Goal: Transaction & Acquisition: Obtain resource

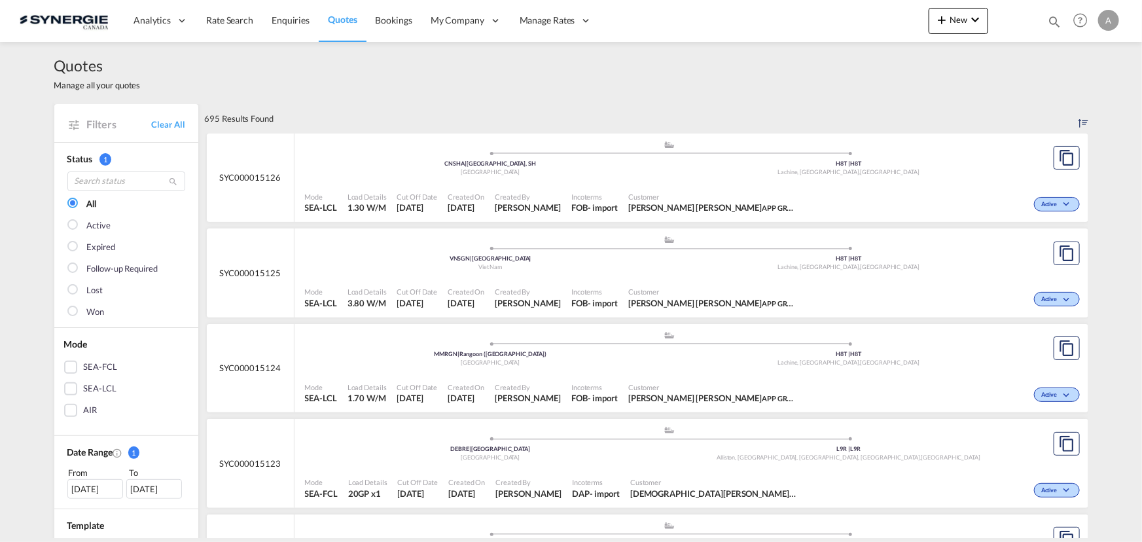
drag, startPoint x: 1055, startPoint y: 20, endPoint x: 939, endPoint y: 27, distance: 115.4
click at [1055, 20] on md-icon "icon-magnify" at bounding box center [1054, 21] width 14 height 14
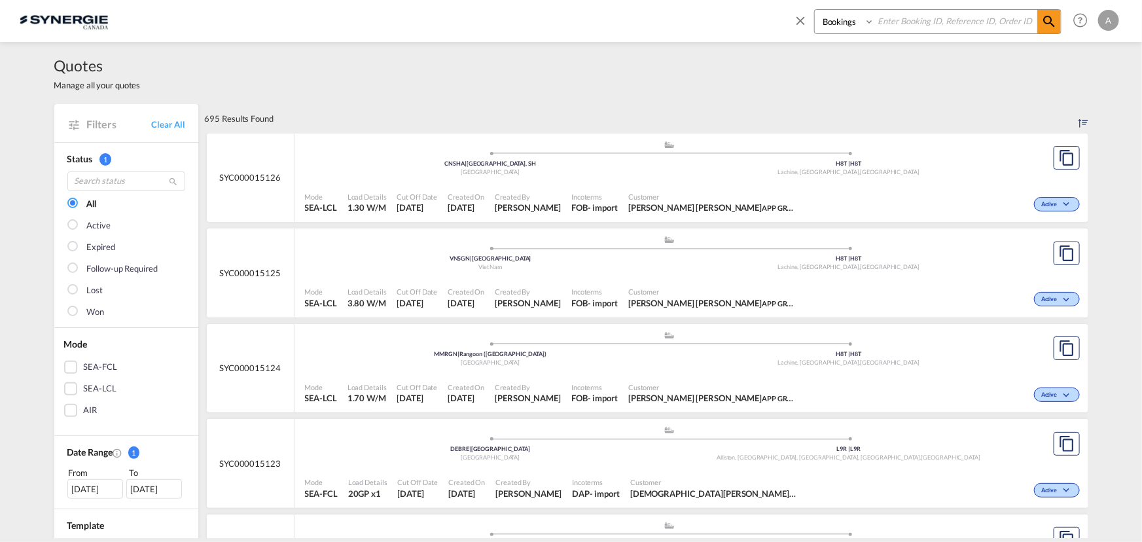
click at [880, 12] on input at bounding box center [956, 21] width 163 height 23
click at [839, 26] on select "Bookings Quotes Enquiries" at bounding box center [846, 22] width 62 height 24
select select "Quotes"
click at [815, 10] on select "Bookings Quotes Enquiries" at bounding box center [846, 22] width 62 height 24
click at [901, 22] on input at bounding box center [956, 21] width 163 height 23
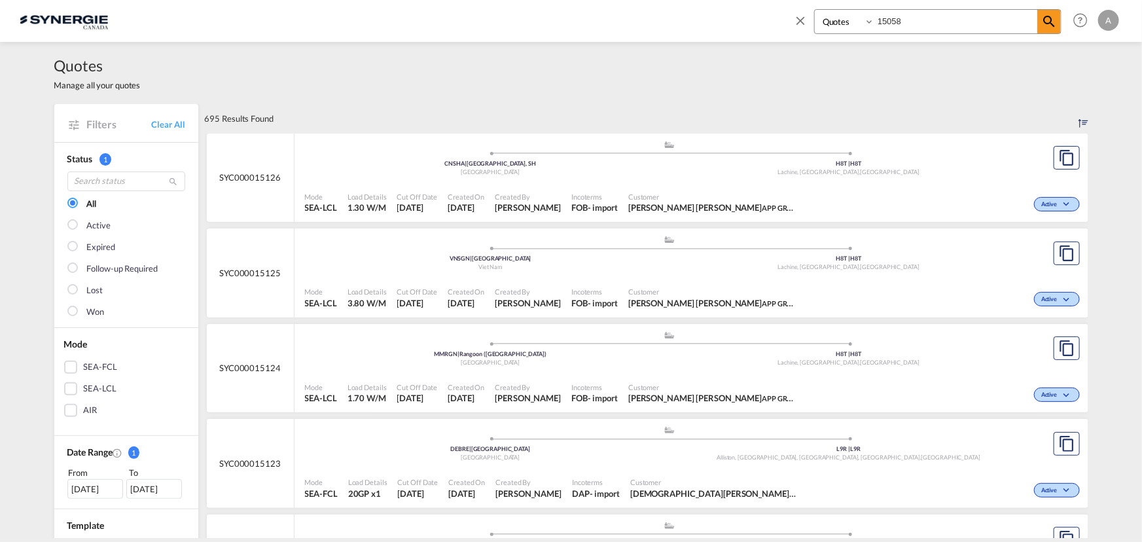
type input "15058"
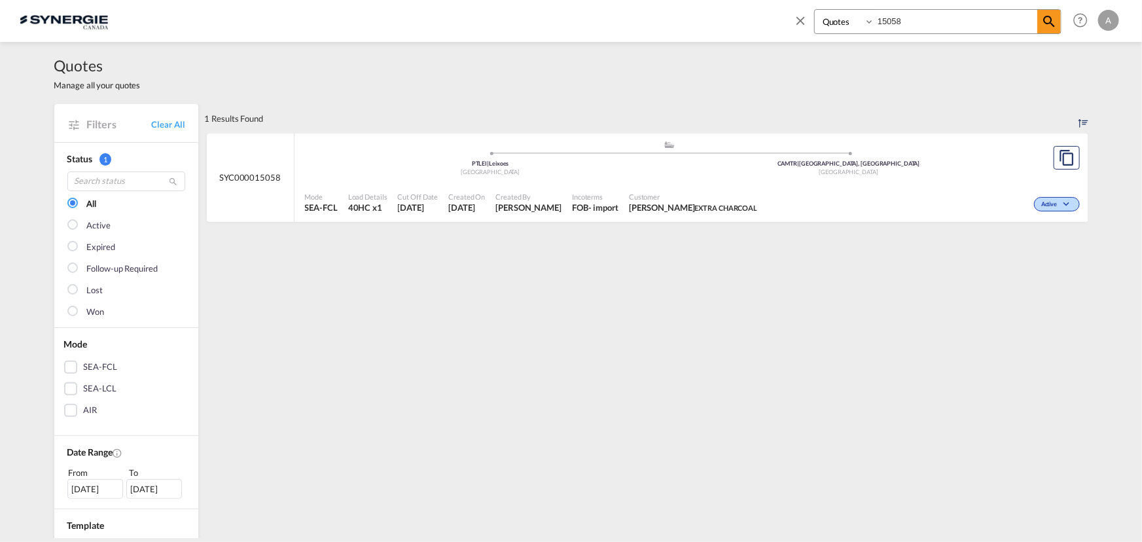
click at [619, 198] on span "Incoterms" at bounding box center [595, 197] width 46 height 10
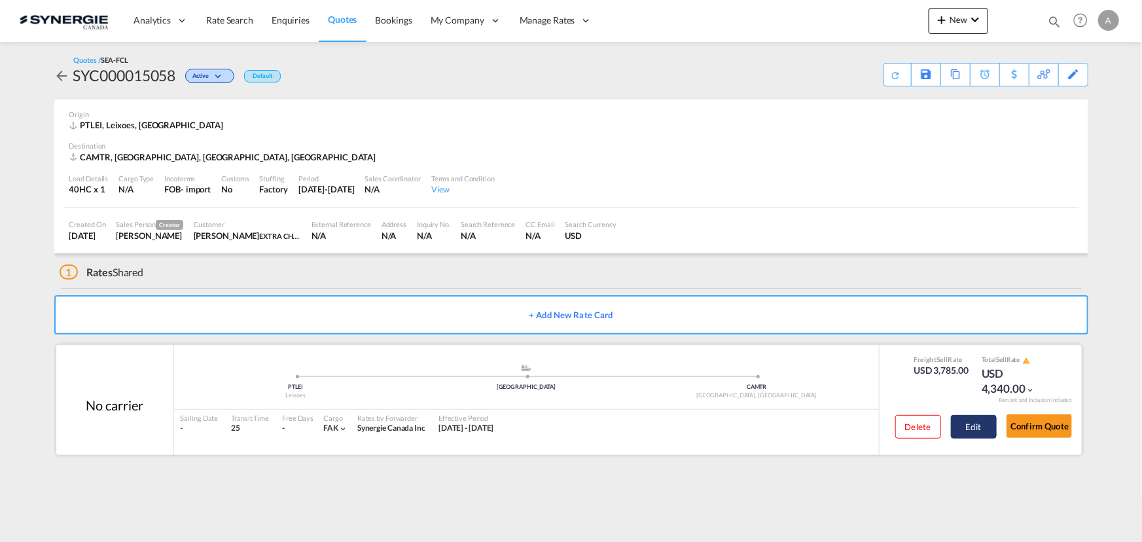
click at [989, 420] on button "Edit" at bounding box center [974, 427] width 46 height 24
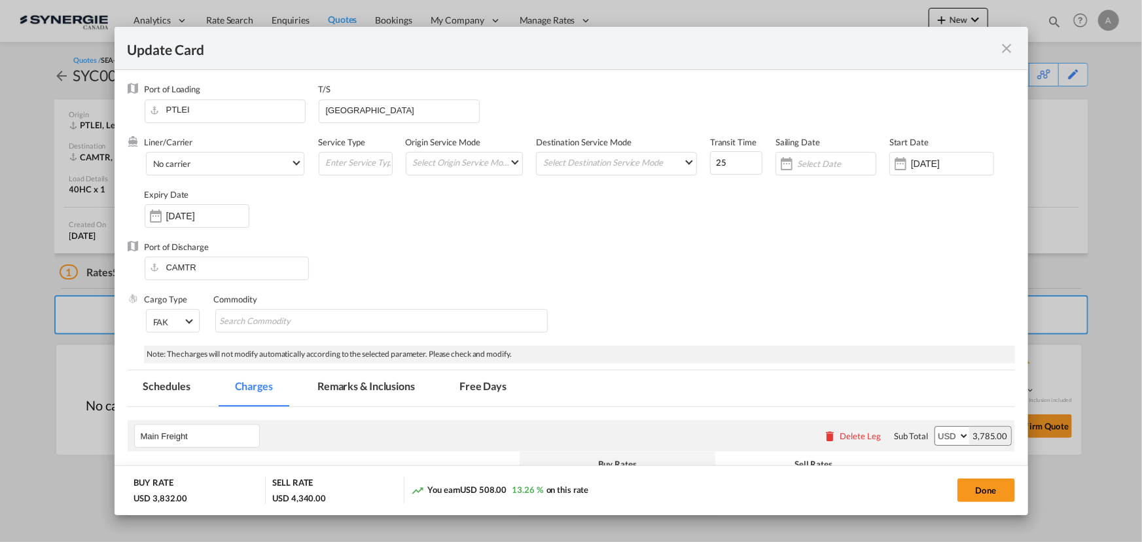
select select "per container"
select select "per B/L"
select select "per equipment"
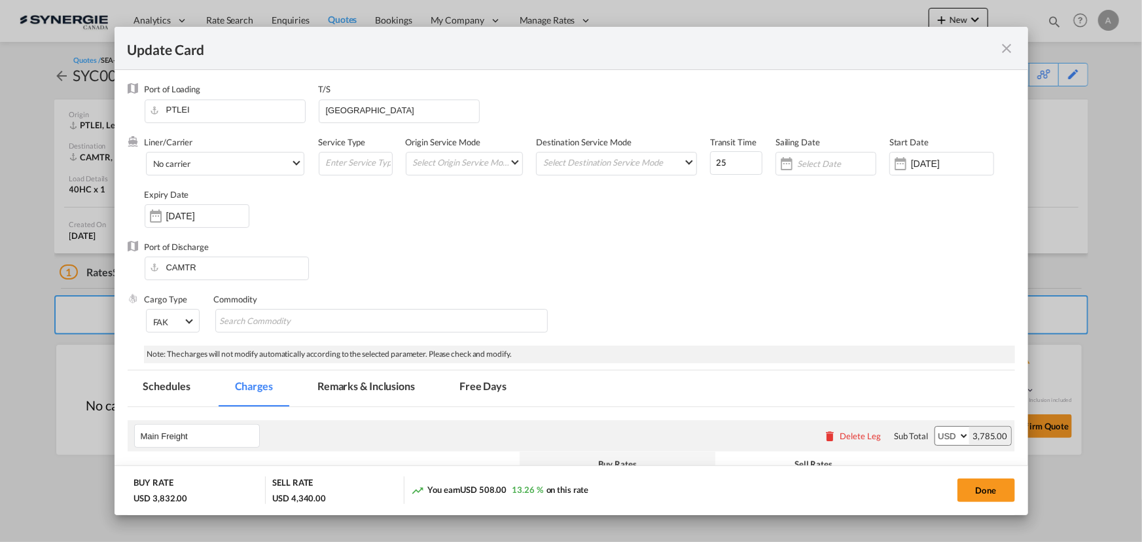
select select "per equipment"
click at [525, 241] on div "Port of Discharge CAMTR" at bounding box center [572, 267] width 888 height 52
drag, startPoint x: 419, startPoint y: 399, endPoint x: 391, endPoint y: 383, distance: 32.2
click at [419, 399] on md-tab-item "Remarks & Inclusions" at bounding box center [366, 388] width 129 height 36
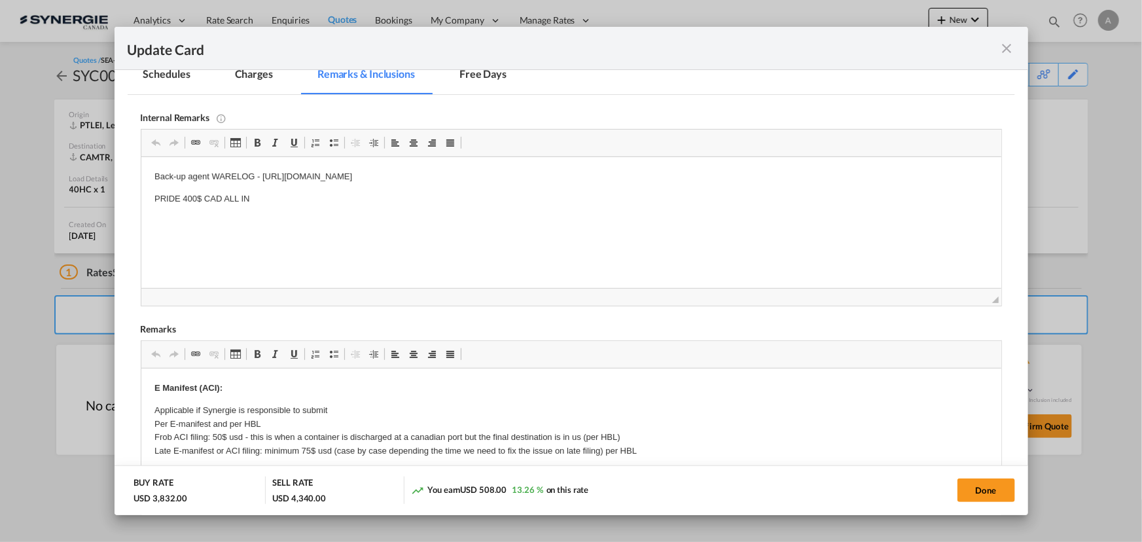
scroll to position [375, 0]
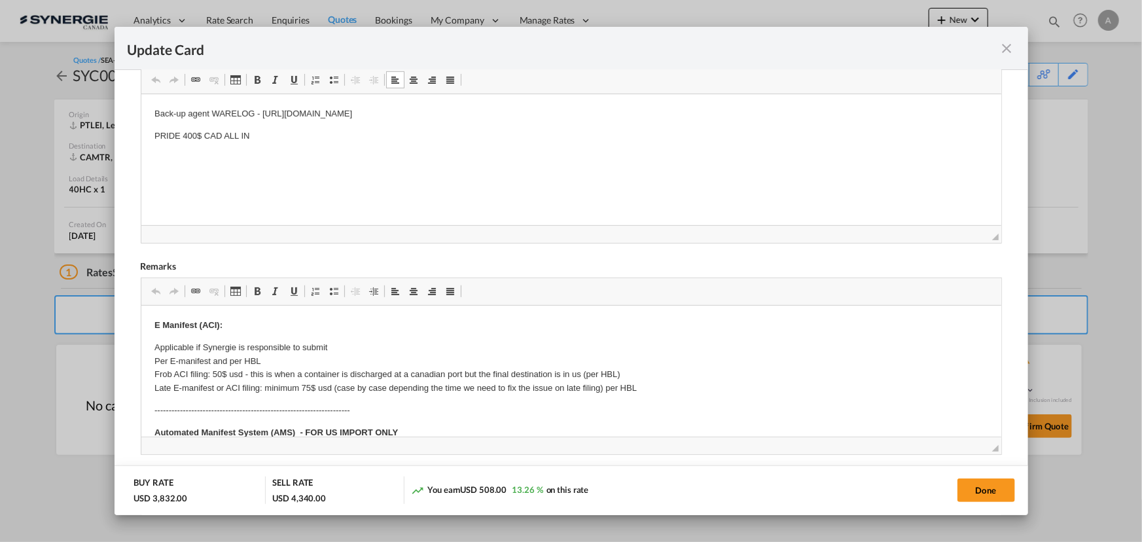
drag, startPoint x: 260, startPoint y: 111, endPoint x: 716, endPoint y: 99, distance: 456.4
click at [716, 99] on html "Back-up agent WARELOG - https://app.frontapp.com/open/cnv_p8c3txr?key=9rNky0Xiu…" at bounding box center [571, 125] width 860 height 62
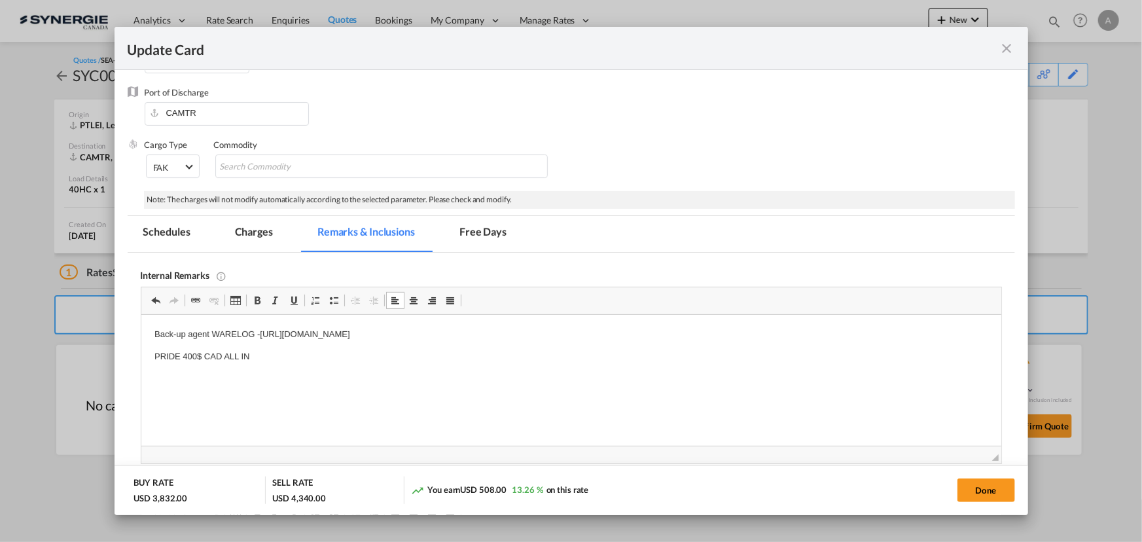
scroll to position [137, 0]
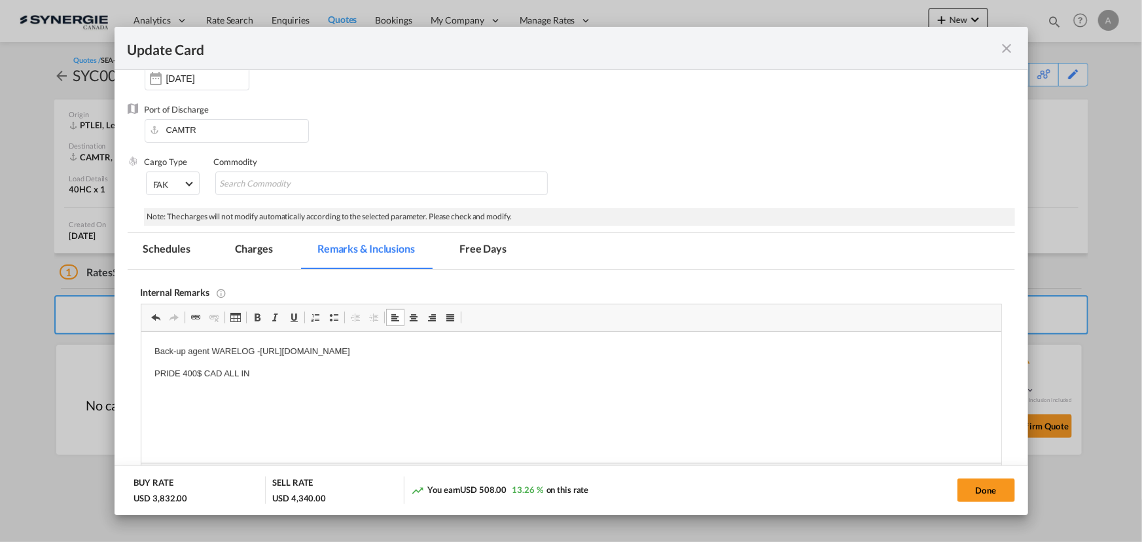
click at [262, 244] on md-tab-item "Charges" at bounding box center [253, 251] width 69 height 36
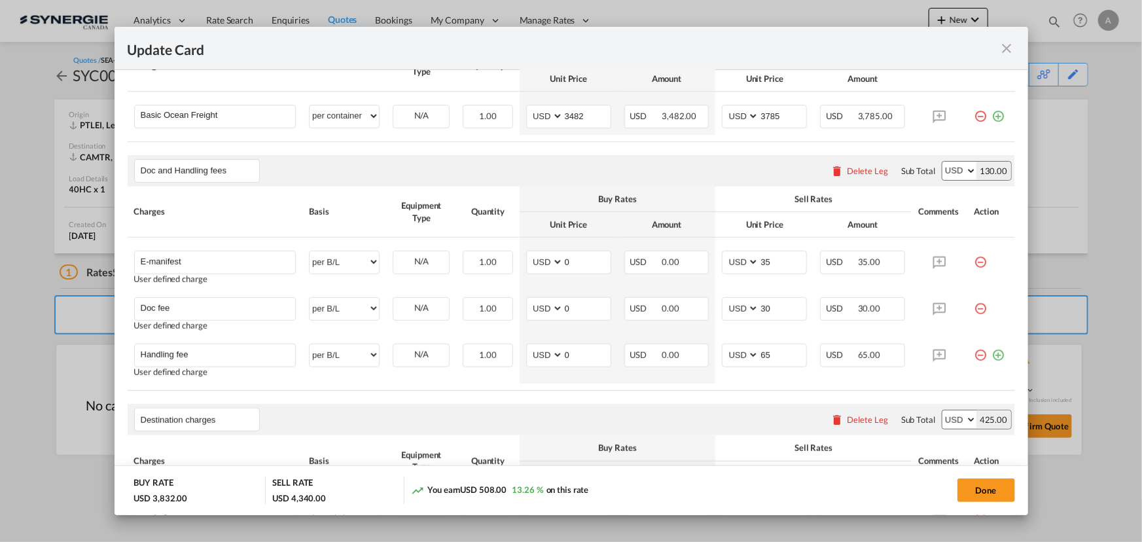
scroll to position [316, 0]
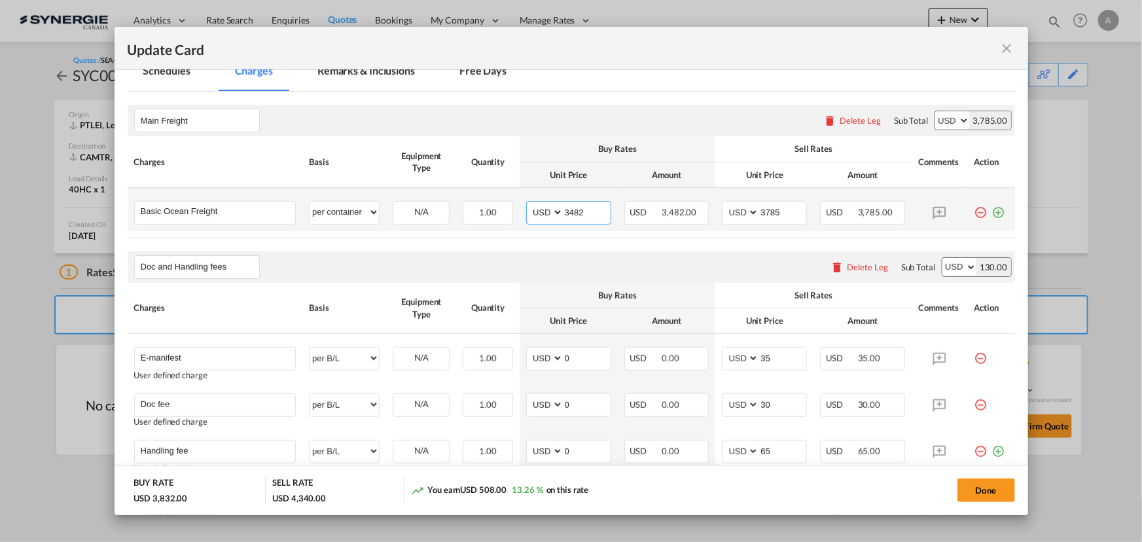
drag, startPoint x: 599, startPoint y: 215, endPoint x: 464, endPoint y: 225, distance: 135.3
click at [465, 225] on tr "Basic Ocean Freight Please Enter User Defined Charges Cannot Be Published per e…" at bounding box center [572, 209] width 888 height 43
type input "5590"
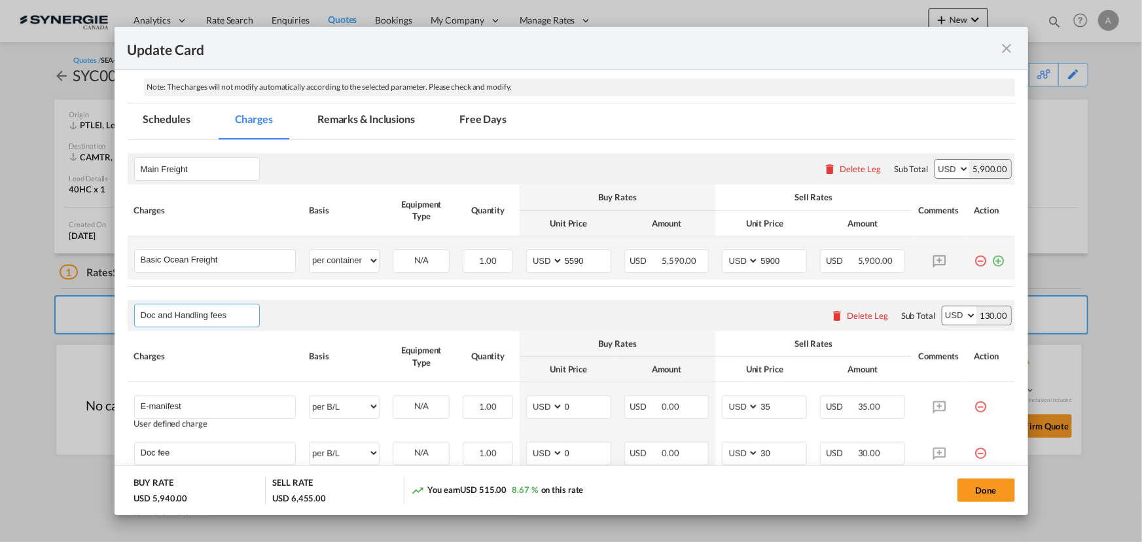
scroll to position [148, 0]
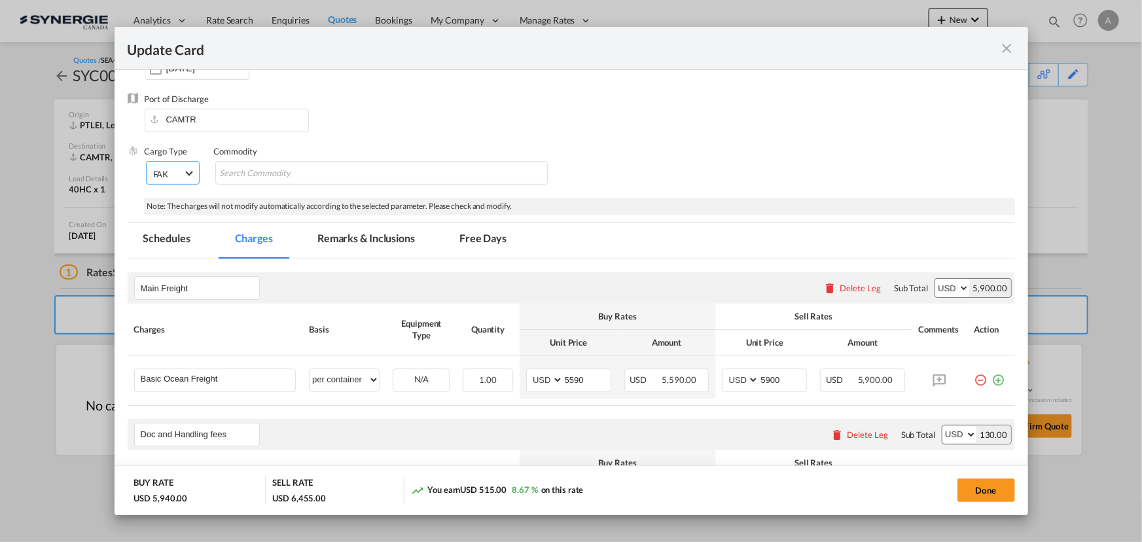
click at [187, 172] on span "Select Cargo type: FAK" at bounding box center [188, 172] width 7 height 7
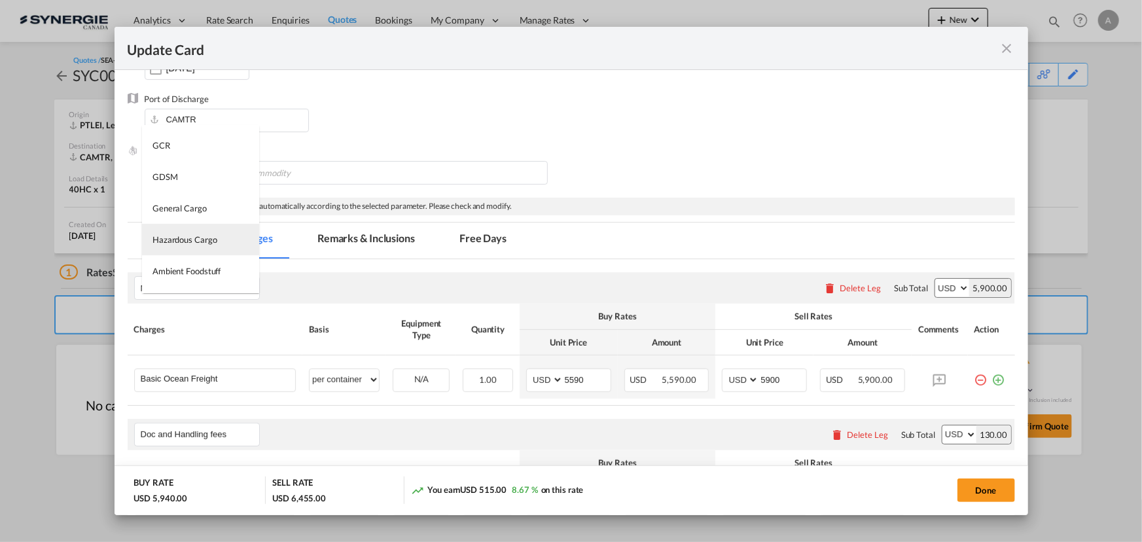
click at [192, 236] on div "Hazardous Cargo" at bounding box center [185, 240] width 65 height 12
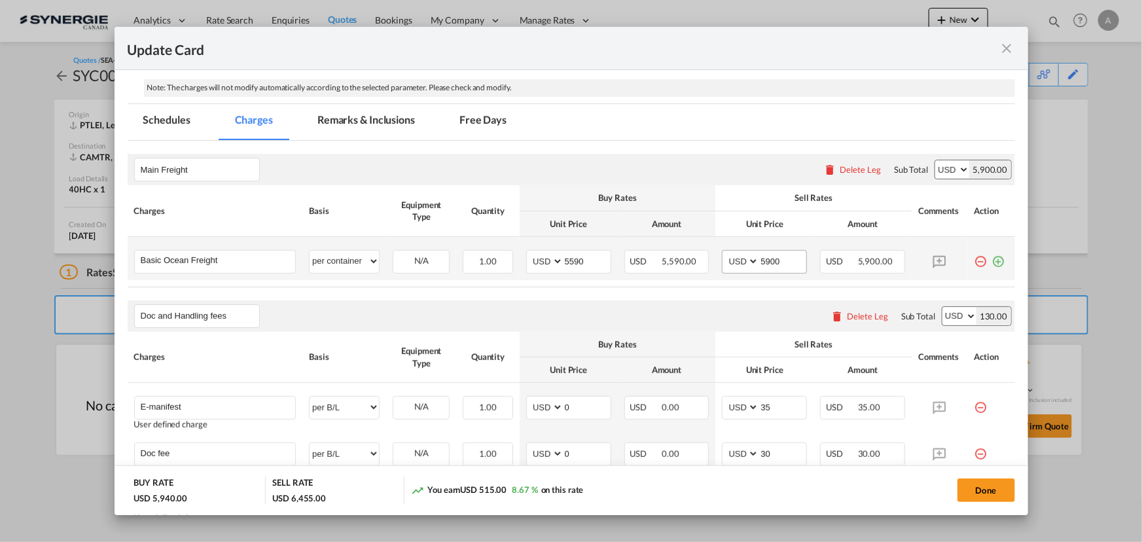
scroll to position [267, 0]
drag, startPoint x: 774, startPoint y: 263, endPoint x: 585, endPoint y: 257, distance: 188.6
click at [591, 259] on tr "Basic Ocean Freight Please Enter User Defined Charges Cannot Be Published per e…" at bounding box center [572, 257] width 888 height 43
type input "5930"
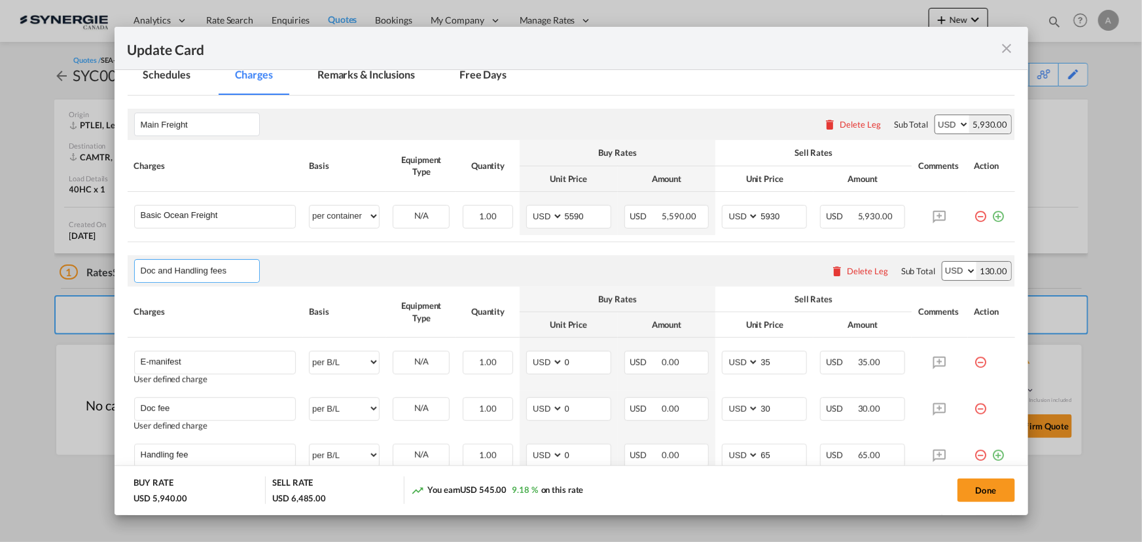
scroll to position [260, 0]
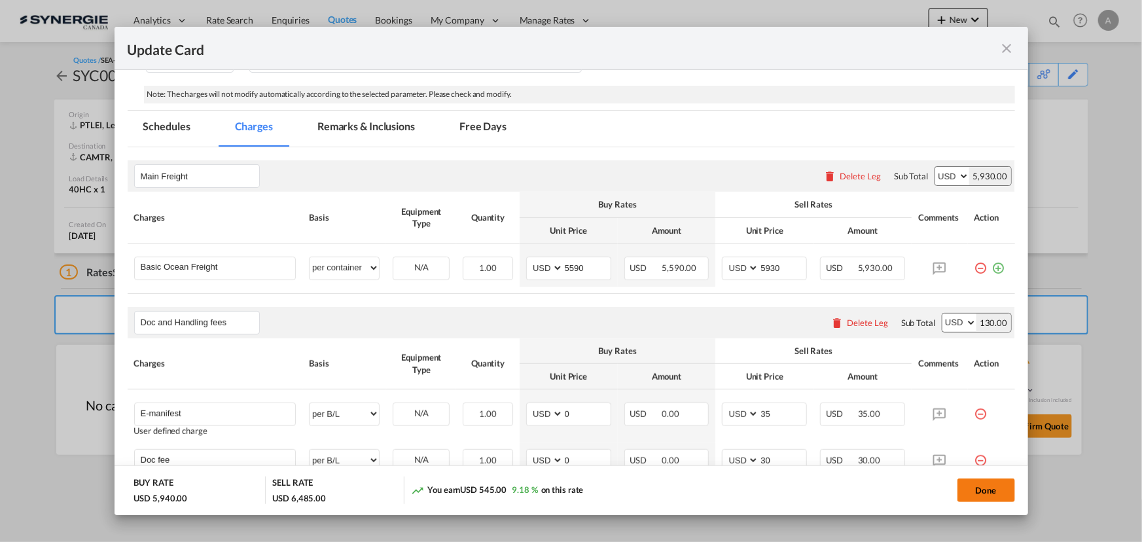
click at [983, 482] on button "Done" at bounding box center [987, 491] width 58 height 24
type input "24 Sep 2025"
type input "[DATE]"
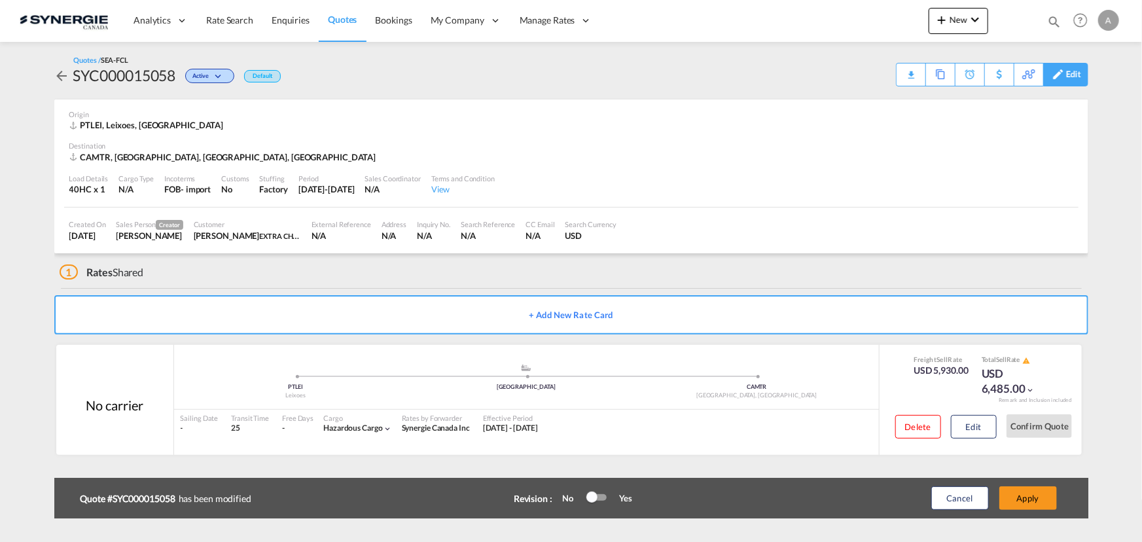
click at [1075, 80] on div "Edit" at bounding box center [1073, 74] width 15 height 22
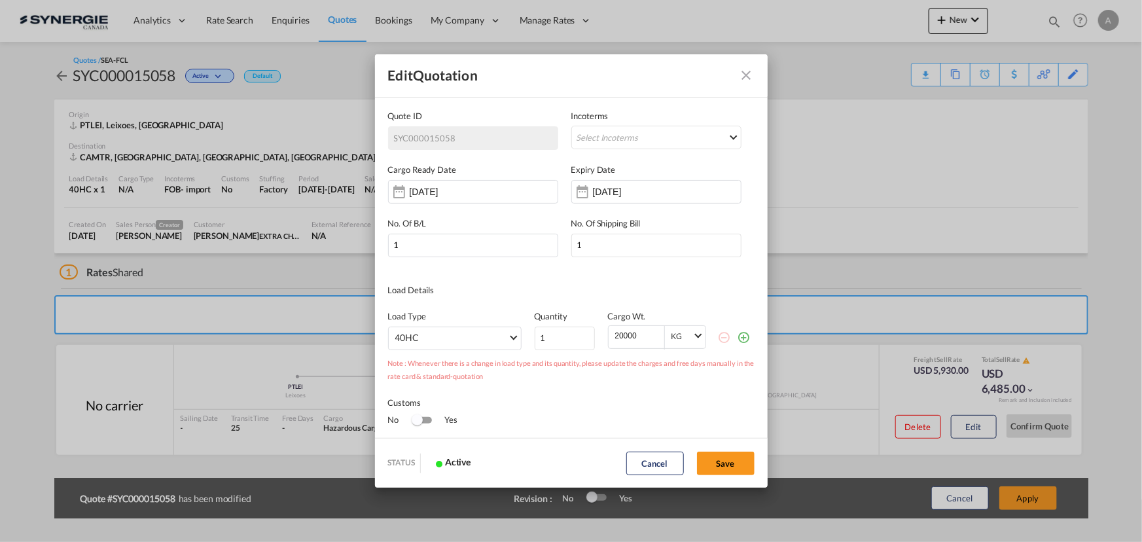
scroll to position [0, 0]
click at [615, 179] on div "[DATE]" at bounding box center [656, 189] width 170 height 27
click at [617, 187] on input "[DATE]" at bounding box center [634, 192] width 82 height 10
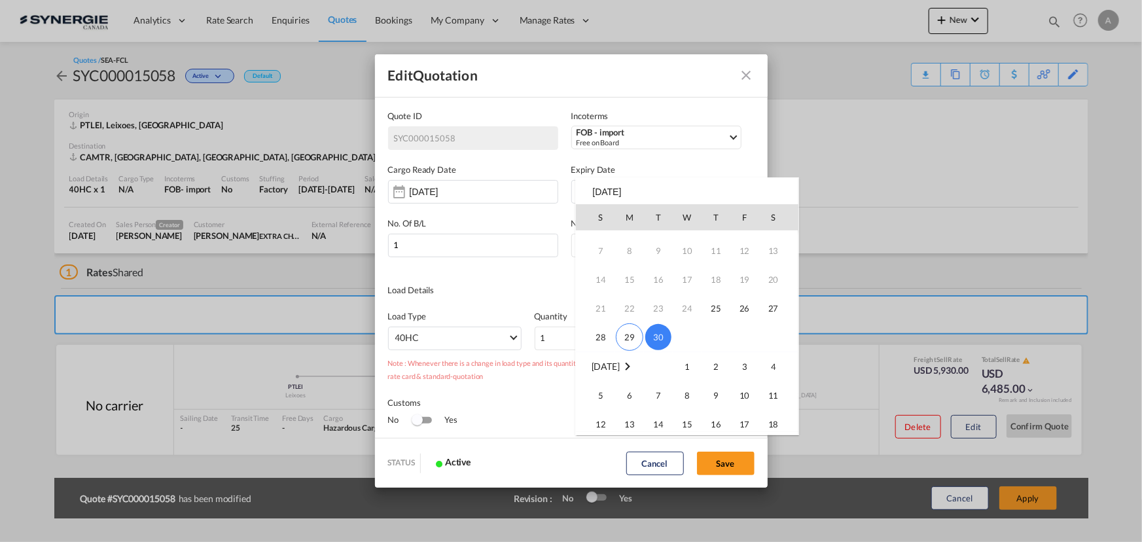
scroll to position [118, 0]
click at [681, 357] on span "15" at bounding box center [687, 358] width 26 height 26
type input "15 Oct 2025"
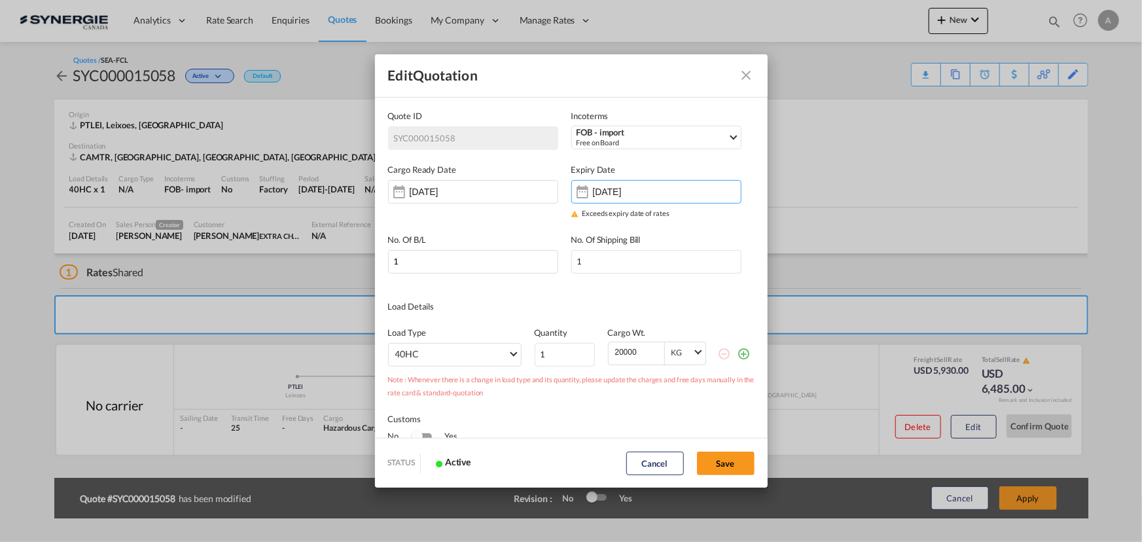
click at [721, 452] on div "Cancel Save" at bounding box center [690, 464] width 141 height 24
click at [741, 461] on button "Save" at bounding box center [726, 464] width 58 height 24
type input "24 Sep 2025"
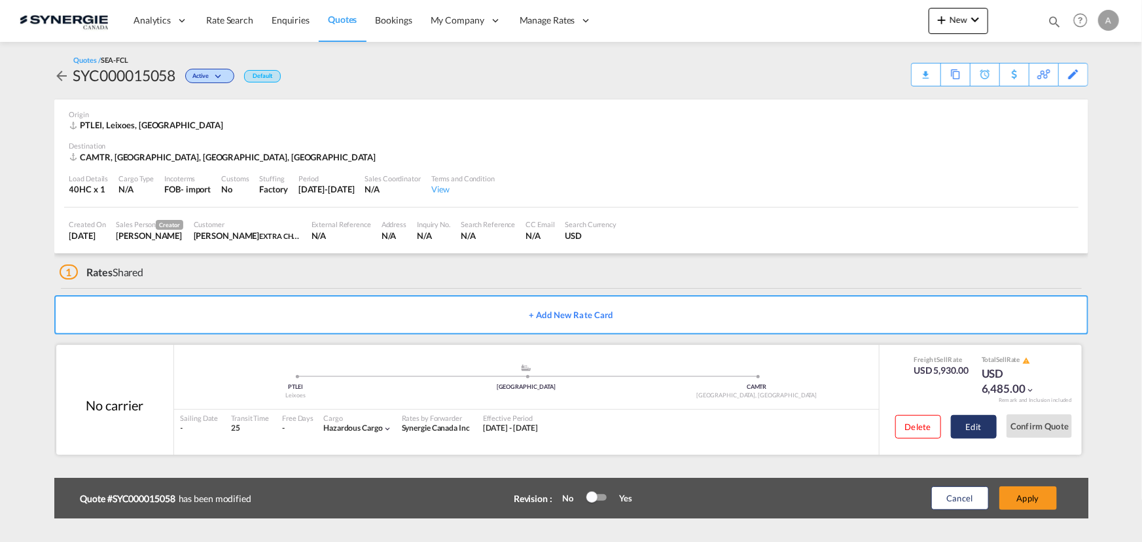
click at [962, 427] on button "Edit" at bounding box center [974, 427] width 46 height 24
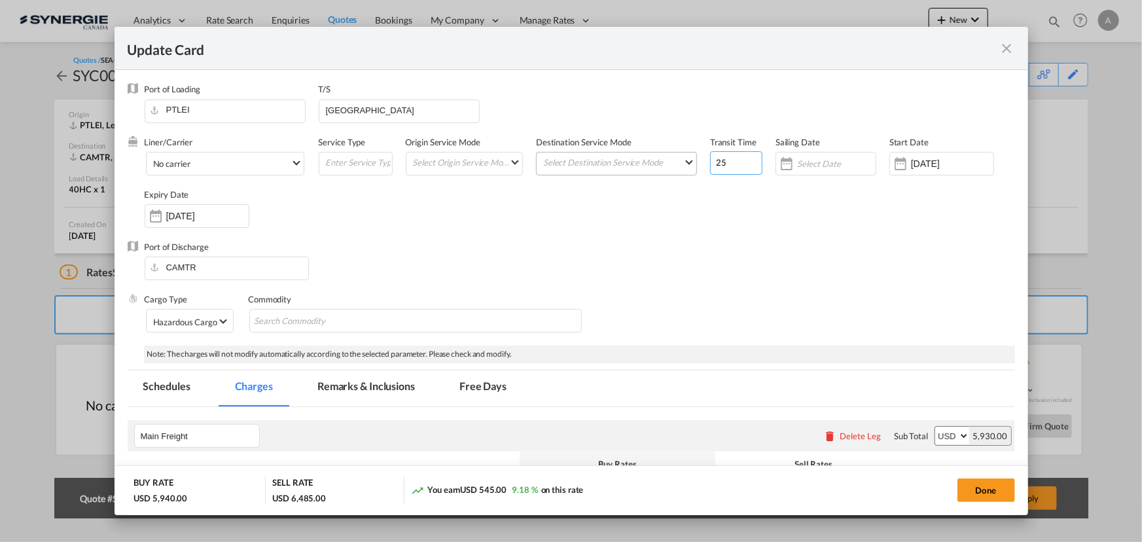
drag, startPoint x: 724, startPoint y: 161, endPoint x: 563, endPoint y: 164, distance: 161.1
click at [568, 166] on div "Liner/Carrier No carrier Atlantic Container Line (ACL) [PERSON_NAME] Transport …" at bounding box center [580, 188] width 871 height 105
type input "22"
click at [183, 221] on input "[DATE]" at bounding box center [207, 216] width 82 height 10
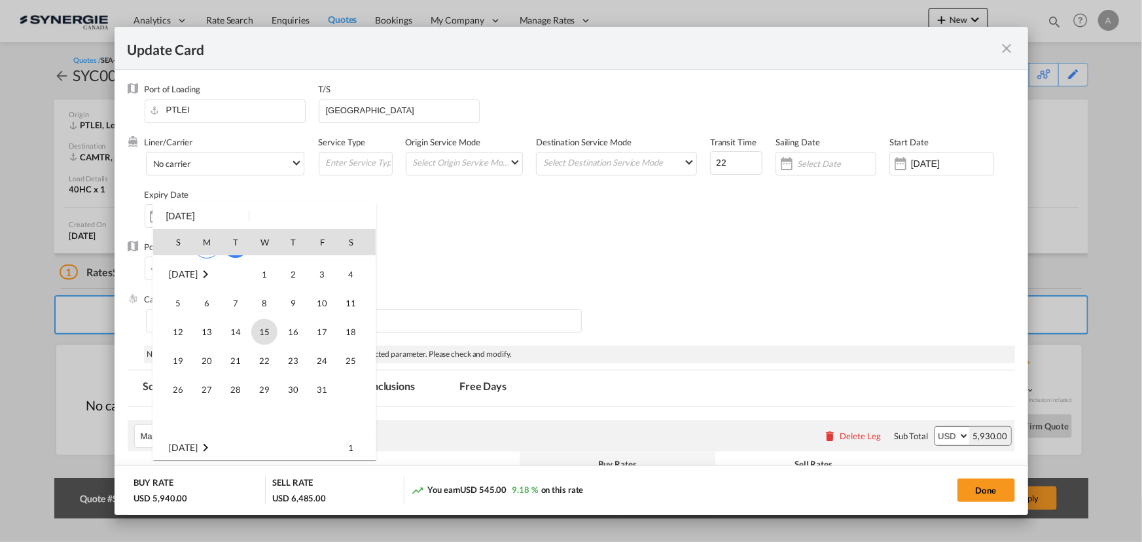
scroll to position [178, 0]
click at [261, 330] on span "15" at bounding box center [264, 323] width 26 height 26
type input "15 Oct 2025"
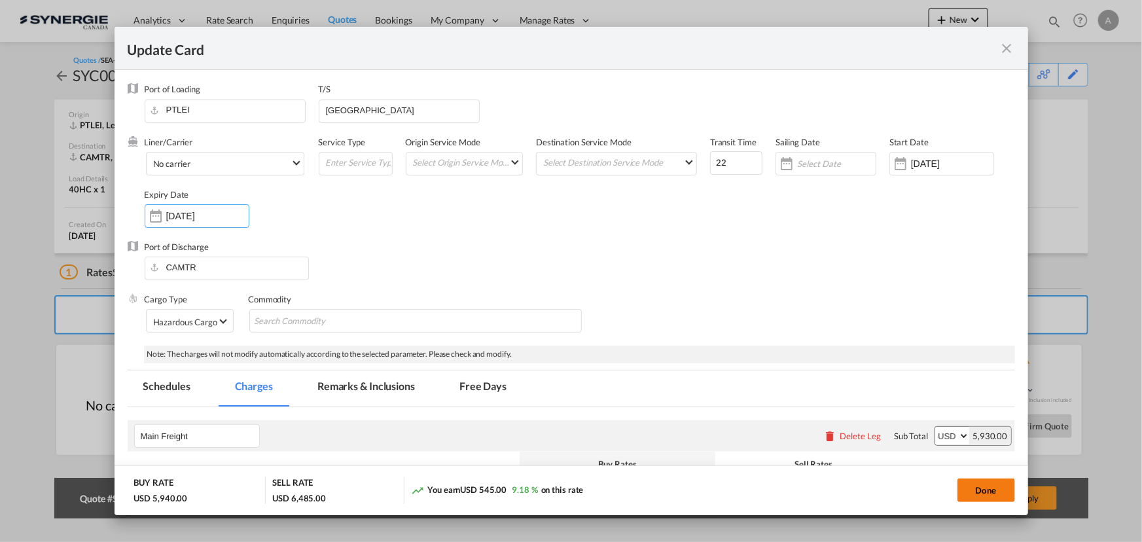
click at [967, 486] on button "Done" at bounding box center [987, 491] width 58 height 24
type input "24 Sep 2025"
type input "[DATE]"
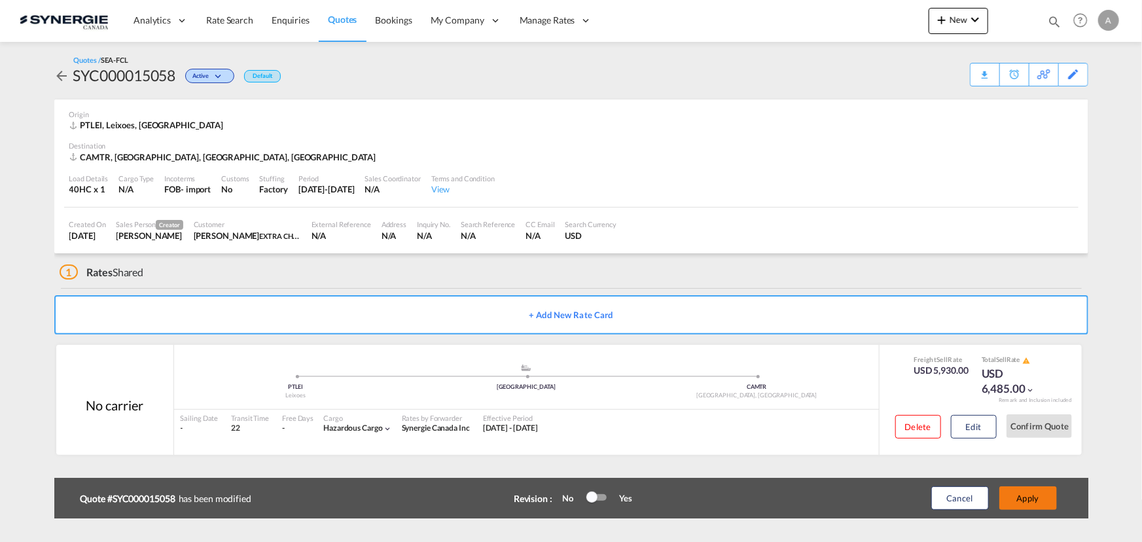
click at [1024, 494] on button "Apply" at bounding box center [1029, 498] width 58 height 24
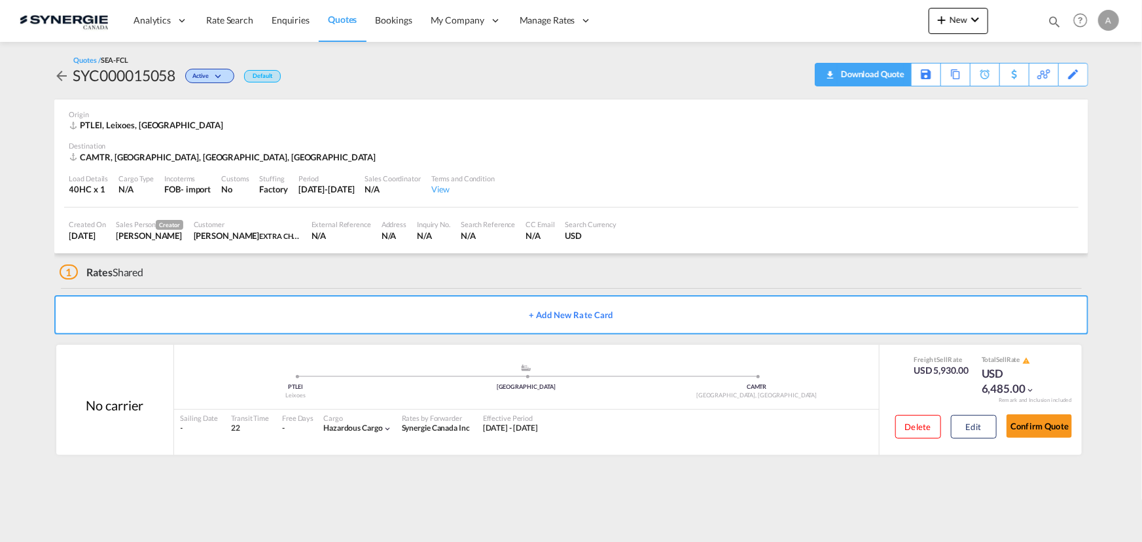
click at [882, 74] on div "Download Quote" at bounding box center [871, 73] width 67 height 21
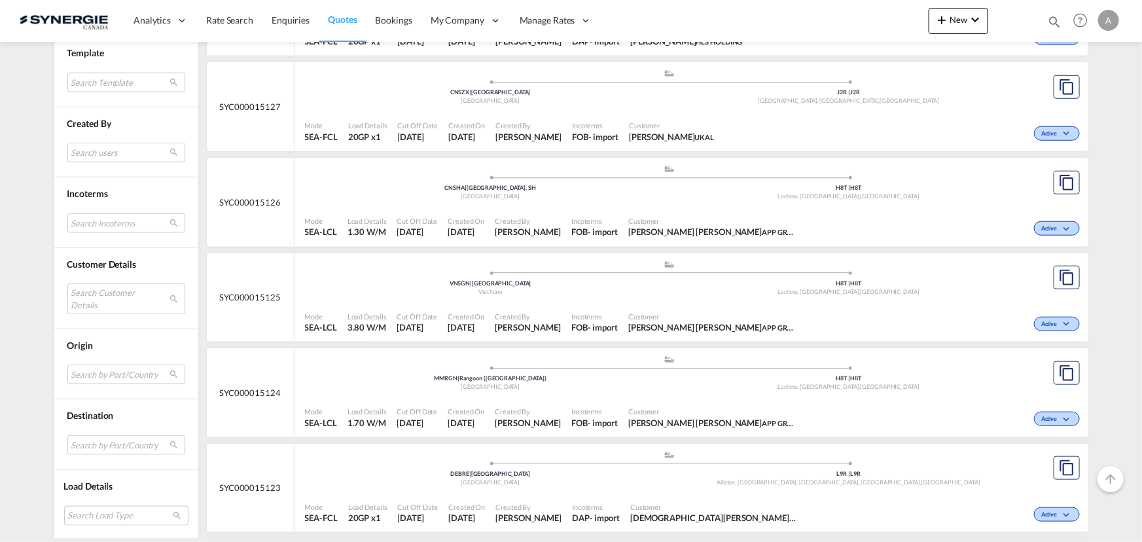
scroll to position [655, 0]
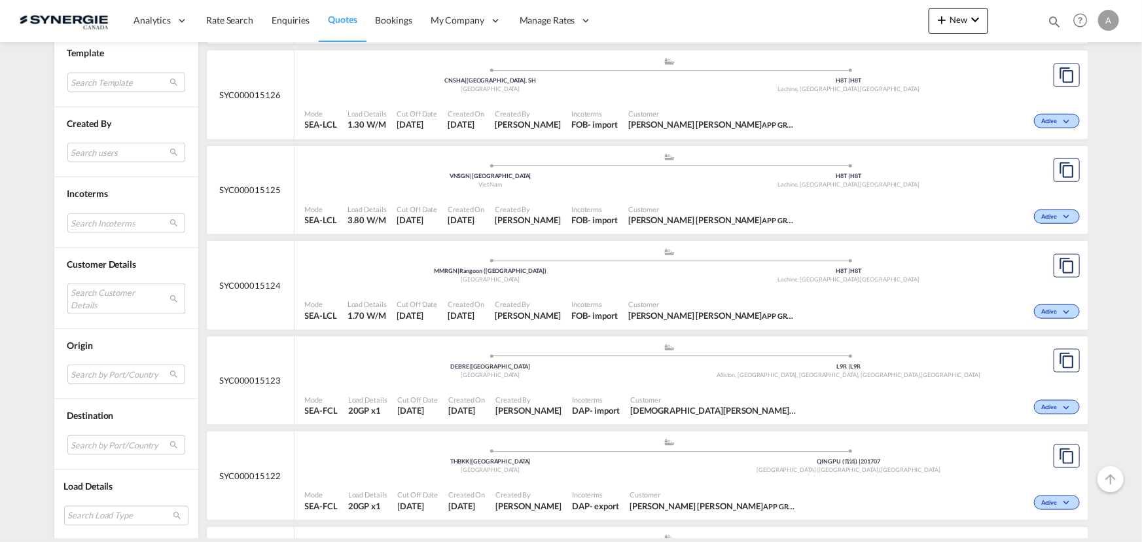
click at [92, 301] on md-select "Search Customer Details user name user claudia Corbeil c.corbeil@gosynergie.com…" at bounding box center [126, 298] width 118 height 30
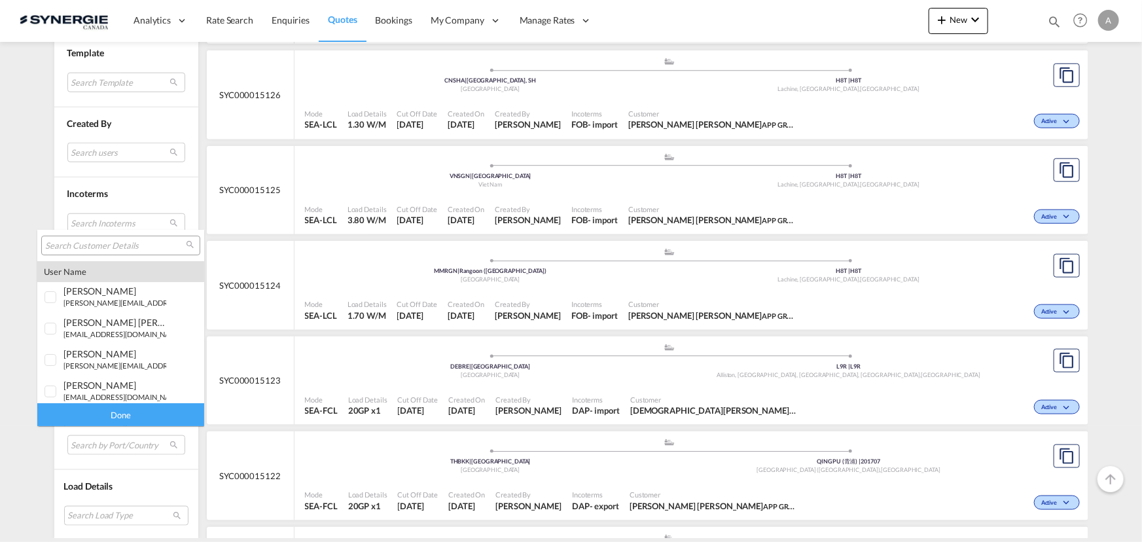
click at [115, 242] on input "search" at bounding box center [115, 246] width 141 height 12
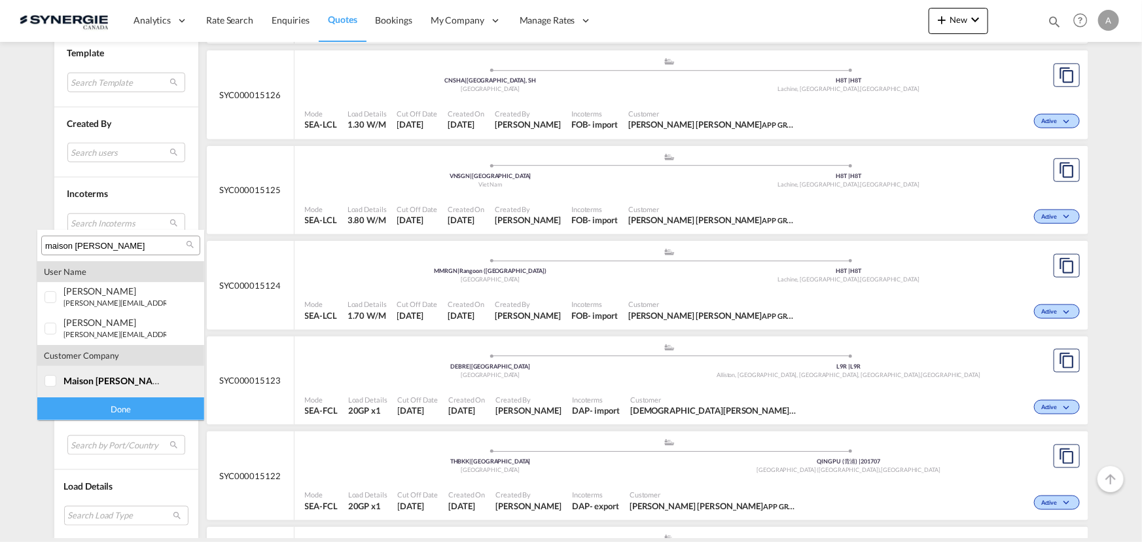
type input "maison corbeil"
click at [89, 386] on md-option "company maison corbeil" at bounding box center [120, 381] width 167 height 31
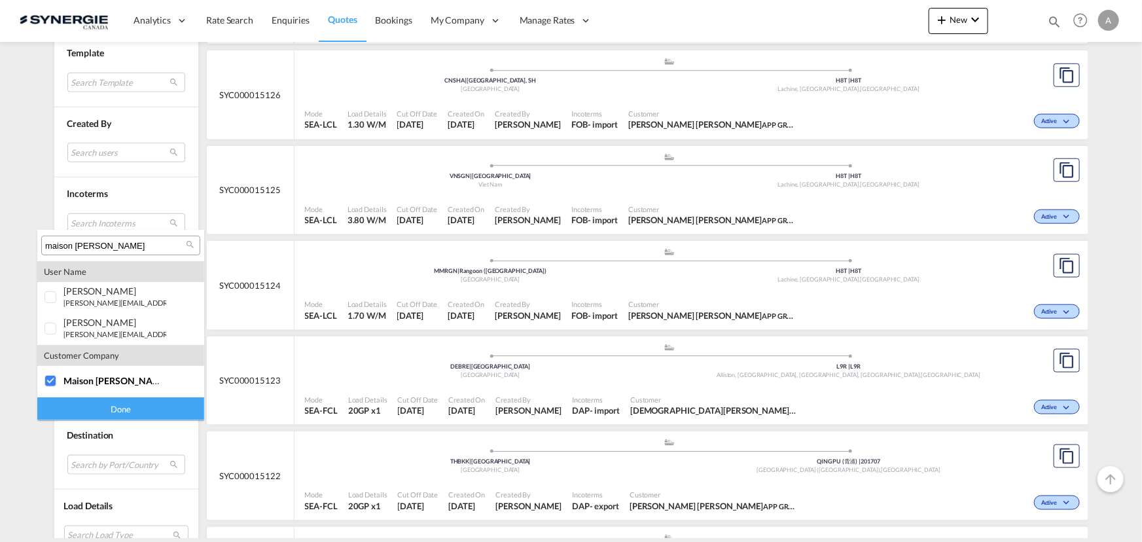
click at [93, 405] on div "Done" at bounding box center [120, 408] width 167 height 23
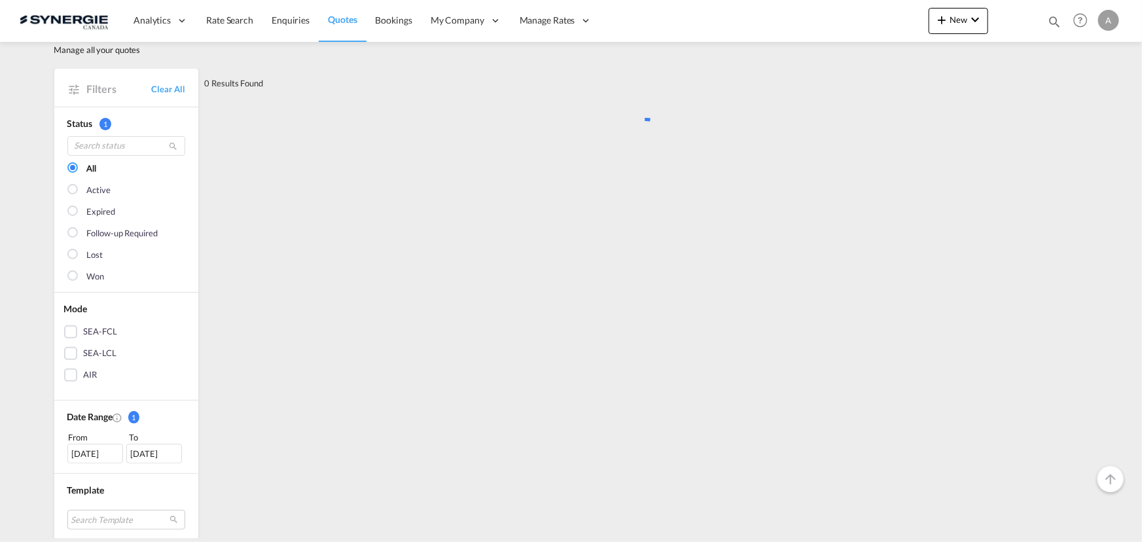
scroll to position [0, 0]
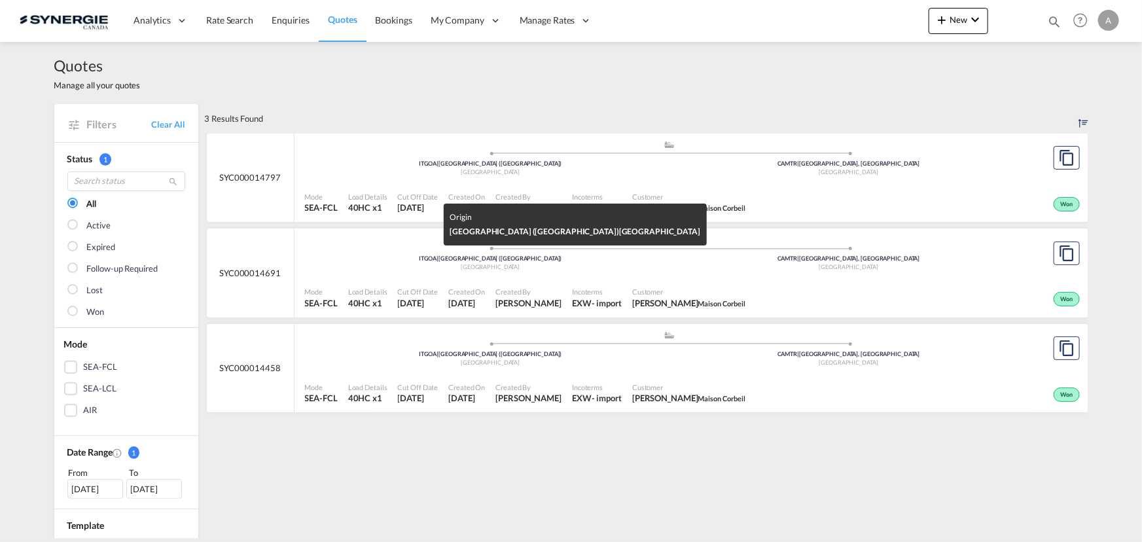
click at [582, 269] on div "Italy" at bounding box center [491, 267] width 359 height 9
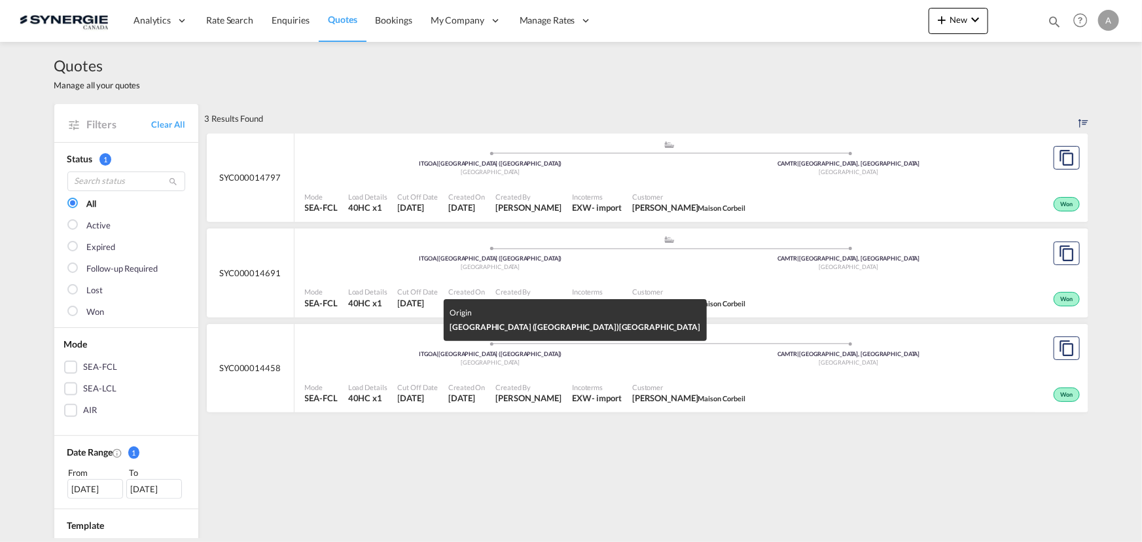
click at [564, 363] on div "Italy" at bounding box center [491, 363] width 359 height 9
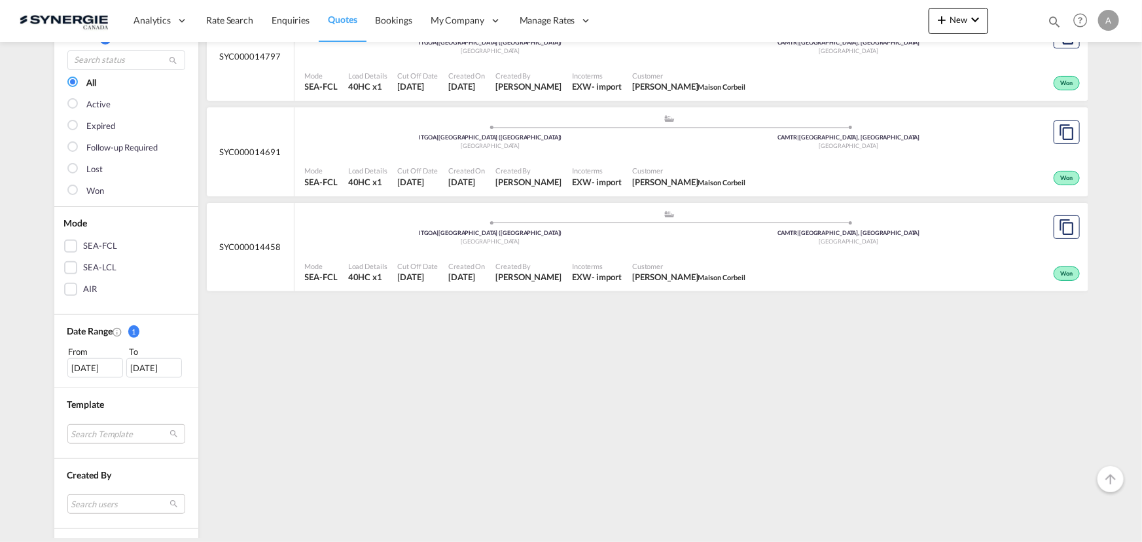
scroll to position [178, 0]
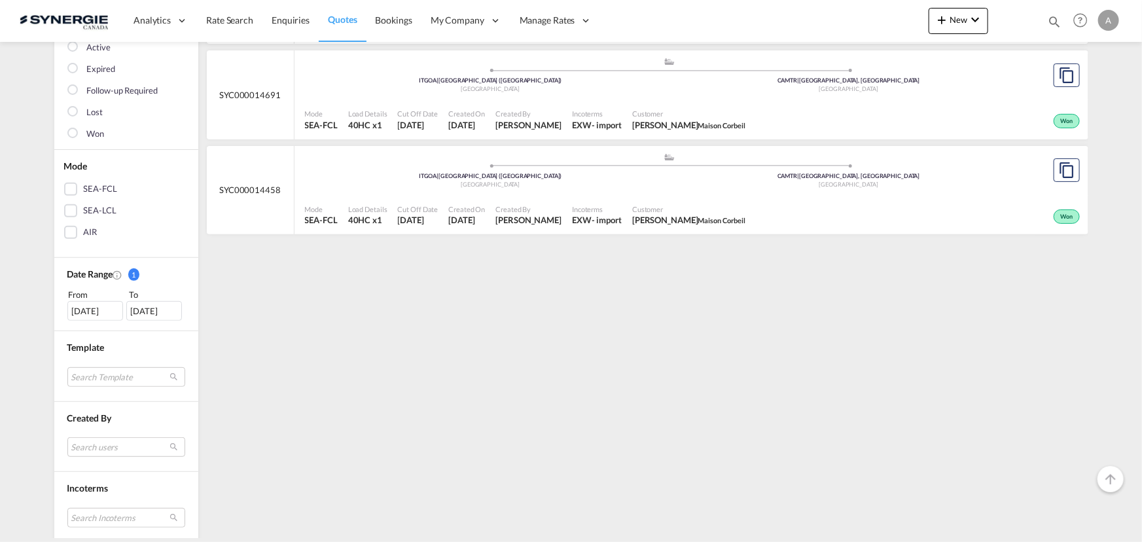
click at [77, 308] on div "30 Aug 2025" at bounding box center [95, 311] width 56 height 20
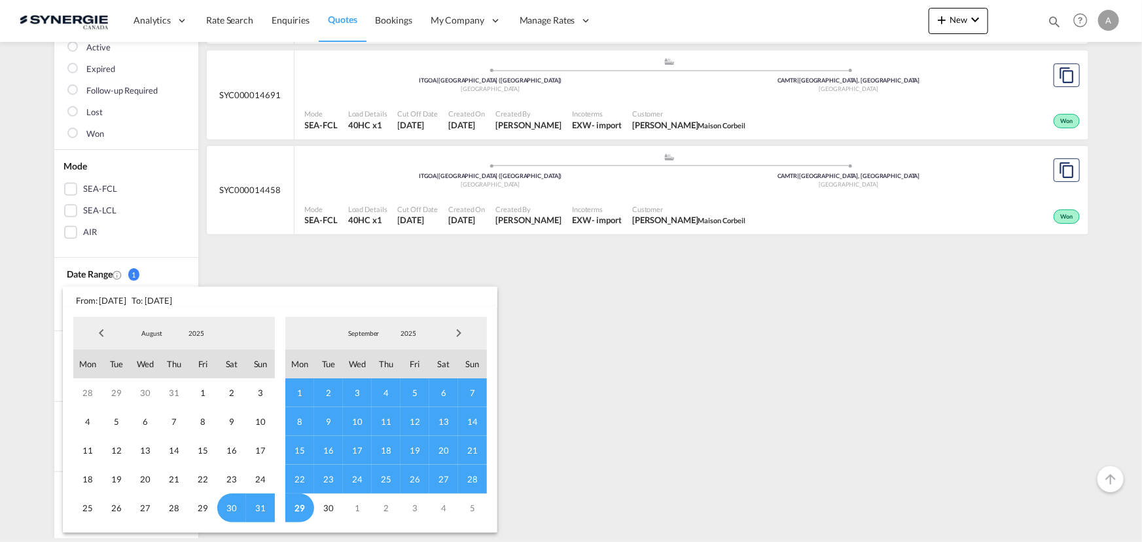
click at [196, 333] on span "2025" at bounding box center [196, 333] width 42 height 9
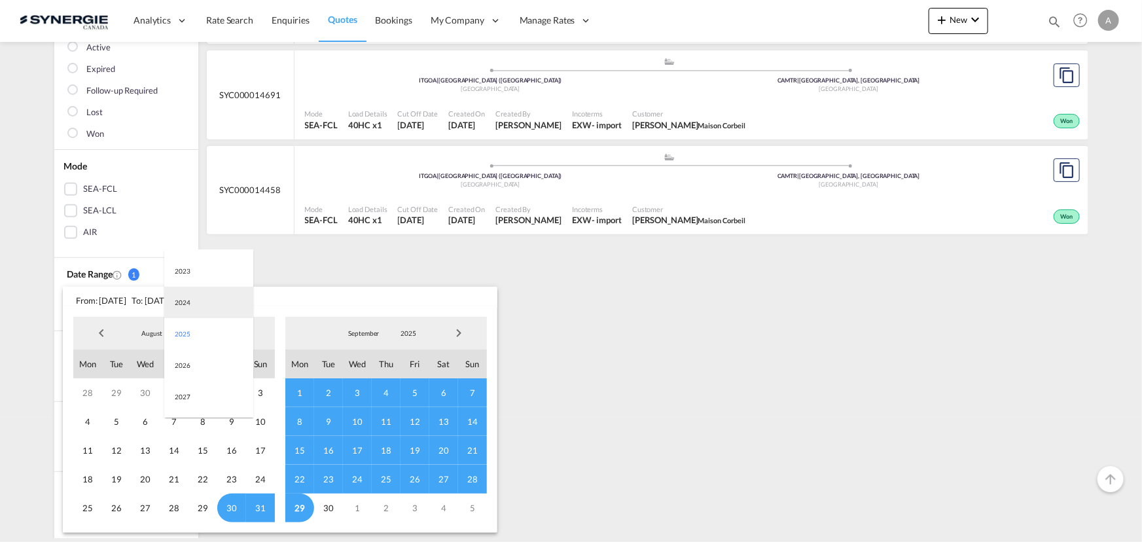
click at [185, 306] on md-option "2024" at bounding box center [208, 302] width 89 height 31
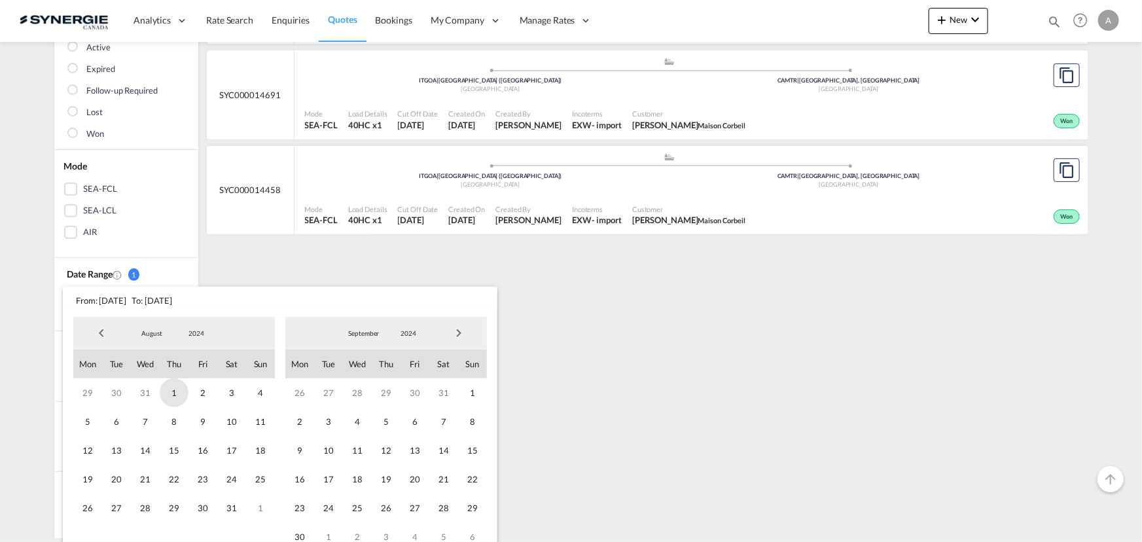
click at [164, 397] on span "1" at bounding box center [174, 392] width 29 height 29
click at [410, 331] on span "2024" at bounding box center [409, 333] width 42 height 9
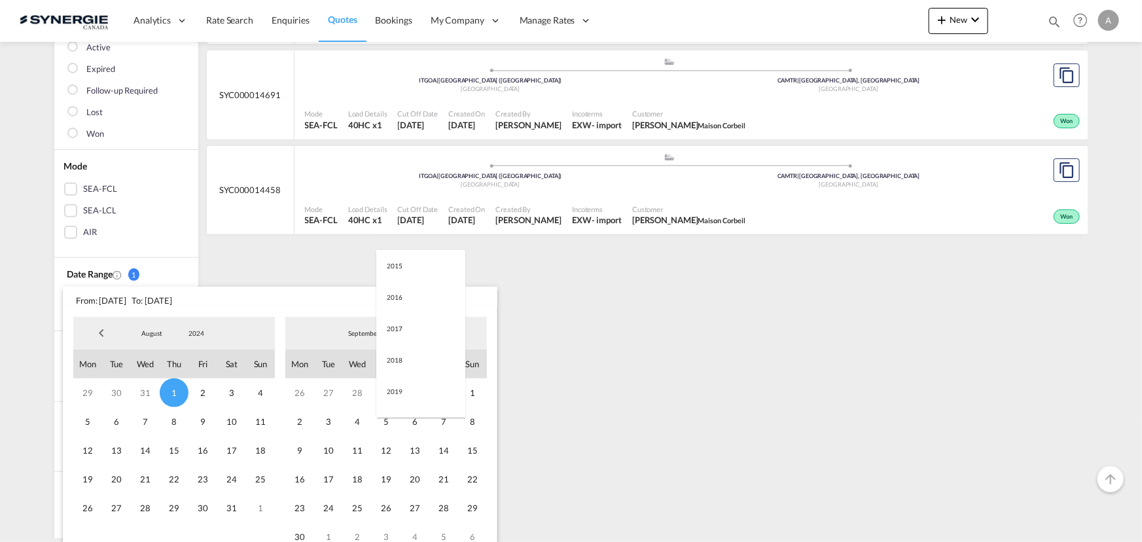
scroll to position [215, 0]
click at [406, 405] on md-option "2026" at bounding box center [420, 396] width 89 height 31
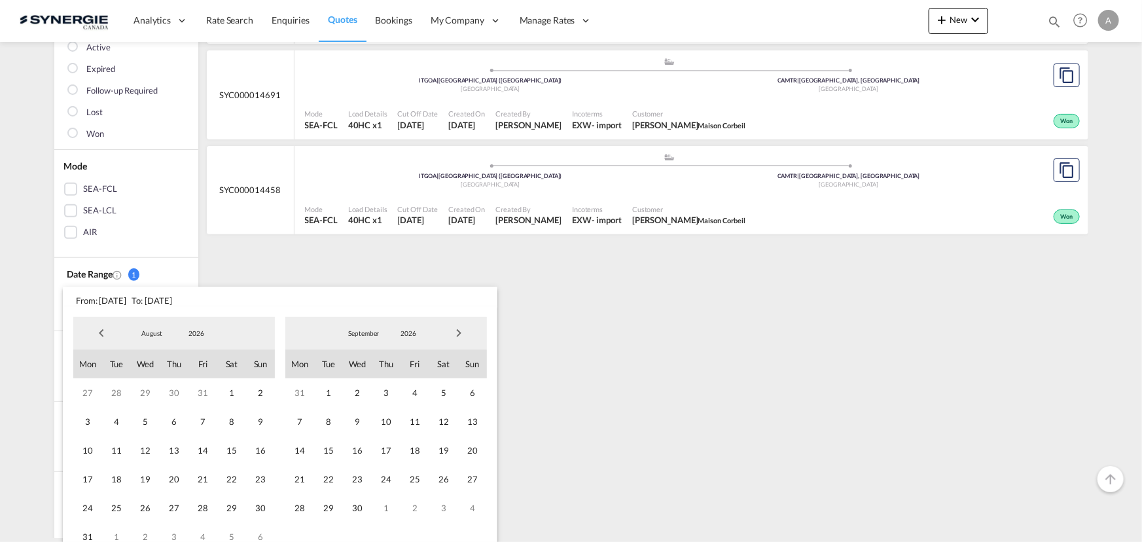
click at [193, 337] on span "2026" at bounding box center [196, 333] width 42 height 9
click at [198, 275] on md-option "2024" at bounding box center [208, 270] width 89 height 31
click at [201, 336] on span "2024" at bounding box center [196, 333] width 42 height 9
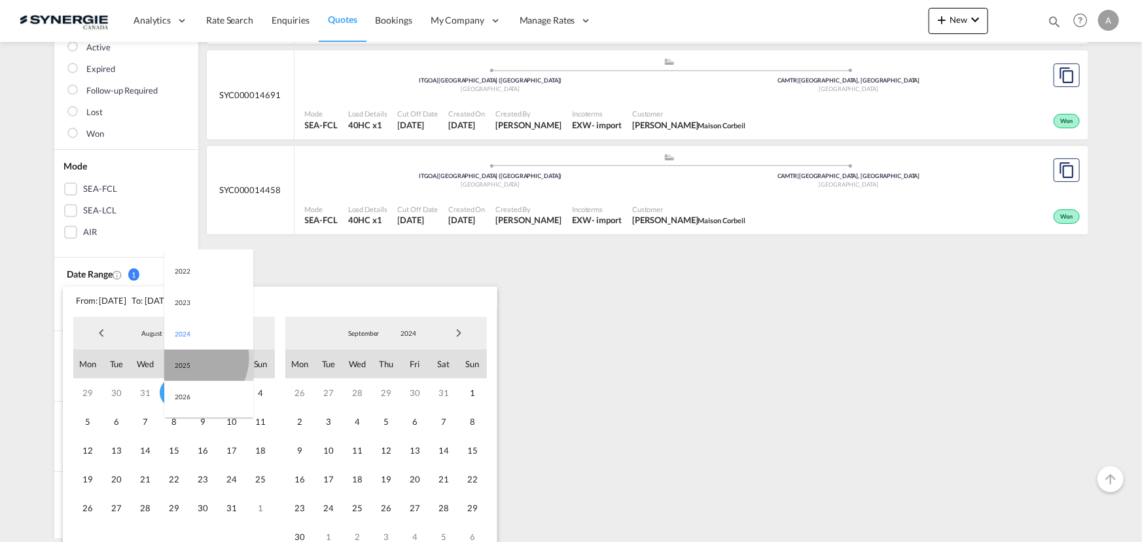
click at [192, 358] on md-option "2025" at bounding box center [208, 365] width 89 height 31
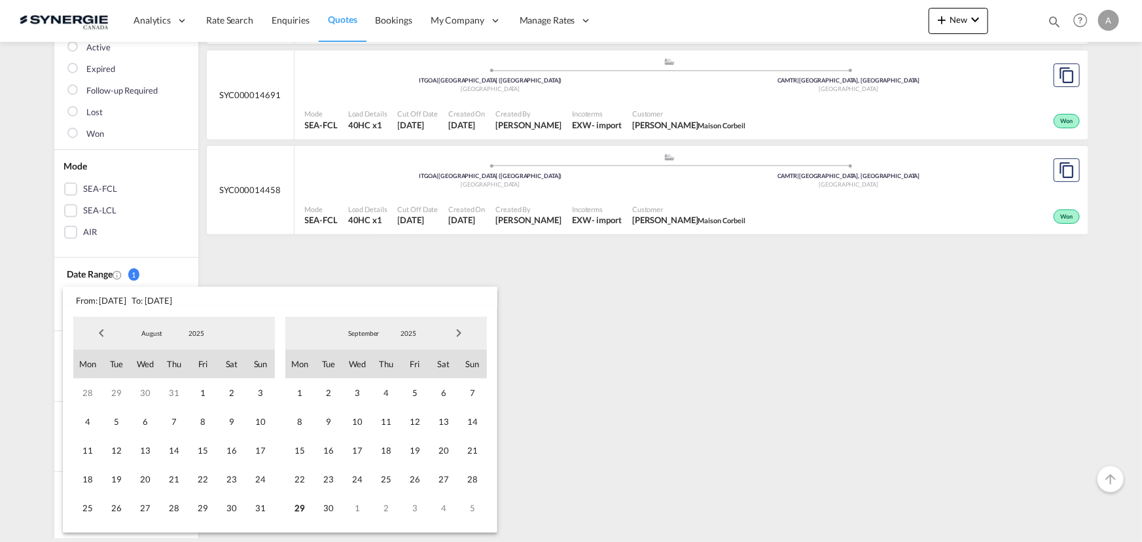
drag, startPoint x: 300, startPoint y: 501, endPoint x: 384, endPoint y: 448, distance: 99.7
click at [300, 502] on span "29" at bounding box center [299, 508] width 29 height 29
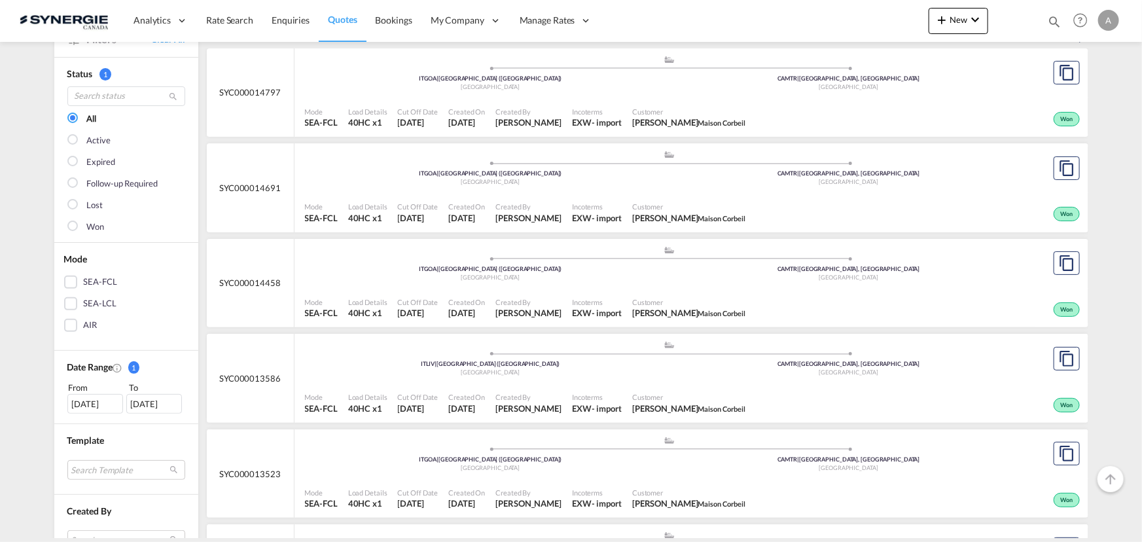
scroll to position [118, 0]
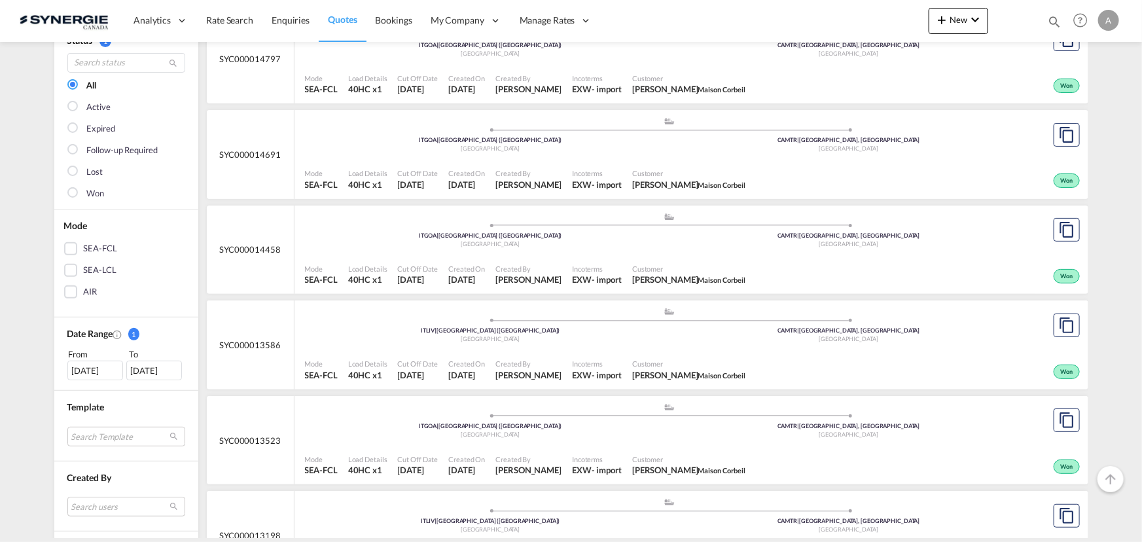
click at [562, 360] on span "Created By" at bounding box center [529, 364] width 66 height 10
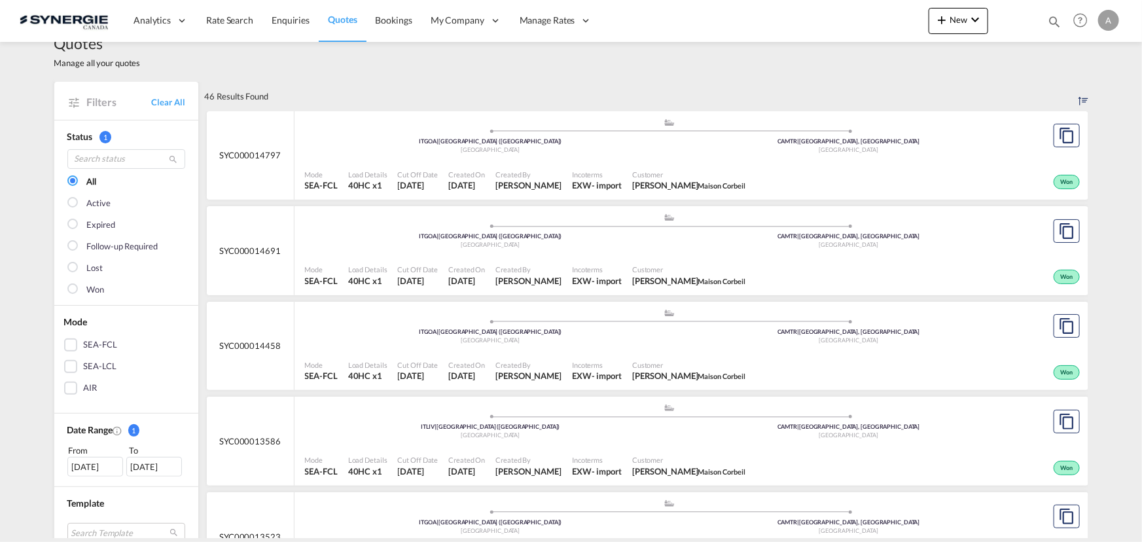
scroll to position [0, 0]
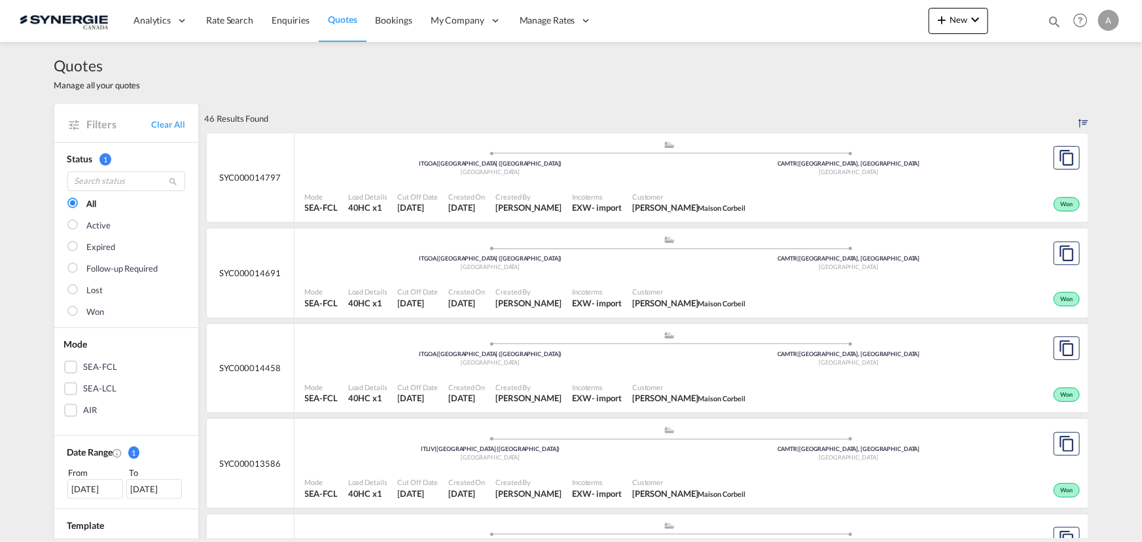
click at [490, 200] on div "Created On 16 Sep 2025" at bounding box center [466, 203] width 47 height 33
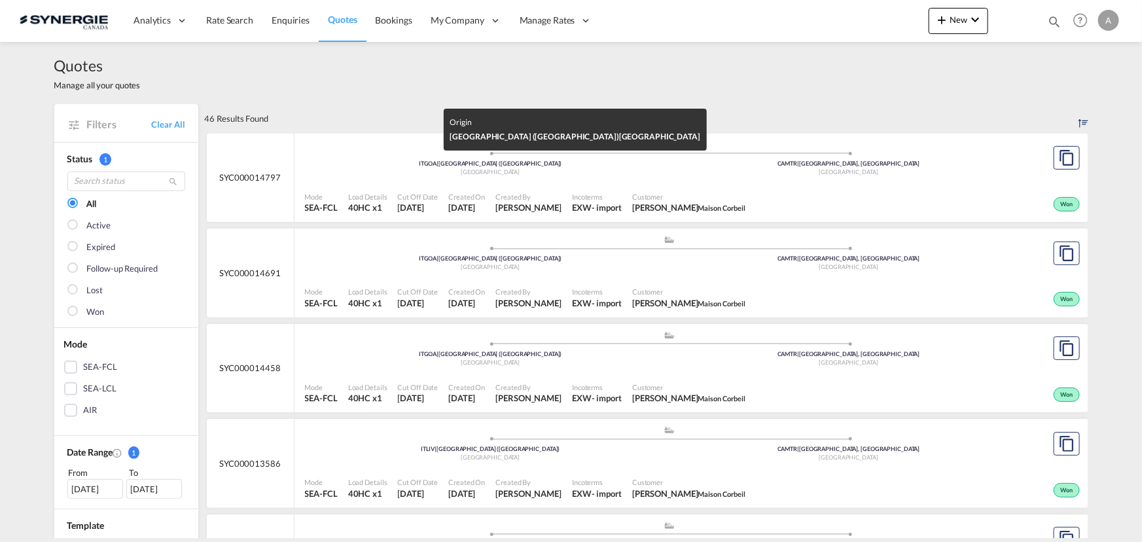
click at [524, 173] on div "[GEOGRAPHIC_DATA]" at bounding box center [491, 172] width 359 height 9
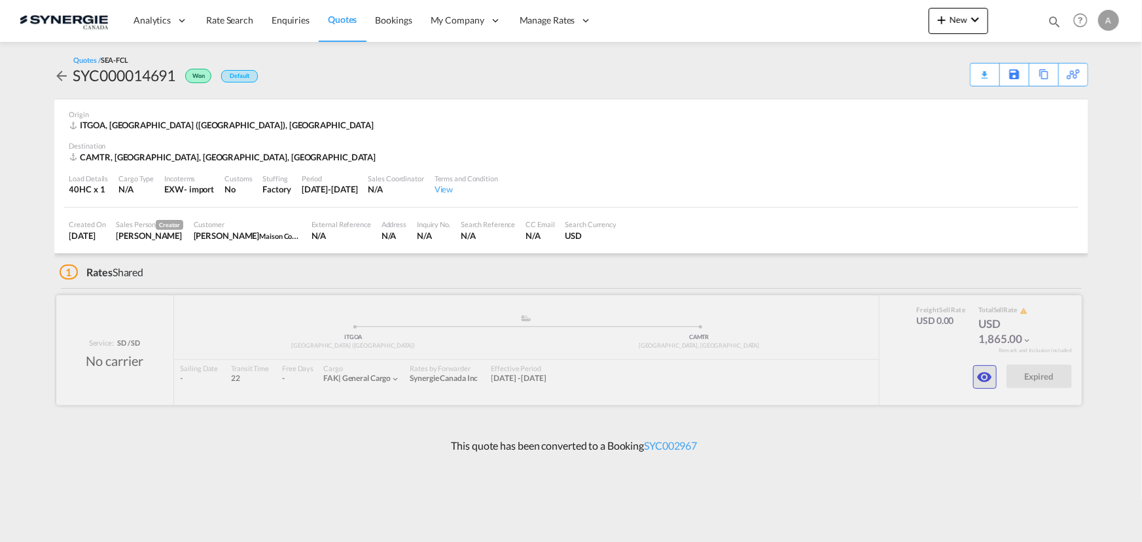
click at [984, 378] on md-icon "icon-eye" at bounding box center [985, 377] width 16 height 16
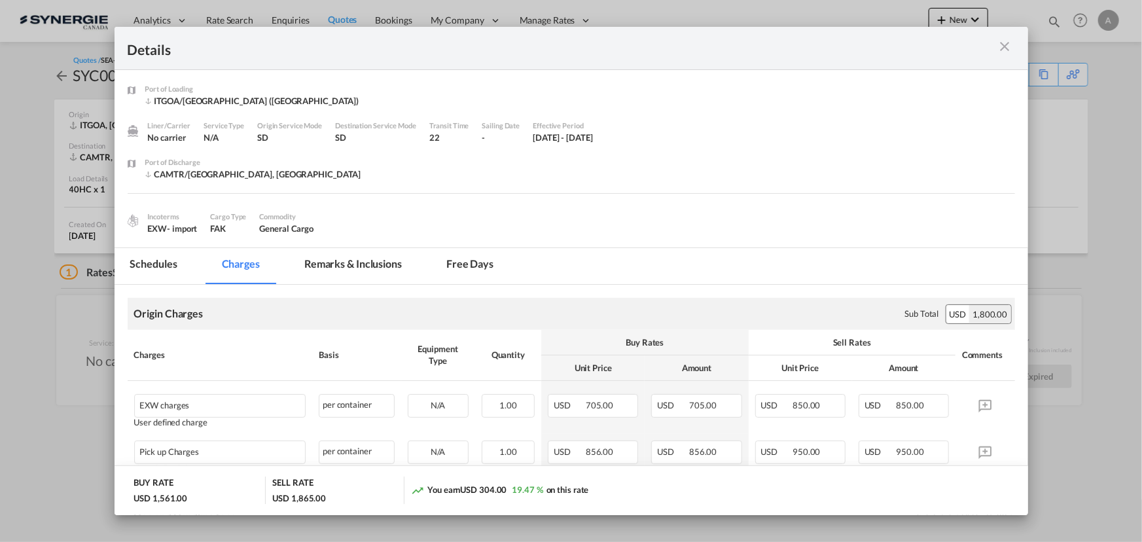
drag, startPoint x: 340, startPoint y: 275, endPoint x: 338, endPoint y: 285, distance: 10.7
click at [338, 278] on md-tab-item "Remarks & Inclusions" at bounding box center [353, 266] width 129 height 36
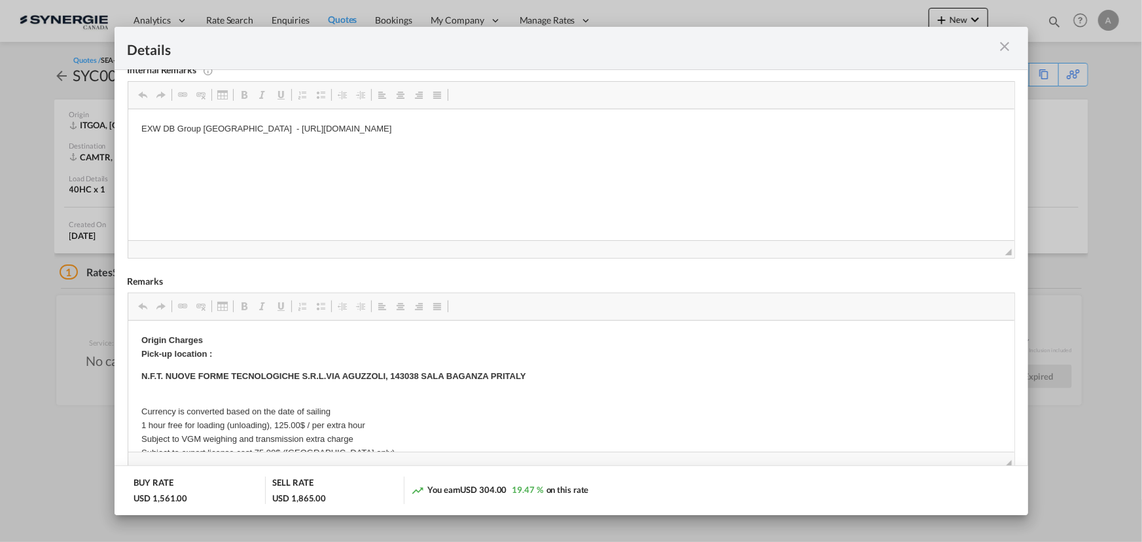
click at [1005, 46] on md-icon "icon-close m-3 fg-AAA8AD cursor" at bounding box center [1006, 47] width 16 height 16
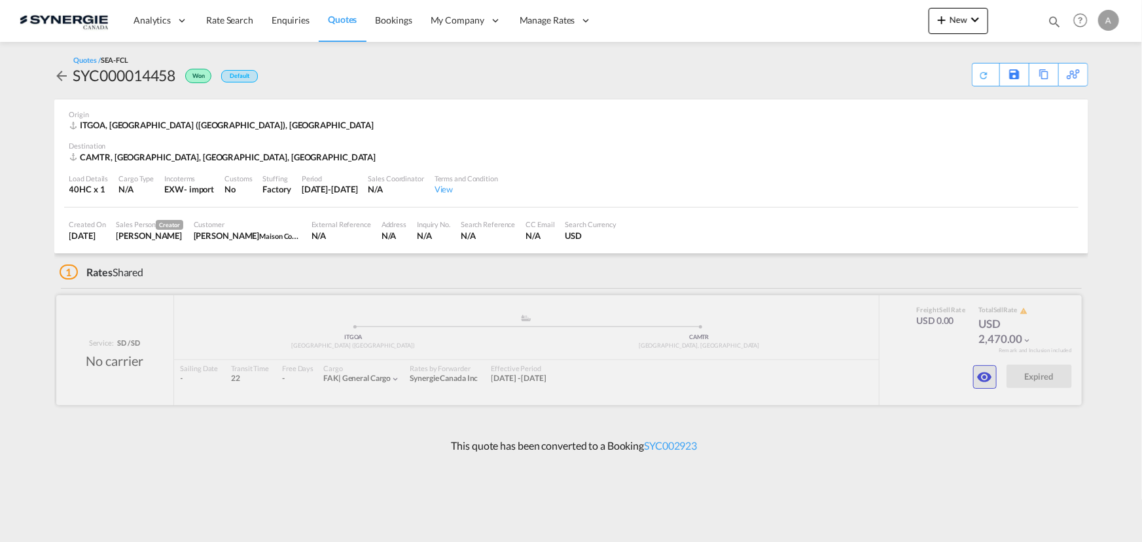
click at [990, 380] on md-icon "icon-eye" at bounding box center [985, 377] width 16 height 16
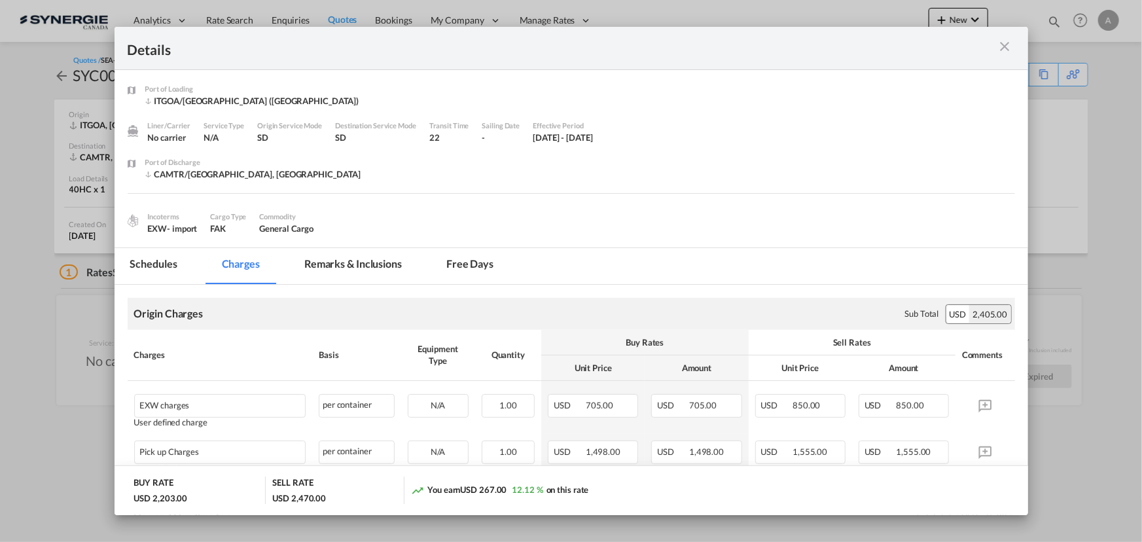
click at [353, 269] on md-tab-item "Remarks & Inclusions" at bounding box center [353, 266] width 129 height 36
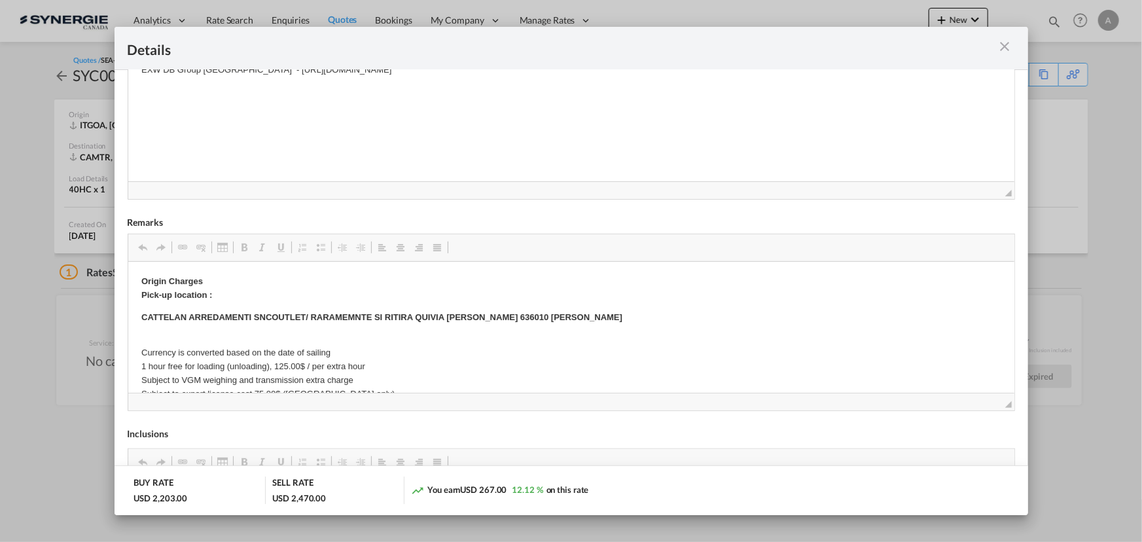
scroll to position [297, 0]
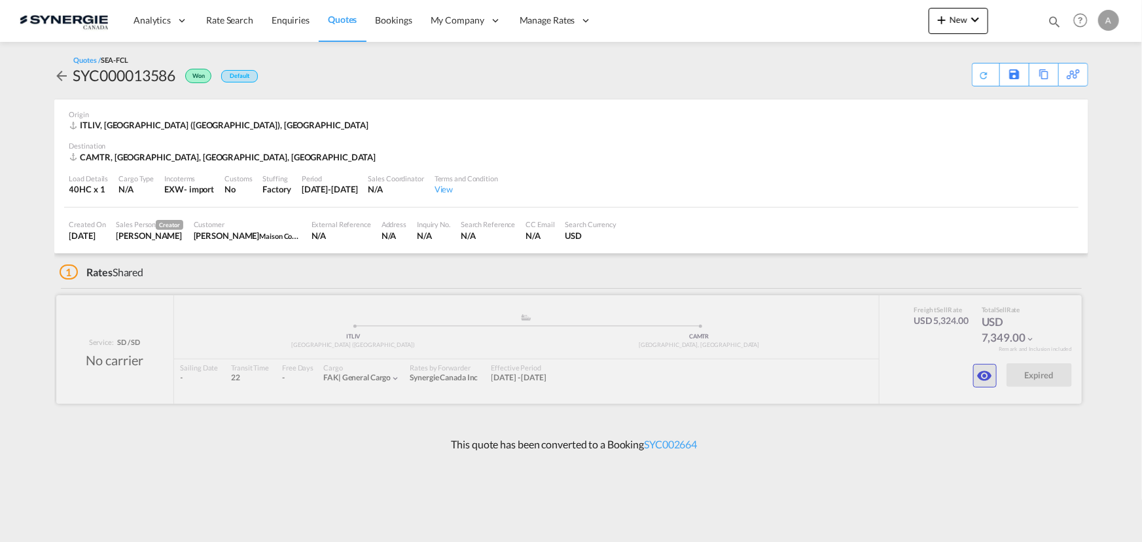
click at [981, 371] on md-icon "icon-eye" at bounding box center [985, 376] width 16 height 16
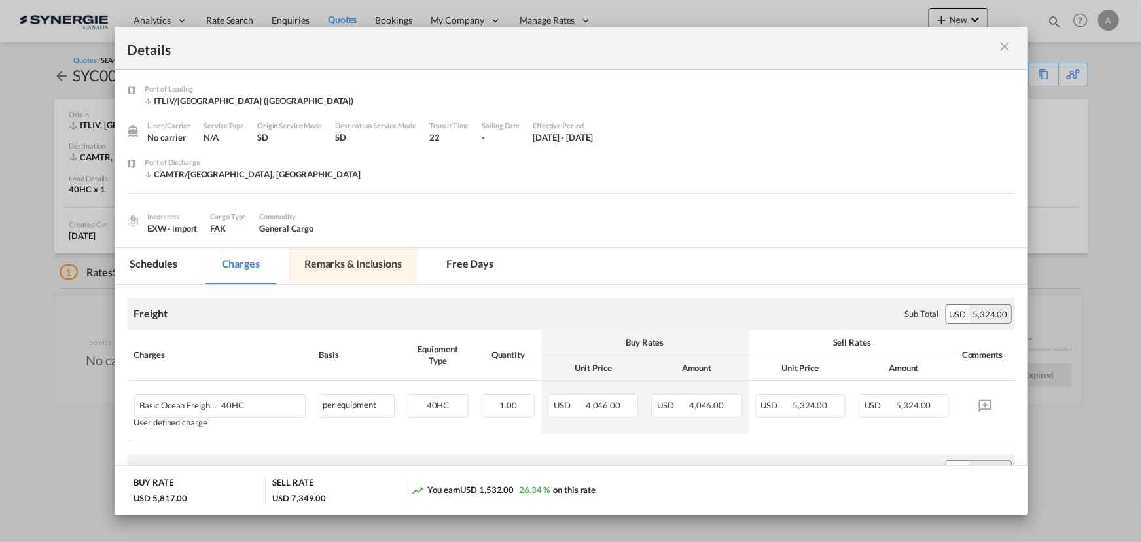
click at [326, 264] on md-tab-item "Remarks & Inclusions" at bounding box center [353, 266] width 129 height 36
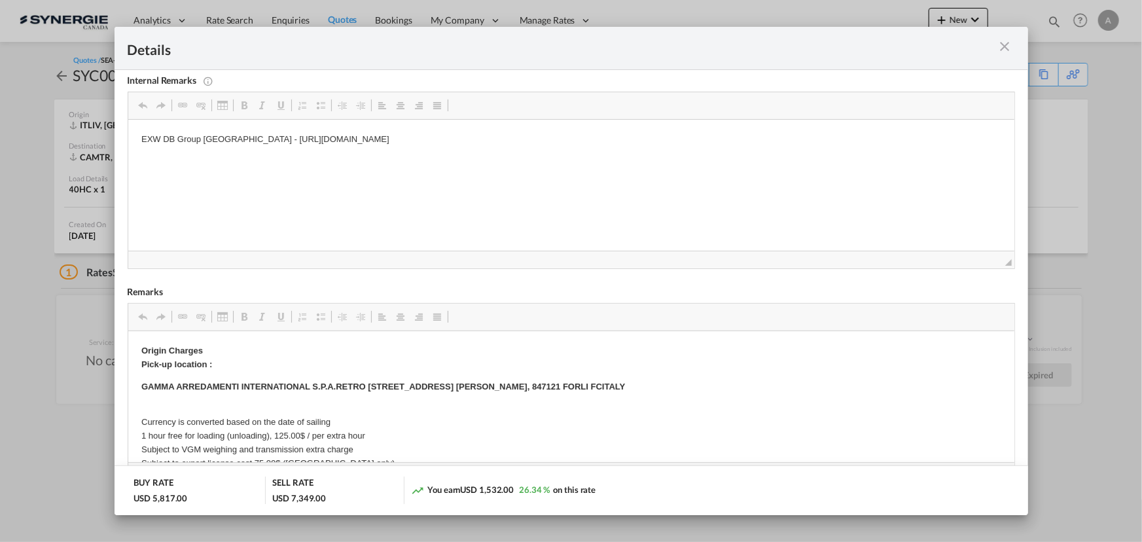
scroll to position [238, 0]
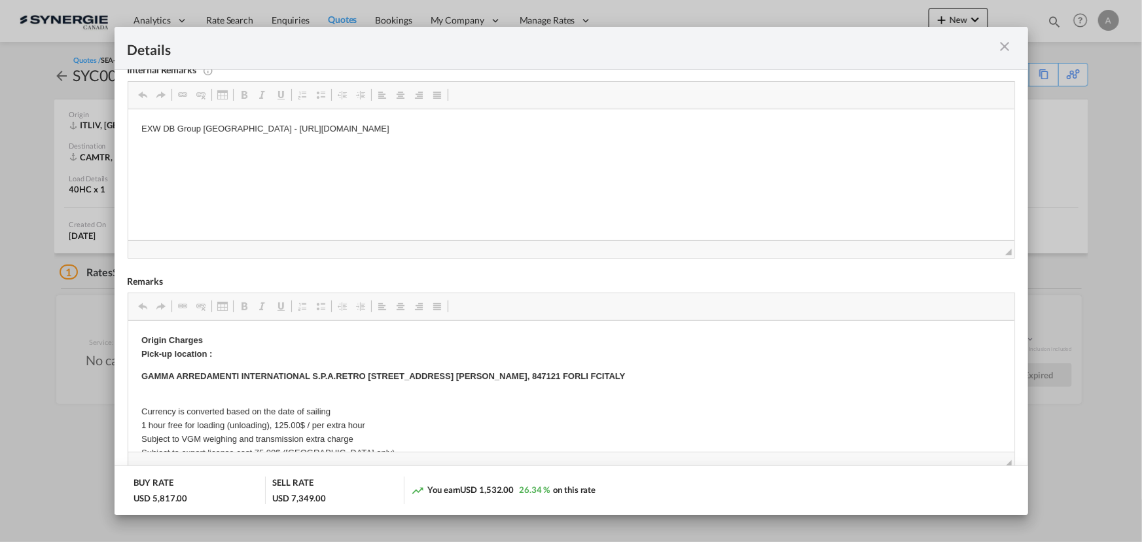
drag, startPoint x: 1003, startPoint y: 43, endPoint x: 949, endPoint y: 43, distance: 53.7
click at [1003, 43] on md-icon "icon-close m-3 fg-AAA8AD cursor" at bounding box center [1006, 47] width 16 height 16
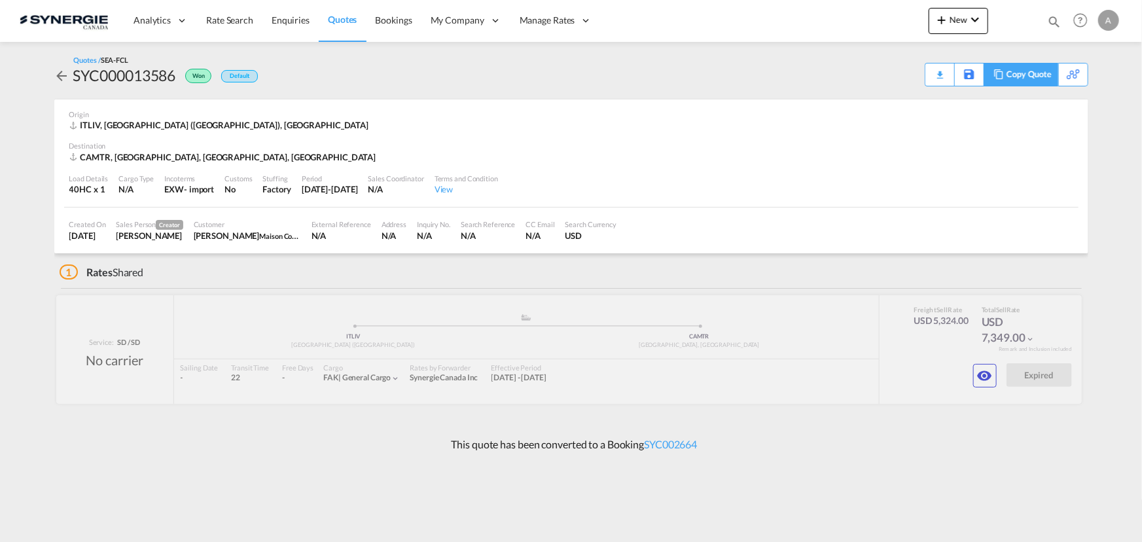
click at [1030, 82] on div "Copy Quote" at bounding box center [1029, 74] width 45 height 22
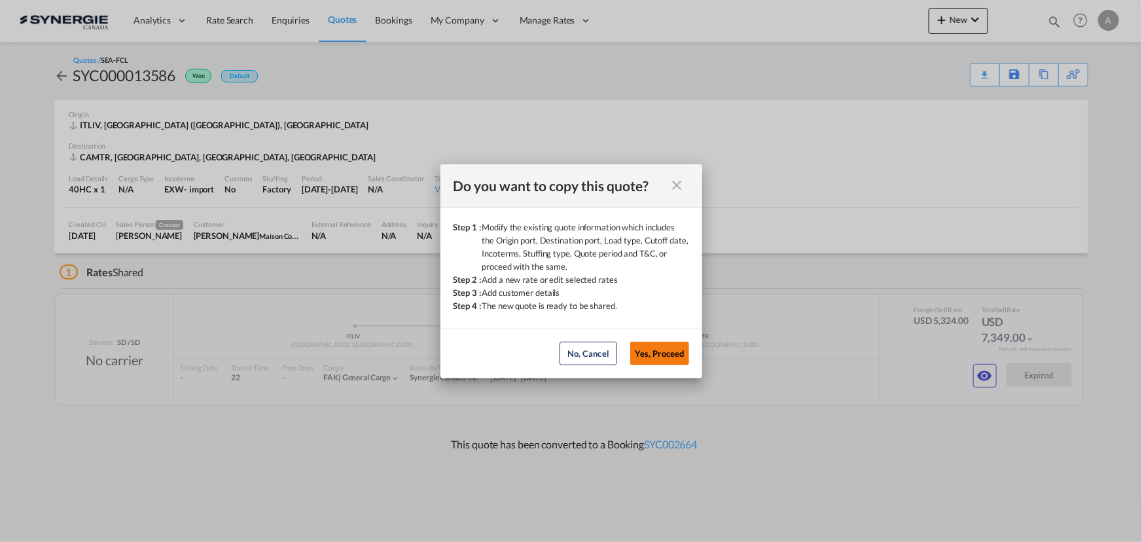
click at [662, 353] on button "Yes, Proceed" at bounding box center [659, 354] width 59 height 24
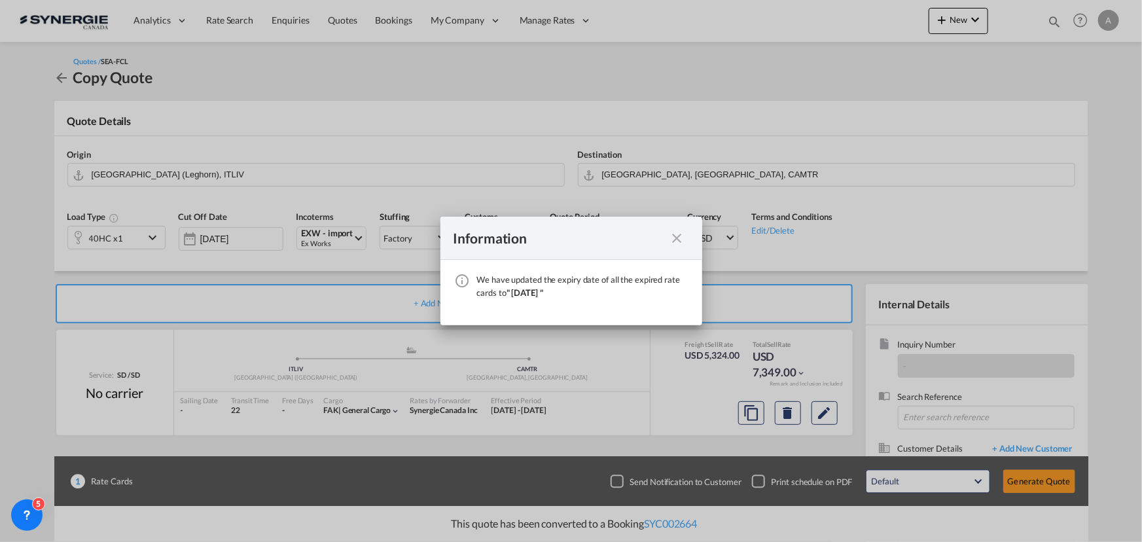
click at [681, 242] on md-icon "icon-close fg-AAA8AD cursor" at bounding box center [678, 238] width 16 height 16
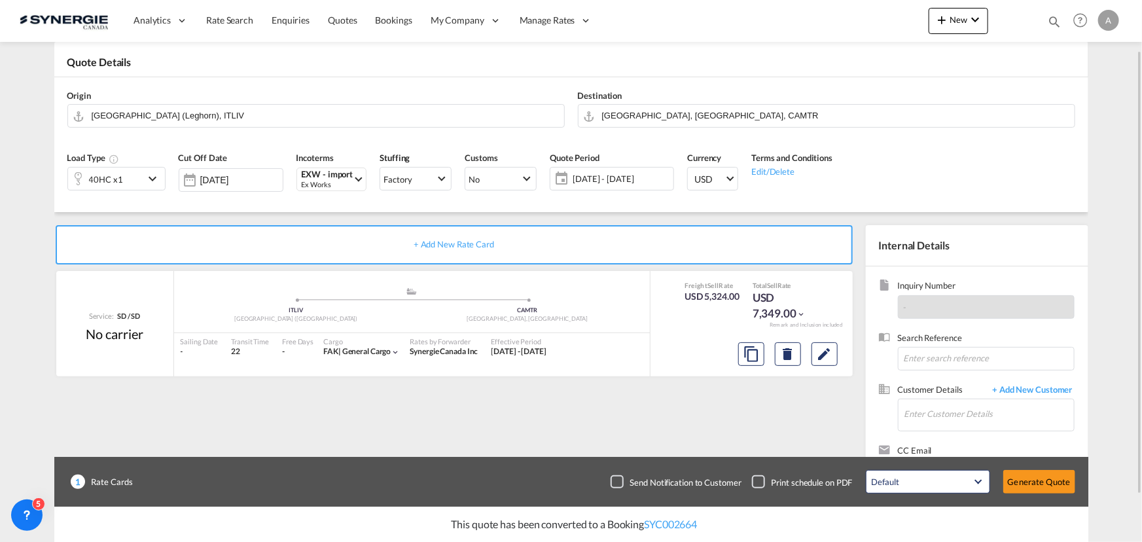
scroll to position [117, 0]
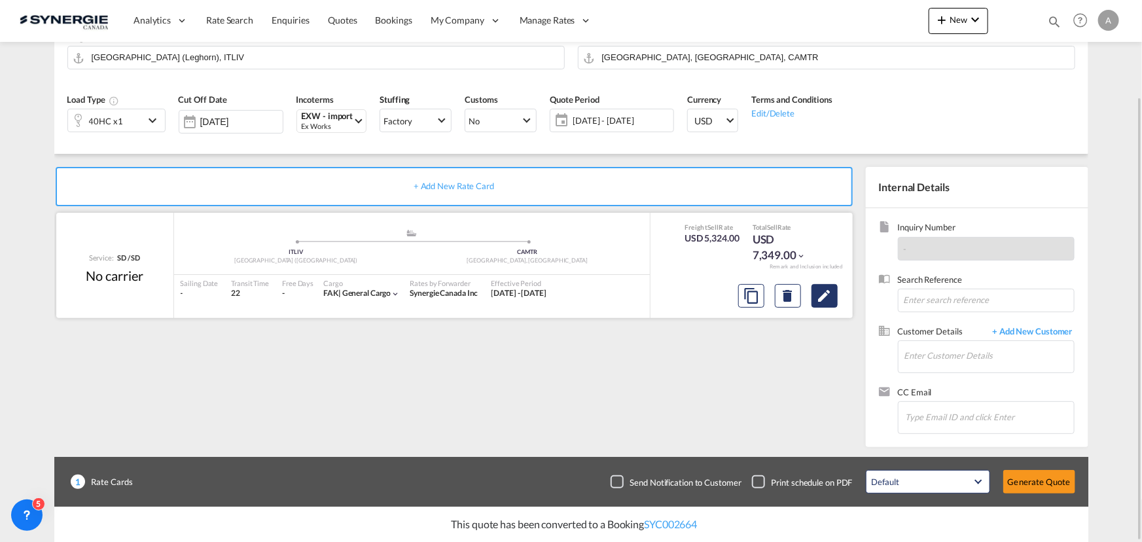
click at [815, 299] on button "Edit" at bounding box center [825, 296] width 26 height 24
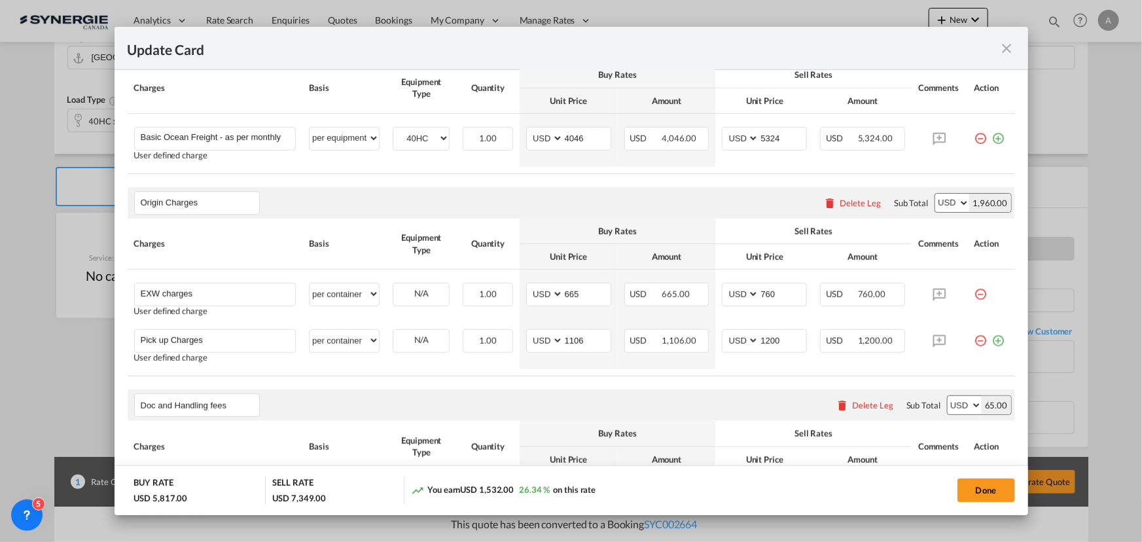
scroll to position [416, 0]
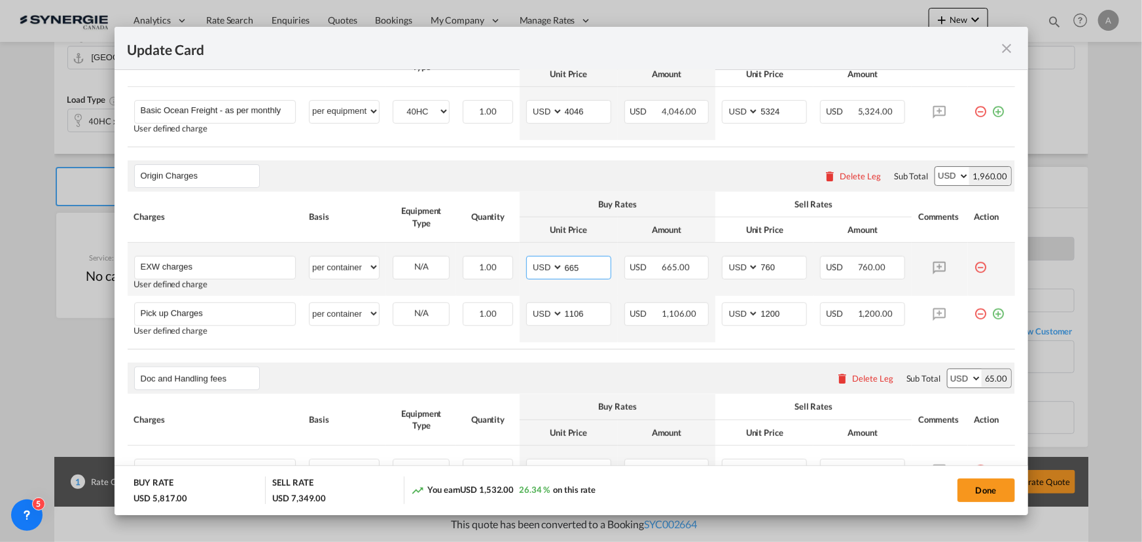
drag, startPoint x: 591, startPoint y: 265, endPoint x: 482, endPoint y: 253, distance: 110.0
click at [483, 253] on tr "EXW charges Please Enter User Defined Charges Cannot Be Published User defined …" at bounding box center [572, 269] width 888 height 53
type input "660"
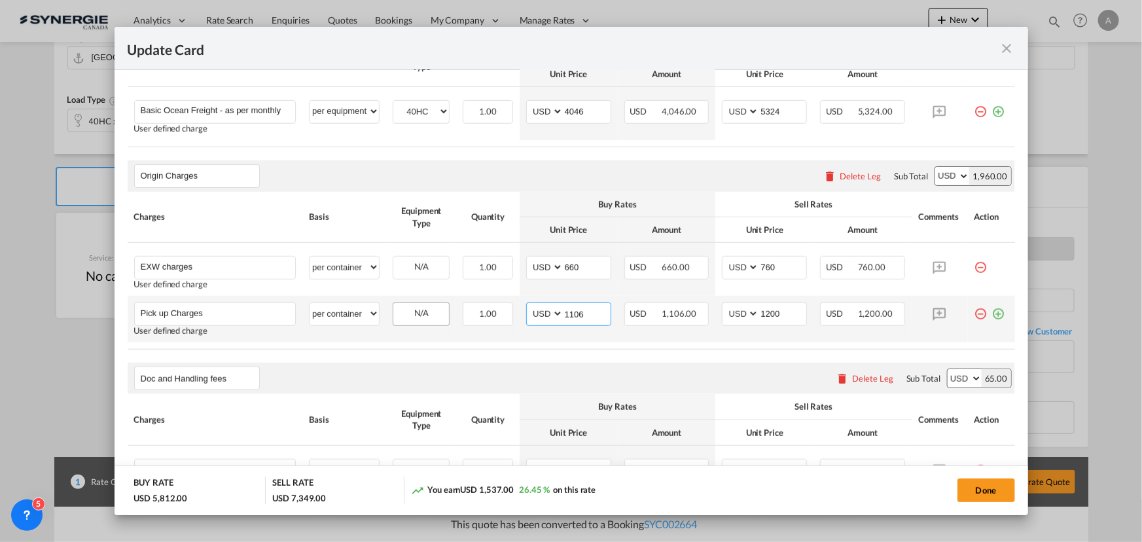
drag, startPoint x: 582, startPoint y: 314, endPoint x: 440, endPoint y: 310, distance: 142.1
click at [455, 313] on tr "Pick up Charges Please Enter User Defined Charges Cannot Be Published User defi…" at bounding box center [572, 319] width 888 height 46
type input "1100"
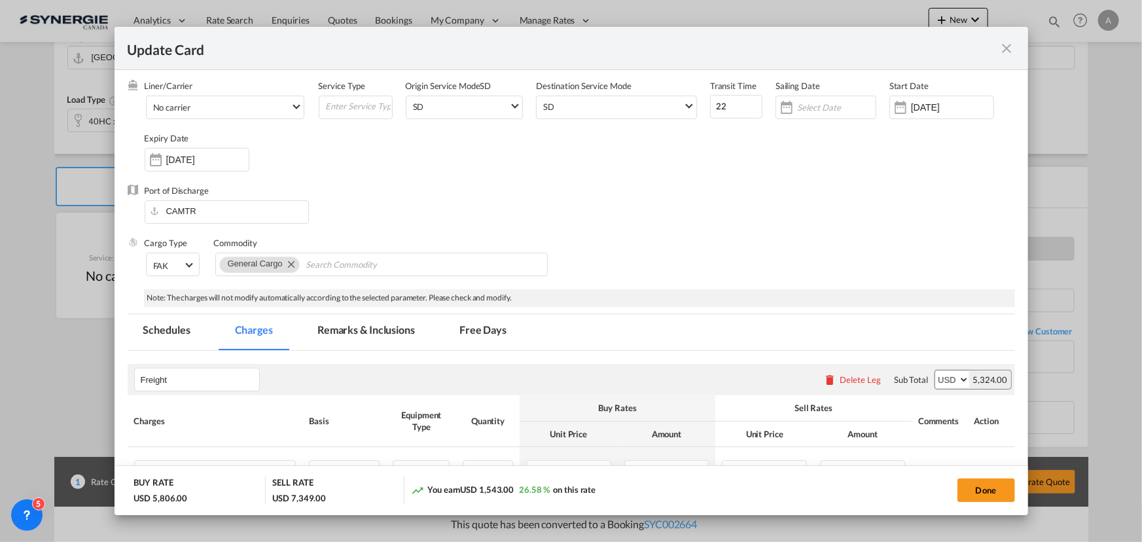
scroll to position [59, 0]
click at [950, 105] on input "11 Jul 2025" at bounding box center [952, 104] width 82 height 10
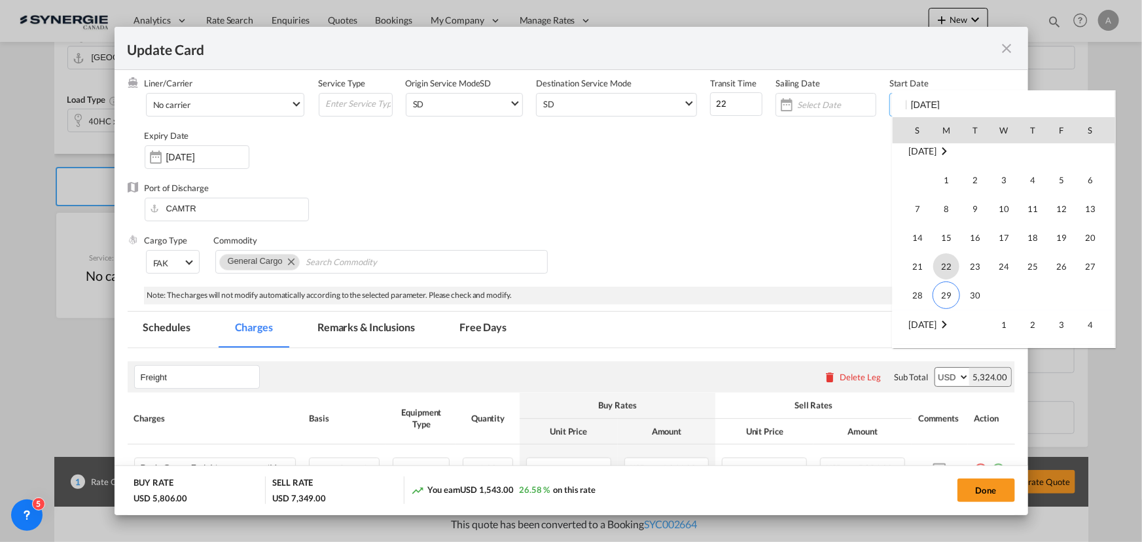
scroll to position [303227, 0]
click at [944, 293] on span "29" at bounding box center [946, 292] width 27 height 27
type input "[DATE]"
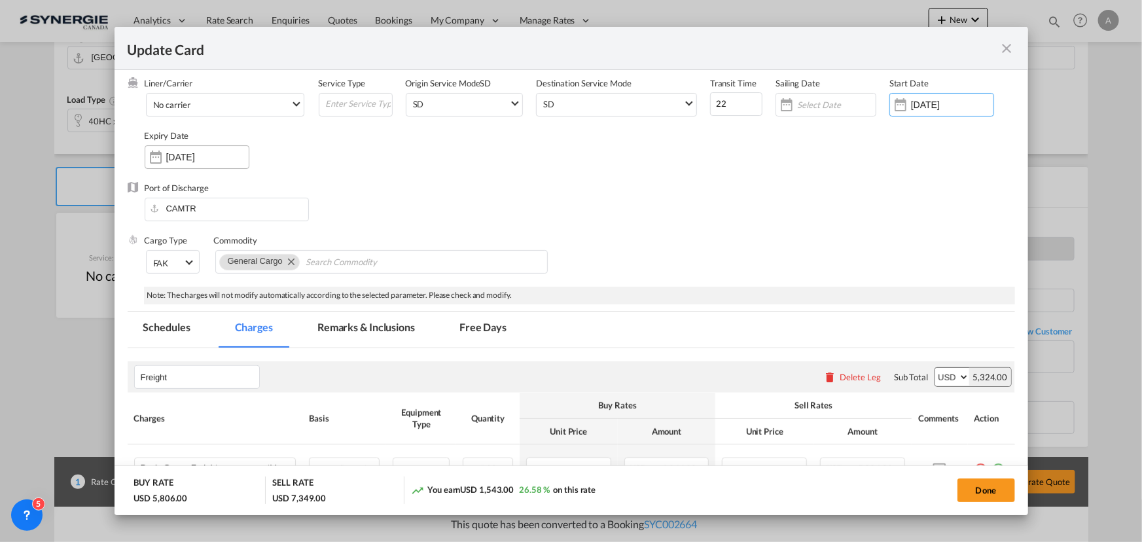
click at [173, 155] on input "29 Oct 2025" at bounding box center [207, 157] width 82 height 10
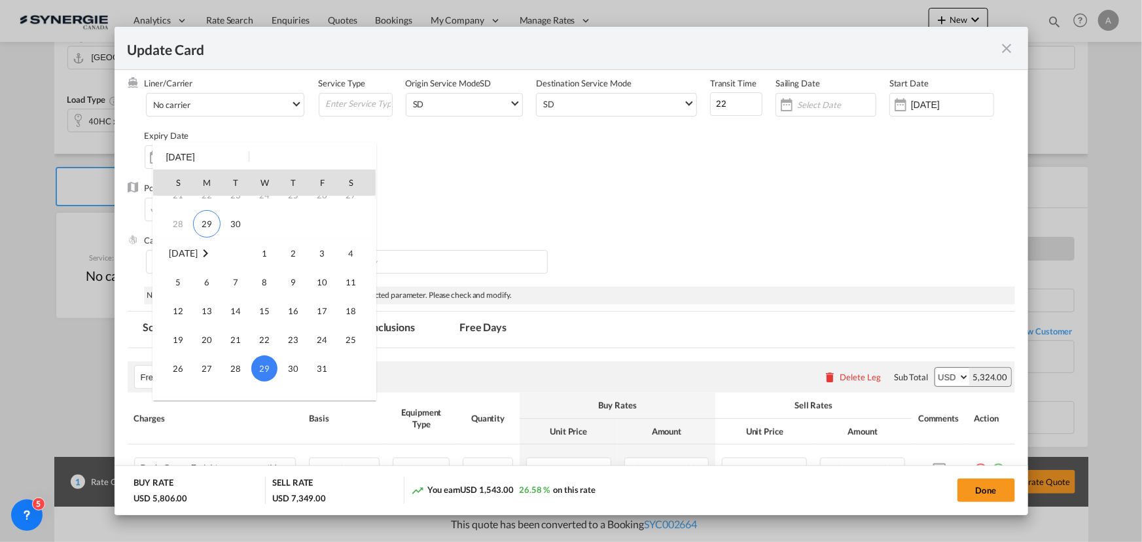
scroll to position [114, 0]
click at [236, 238] on span "30" at bounding box center [236, 241] width 26 height 26
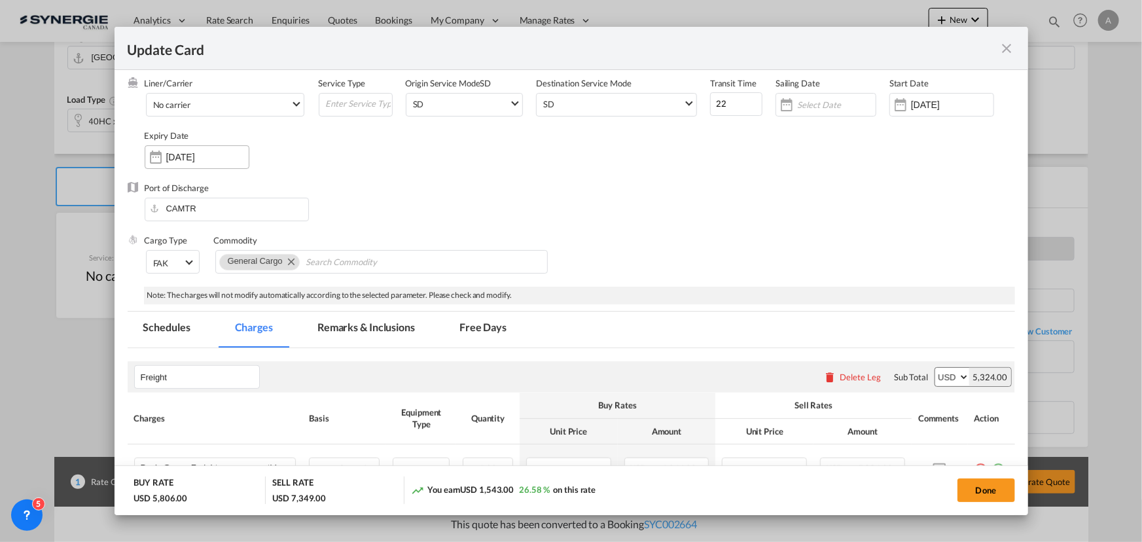
click at [190, 156] on input "30 Sep 2025" at bounding box center [207, 157] width 82 height 10
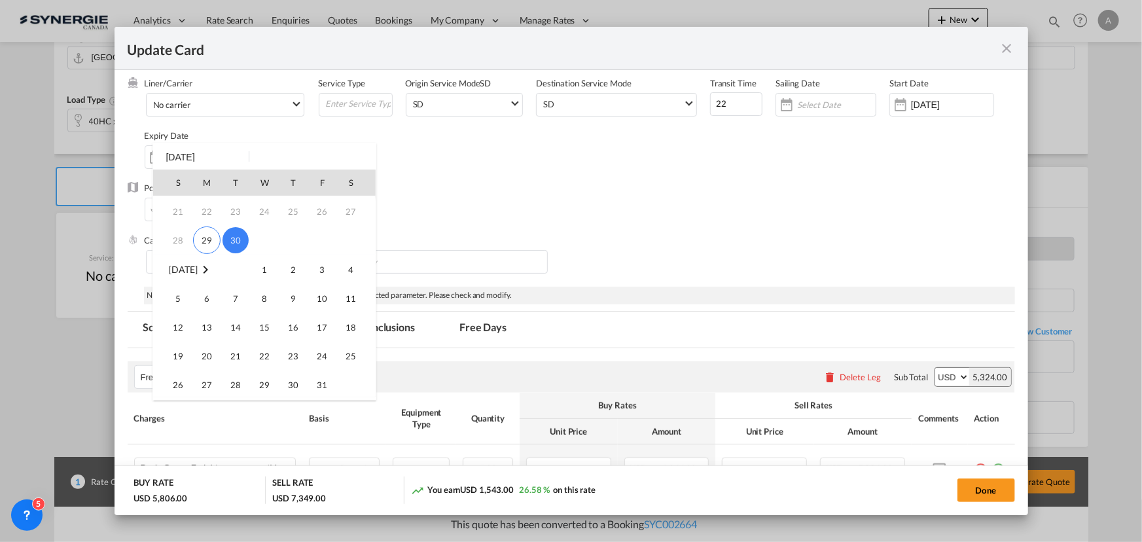
scroll to position [118, 0]
click at [258, 329] on span "15" at bounding box center [264, 323] width 26 height 26
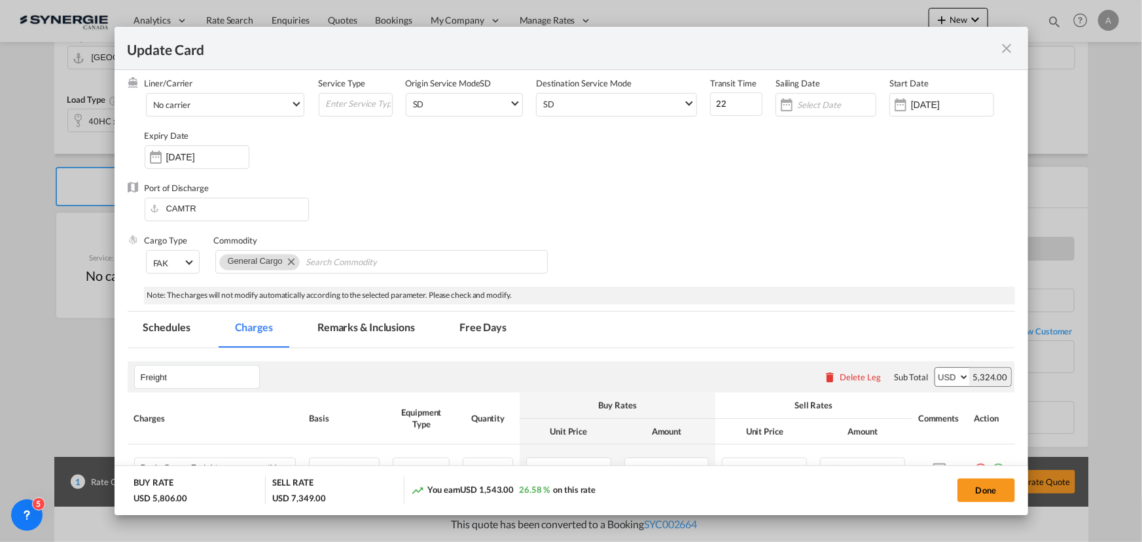
drag, startPoint x: 179, startPoint y: 154, endPoint x: 210, endPoint y: 187, distance: 44.9
click at [179, 154] on input "15 Oct 2025" at bounding box center [207, 157] width 82 height 10
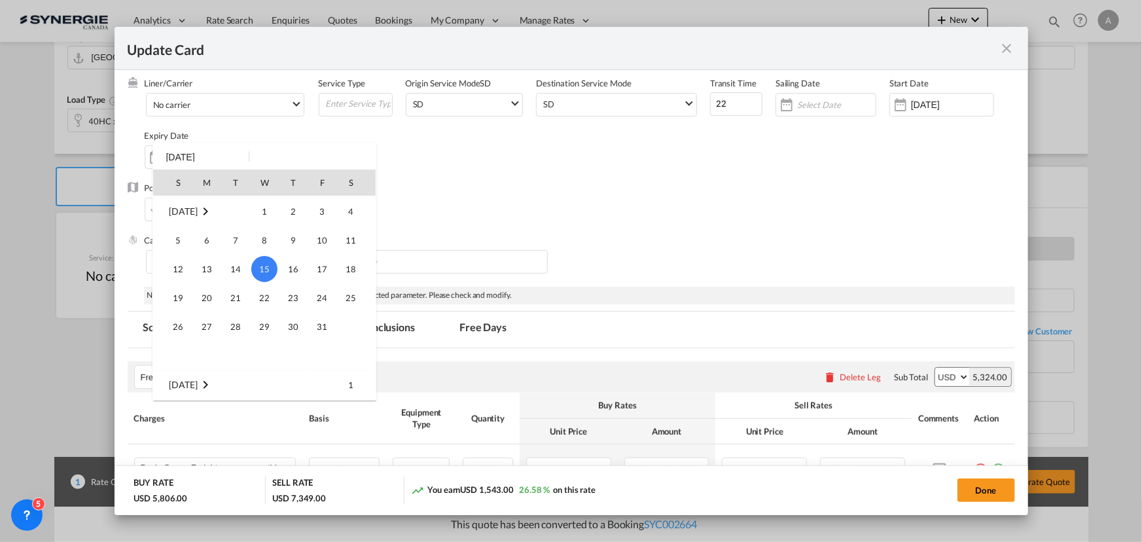
scroll to position [114, 0]
click at [242, 231] on span "30" at bounding box center [236, 241] width 26 height 26
type input "30 Sep 2025"
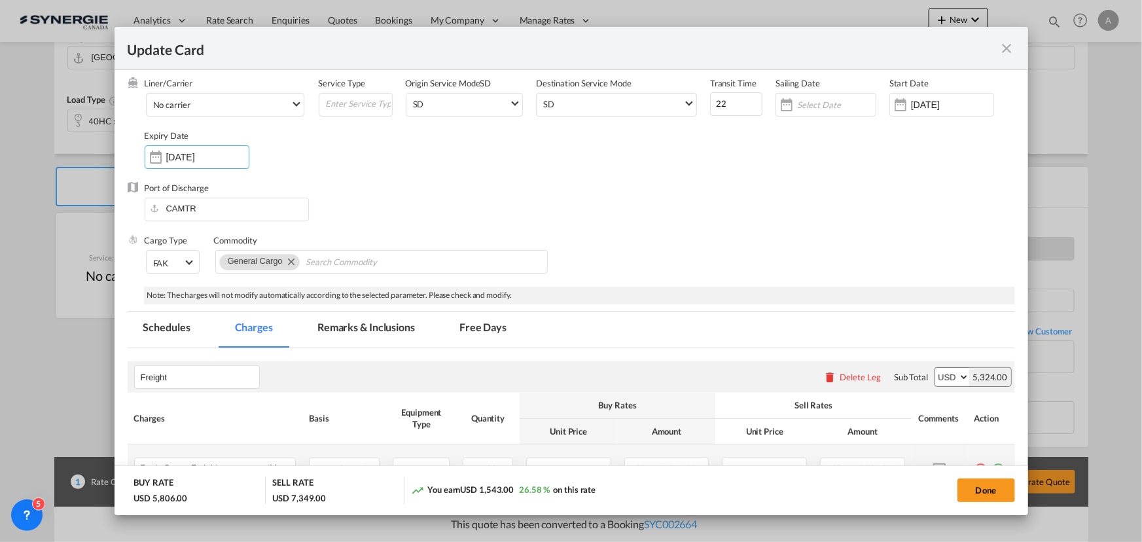
click at [969, 483] on button "Done" at bounding box center [987, 491] width 58 height 24
type input "28 Sep 2025"
type input "[DATE]"
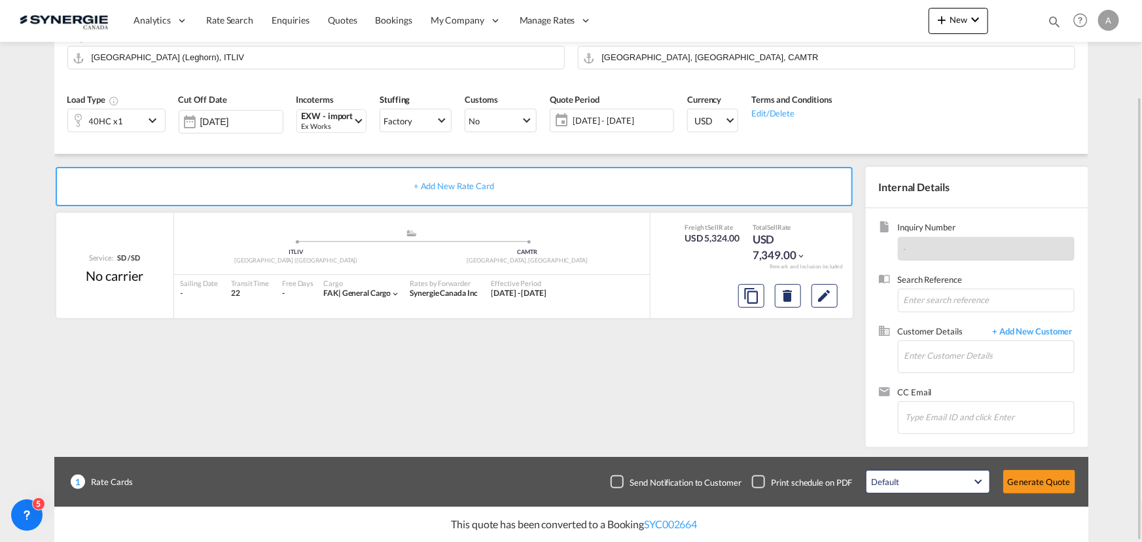
click at [624, 124] on span "29 Sep - 29 Oct 2025" at bounding box center [622, 121] width 98 height 12
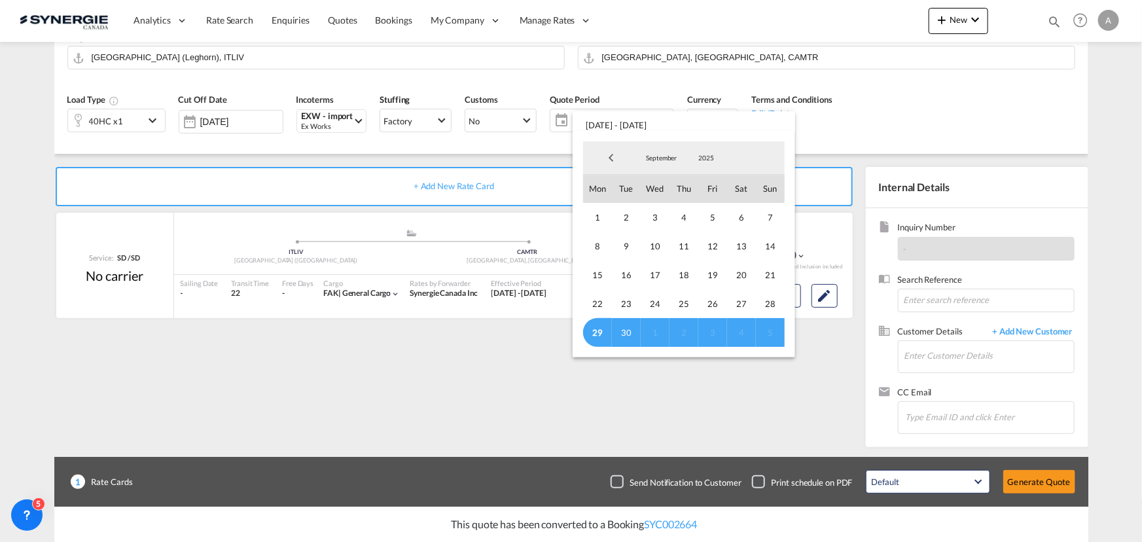
click at [599, 329] on span "29" at bounding box center [597, 332] width 29 height 29
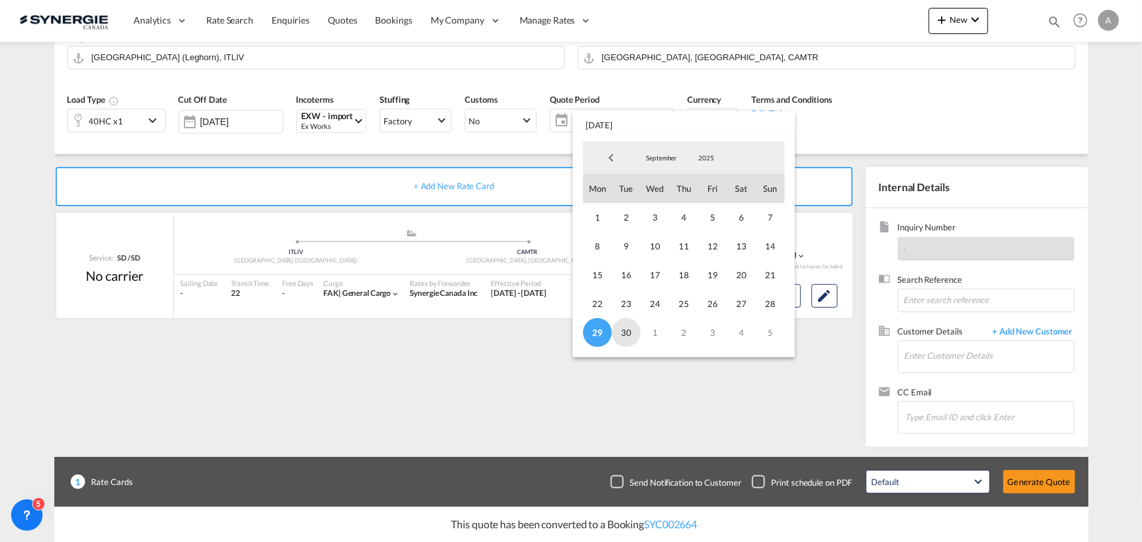
click at [628, 333] on span "30" at bounding box center [626, 332] width 29 height 29
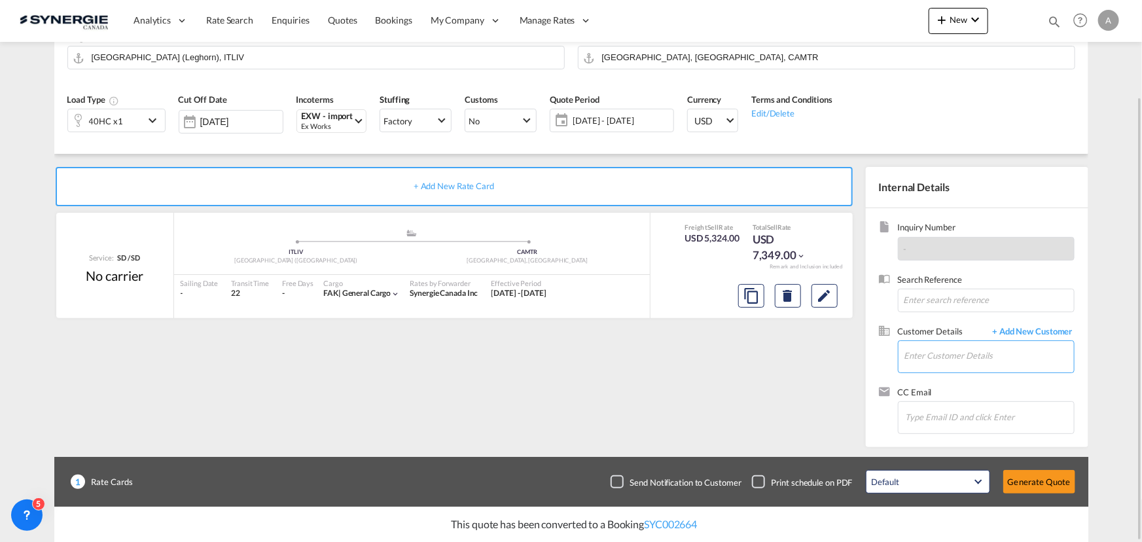
click at [937, 365] on input "Enter Customer Details" at bounding box center [990, 355] width 170 height 29
drag, startPoint x: 954, startPoint y: 353, endPoint x: 940, endPoint y: 341, distance: 18.5
click at [954, 353] on input "Enter Customer Details" at bounding box center [990, 355] width 170 height 29
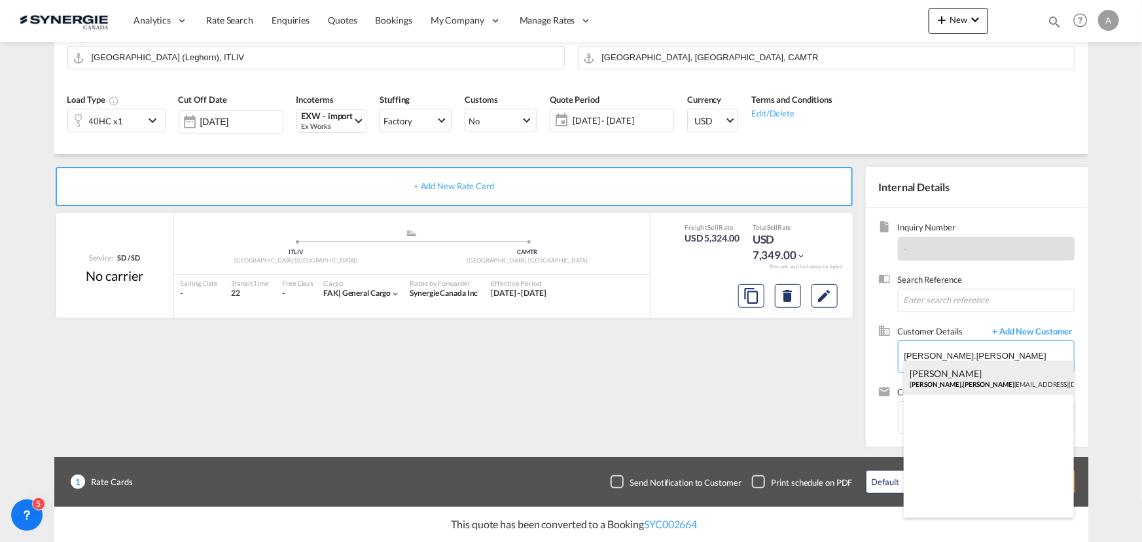
click at [930, 378] on div "Lina Palombieri lina.palombi eri@maisoncorbeil.com | Maison Corbeil" at bounding box center [989, 378] width 170 height 35
type input "Maison Corbeil, Lina Palombieri, lina.palombieri@maisoncorbeil.com"
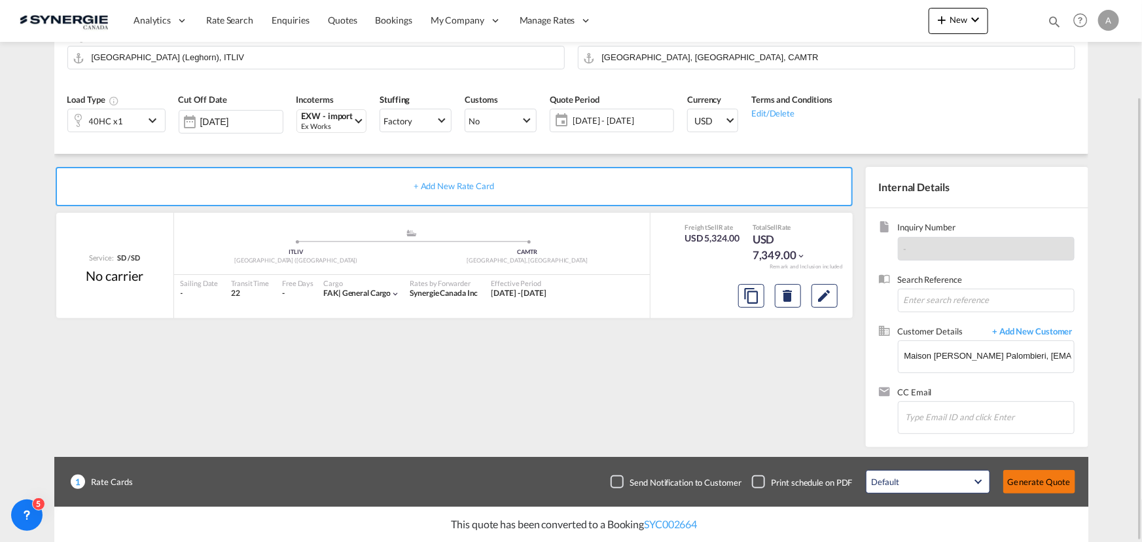
click at [1041, 492] on button "Generate Quote" at bounding box center [1039, 482] width 72 height 24
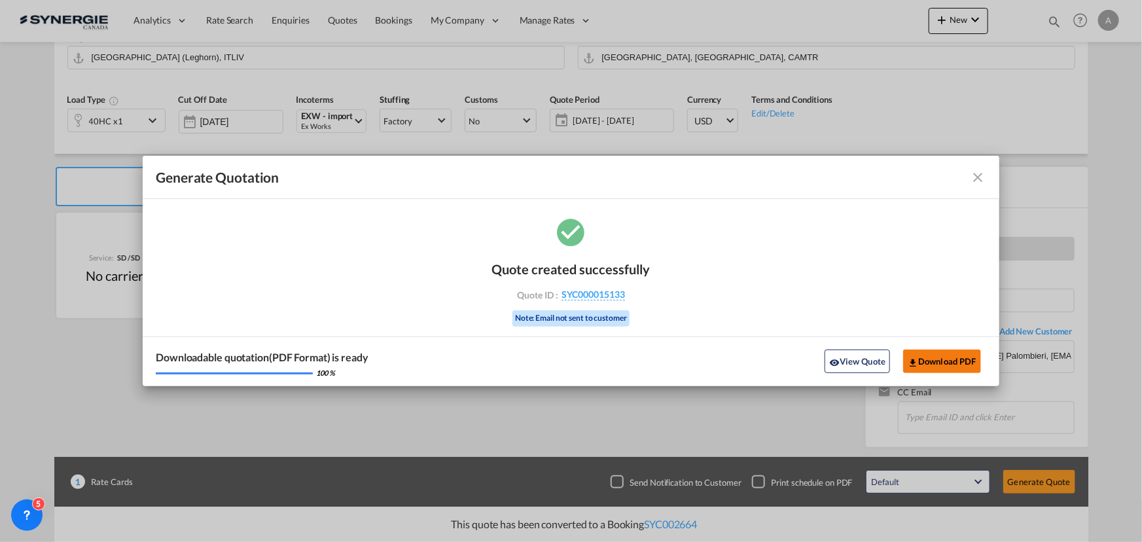
click at [960, 350] on button "Download PDF" at bounding box center [942, 362] width 78 height 24
click at [871, 350] on button "View Quote" at bounding box center [857, 362] width 65 height 24
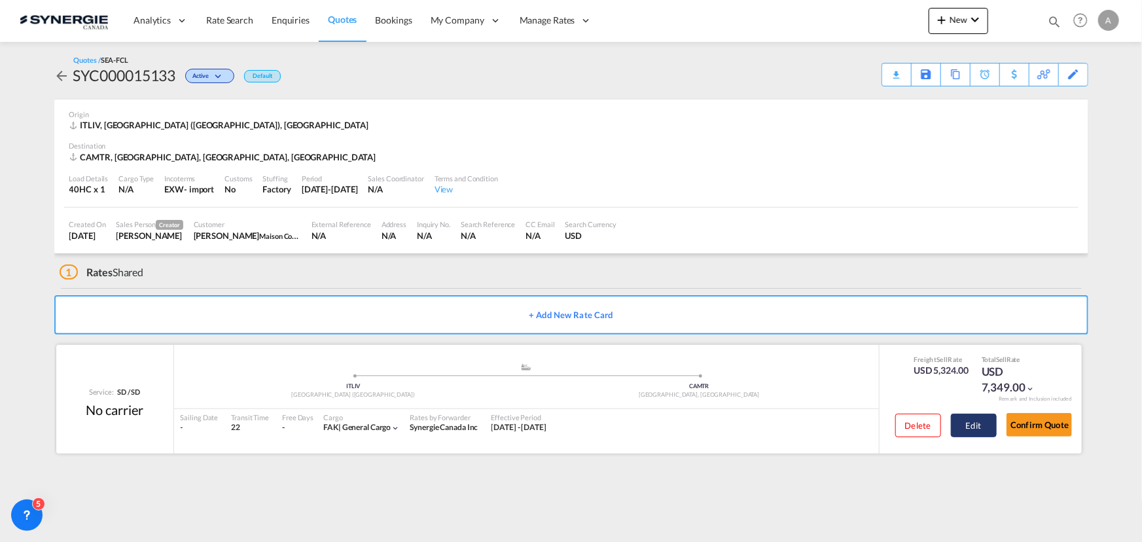
click at [964, 418] on button "Edit" at bounding box center [974, 426] width 46 height 24
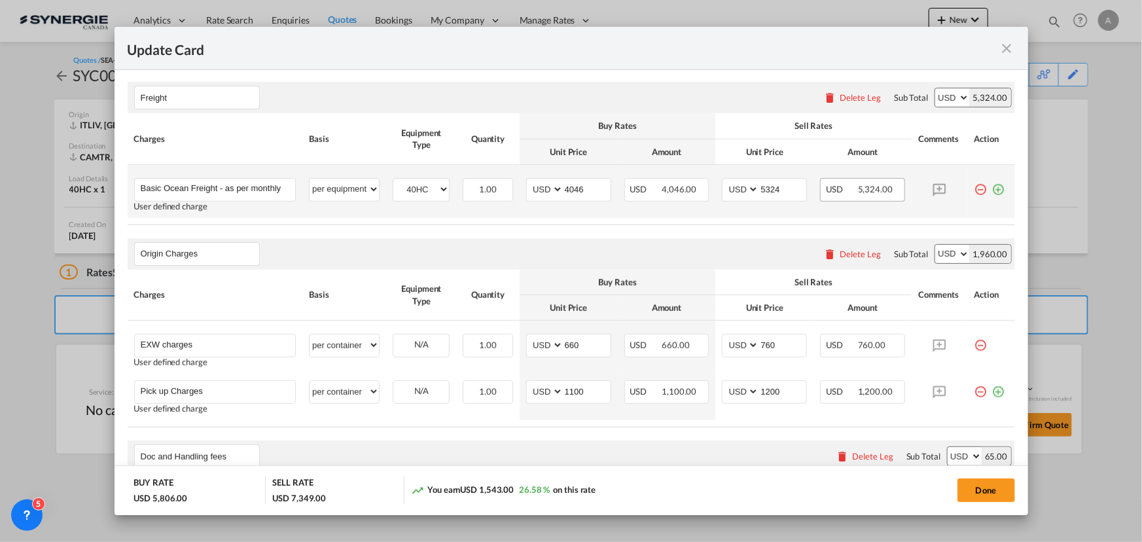
scroll to position [357, 0]
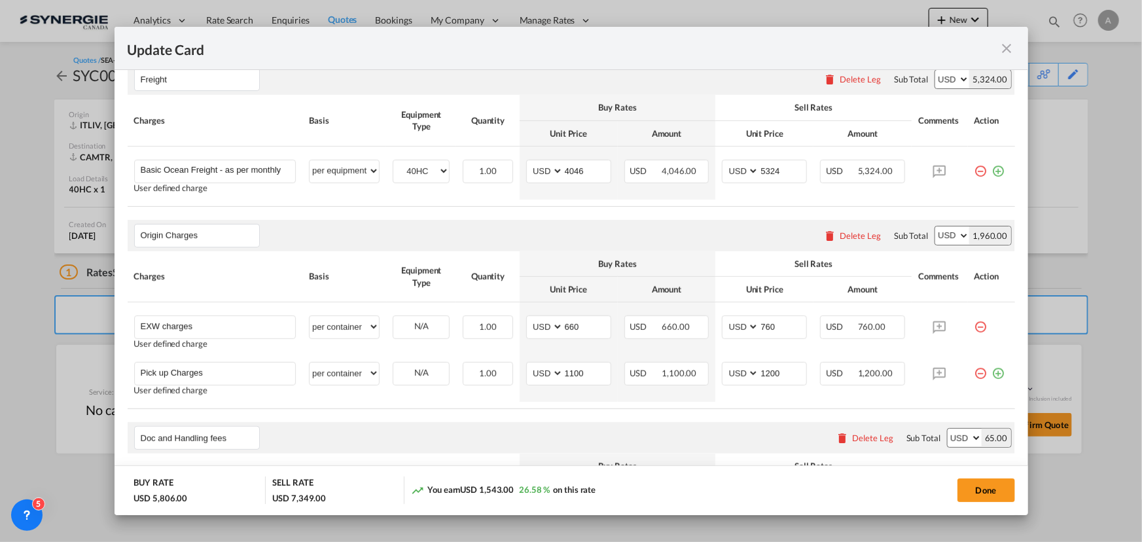
click at [858, 79] on div "Delete Leg" at bounding box center [860, 79] width 41 height 10
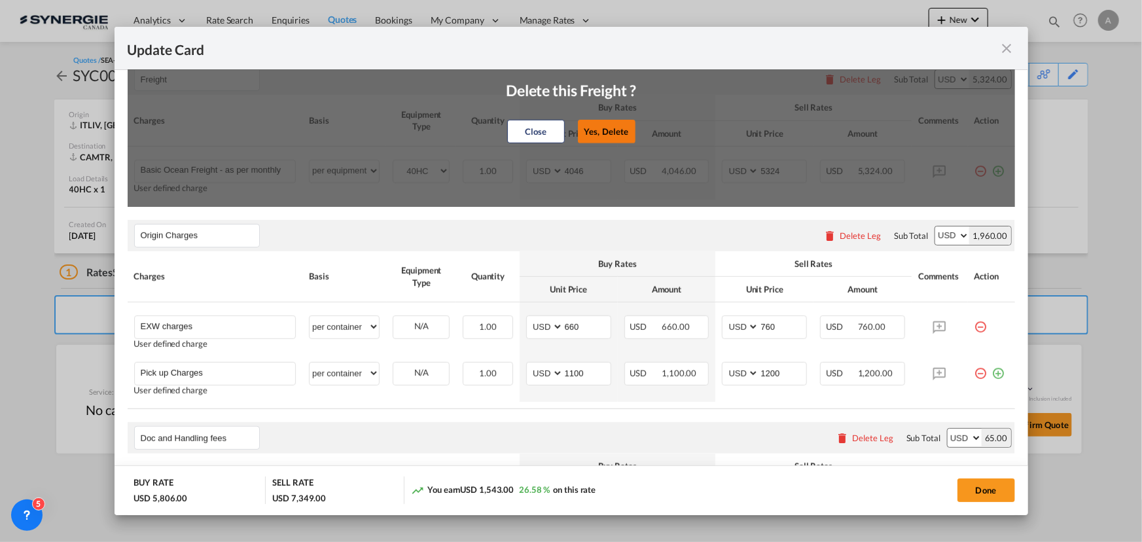
click at [602, 131] on button "Yes, Delete" at bounding box center [607, 132] width 58 height 24
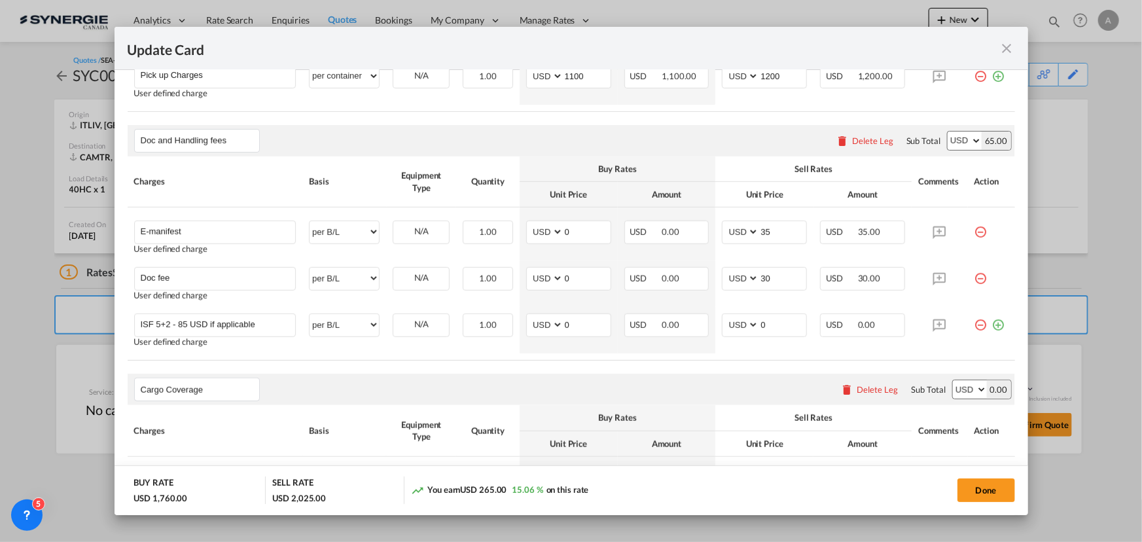
scroll to position [511, 0]
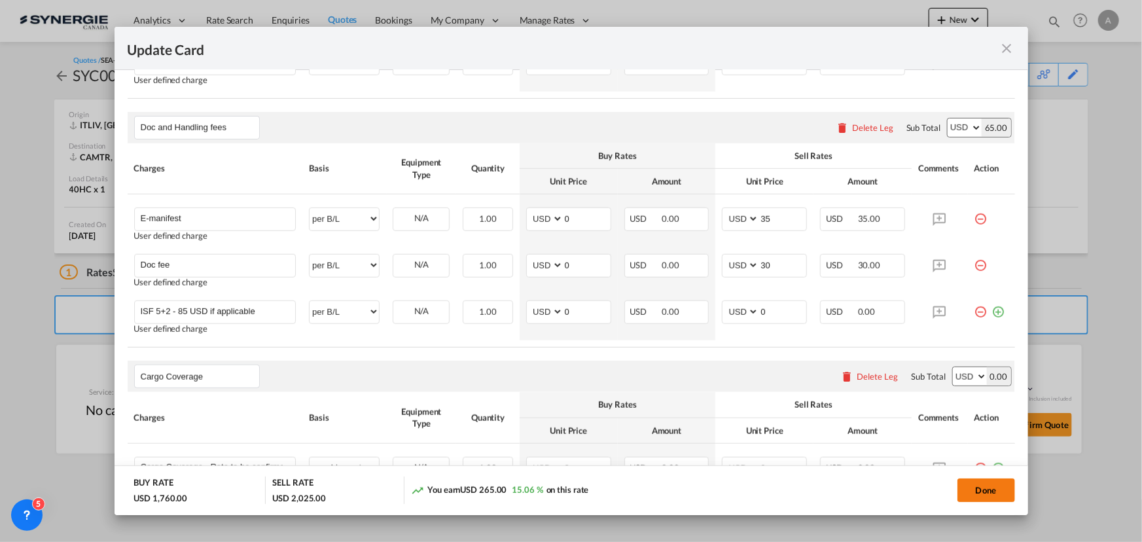
drag, startPoint x: 968, startPoint y: 490, endPoint x: 982, endPoint y: 480, distance: 17.3
click at [968, 491] on button "Done" at bounding box center [987, 491] width 58 height 24
type input "28 Sep 2025"
type input "29 Sep 2025"
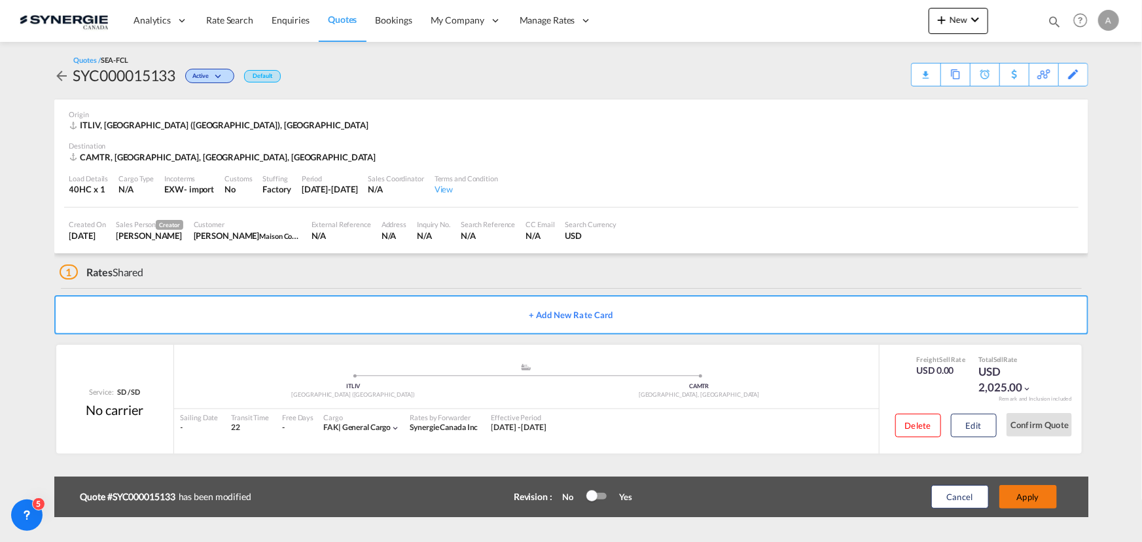
click at [1042, 498] on button "Apply" at bounding box center [1029, 497] width 58 height 24
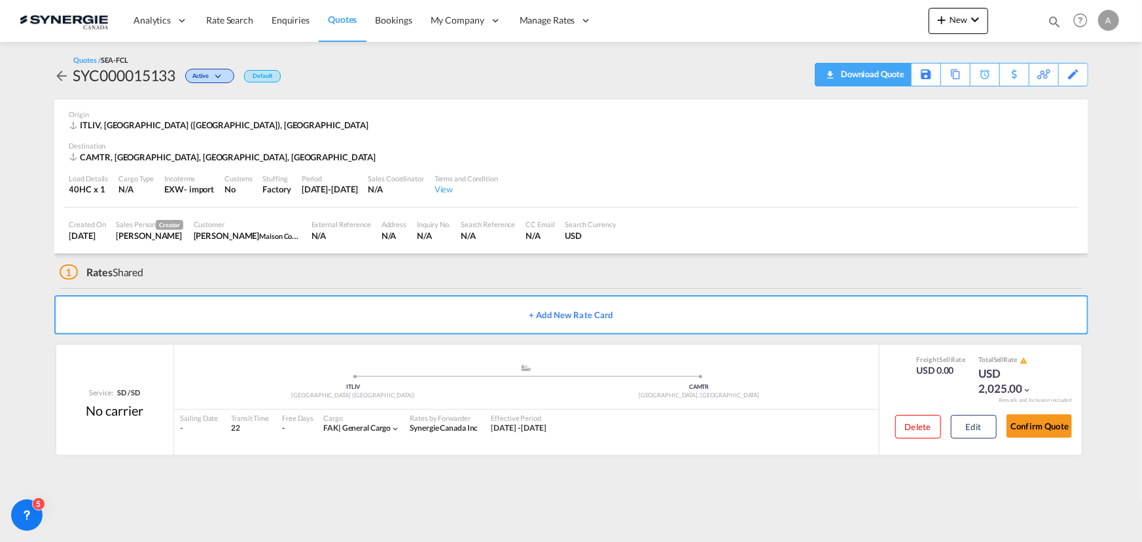
click at [884, 79] on div "Download Quote" at bounding box center [871, 73] width 67 height 21
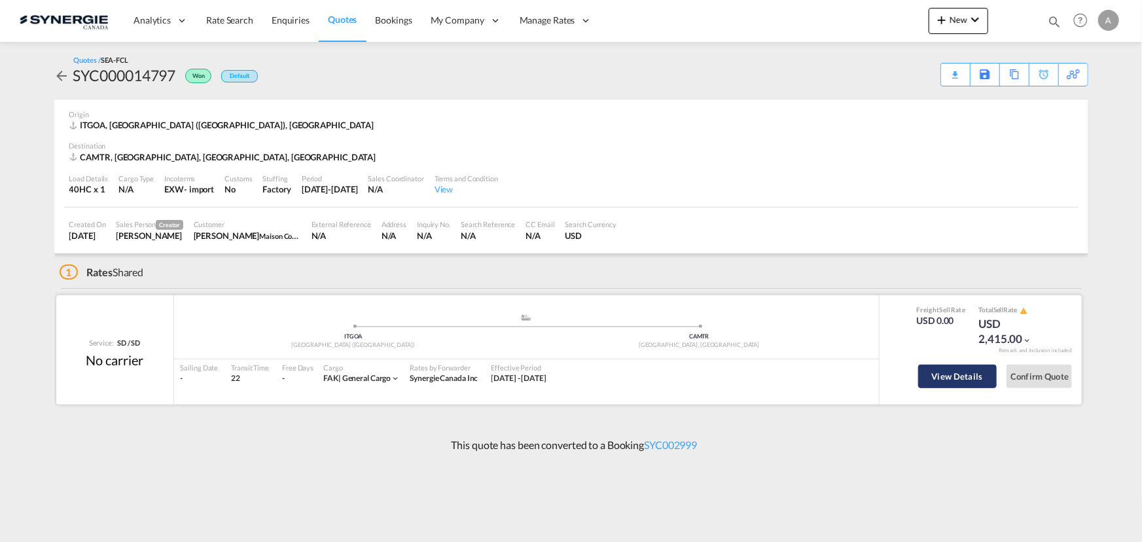
click at [968, 379] on button "View Details" at bounding box center [957, 377] width 79 height 24
click at [1020, 75] on div "Copy Quote" at bounding box center [999, 74] width 45 height 22
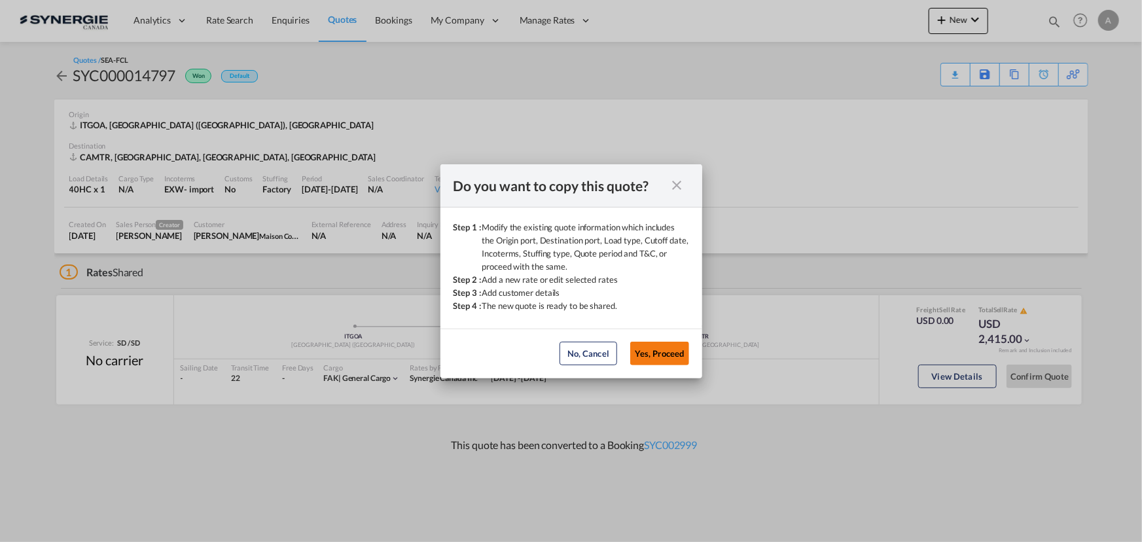
click at [679, 344] on button "Yes, Proceed" at bounding box center [659, 354] width 59 height 24
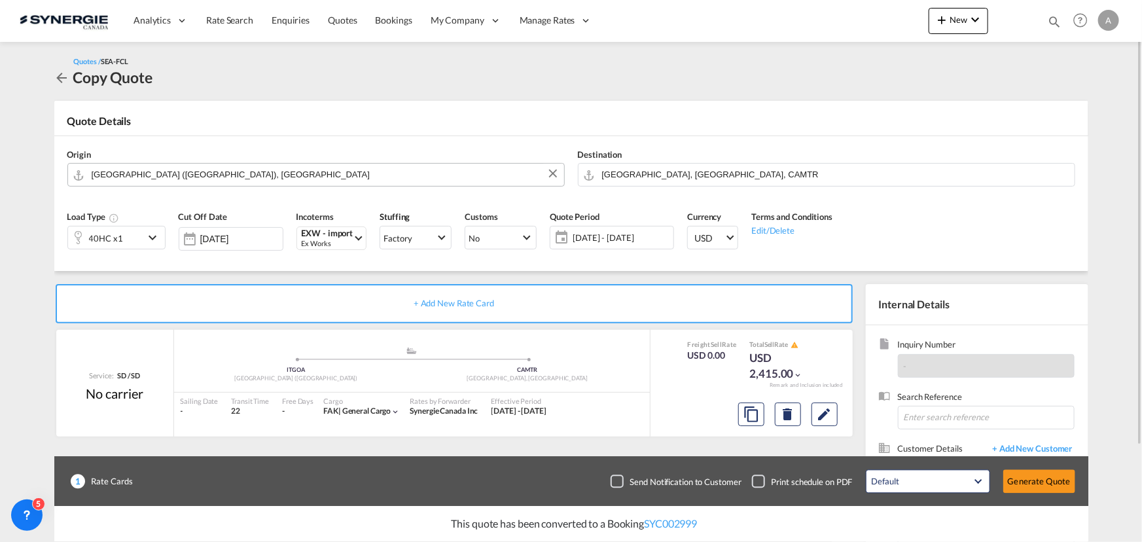
click at [221, 176] on input "[GEOGRAPHIC_DATA] ([GEOGRAPHIC_DATA]), [GEOGRAPHIC_DATA]" at bounding box center [325, 174] width 466 height 23
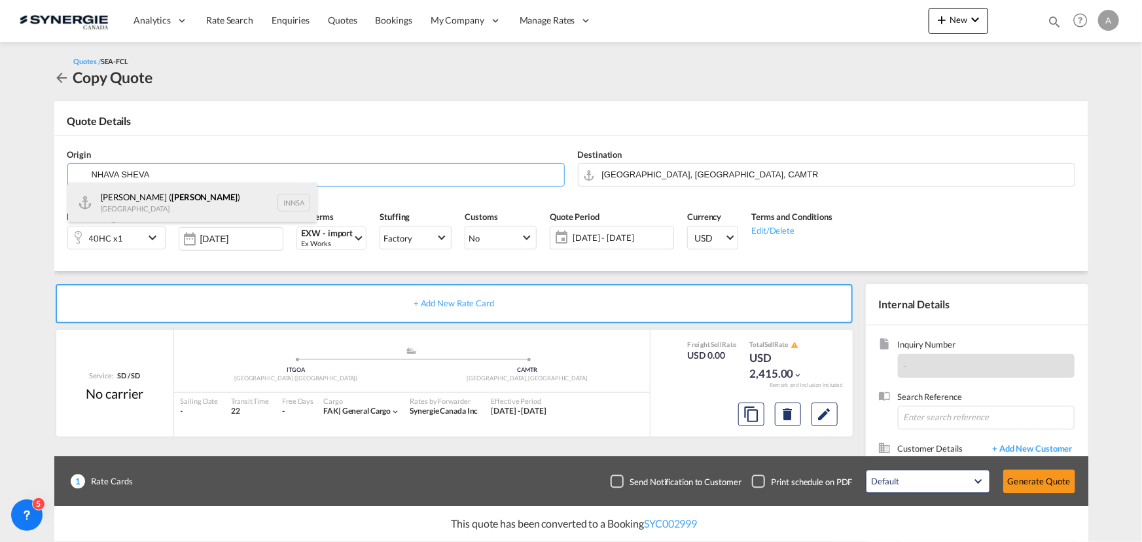
click at [153, 202] on div "[PERSON_NAME] ( [PERSON_NAME] ) [GEOGRAPHIC_DATA] INNSA" at bounding box center [192, 202] width 249 height 39
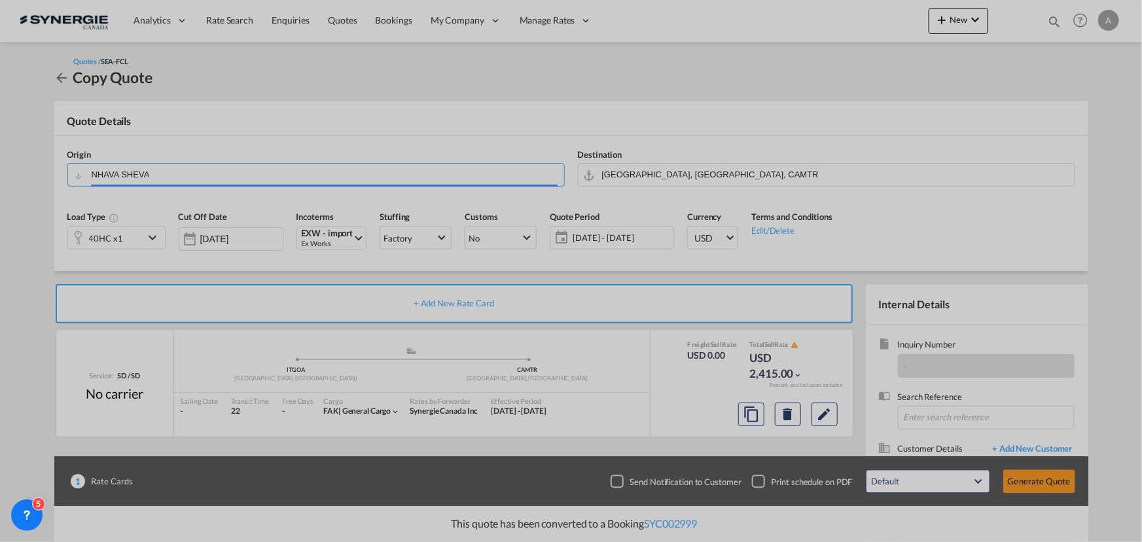
type input "[PERSON_NAME] ([PERSON_NAME]), [GEOGRAPHIC_DATA]"
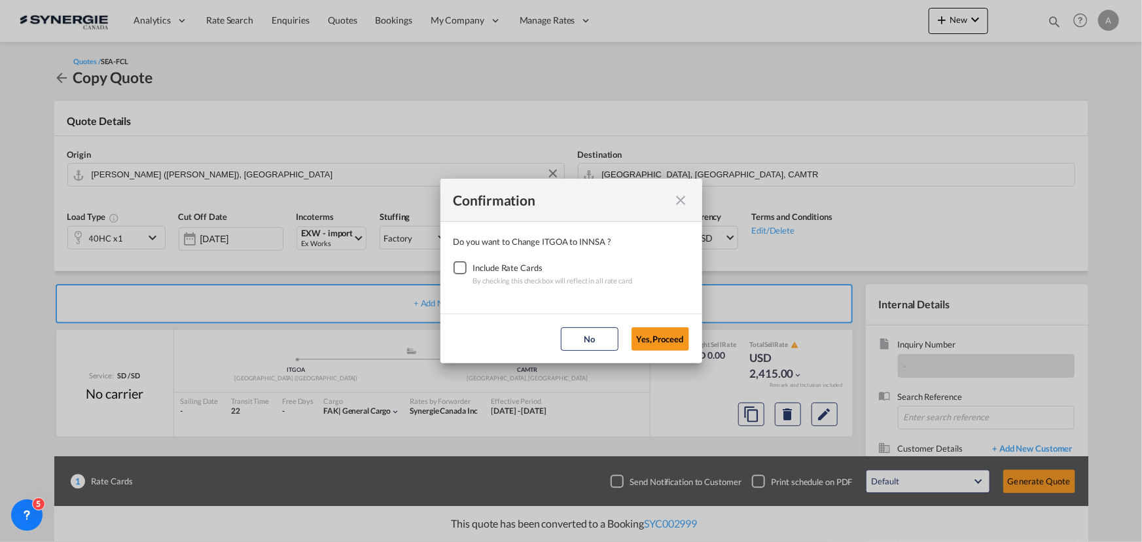
click at [454, 270] on div "Checkbox No Ink" at bounding box center [460, 267] width 13 height 13
click at [662, 342] on button "Yes,Proceed" at bounding box center [661, 339] width 58 height 24
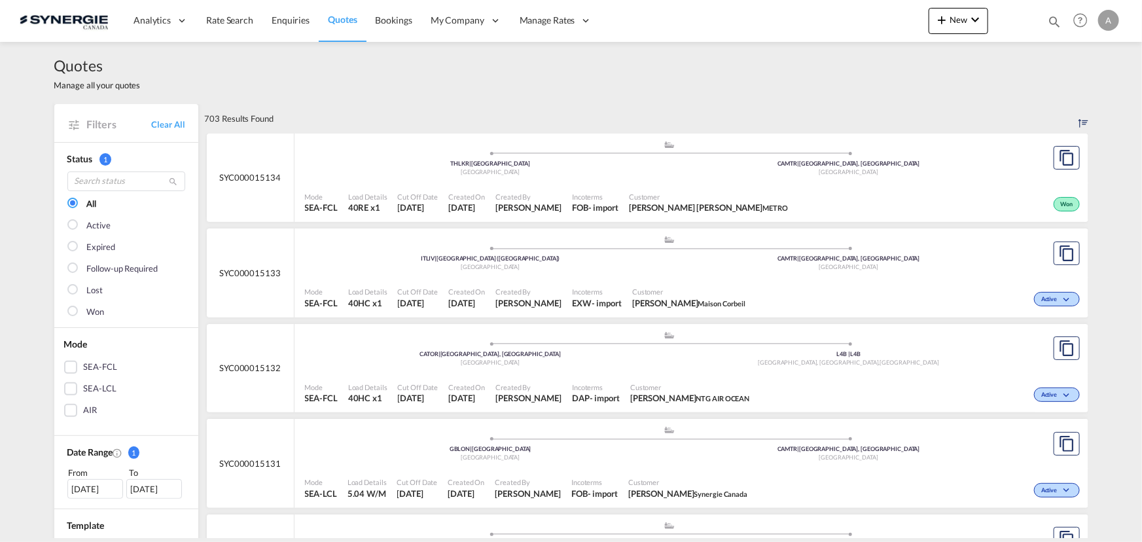
click at [609, 291] on span "Incoterms" at bounding box center [597, 292] width 50 height 10
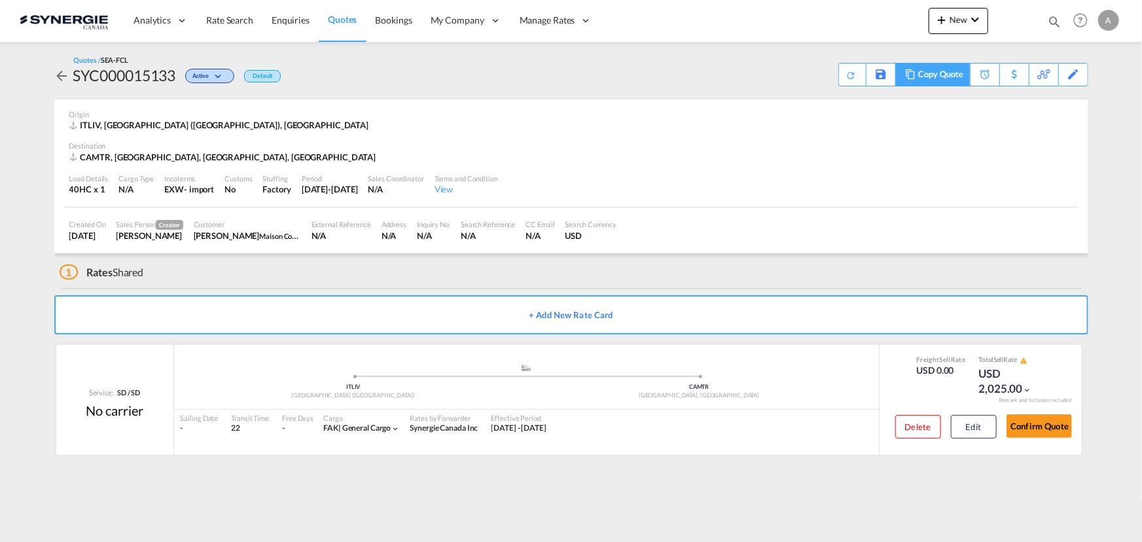
click at [954, 75] on div "Copy Quote" at bounding box center [940, 74] width 45 height 22
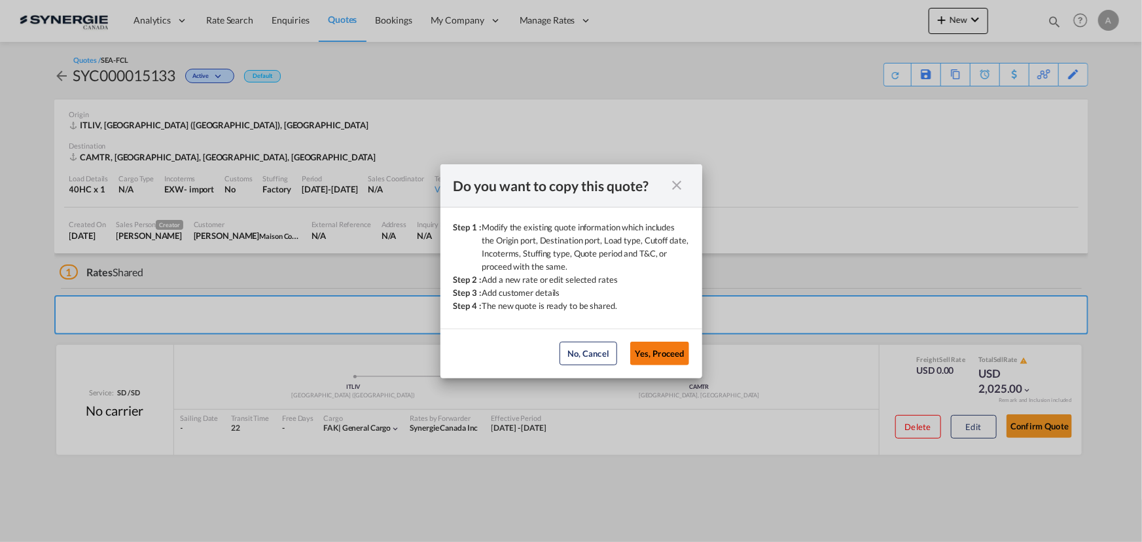
click at [668, 352] on button "Yes, Proceed" at bounding box center [659, 354] width 59 height 24
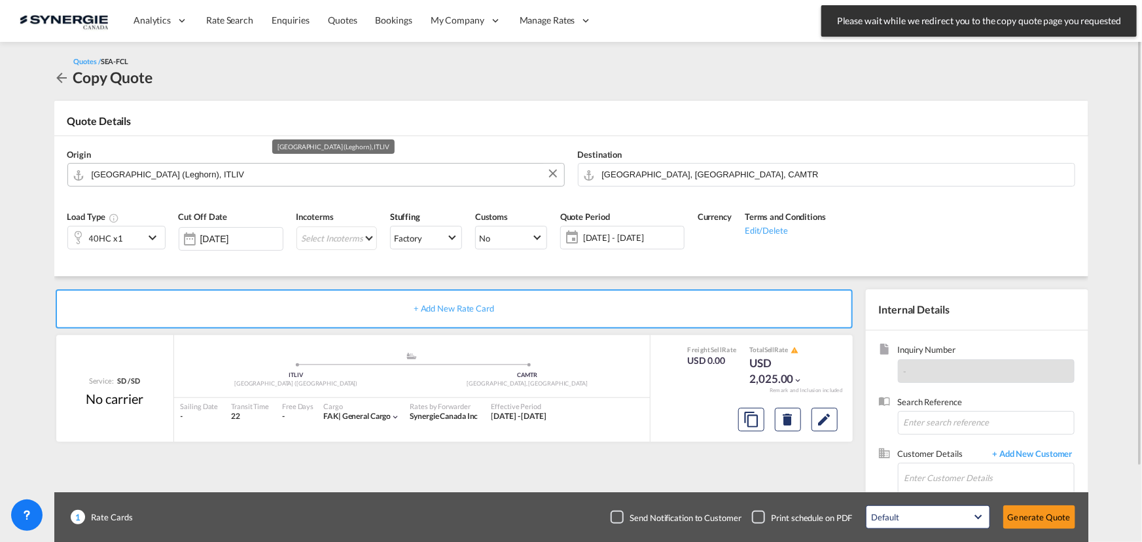
click at [175, 177] on input "[GEOGRAPHIC_DATA] (Leghorn), ITLIV" at bounding box center [325, 174] width 466 height 23
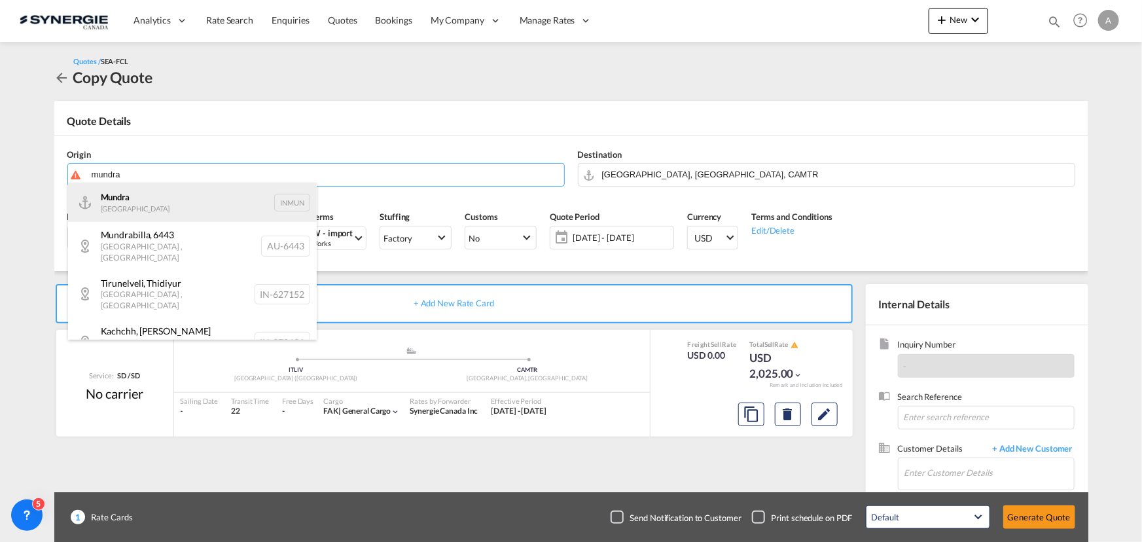
click at [149, 203] on div "Mundra India INMUN" at bounding box center [192, 202] width 249 height 39
type input "Mundra, INMUN"
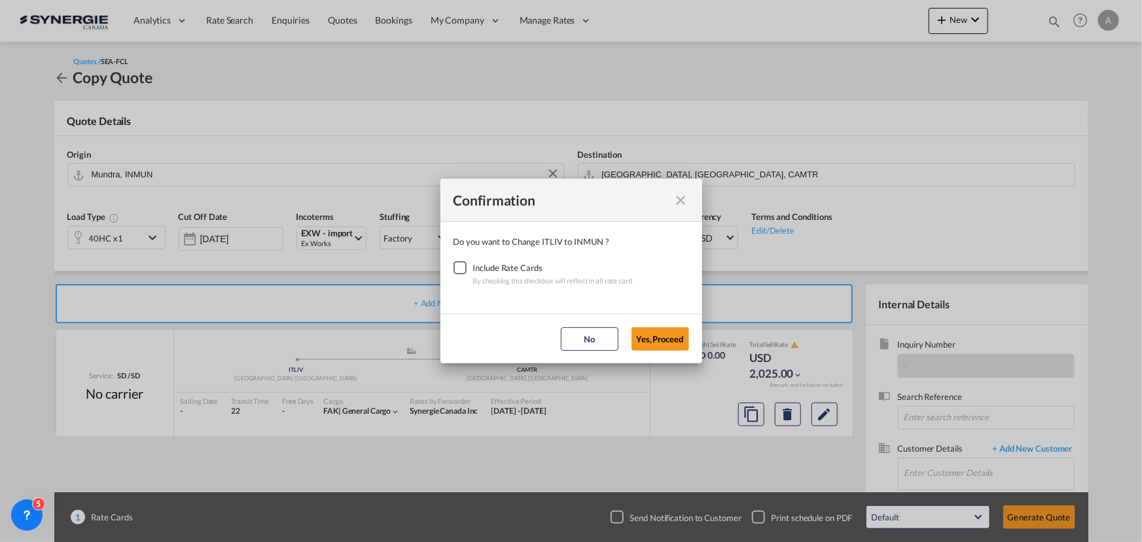
click at [459, 268] on div "Checkbox No Ink" at bounding box center [460, 267] width 13 height 13
drag, startPoint x: 664, startPoint y: 327, endPoint x: 514, endPoint y: 284, distance: 156.6
click at [664, 328] on button "Yes,Proceed" at bounding box center [661, 339] width 58 height 24
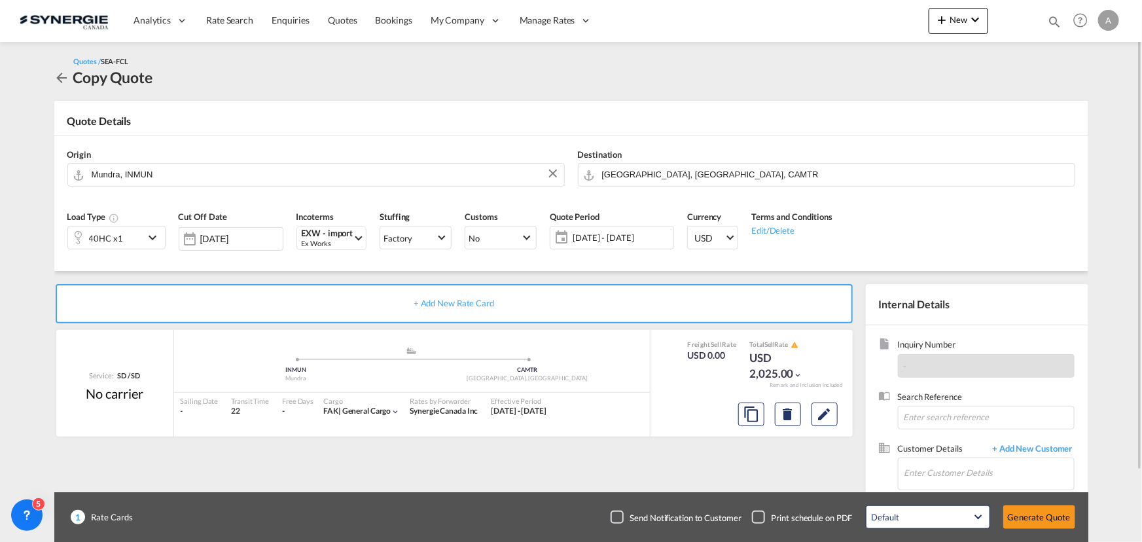
click at [98, 237] on div "40HC x1" at bounding box center [106, 238] width 34 height 18
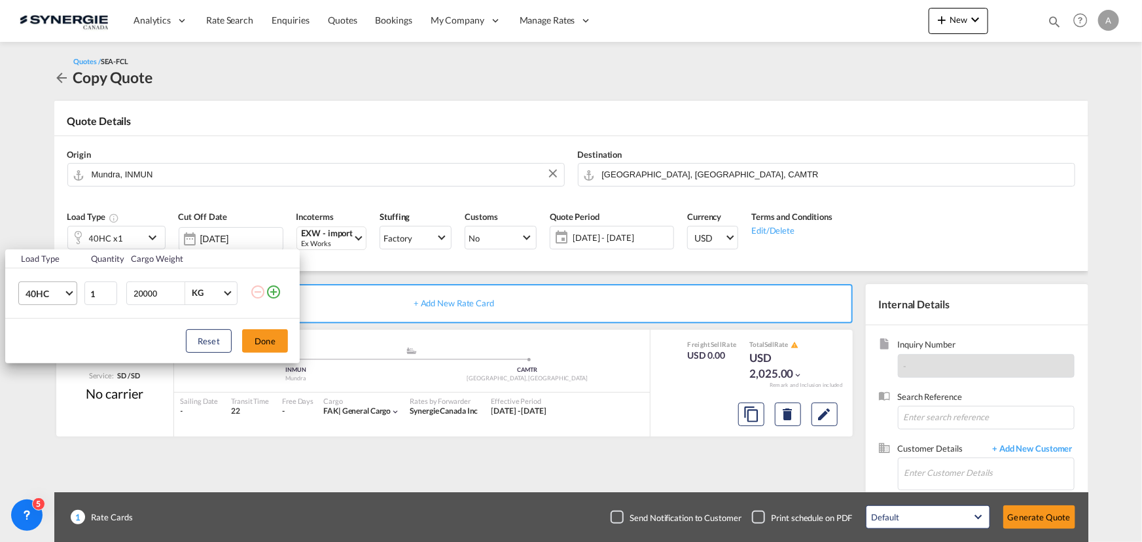
click at [58, 290] on span "40HC" at bounding box center [45, 293] width 38 height 13
click at [42, 231] on div "20GP" at bounding box center [36, 230] width 23 height 13
click at [266, 339] on button "Done" at bounding box center [265, 341] width 46 height 24
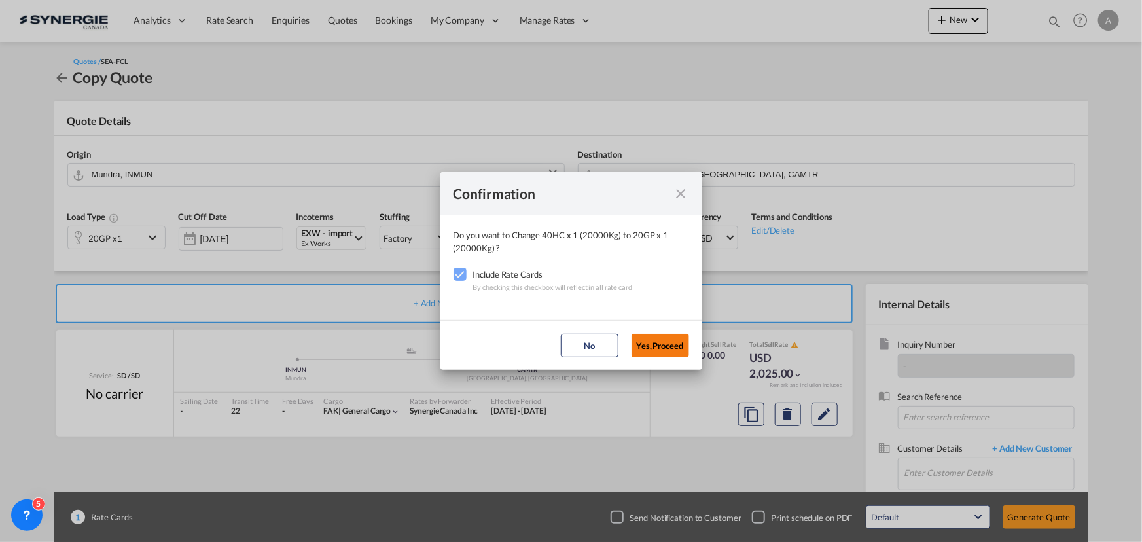
click at [661, 343] on button "Yes,Proceed" at bounding box center [661, 346] width 58 height 24
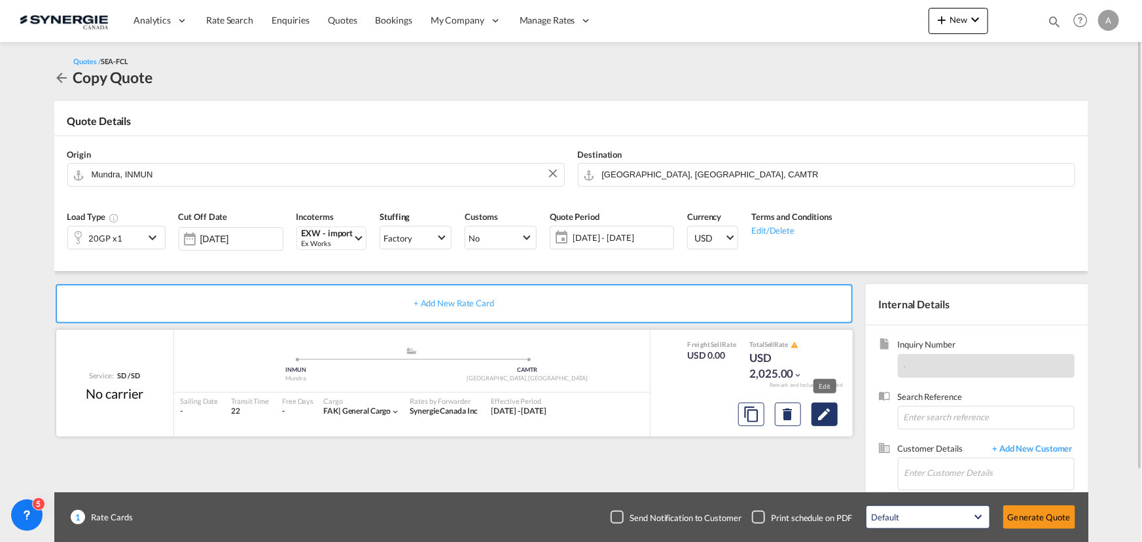
click at [833, 412] on button "Edit" at bounding box center [825, 415] width 26 height 24
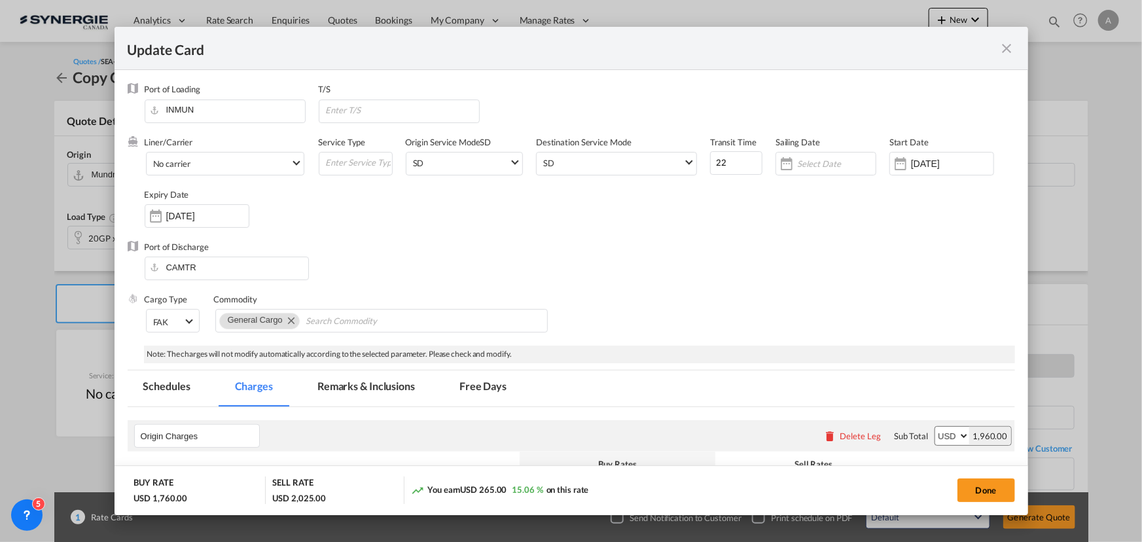
select select "per container"
select select "per B/L"
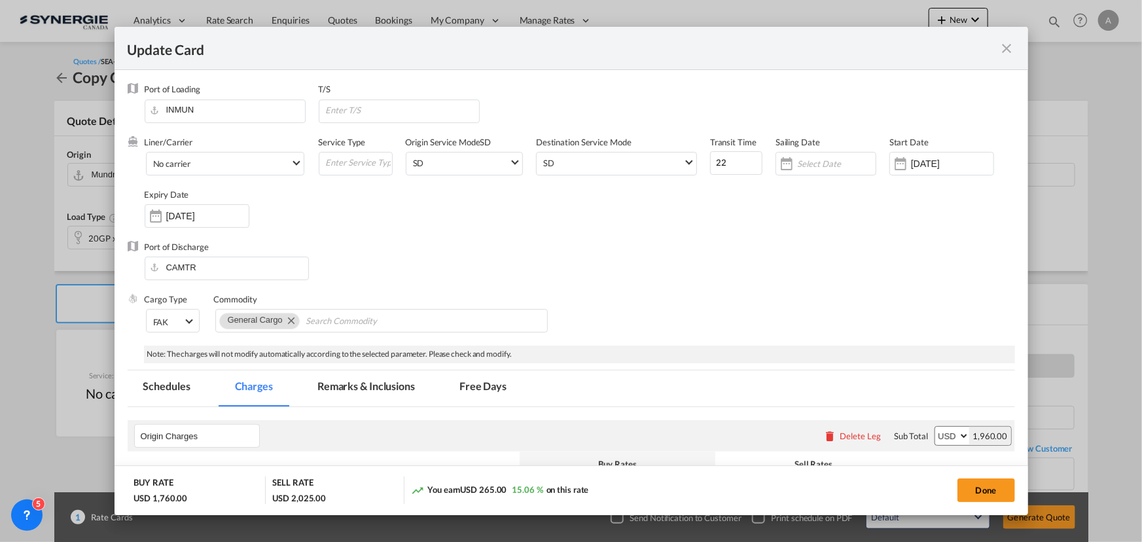
select select "per shipment"
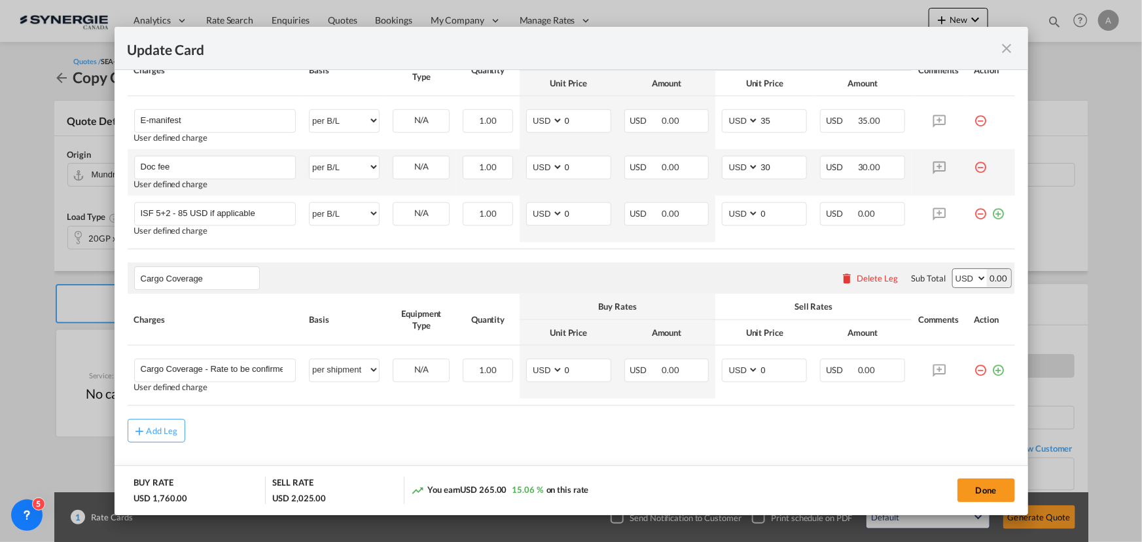
scroll to position [630, 0]
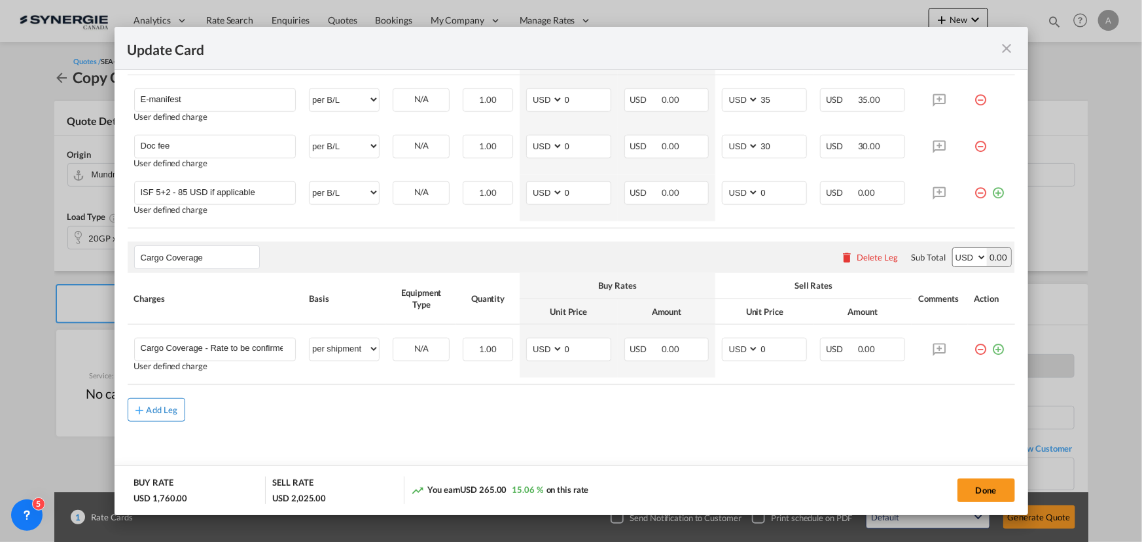
click at [153, 410] on div "Add Leg" at bounding box center [162, 410] width 31 height 8
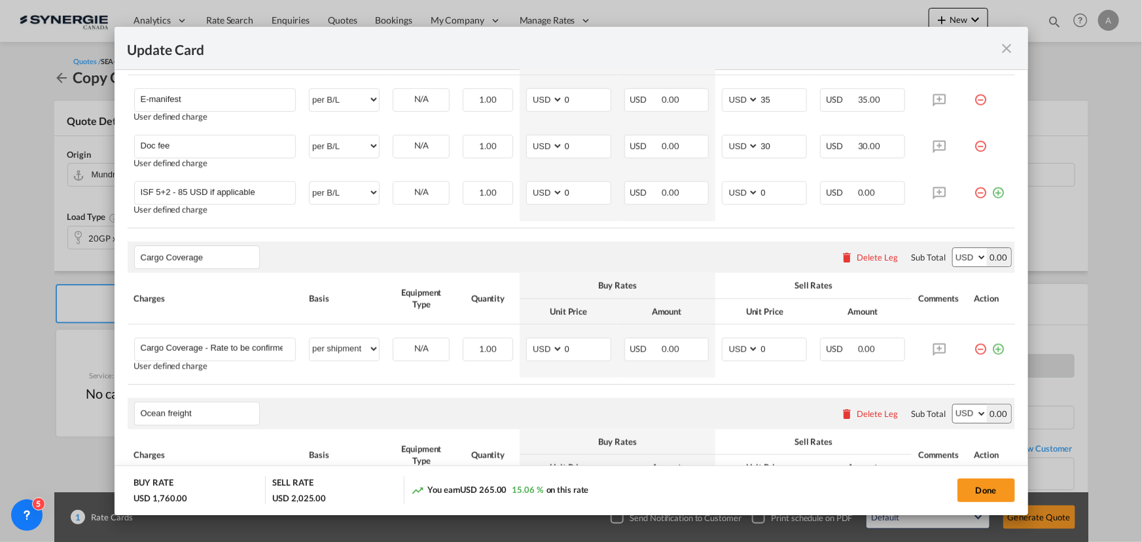
scroll to position [776, 0]
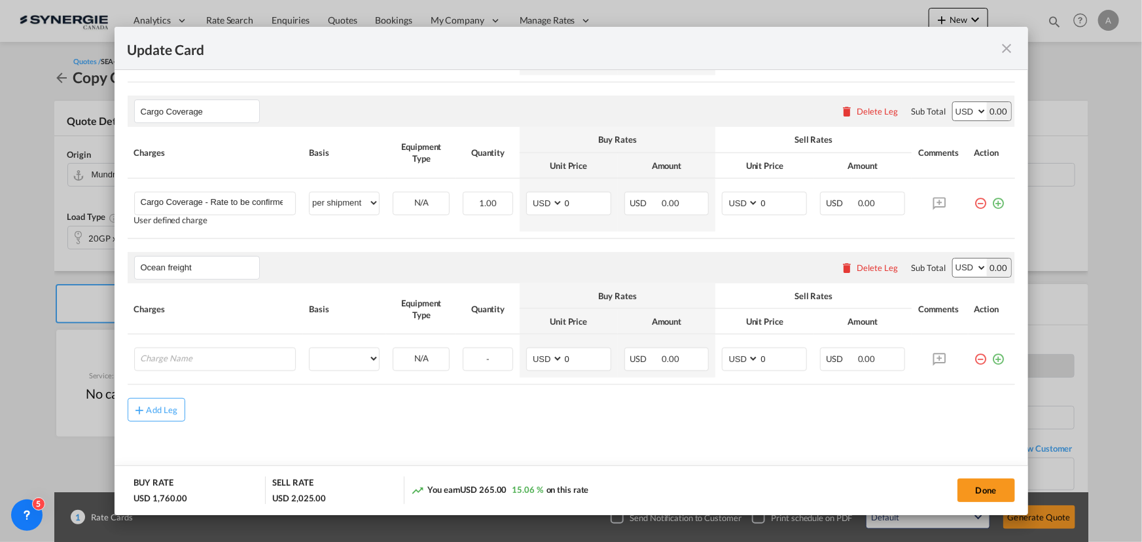
drag, startPoint x: 205, startPoint y: 267, endPoint x: -115, endPoint y: 274, distance: 319.5
click at [0, 274] on html "Analytics Reports Dashboard Rate Search Enquiries Quotes" at bounding box center [571, 271] width 1142 height 542
type input "Freight"
click at [208, 287] on li "Freight" at bounding box center [198, 295] width 119 height 31
click at [202, 361] on input "Charge Name" at bounding box center [218, 358] width 155 height 20
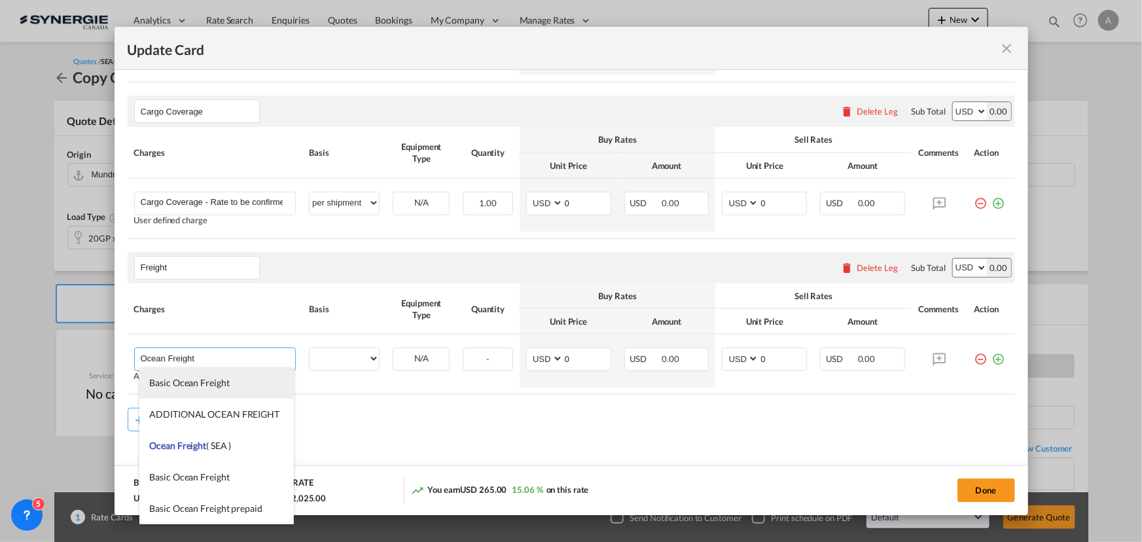
click at [166, 386] on span "Basic Ocean Freight" at bounding box center [189, 382] width 80 height 11
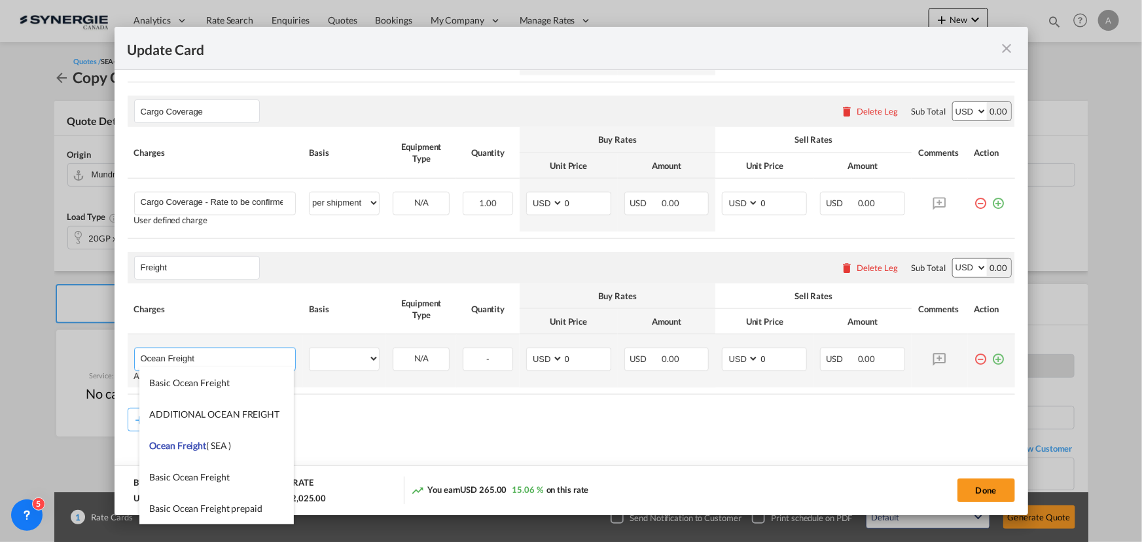
type input "Basic Ocean Freight"
select select "per equipment"
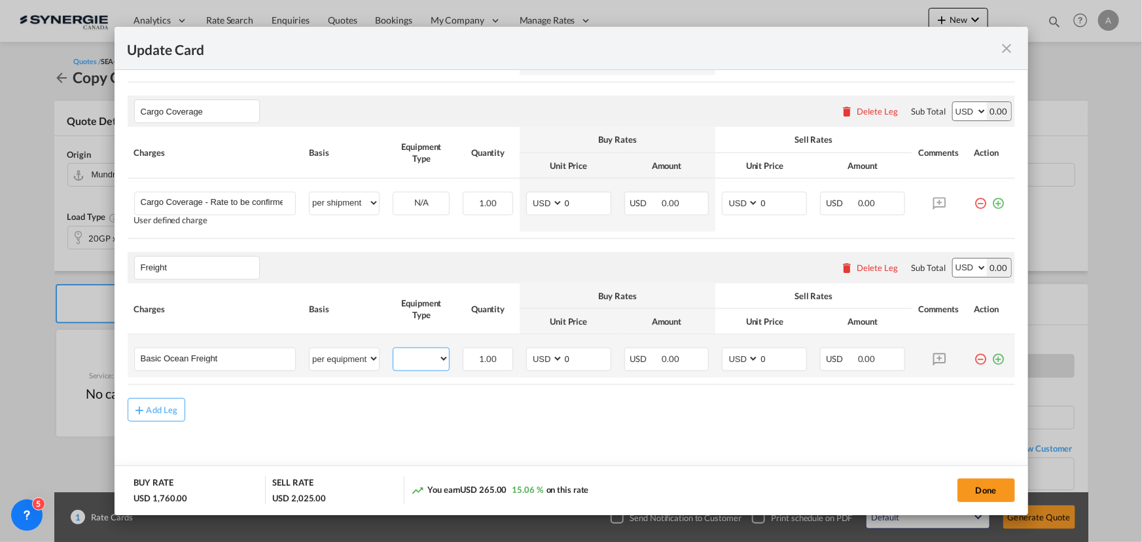
click at [431, 356] on select "20GP" at bounding box center [421, 359] width 56 height 18
select select "20GP"
click at [393, 350] on select "20GP" at bounding box center [421, 359] width 56 height 18
drag, startPoint x: 568, startPoint y: 358, endPoint x: 521, endPoint y: 354, distance: 46.6
click at [532, 355] on md-input-container "AED AFN ALL AMD ANG AOA ARS AUD AWG AZN BAM BBD BDT BGN BHD BIF BMD BND BOB BRL…" at bounding box center [568, 360] width 85 height 24
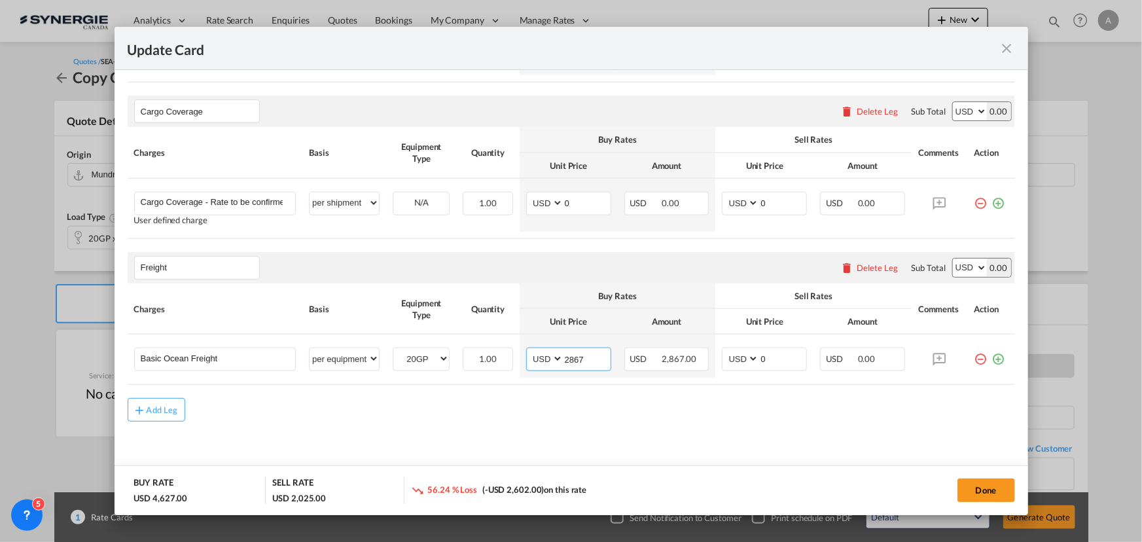
type input "2867"
type input "3267"
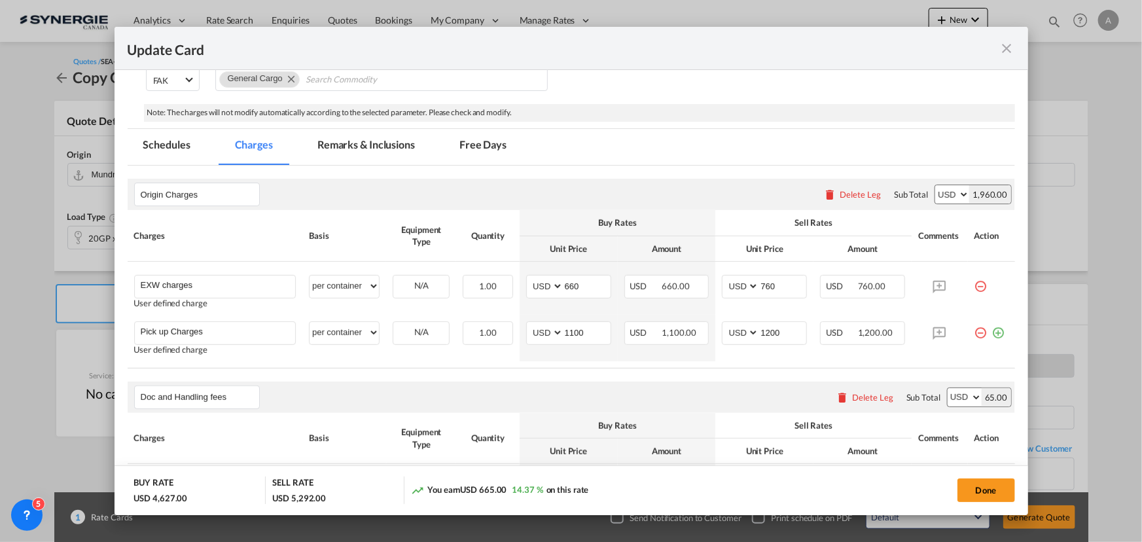
scroll to position [241, 0]
click at [864, 192] on div "Delete Leg" at bounding box center [860, 195] width 41 height 10
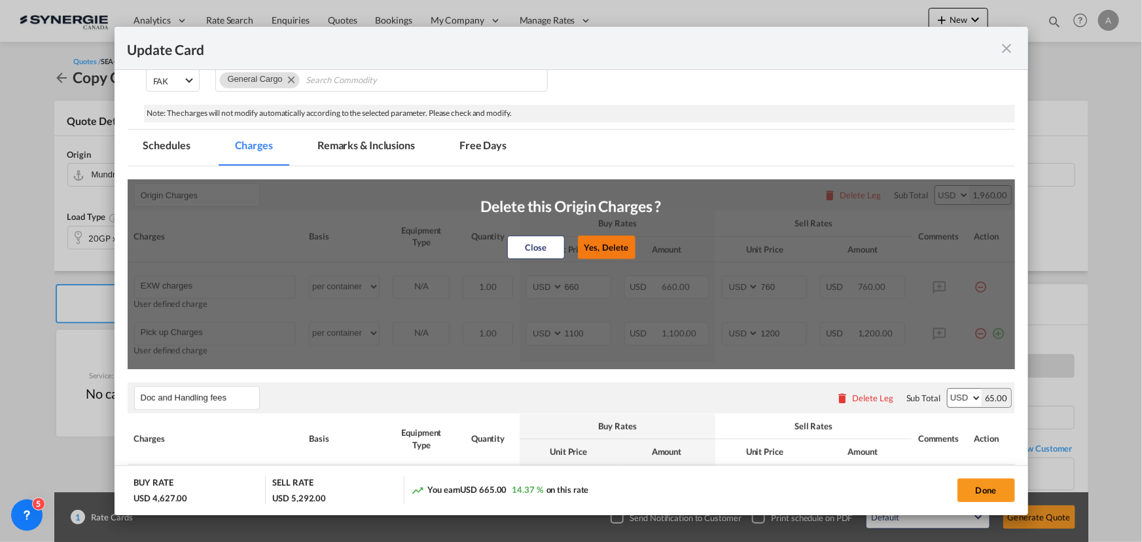
click at [592, 244] on button "Yes, Delete" at bounding box center [606, 248] width 58 height 24
type input "Doc and Handling fees"
type input "E-manifest"
select select "per B/L"
type input "0"
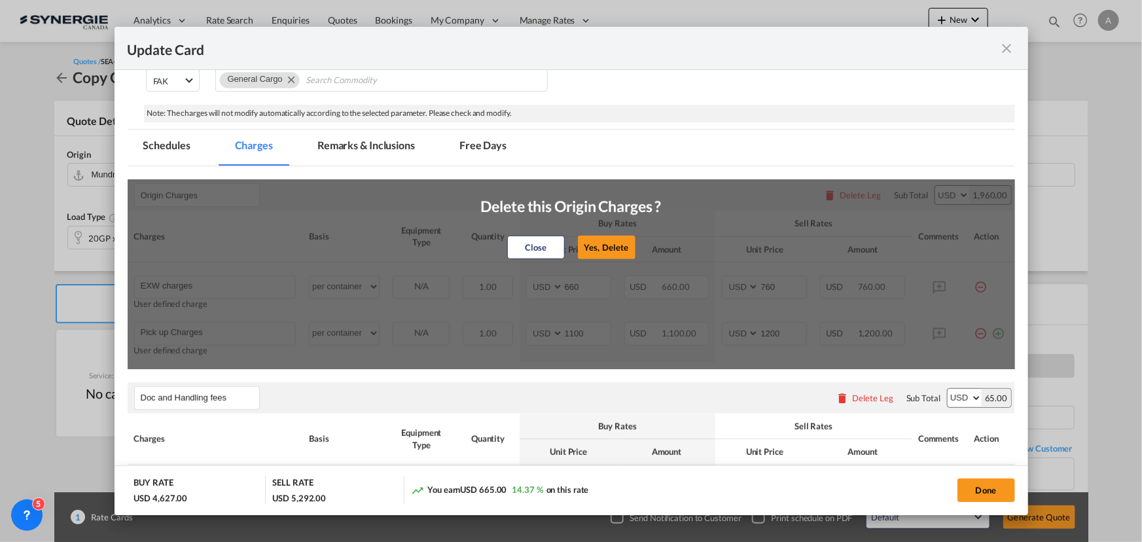
type input "35"
type input "Doc fee"
select select "per B/L"
type input "0"
type input "30"
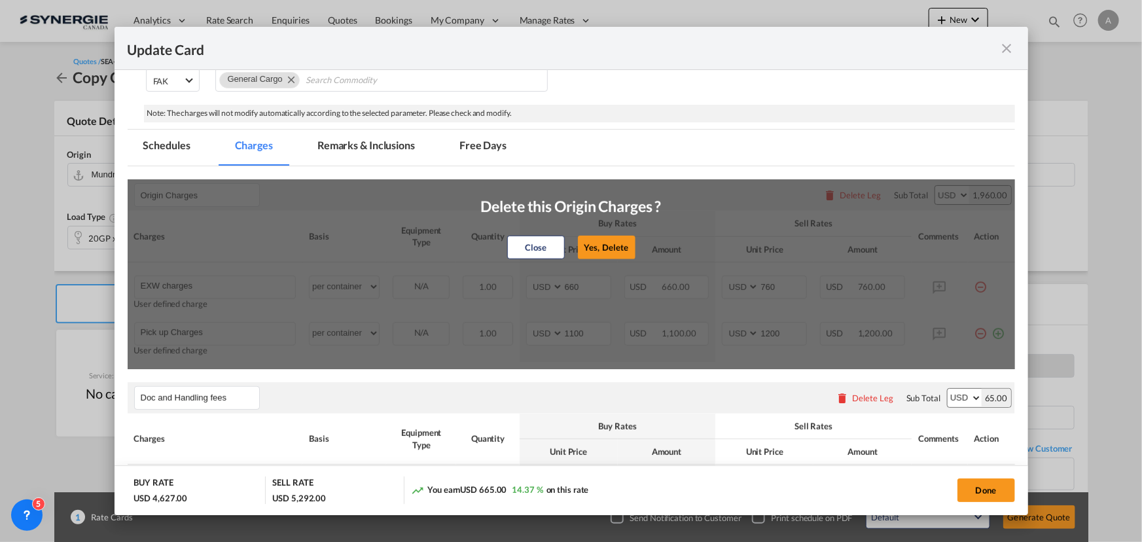
type input "Cargo Coverage"
type input "Cargo Coverage - Rate to be confirmed depending on commodity and value Min 50 U…"
select select "per shipment"
type input "0"
type input "Freight"
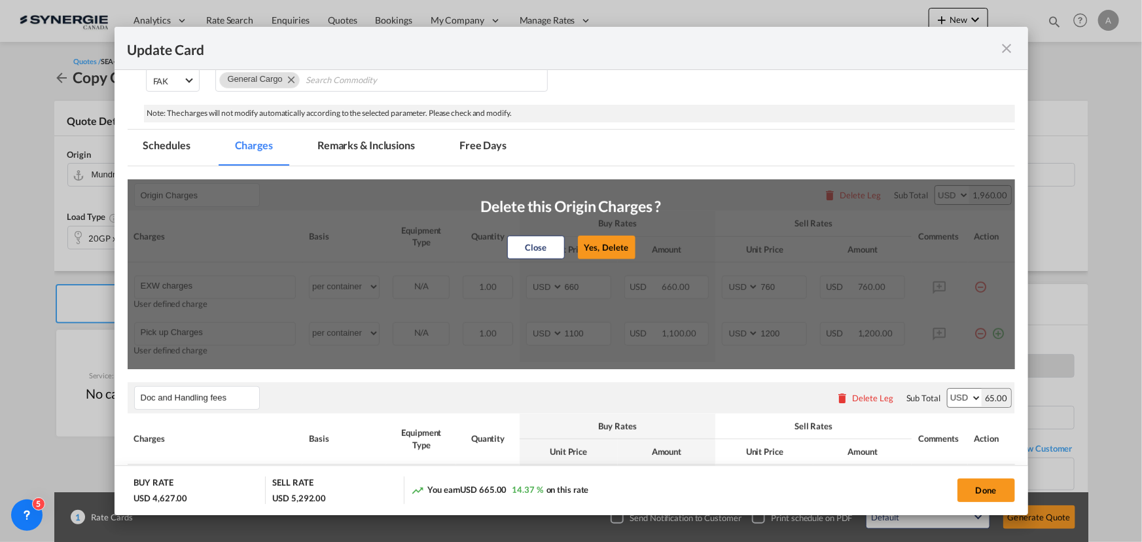
type input "Basic Ocean Freight"
type input "2867"
type input "3267"
select select "per equipment"
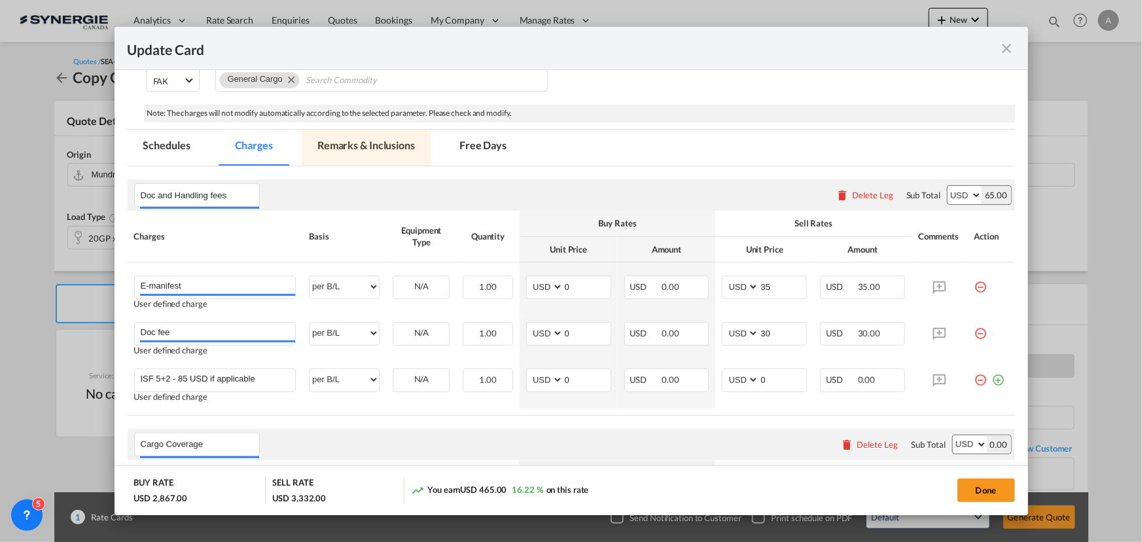
drag, startPoint x: 358, startPoint y: 137, endPoint x: 370, endPoint y: 197, distance: 60.7
click at [358, 137] on md-tab-item "Remarks & Inclusions" at bounding box center [366, 148] width 129 height 36
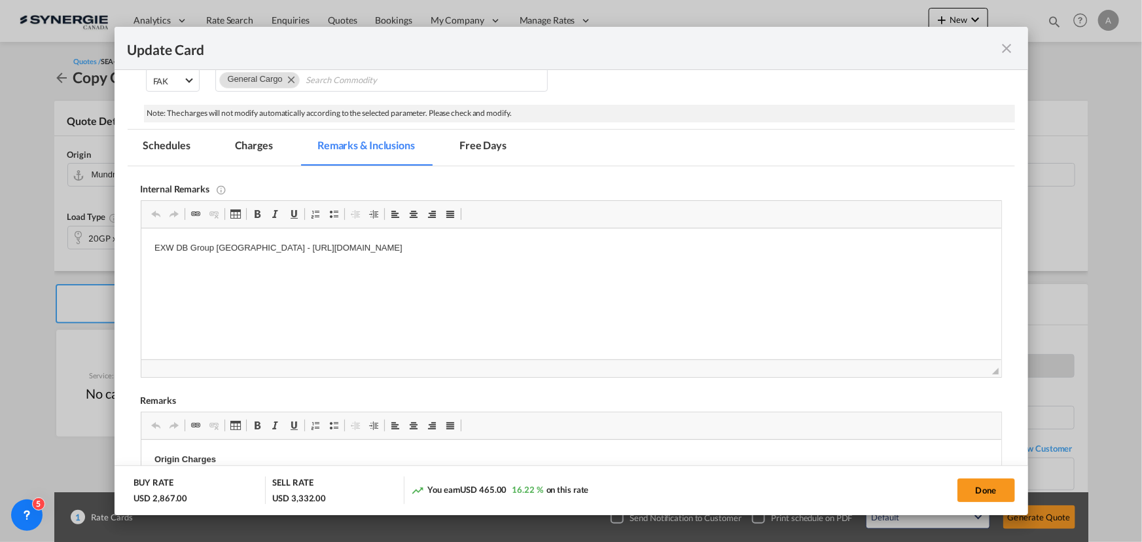
scroll to position [0, 0]
drag, startPoint x: 592, startPoint y: 240, endPoint x: -170, endPoint y: 245, distance: 762.6
click at [141, 245] on html "EXW DB Group Italy - https://app.frontapp.com/open/cnv_q0hcbgv?key=-VORdhLTRyoo…" at bounding box center [571, 248] width 860 height 40
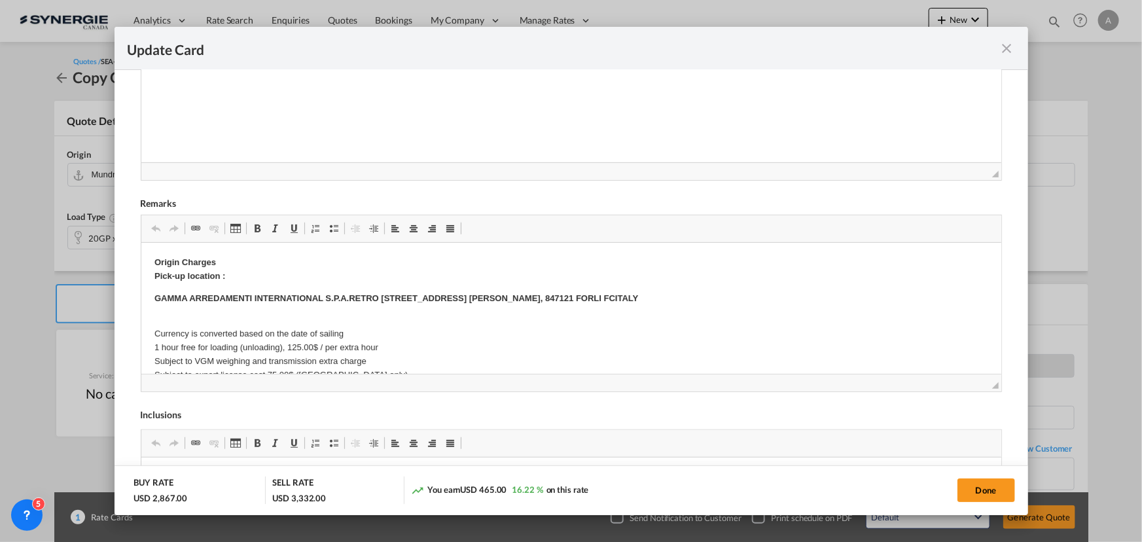
scroll to position [419, 0]
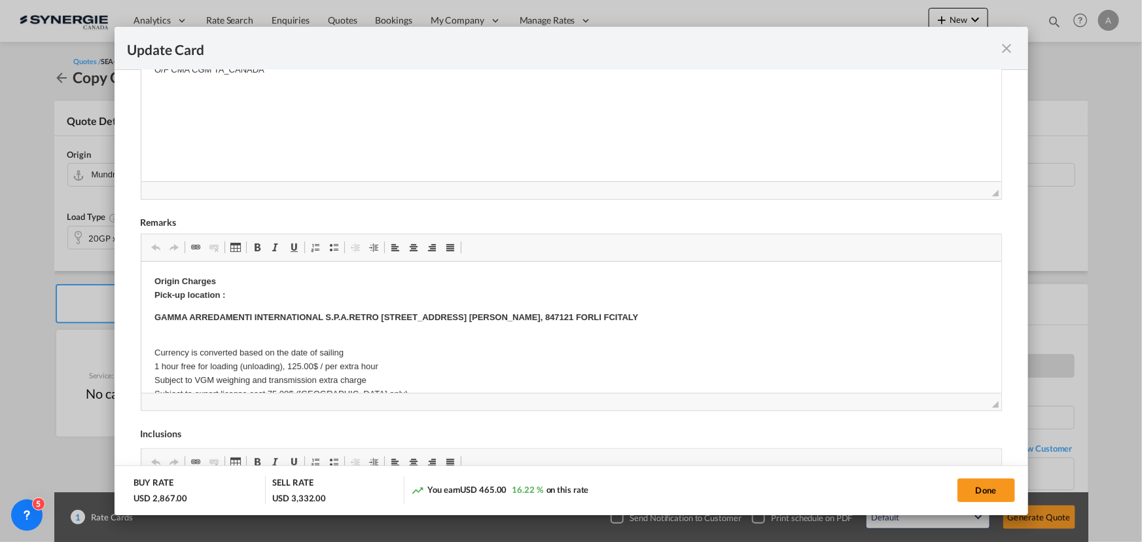
drag, startPoint x: 221, startPoint y: 352, endPoint x: 208, endPoint y: 327, distance: 27.2
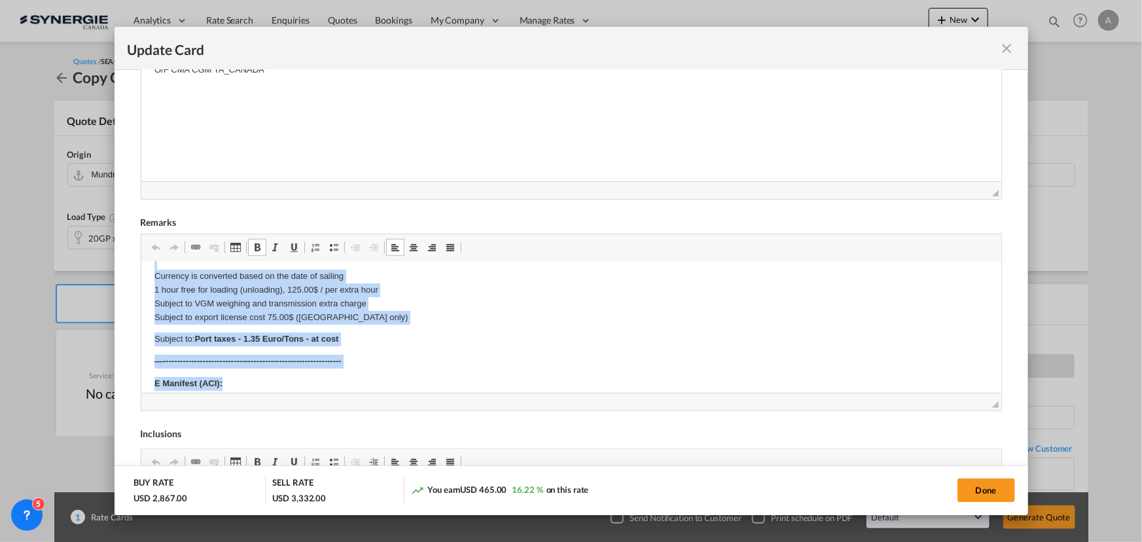
scroll to position [137, 0]
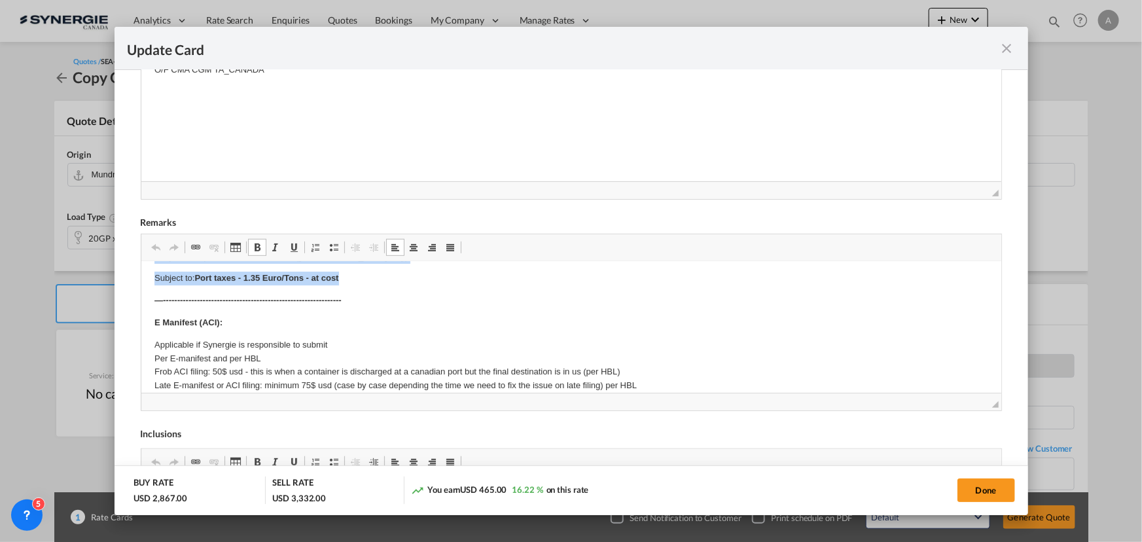
drag, startPoint x: 147, startPoint y: 285, endPoint x: 387, endPoint y: 285, distance: 239.6
click at [387, 285] on html "Origin Charges Pick-up location : GAMMA ARREDAMENTI INTERNATIONAL S.P.A.RETRO V…" at bounding box center [571, 452] width 860 height 656
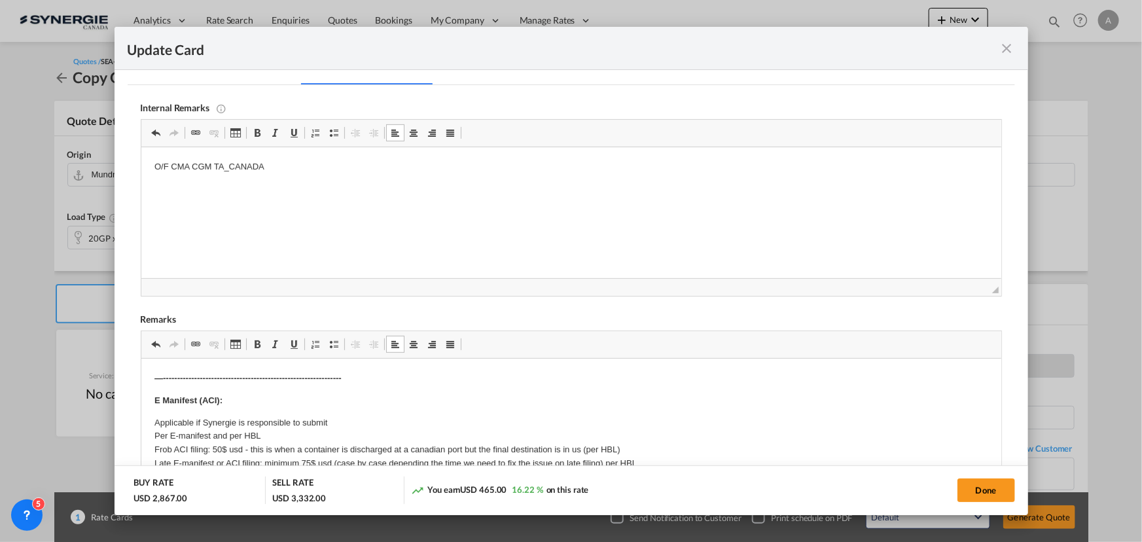
scroll to position [181, 0]
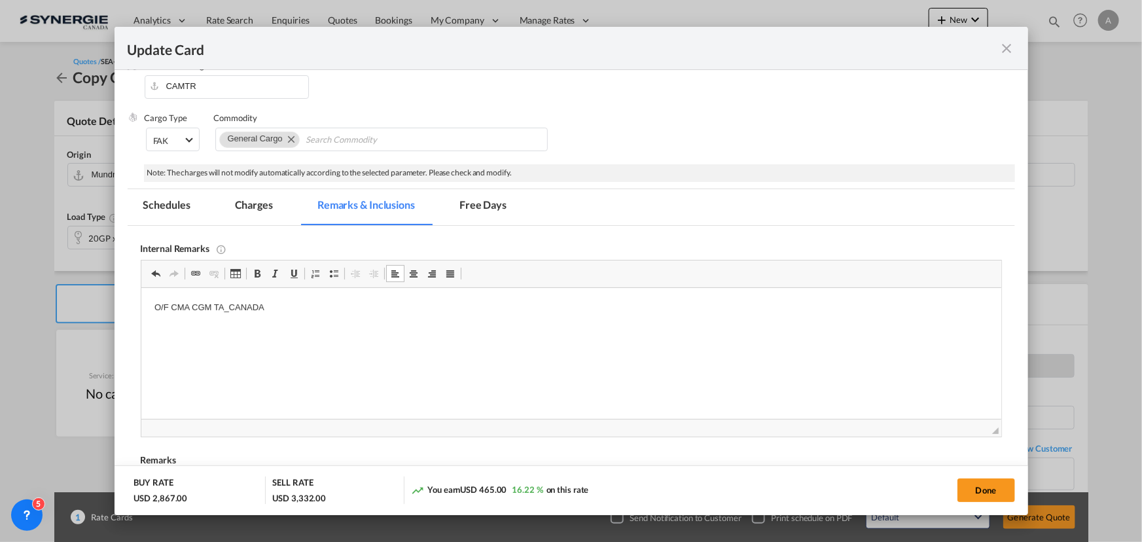
click at [249, 197] on md-tab-item "Charges" at bounding box center [253, 207] width 69 height 36
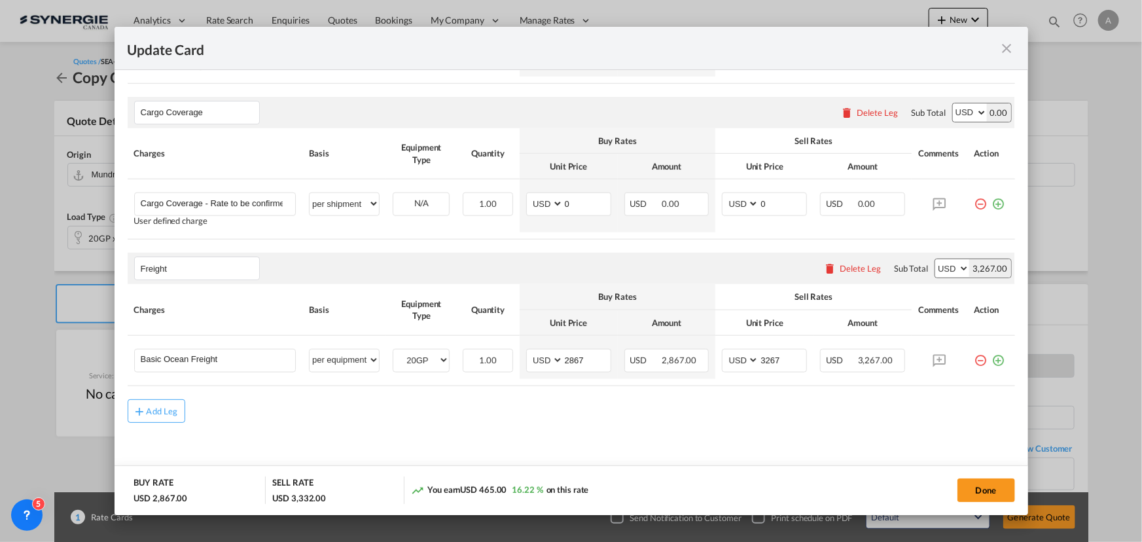
scroll to position [574, 0]
click at [965, 497] on button "Done" at bounding box center [987, 491] width 58 height 24
type input "28 Sep 2025"
type input "[DATE]"
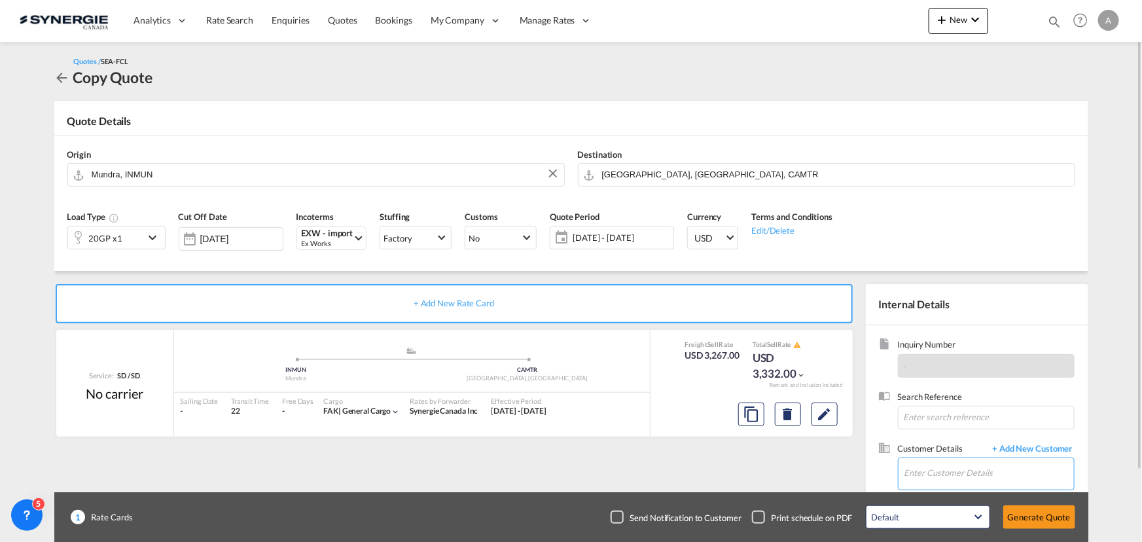
click at [983, 467] on input "Enter Customer Details" at bounding box center [990, 472] width 170 height 29
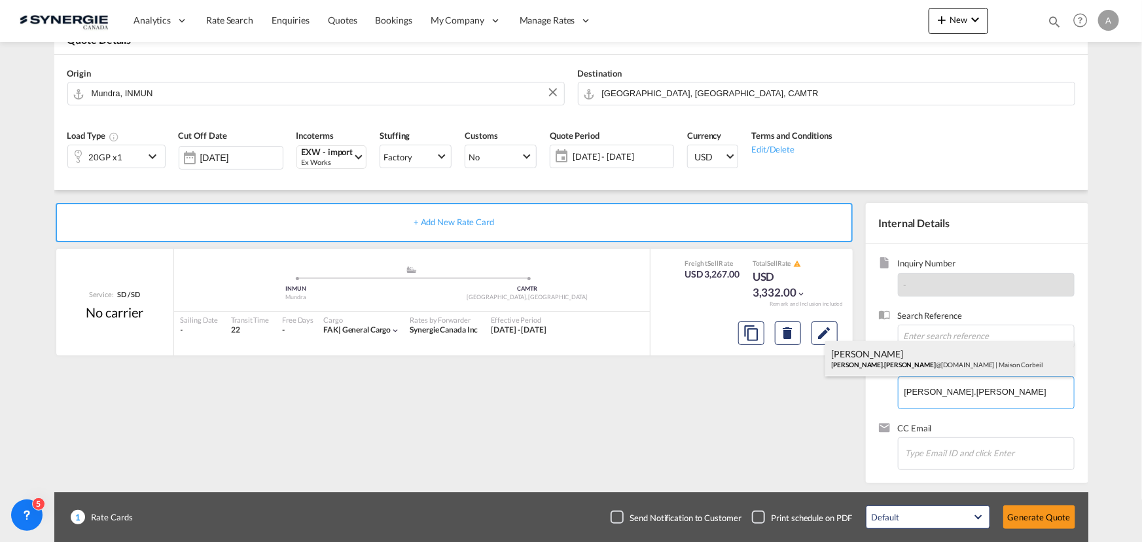
click at [892, 358] on div "Lina Palombieri lina.palombieri @maisoncorbeil.com | Maison Corbeil" at bounding box center [949, 358] width 249 height 35
type input "Maison Corbeil, Lina Palombieri, lina.palombieri@maisoncorbeil.com"
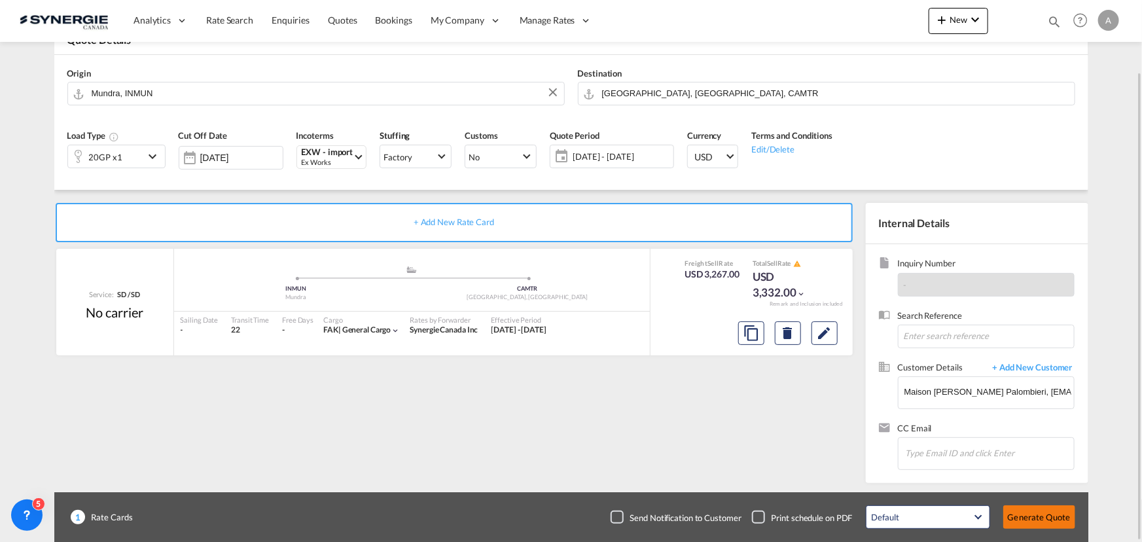
click at [1019, 518] on button "Generate Quote" at bounding box center [1039, 517] width 72 height 24
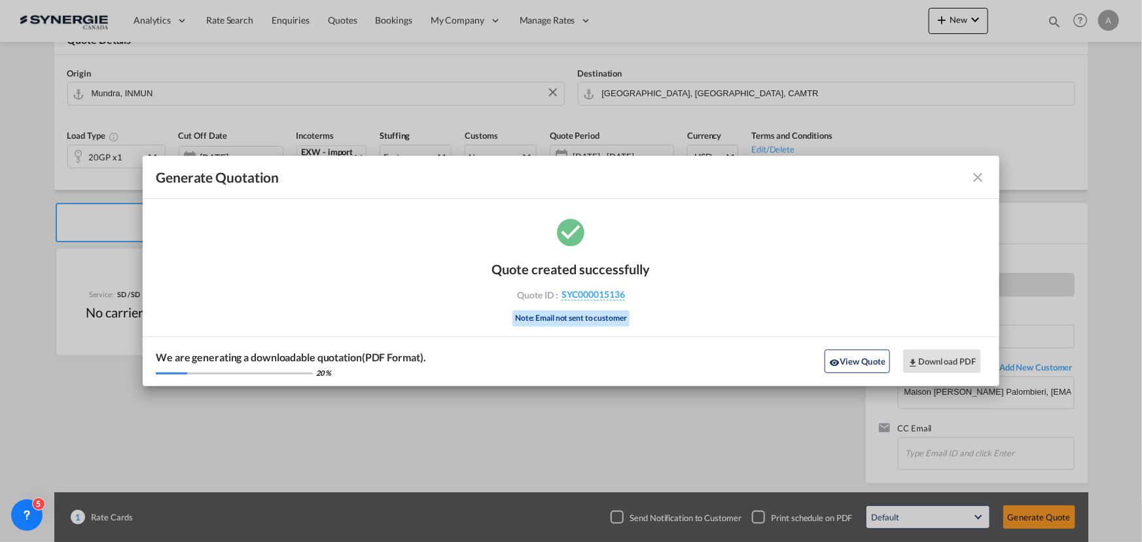
drag, startPoint x: 846, startPoint y: 359, endPoint x: 837, endPoint y: 357, distance: 8.7
click at [846, 359] on button "View Quote" at bounding box center [857, 362] width 65 height 24
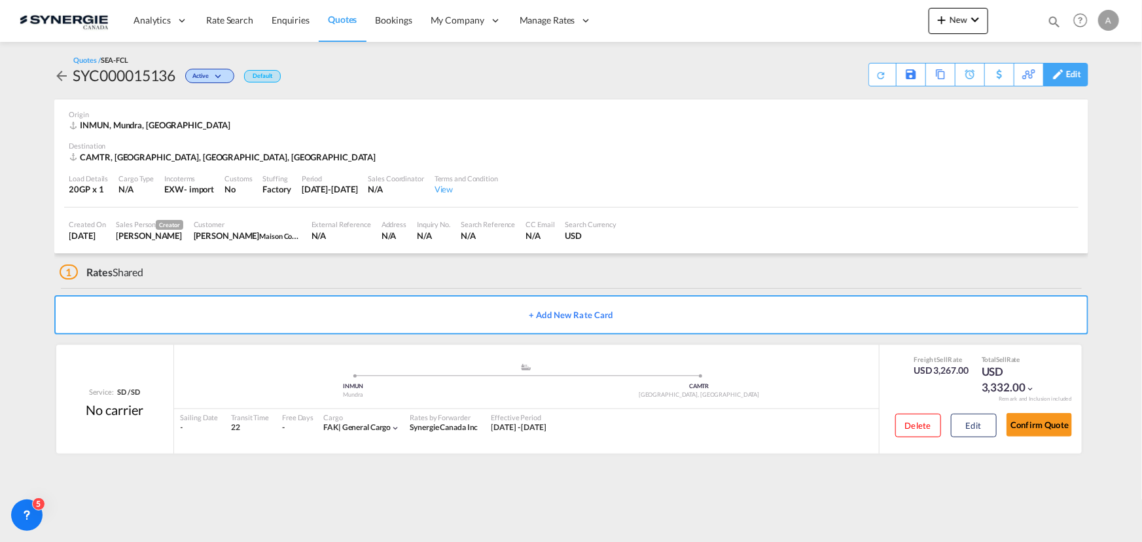
click at [1081, 65] on div "Edit" at bounding box center [1065, 75] width 45 height 24
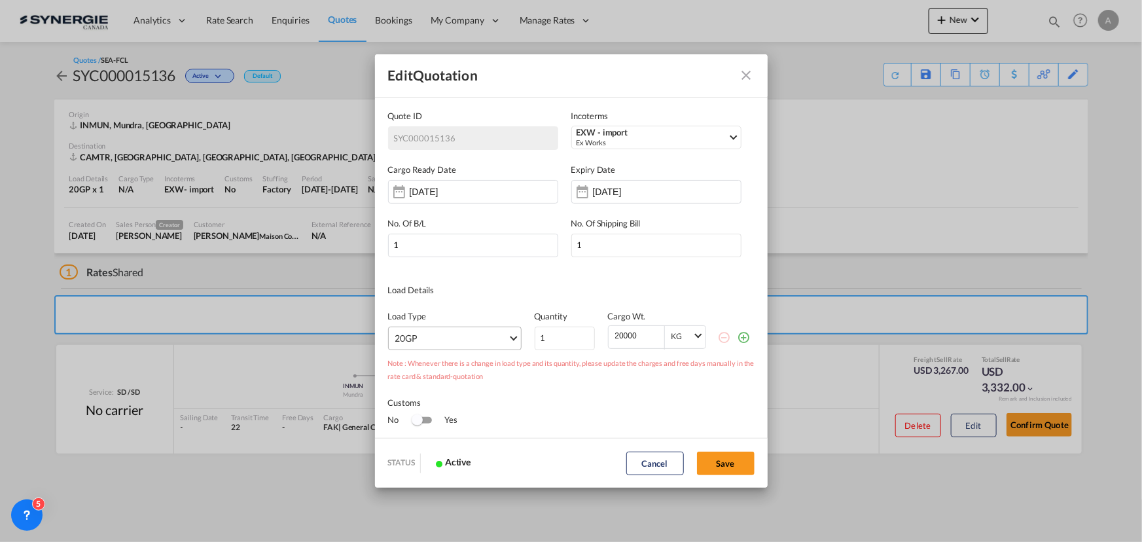
click at [426, 346] on md-select "20GP 40GP 40HC 45HC 20RE 40RE 40HR 20OT 40OT 20FR 40FR 40NR 20NR 45S 20TK 40TK …" at bounding box center [455, 339] width 134 height 24
click at [419, 370] on md-option "40HC" at bounding box center [456, 368] width 145 height 31
click at [732, 458] on button "Save" at bounding box center [726, 464] width 58 height 24
type input "28 Sep 2025"
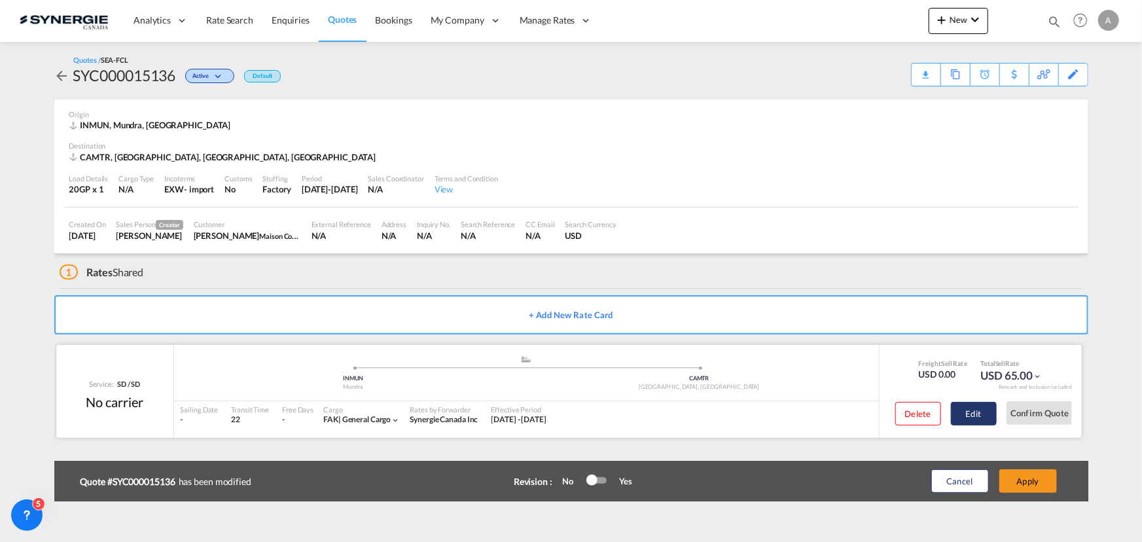
click at [977, 406] on button "Edit" at bounding box center [974, 414] width 46 height 24
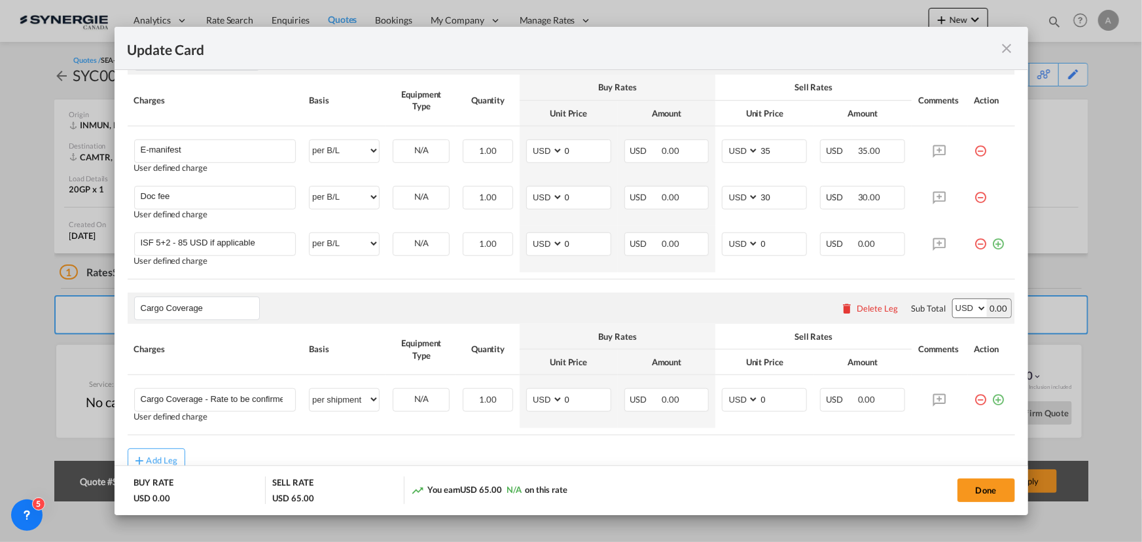
scroll to position [427, 0]
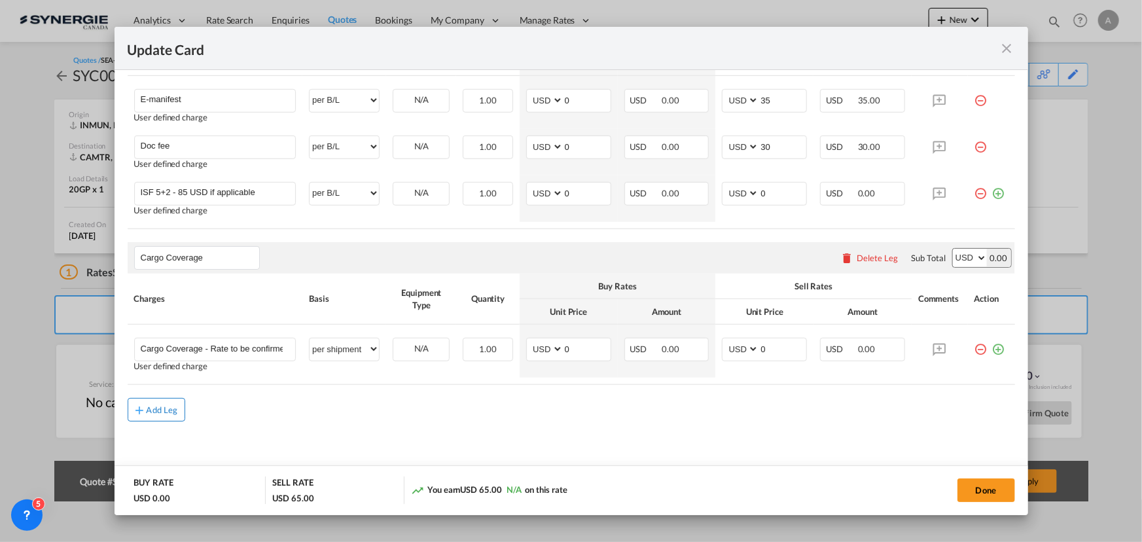
click at [161, 406] on div "Add Leg" at bounding box center [162, 410] width 31 height 8
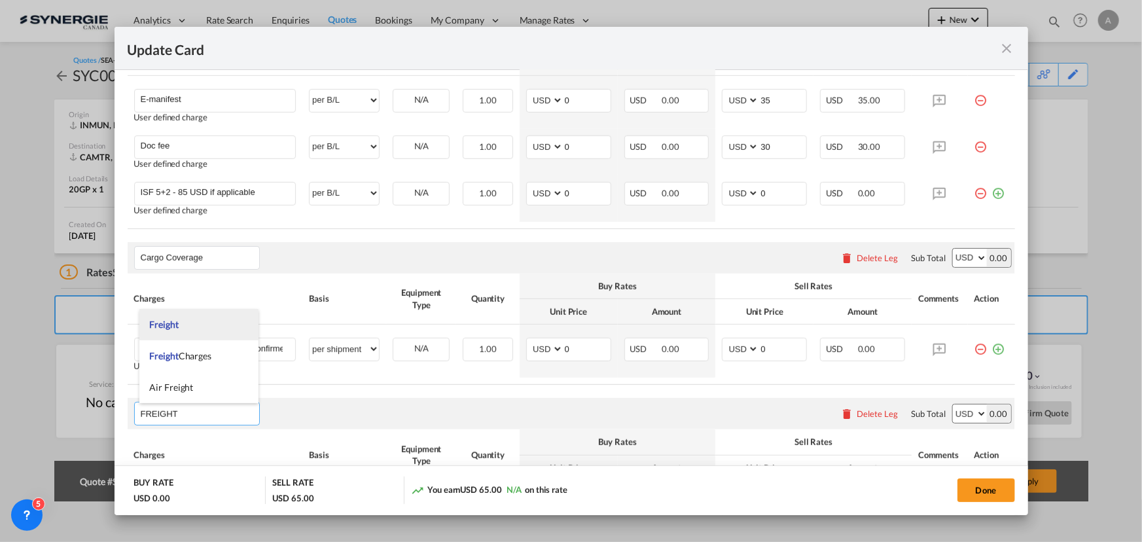
click at [175, 325] on span "Freight" at bounding box center [163, 324] width 29 height 11
type input "Freight"
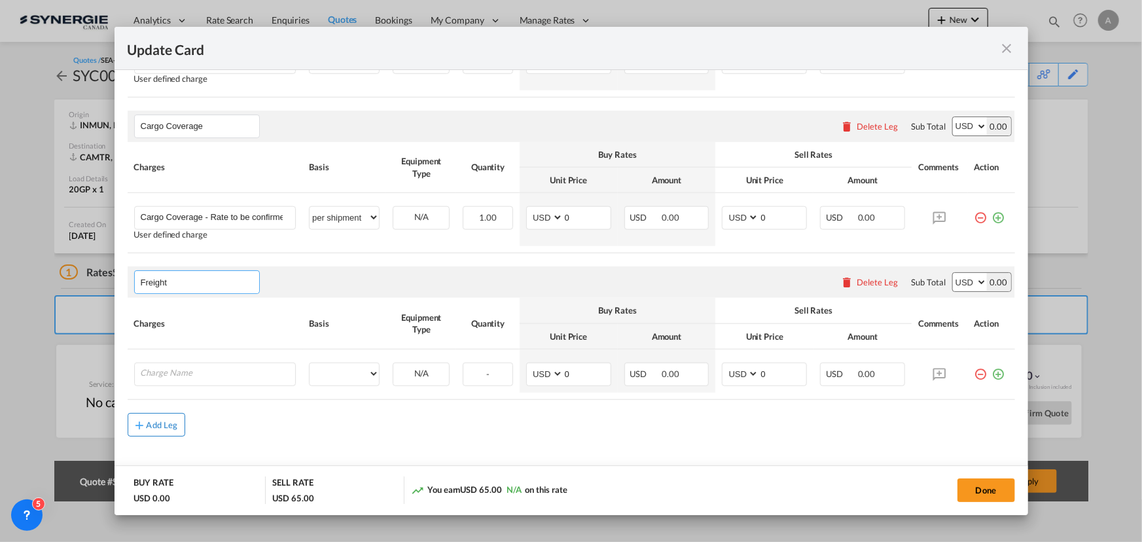
scroll to position [574, 0]
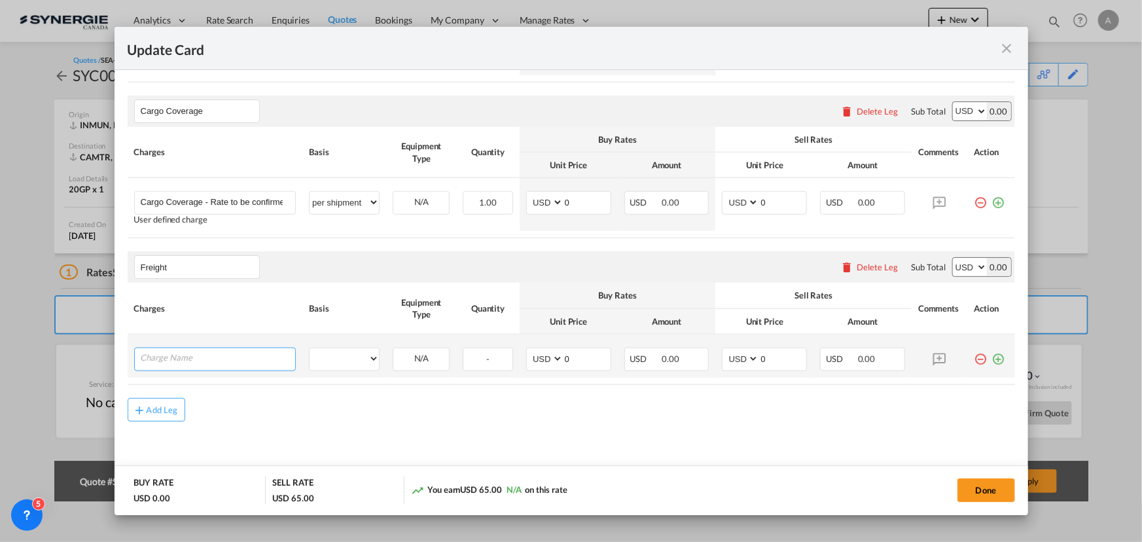
click at [160, 355] on input "Charge Name" at bounding box center [218, 358] width 155 height 20
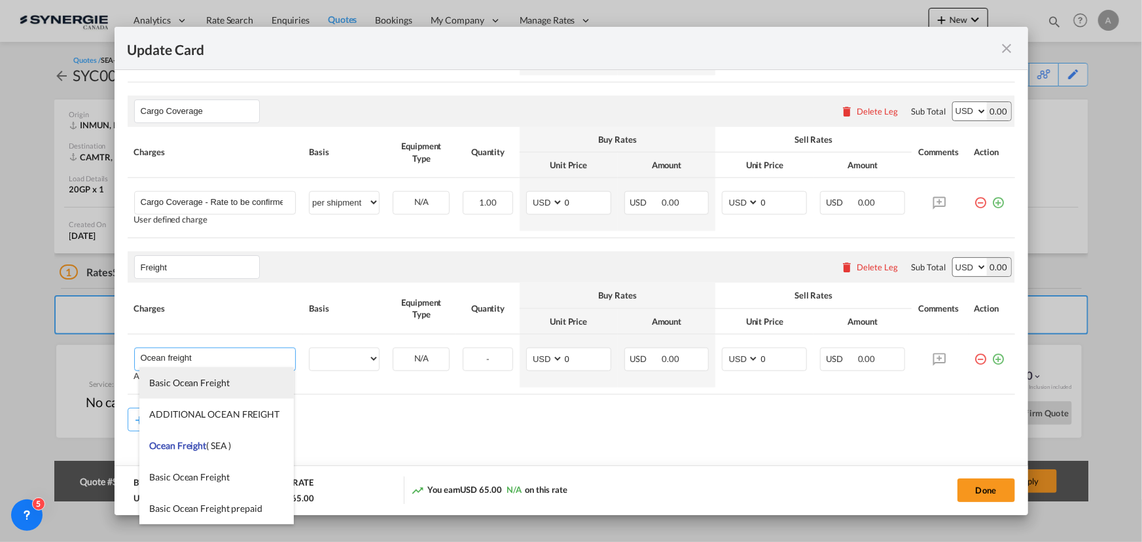
click at [204, 379] on span "Basic Ocean Freight" at bounding box center [189, 382] width 80 height 11
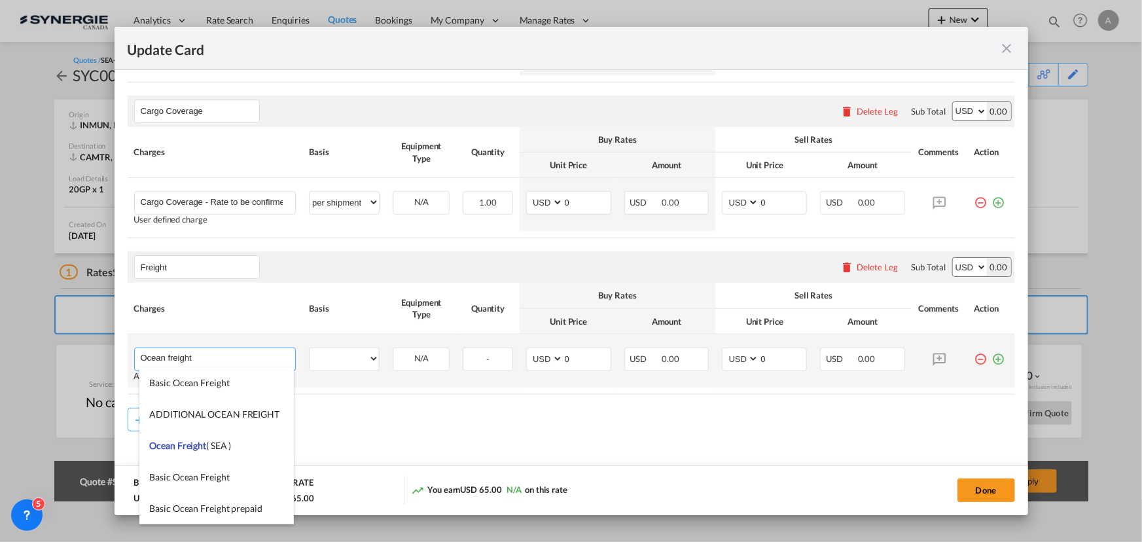
type input "Basic Ocean Freight"
select select "per equipment"
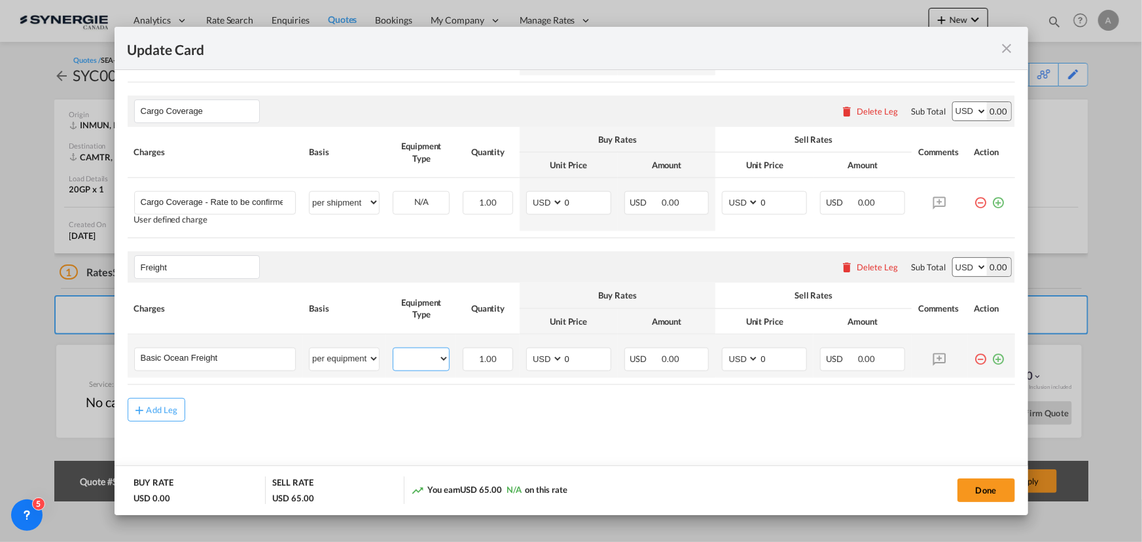
click at [406, 359] on select "40HC" at bounding box center [421, 359] width 56 height 18
select select "40HC"
click at [393, 350] on select "40HC" at bounding box center [421, 359] width 56 height 18
click at [482, 359] on tr "Basic Ocean Freight Please Enter User Defined Charges Cannot Be Published per e…" at bounding box center [572, 355] width 888 height 43
type input "3182"
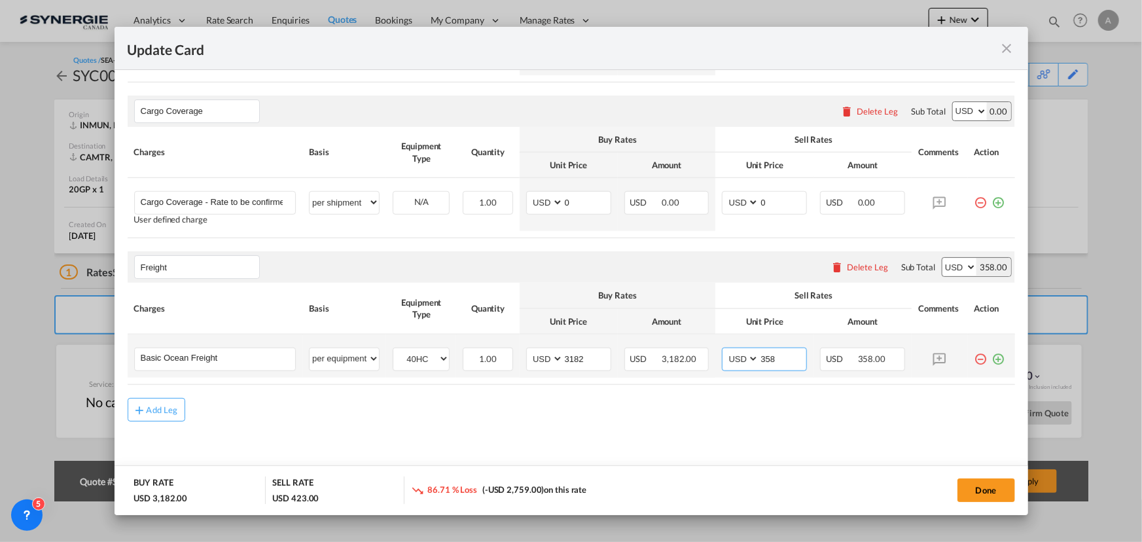
type input "3582"
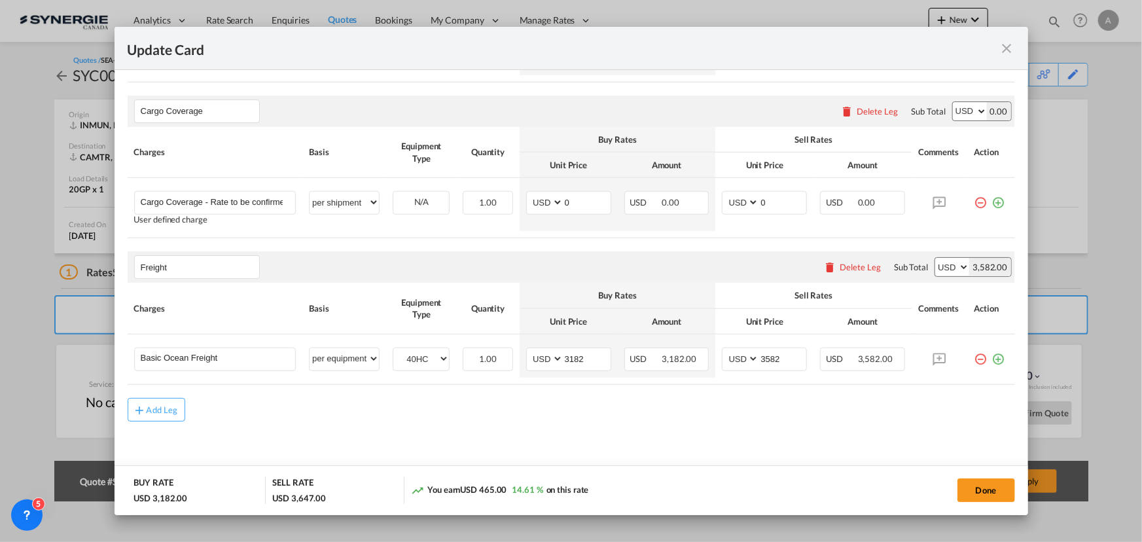
drag, startPoint x: 973, startPoint y: 484, endPoint x: 1045, endPoint y: 500, distance: 74.3
click at [973, 484] on button "Done" at bounding box center [987, 491] width 58 height 24
type input "28 Sep 2025"
type input "[DATE]"
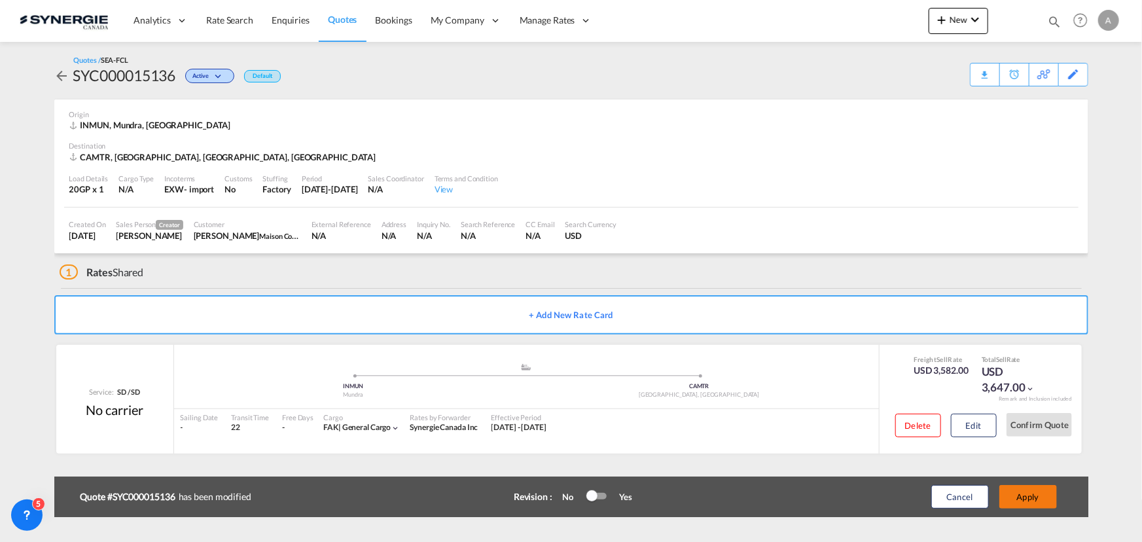
click at [1010, 495] on button "Apply" at bounding box center [1029, 497] width 58 height 24
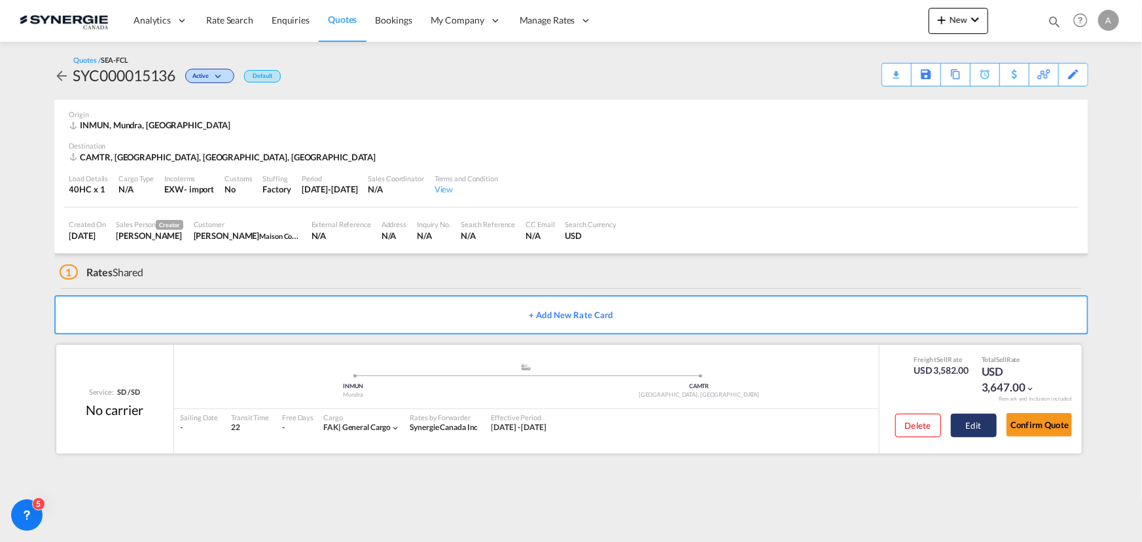
click at [960, 425] on button "Edit" at bounding box center [974, 426] width 46 height 24
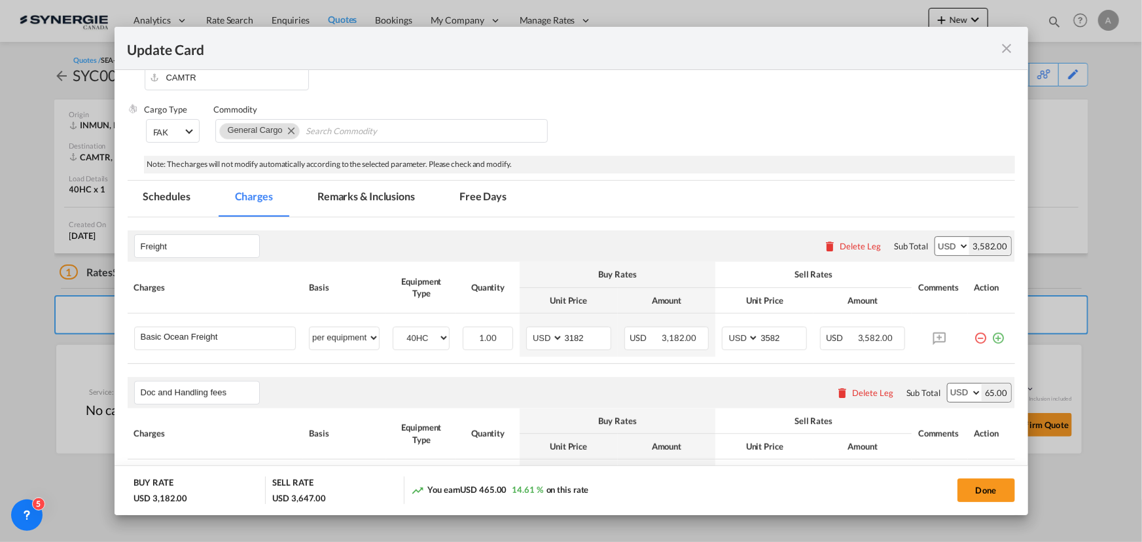
scroll to position [297, 0]
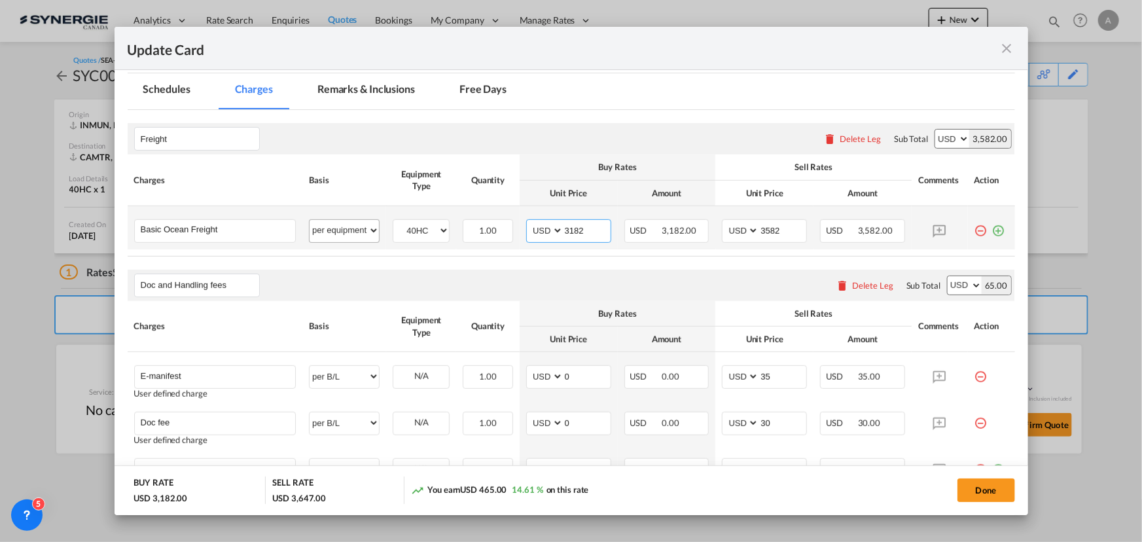
drag, startPoint x: 583, startPoint y: 234, endPoint x: 361, endPoint y: 230, distance: 221.9
click at [364, 232] on tr "Basic Ocean Freight Please Enter User Defined Charges Cannot Be Published per e…" at bounding box center [572, 227] width 888 height 43
type input "3345"
drag, startPoint x: 778, startPoint y: 228, endPoint x: 700, endPoint y: 221, distance: 78.9
click at [707, 223] on tr "Basic Ocean Freight Please Enter User Defined Charges Cannot Be Published per e…" at bounding box center [572, 227] width 888 height 43
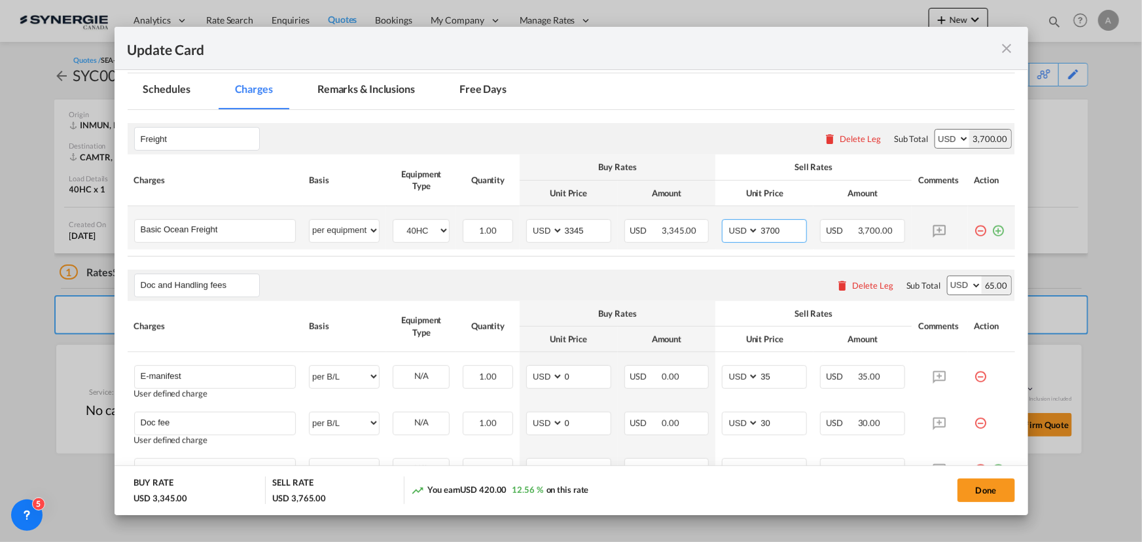
type input "3700"
click at [376, 104] on md-tab-item "Remarks & Inclusions" at bounding box center [366, 91] width 129 height 36
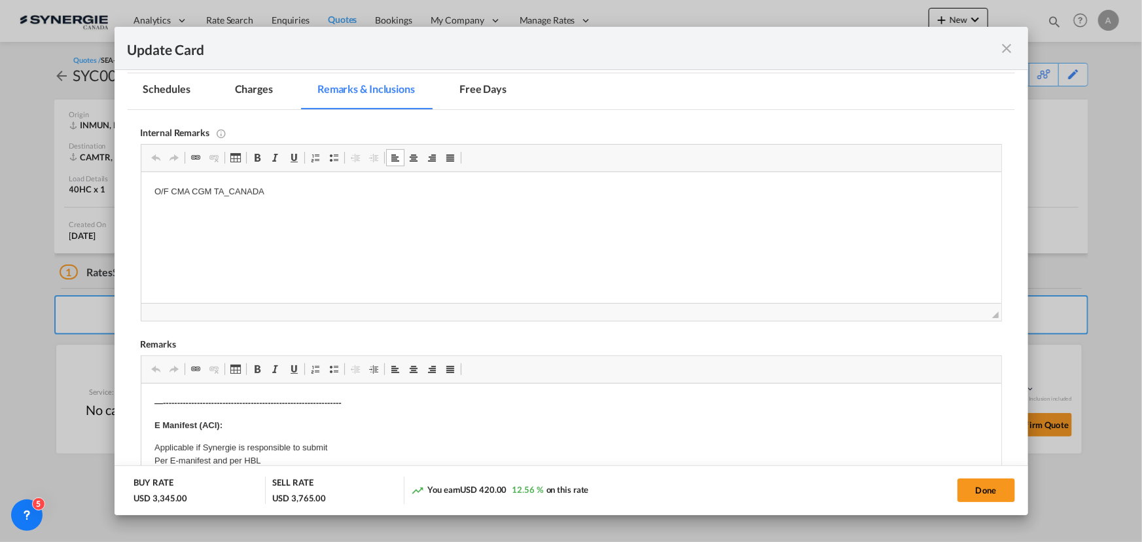
click at [283, 189] on p "O/F CMA CGM TA_CANADA" at bounding box center [571, 192] width 834 height 14
click at [236, 228] on html "O/F CMA CGM TA_CANADA AND HAPAG SPOT -" at bounding box center [571, 214] width 860 height 84
click at [240, 235] on p "HAPAG SPOT -" at bounding box center [571, 237] width 834 height 14
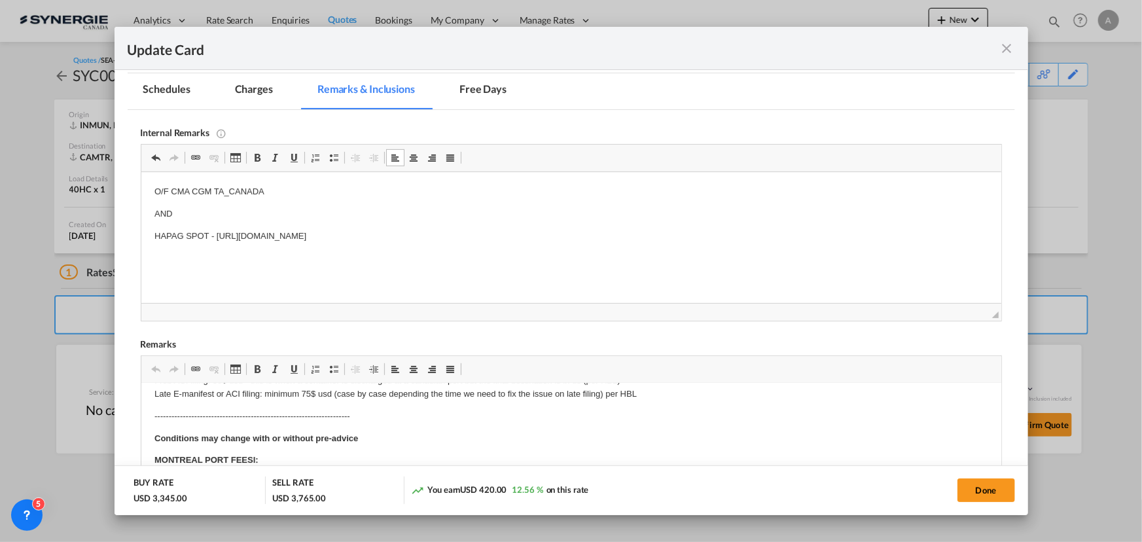
scroll to position [118, 0]
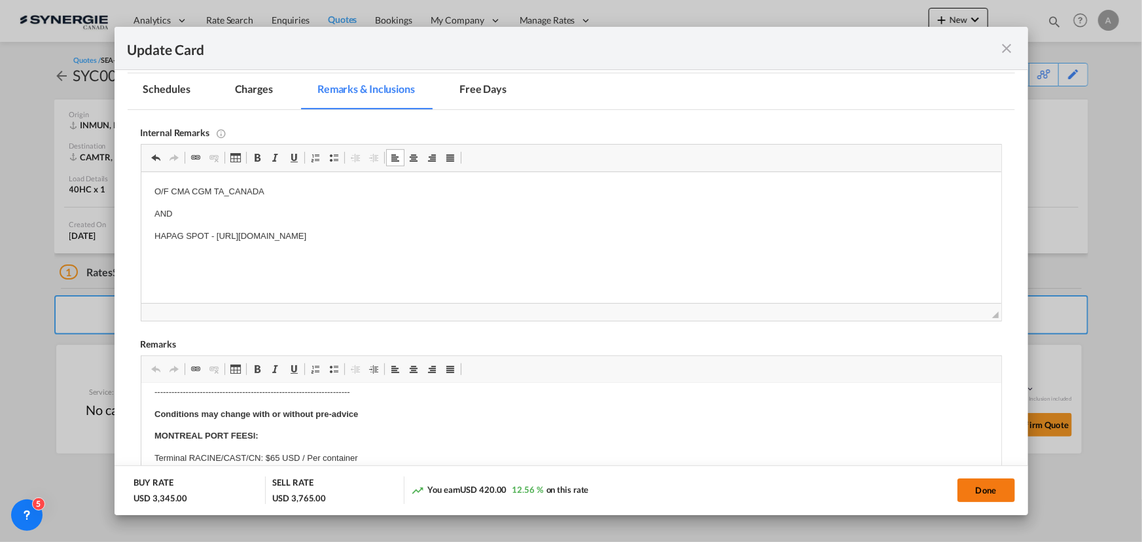
click at [958, 491] on button "Done" at bounding box center [987, 491] width 58 height 24
type input "28 Sep 2025"
type input "[DATE]"
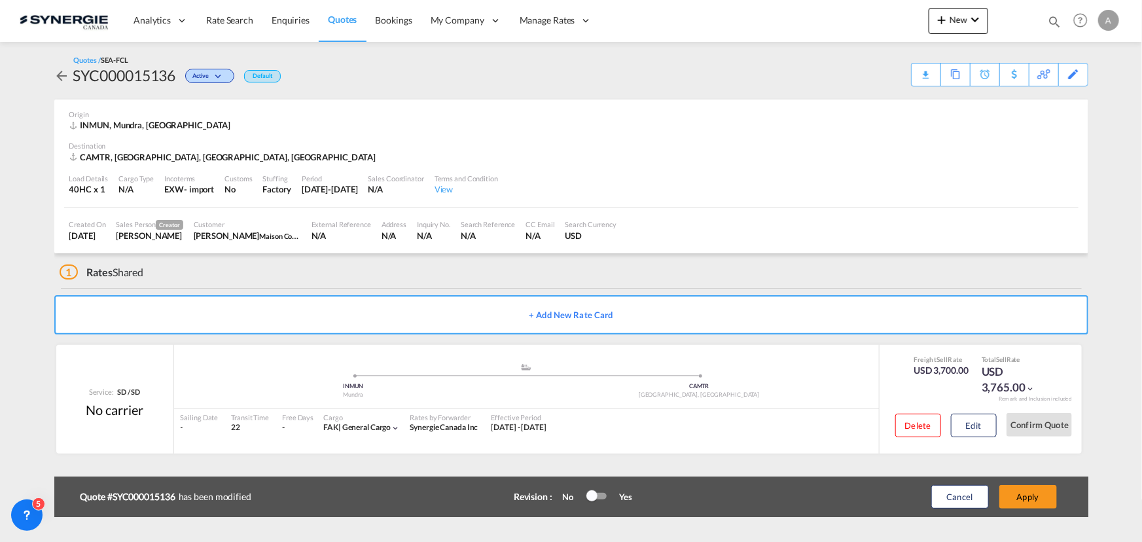
scroll to position [196, 0]
click at [977, 488] on div "Update Card Port of Loading INMUN T/S Liner/Carrier No carrier Atlantic Contain…" at bounding box center [571, 271] width 1142 height 542
click at [1028, 497] on button "Apply" at bounding box center [1029, 497] width 58 height 24
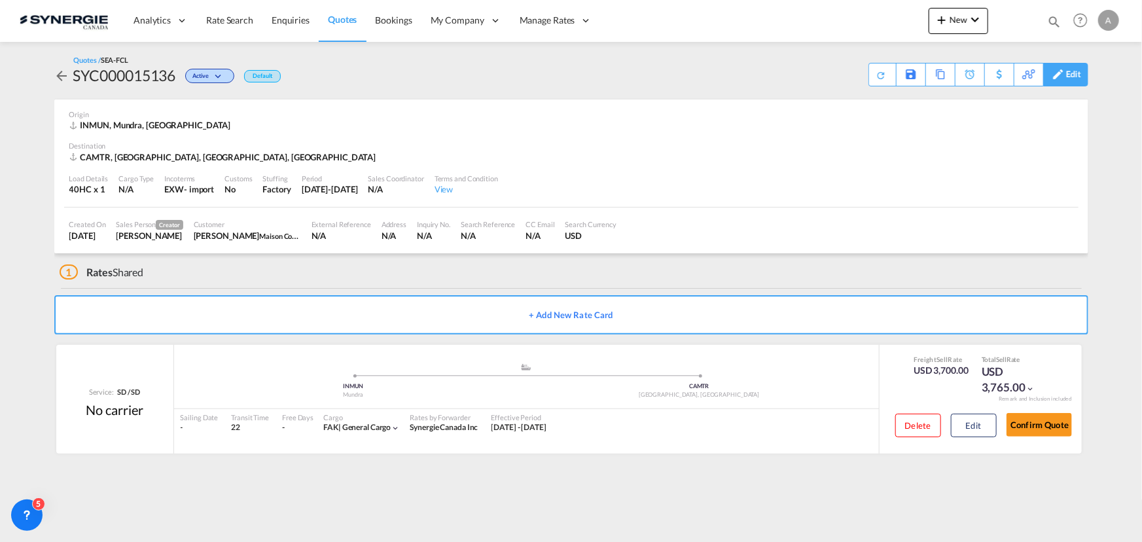
click at [1079, 75] on div "Edit" at bounding box center [1073, 74] width 15 height 22
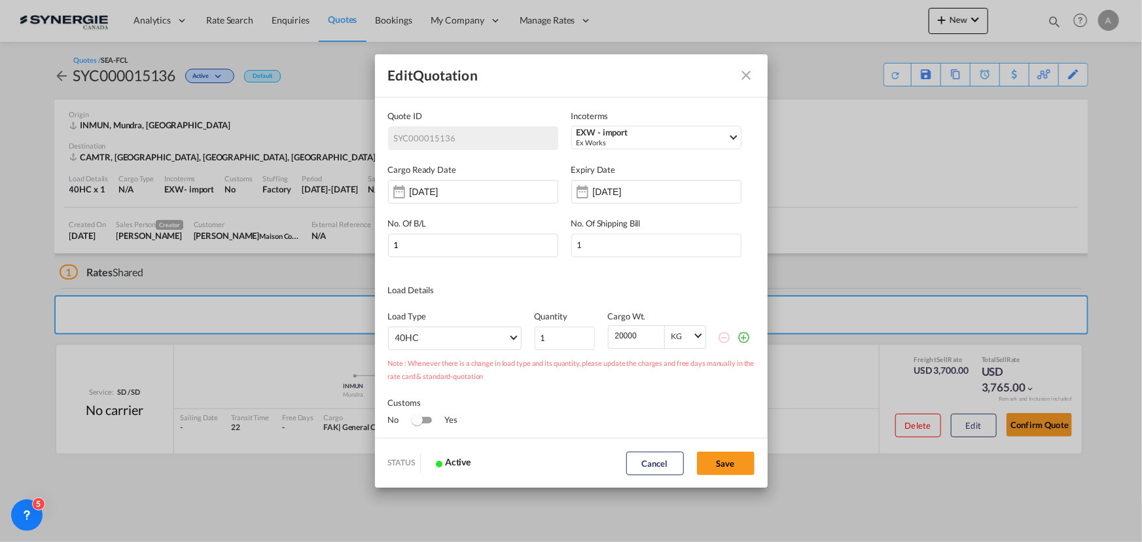
scroll to position [0, 0]
click at [656, 192] on input "30 Sep 2025" at bounding box center [634, 192] width 82 height 10
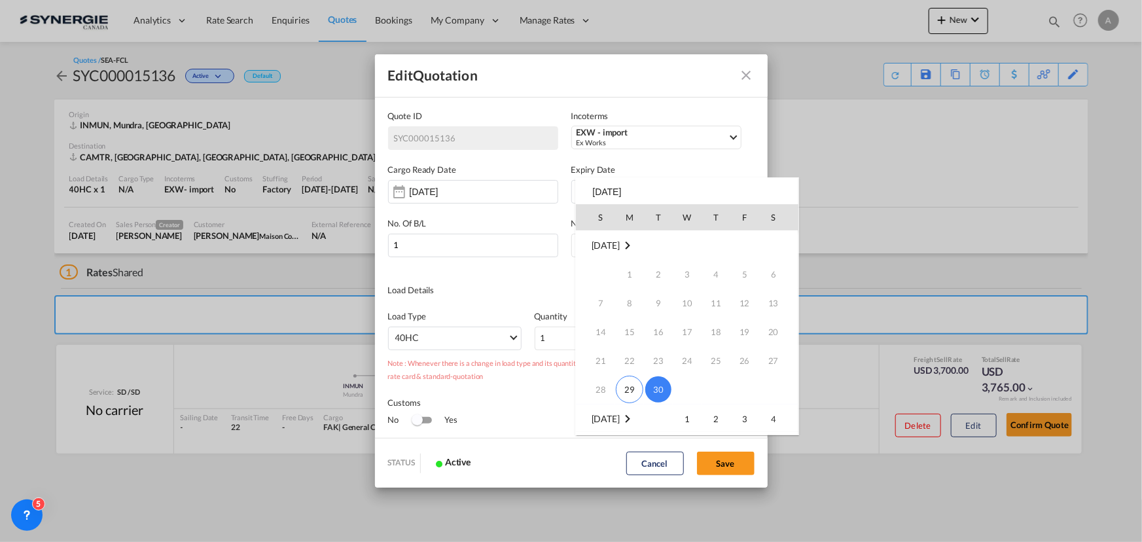
click at [636, 247] on md-icon "September 2025" at bounding box center [628, 246] width 16 height 16
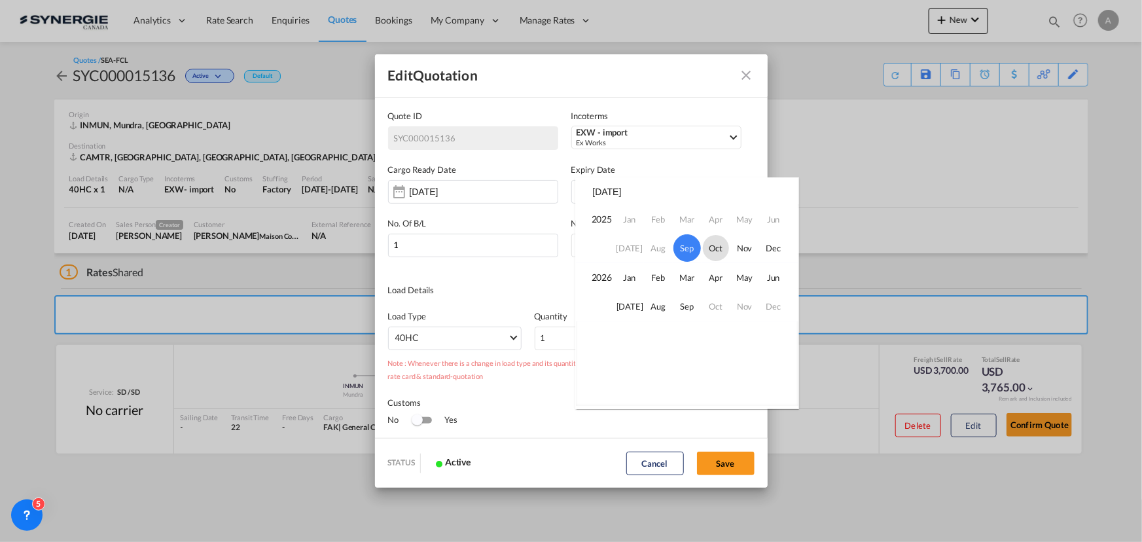
click at [719, 249] on span "Oct" at bounding box center [716, 248] width 26 height 26
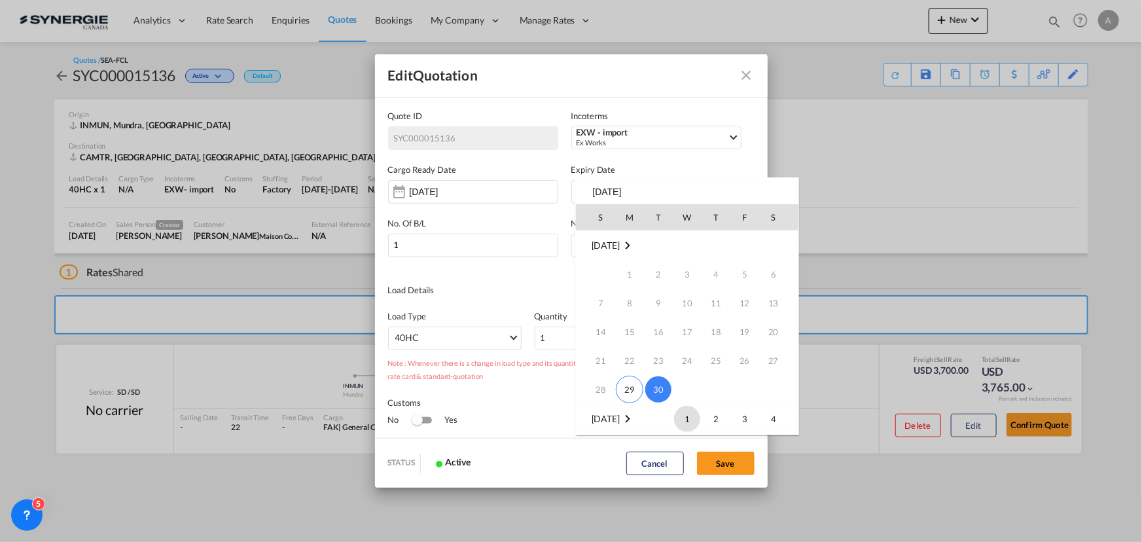
scroll to position [173, 0]
click at [641, 304] on span "13" at bounding box center [630, 303] width 26 height 26
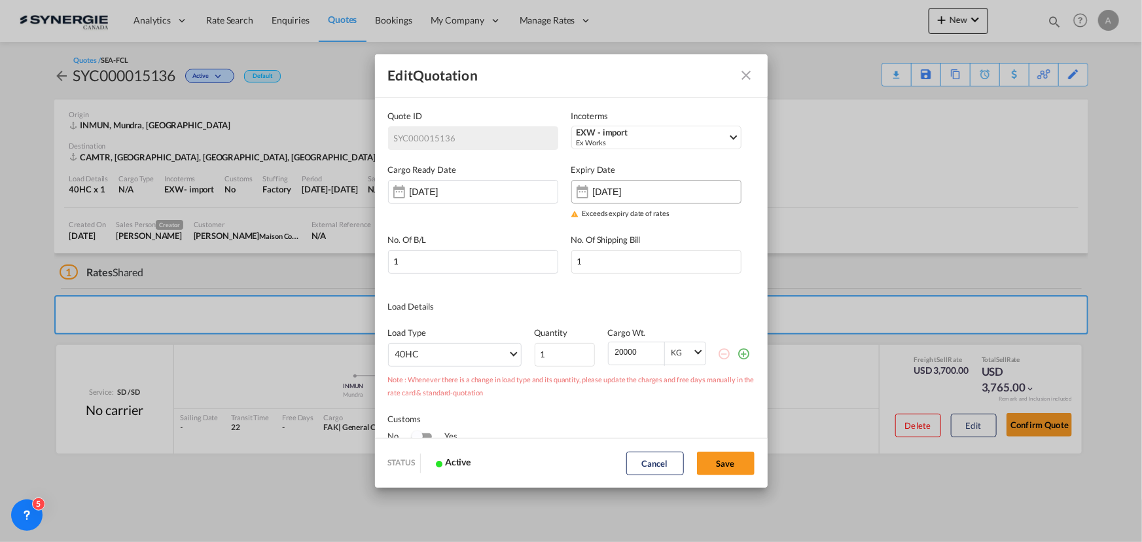
click at [628, 190] on input "13 Oct 2025" at bounding box center [634, 192] width 82 height 10
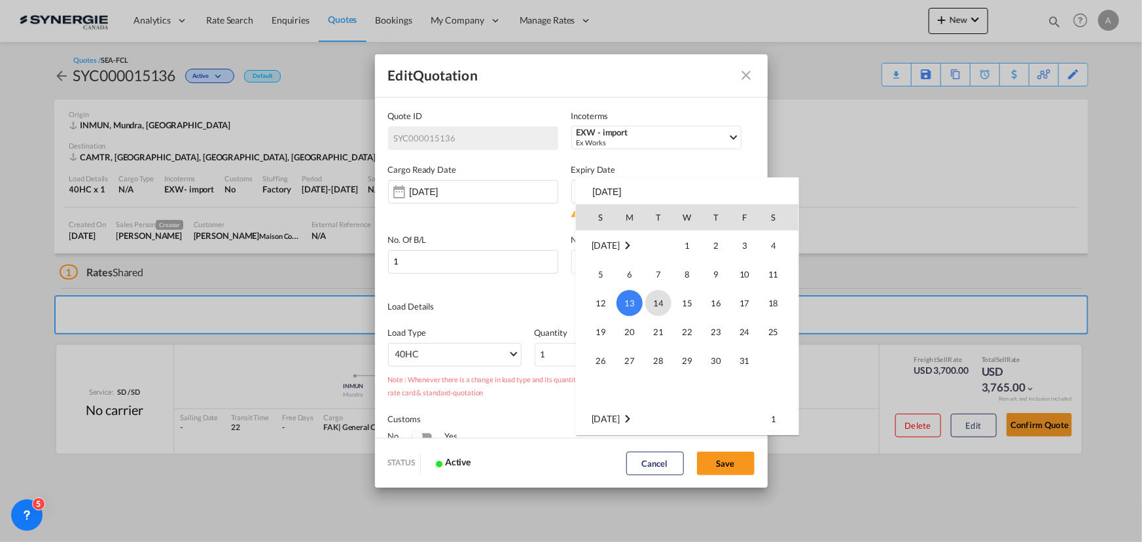
click at [649, 306] on span "14" at bounding box center [658, 303] width 26 height 26
type input "14 Oct 2025"
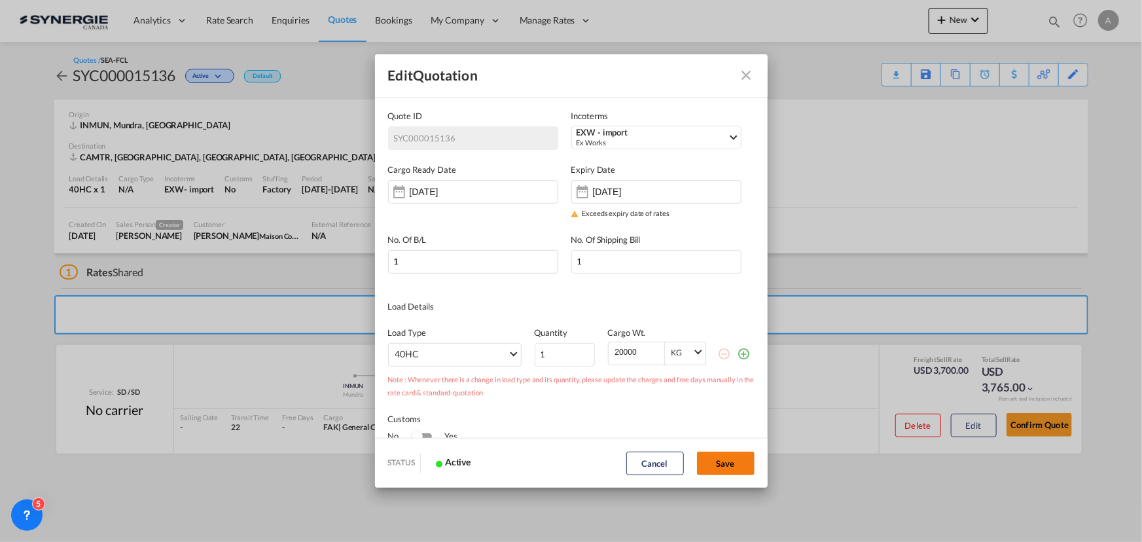
drag, startPoint x: 721, startPoint y: 463, endPoint x: 722, endPoint y: 441, distance: 22.3
click at [721, 461] on button "Save" at bounding box center [726, 464] width 58 height 24
type input "28 Sep 2025"
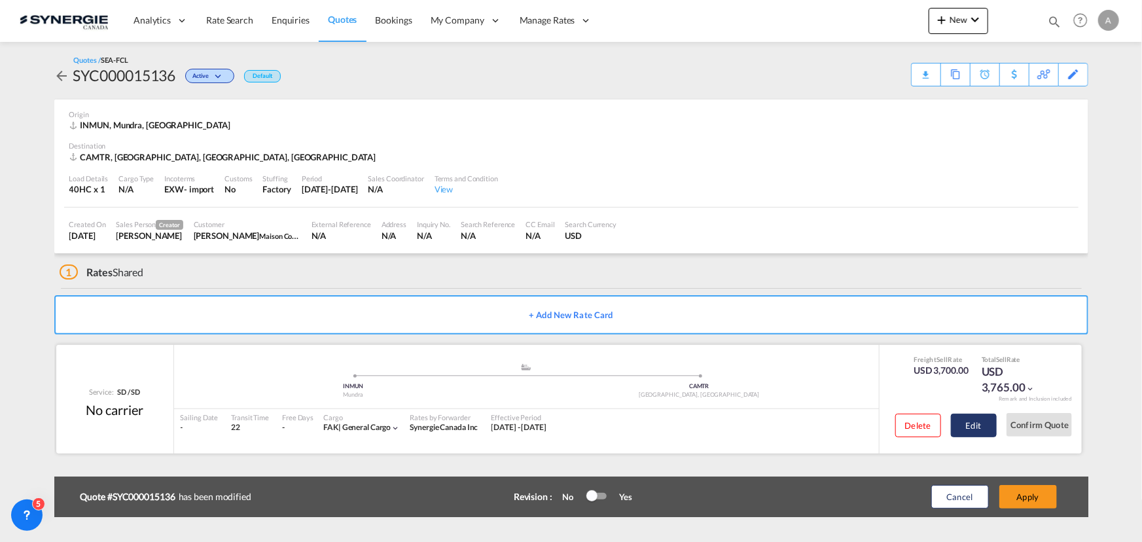
click at [961, 428] on button "Edit" at bounding box center [974, 426] width 46 height 24
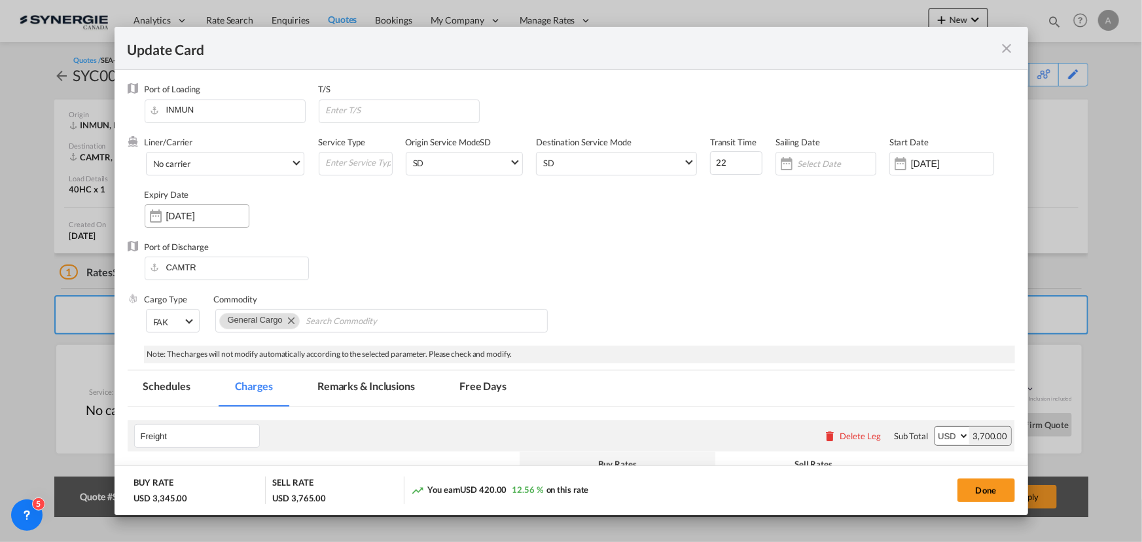
click at [196, 216] on input "30 Sep 2025" at bounding box center [207, 216] width 82 height 10
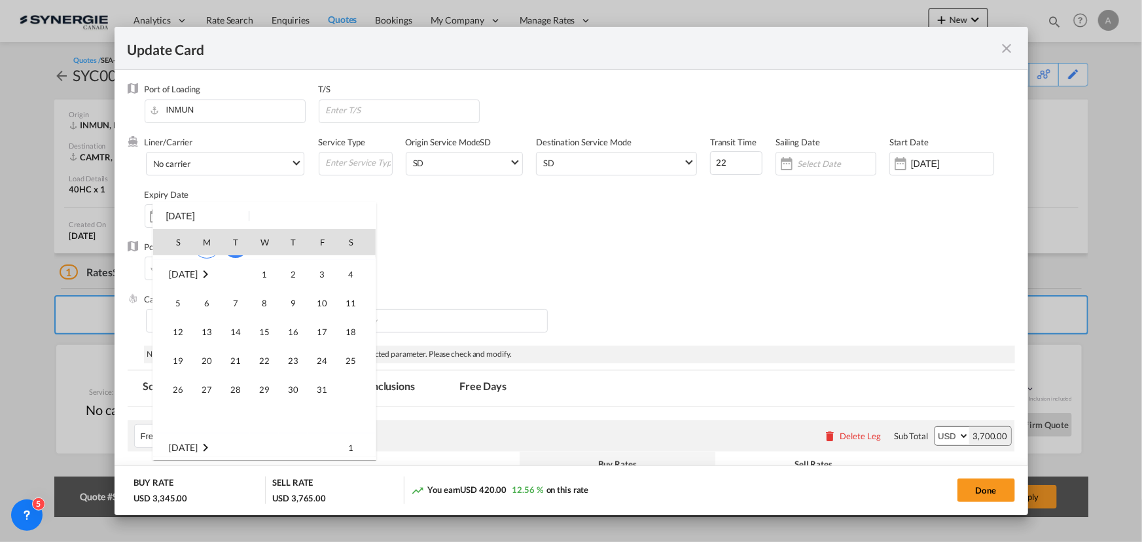
scroll to position [178, 0]
click at [236, 324] on span "14" at bounding box center [236, 323] width 26 height 26
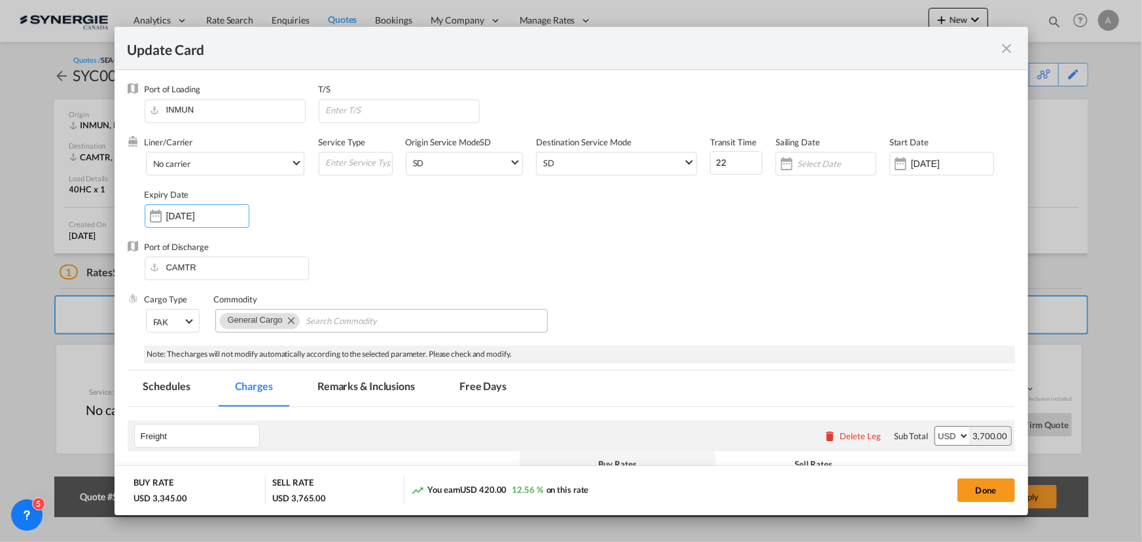
type input "14 Oct 2025"
click at [979, 495] on button "Done" at bounding box center [987, 491] width 58 height 24
type input "28 Sep 2025"
type input "13 Oct 2025"
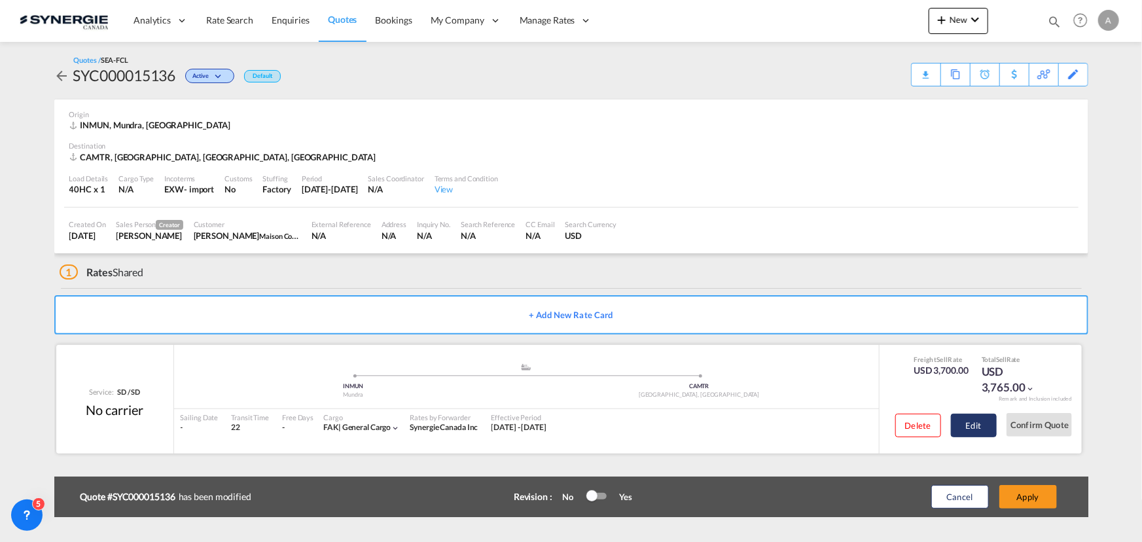
click at [966, 422] on button "Edit" at bounding box center [974, 426] width 46 height 24
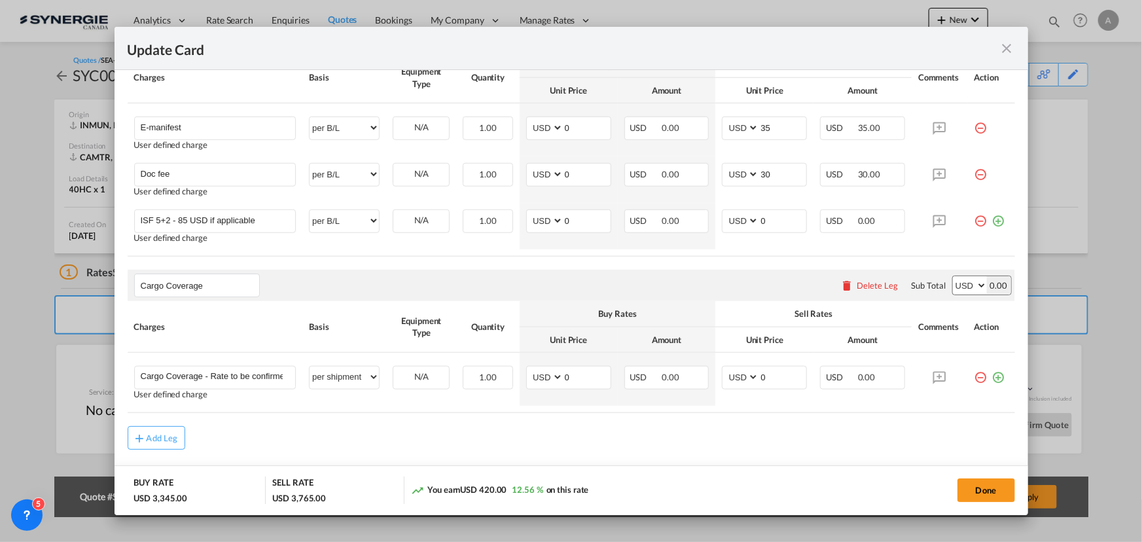
scroll to position [574, 0]
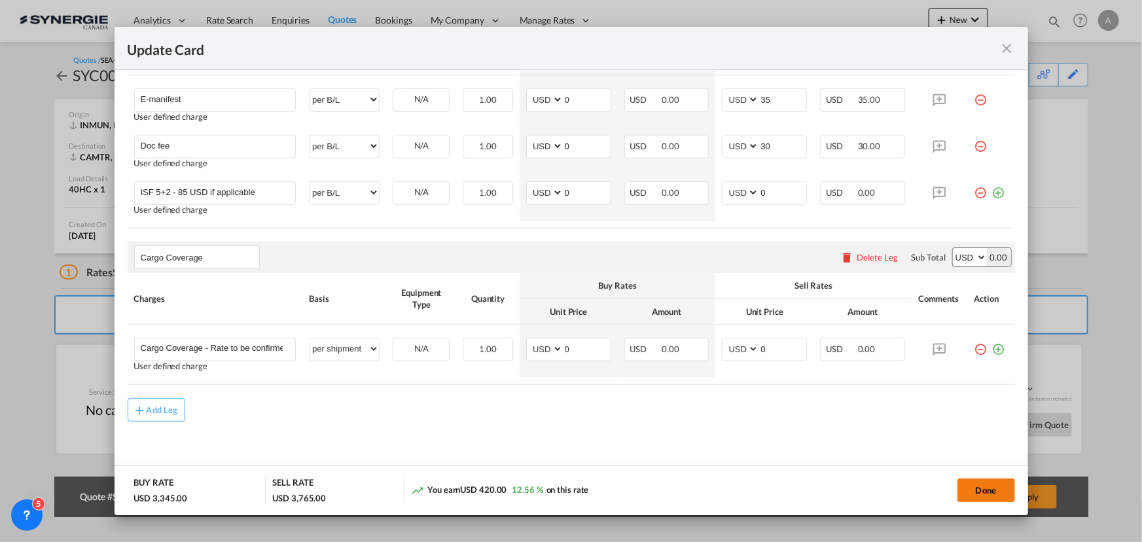
click at [960, 494] on button "Done" at bounding box center [987, 491] width 58 height 24
type input "28 Sep 2025"
type input "13 Oct 2025"
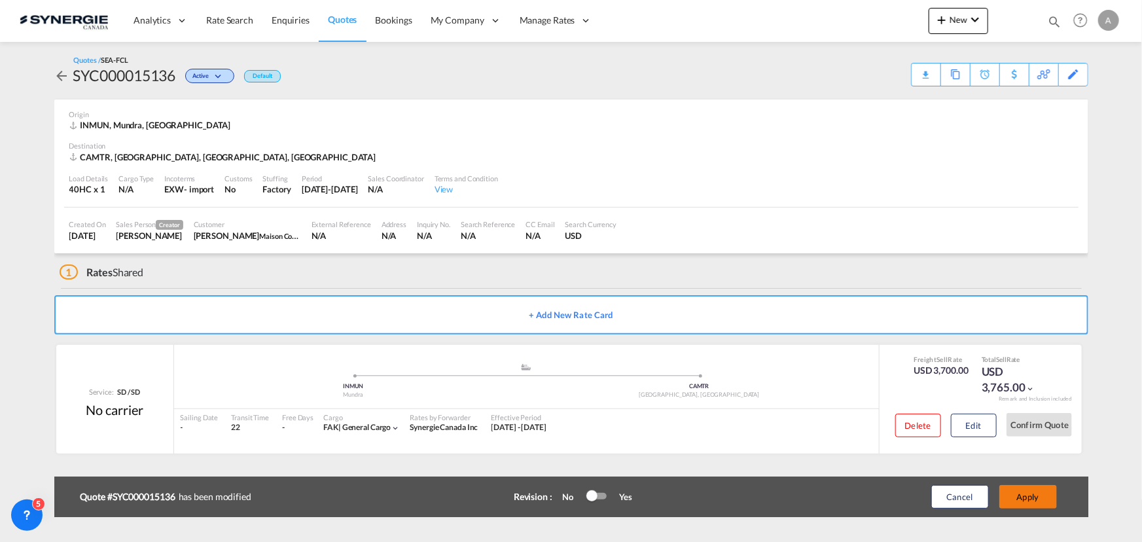
click at [1029, 498] on button "Apply" at bounding box center [1029, 497] width 58 height 24
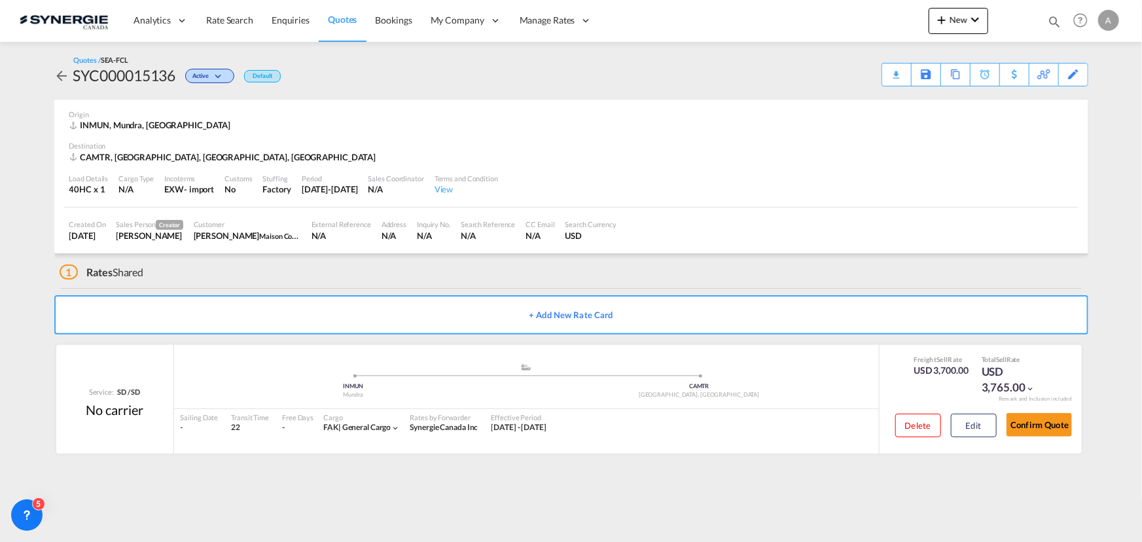
click at [878, 75] on div "Quotes / SEA-FCL SYC000015136 Active Default Download Quote Save As Template Co…" at bounding box center [571, 70] width 1034 height 31
click at [882, 77] on div "Download Quote" at bounding box center [871, 73] width 67 height 21
click at [982, 431] on button "Edit" at bounding box center [974, 426] width 46 height 24
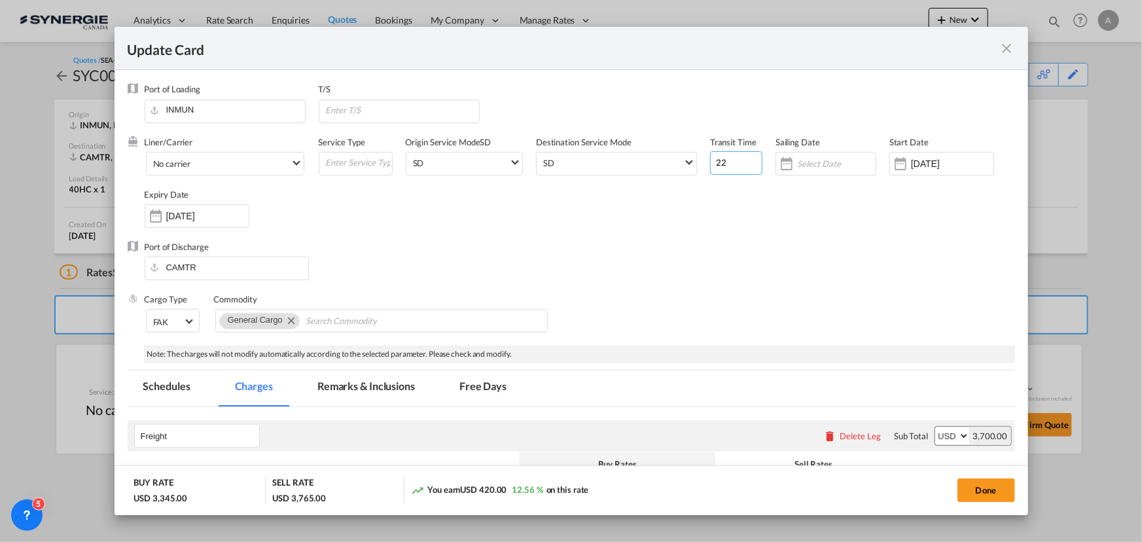
drag, startPoint x: 724, startPoint y: 159, endPoint x: 525, endPoint y: 149, distance: 199.2
click at [542, 155] on div "Liner/Carrier No carrier Atlantic Container Line (ACL) Baker Transport (GB) | D…" at bounding box center [580, 188] width 871 height 105
type input "57"
click at [386, 109] on input "Update Card Port ..." at bounding box center [402, 110] width 154 height 20
type input "TANGER"
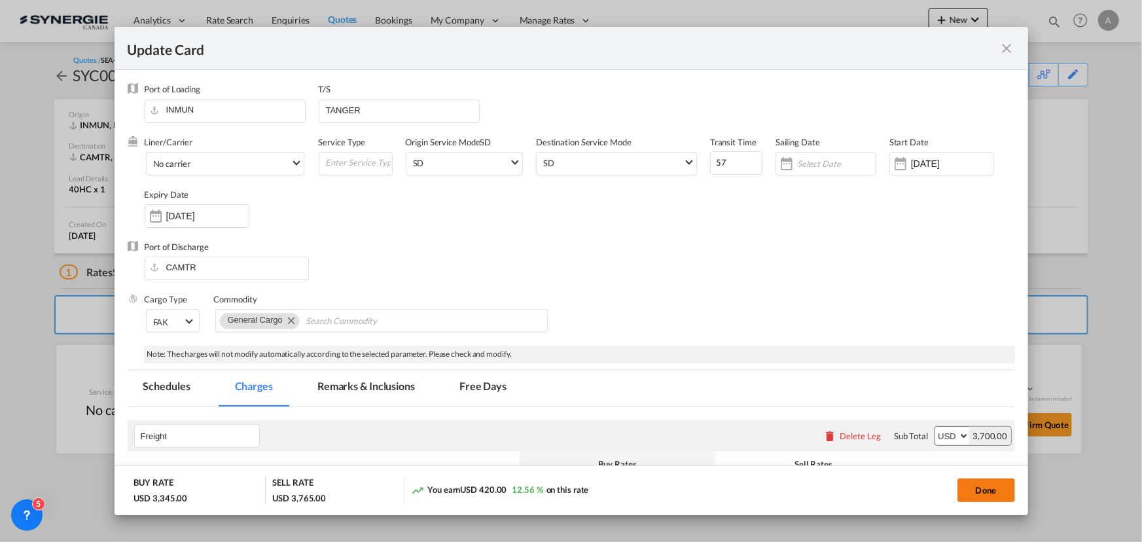
click at [981, 492] on button "Done" at bounding box center [987, 491] width 58 height 24
type input "28 Sep 2025"
type input "13 Oct 2025"
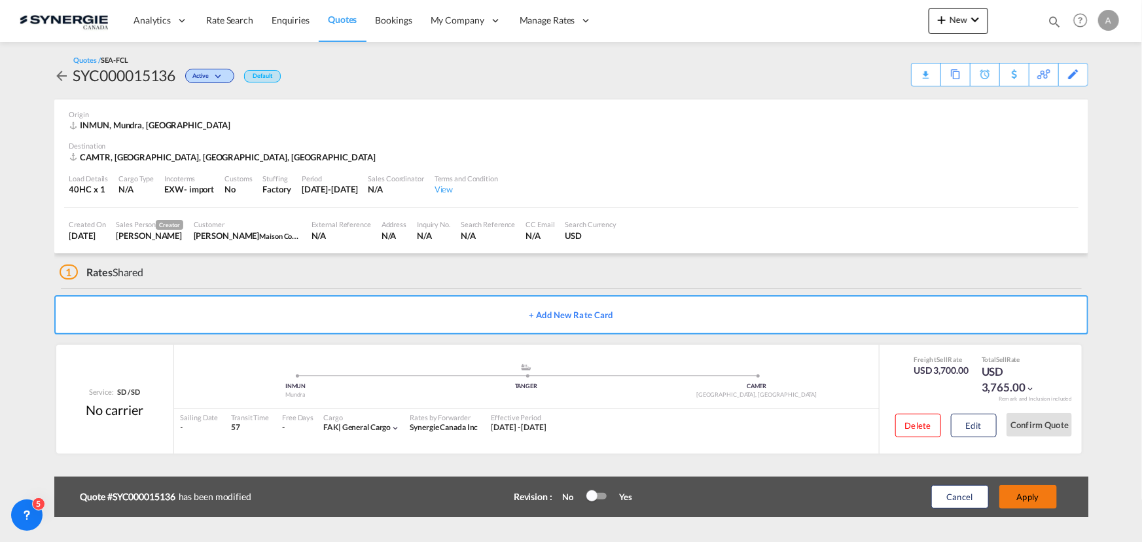
click at [1017, 491] on button "Apply" at bounding box center [1029, 497] width 58 height 24
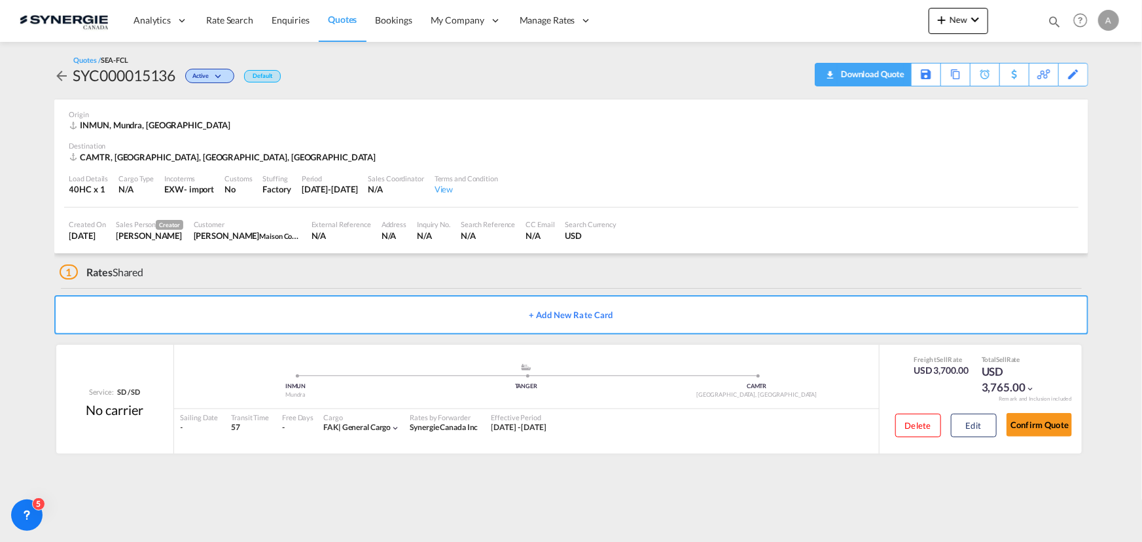
click at [892, 80] on div "Download Quote" at bounding box center [871, 73] width 67 height 21
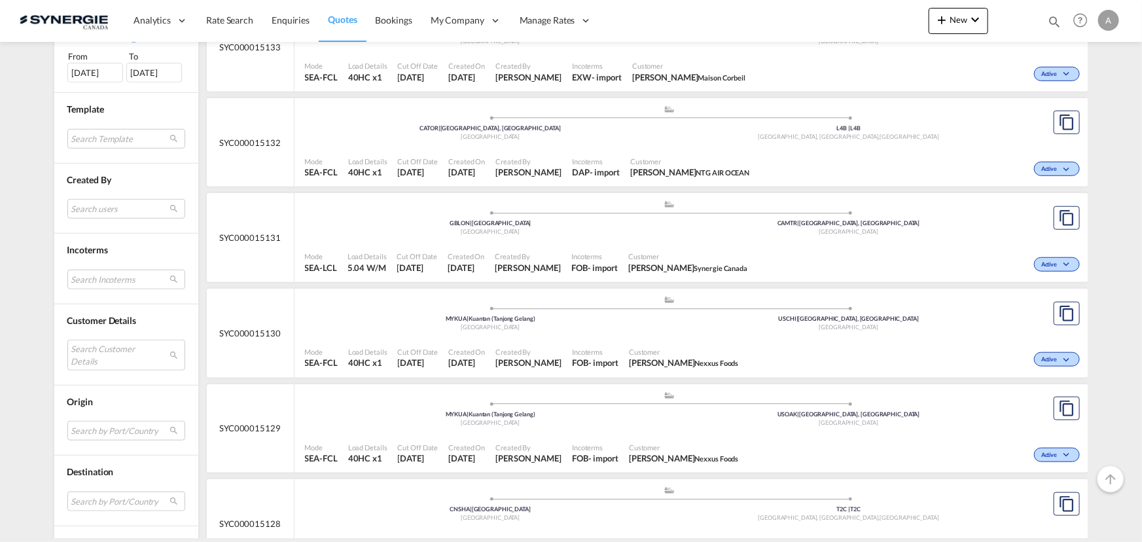
scroll to position [476, 0]
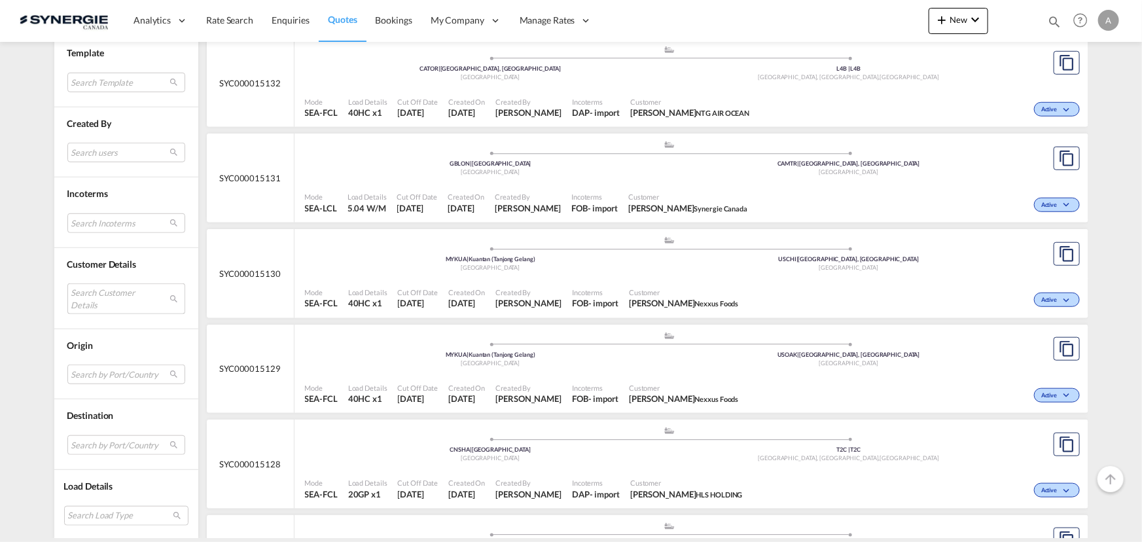
click at [79, 305] on md-select "Search Customer Details user name user [PERSON_NAME] [PERSON_NAME][EMAIL_ADDRES…" at bounding box center [126, 298] width 118 height 30
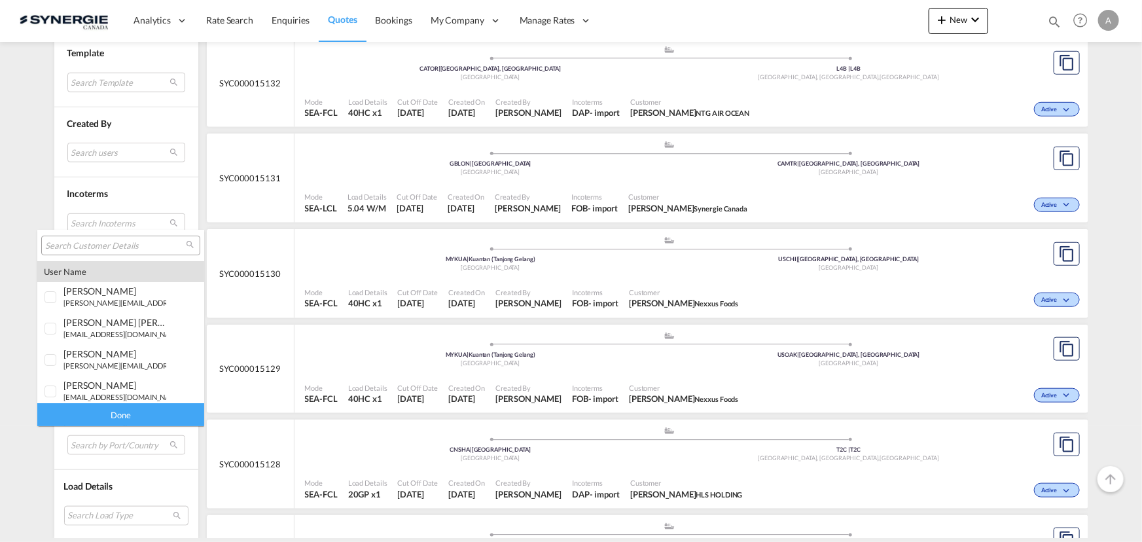
click at [107, 242] on input "search" at bounding box center [115, 246] width 141 height 12
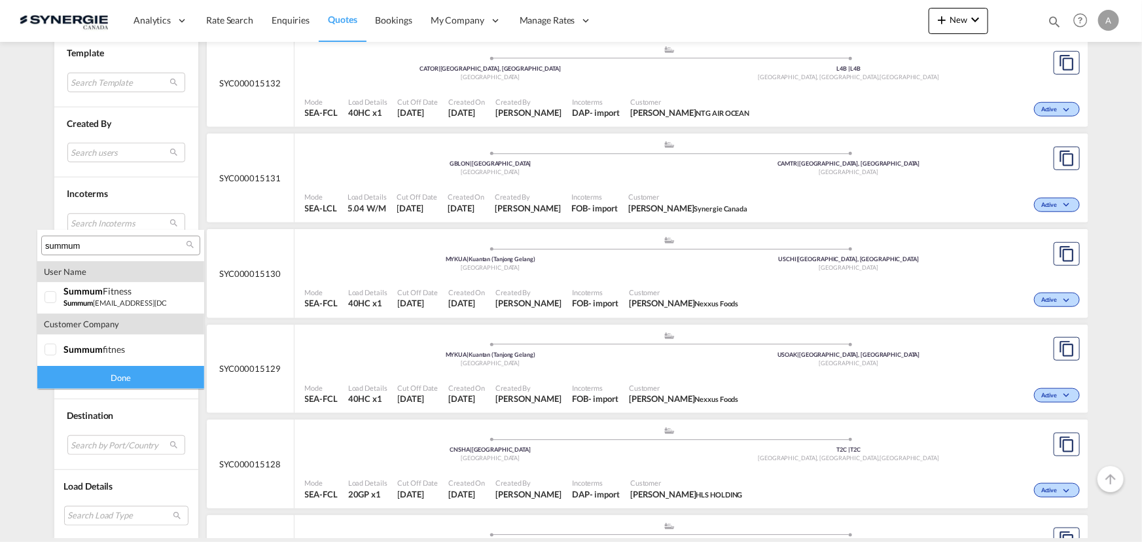
type input "summum"
click at [99, 360] on md-option "company summum fitnes" at bounding box center [120, 349] width 167 height 31
click at [103, 378] on div "Done" at bounding box center [120, 377] width 167 height 23
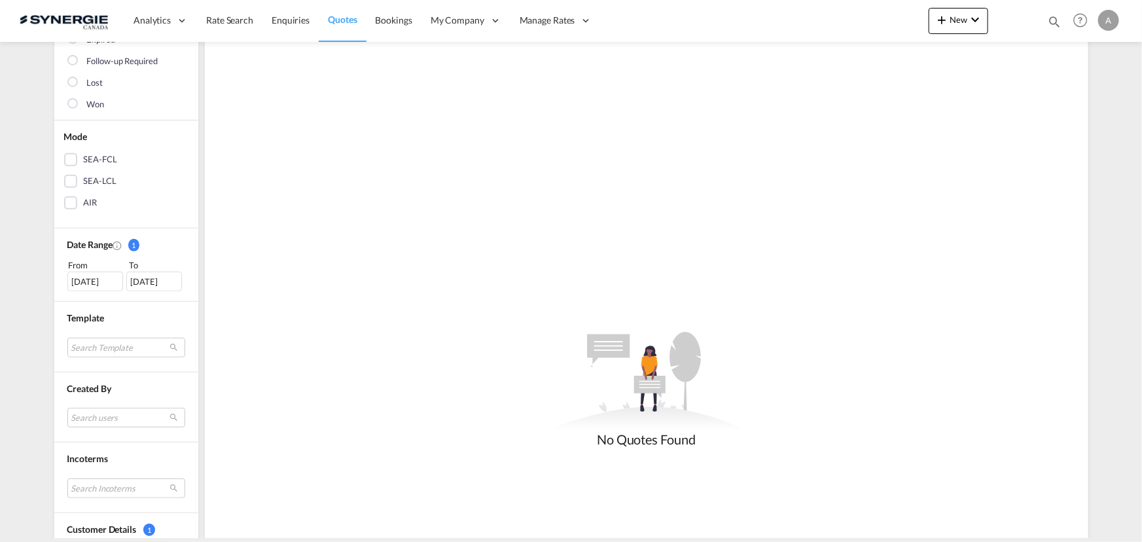
scroll to position [357, 0]
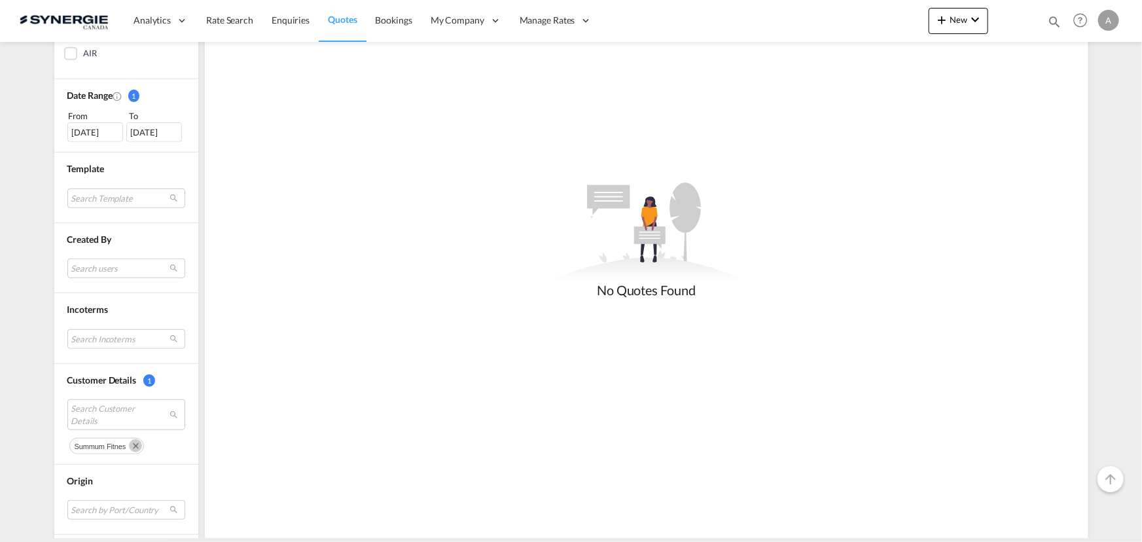
click at [79, 134] on div "[DATE]" at bounding box center [95, 132] width 56 height 20
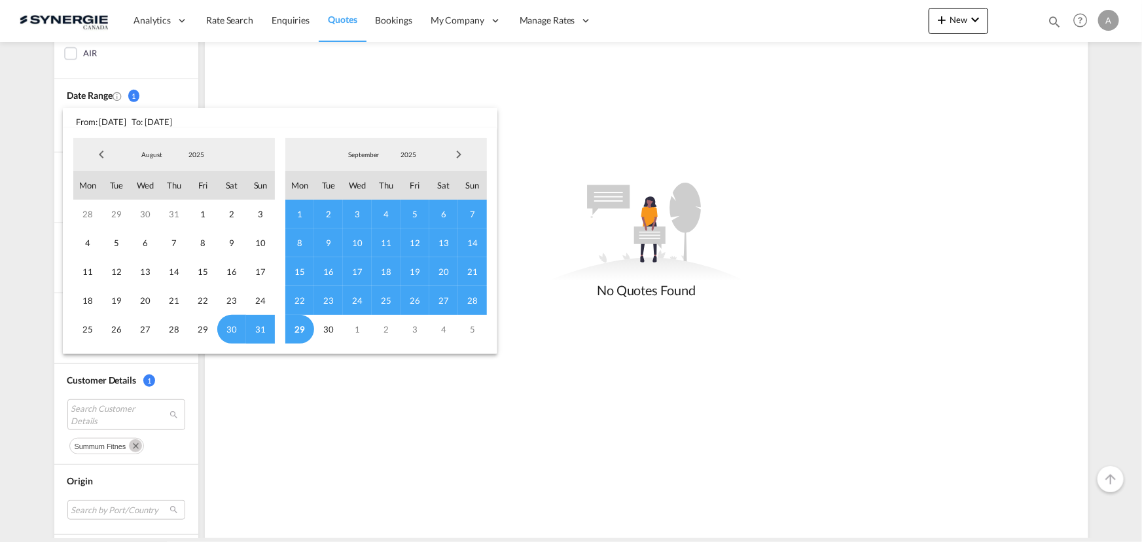
click at [201, 156] on span "2025" at bounding box center [196, 154] width 42 height 9
click at [201, 98] on md-option "2023" at bounding box center [208, 92] width 89 height 31
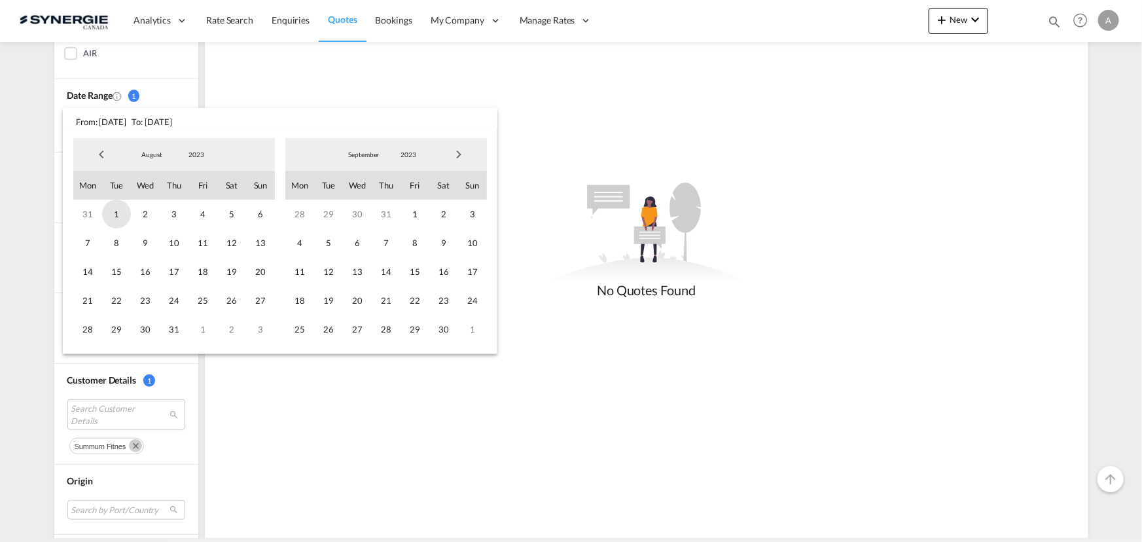
click at [118, 215] on span "1" at bounding box center [116, 214] width 29 height 29
click at [406, 151] on span "2023" at bounding box center [409, 154] width 42 height 9
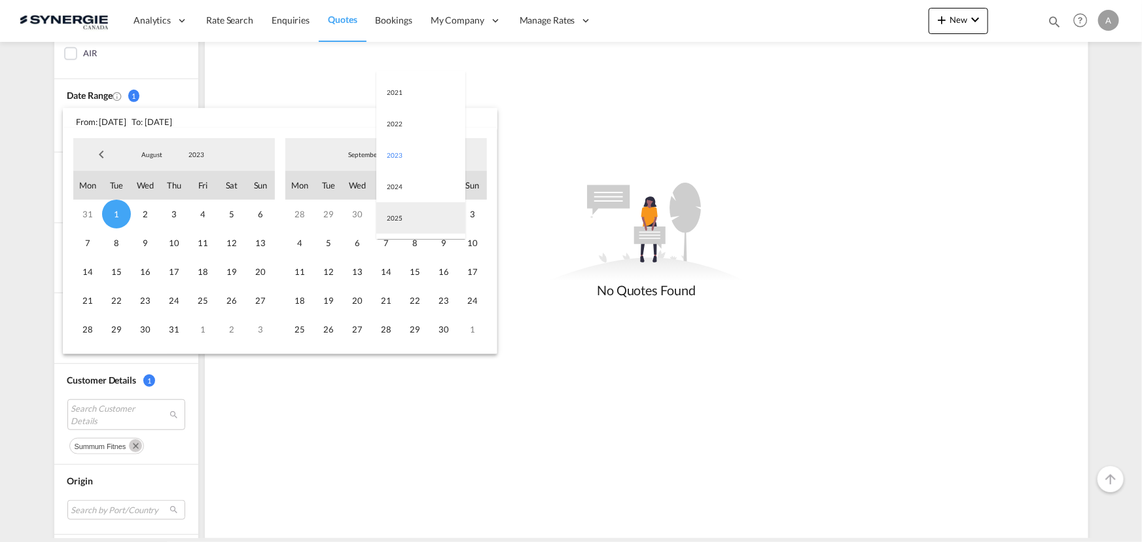
click at [400, 221] on md-option "2025" at bounding box center [420, 217] width 89 height 31
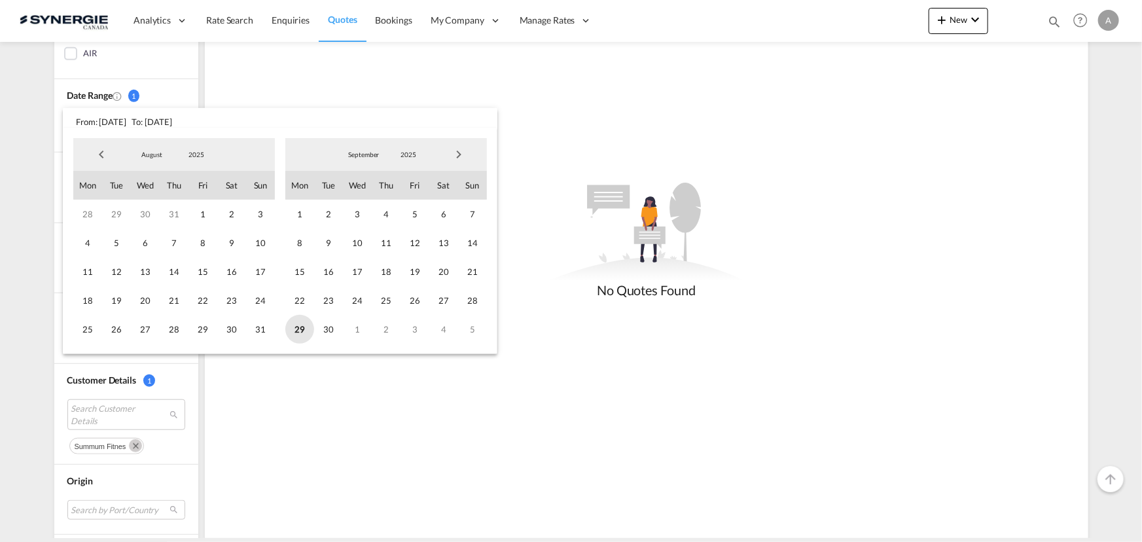
click at [302, 329] on span "29" at bounding box center [299, 329] width 29 height 29
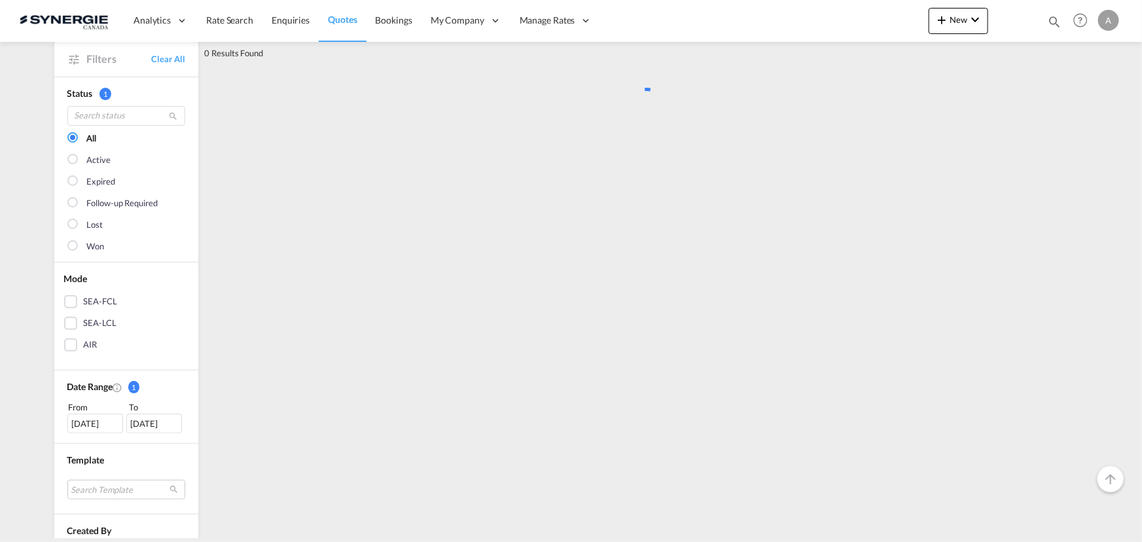
scroll to position [0, 0]
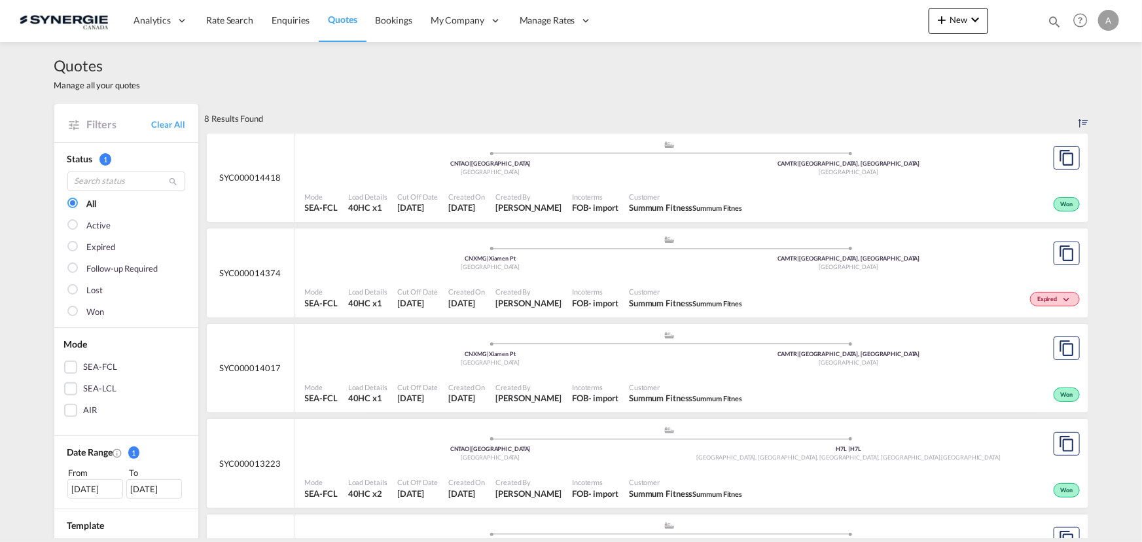
click at [617, 180] on div ".a{fill:#aaa8ad;} .a{fill:#aaa8ad;} CNTAO | Qingdao China CAMTR | Montreal, QC …" at bounding box center [670, 161] width 730 height 43
click at [654, 194] on span "Customer" at bounding box center [685, 197] width 113 height 10
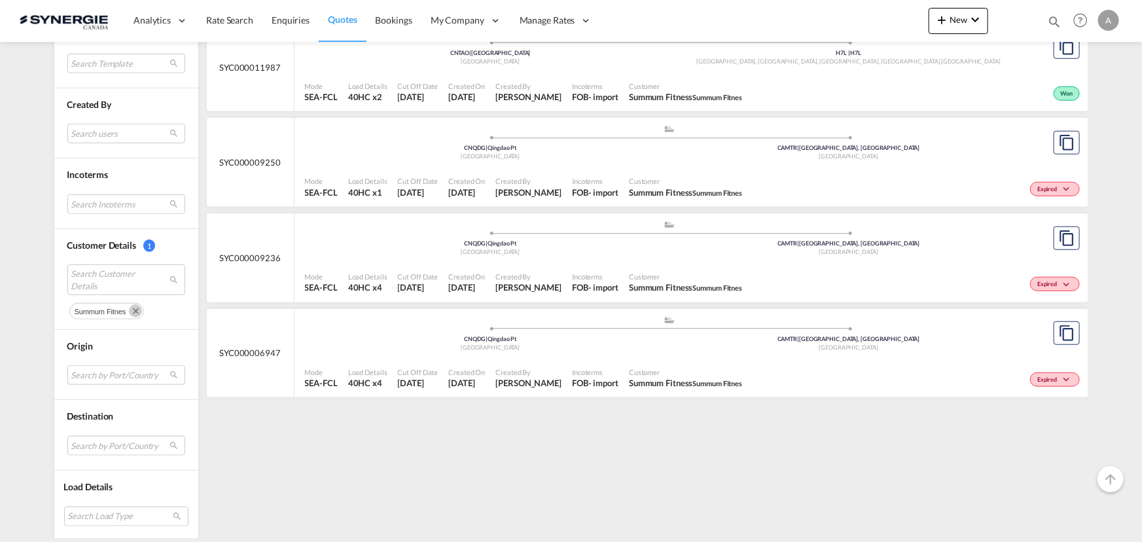
click at [131, 313] on md-icon "Remove" at bounding box center [135, 310] width 13 height 13
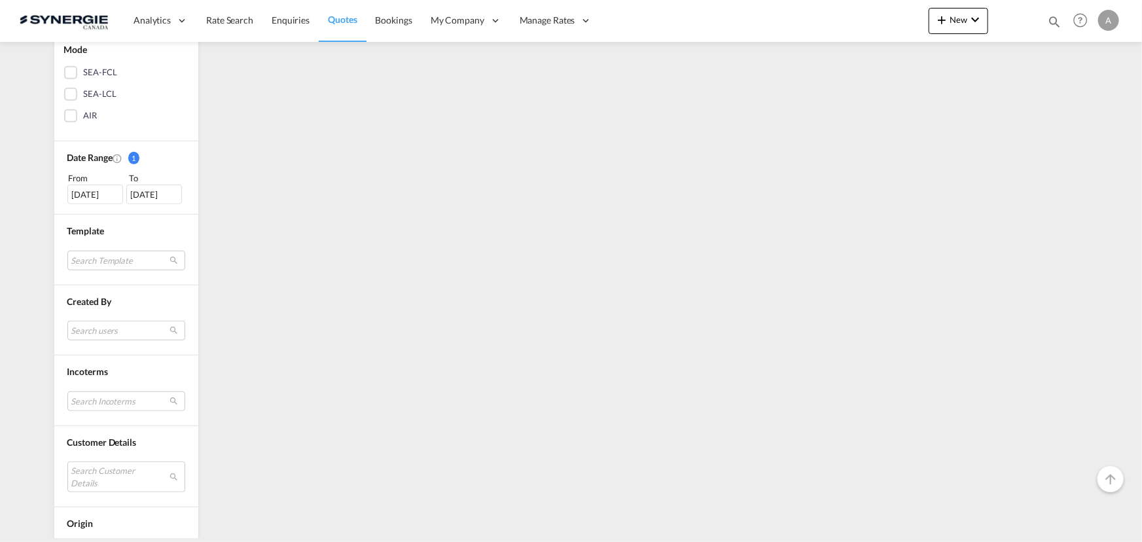
scroll to position [318, 0]
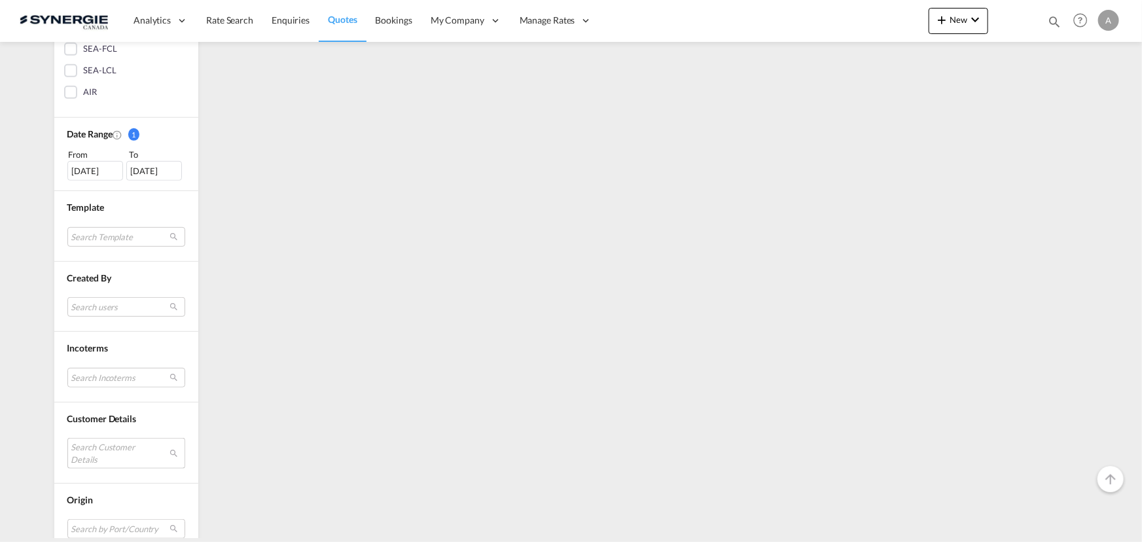
click at [95, 455] on md-select "Search Customer Details" at bounding box center [126, 453] width 118 height 30
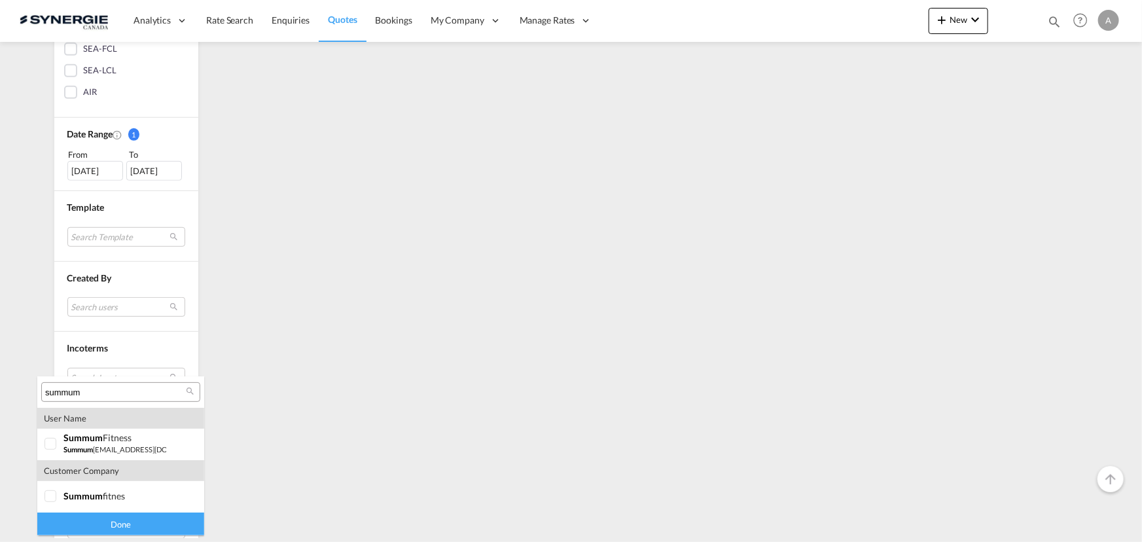
click at [102, 395] on input "summum" at bounding box center [115, 393] width 141 height 12
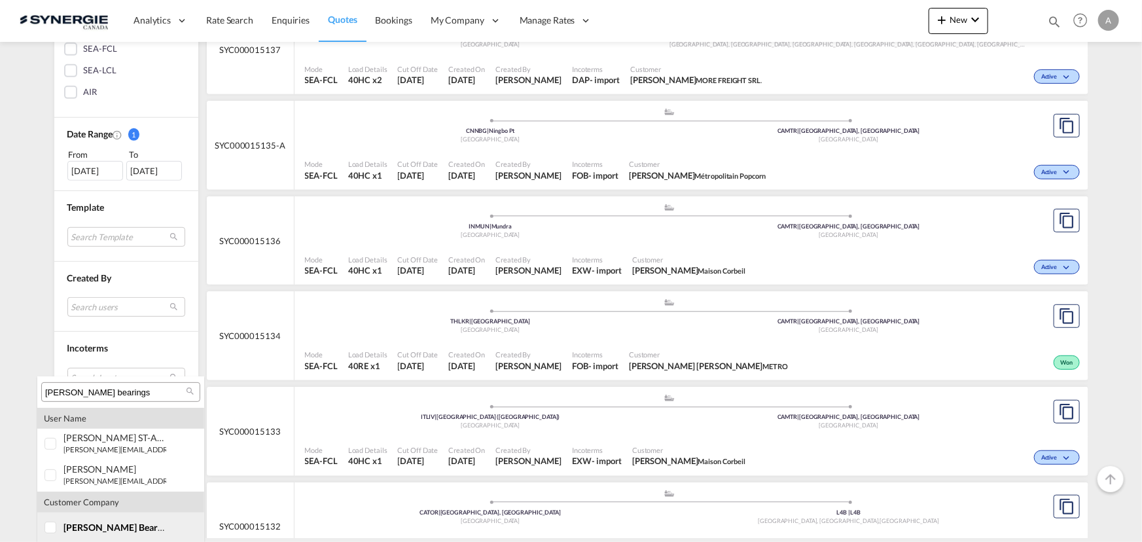
type input "allen bearings"
click at [69, 524] on span "allen bearings" at bounding box center [118, 527] width 111 height 11
drag, startPoint x: 776, startPoint y: 22, endPoint x: 869, endPoint y: 3, distance: 95.5
click at [779, 23] on md-backdrop at bounding box center [571, 271] width 1142 height 542
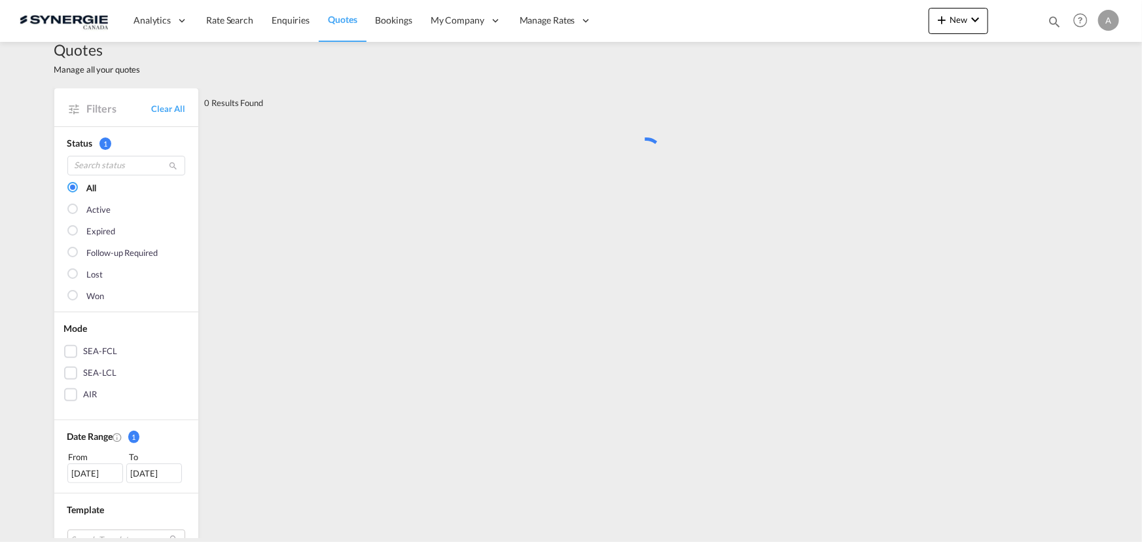
scroll to position [0, 0]
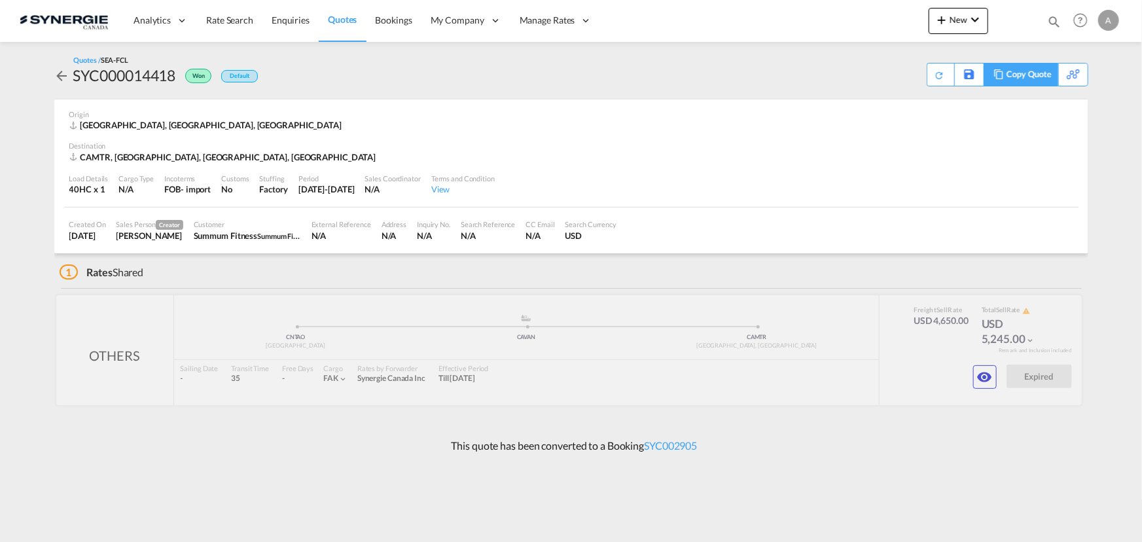
click at [1039, 81] on div "Copy Quote" at bounding box center [1029, 74] width 45 height 22
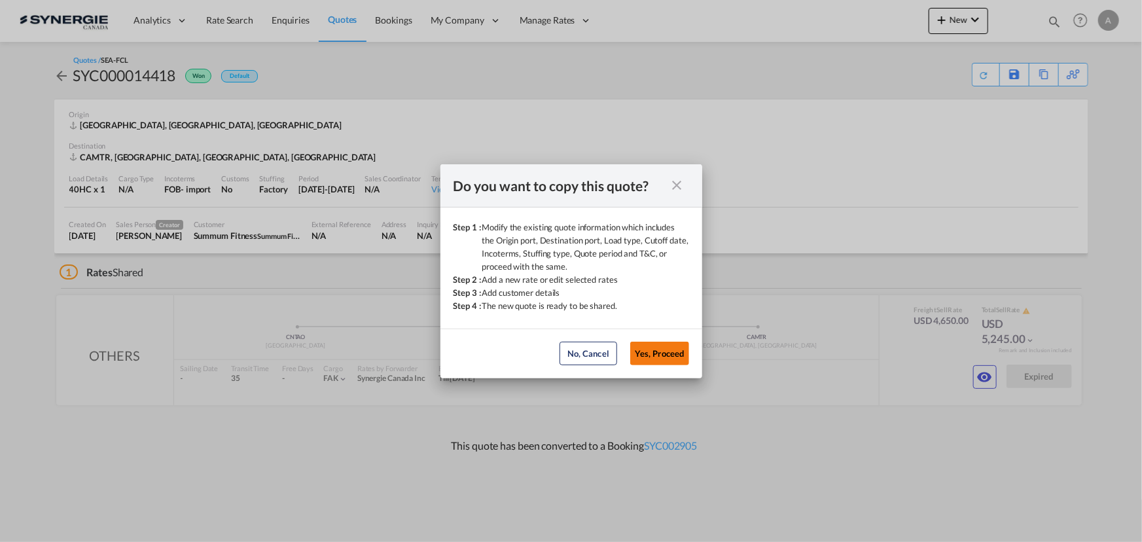
click at [660, 351] on button "Yes, Proceed" at bounding box center [659, 354] width 59 height 24
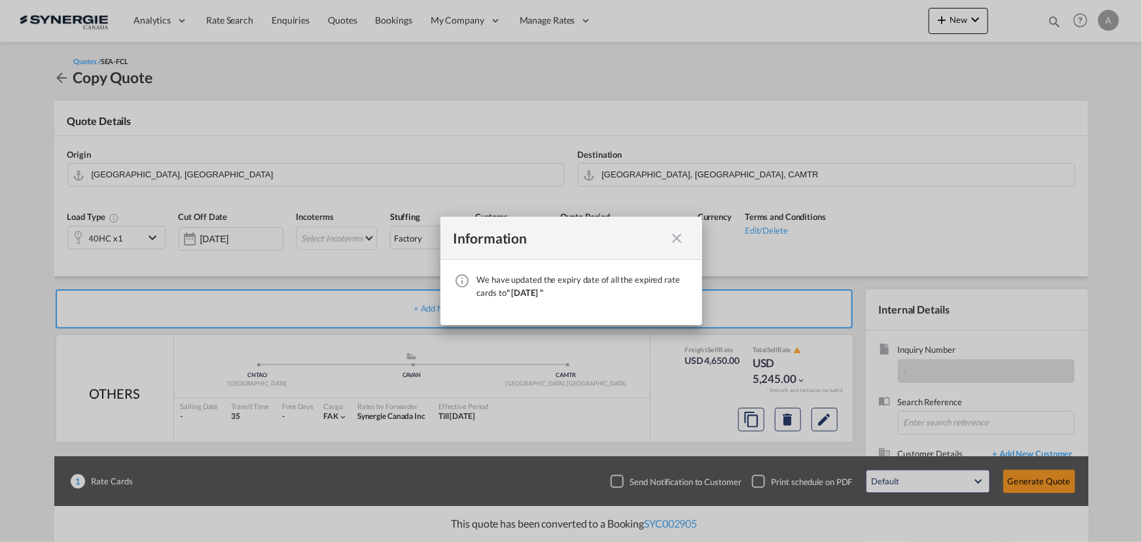
click at [668, 244] on div "We have ..." at bounding box center [678, 238] width 24 height 16
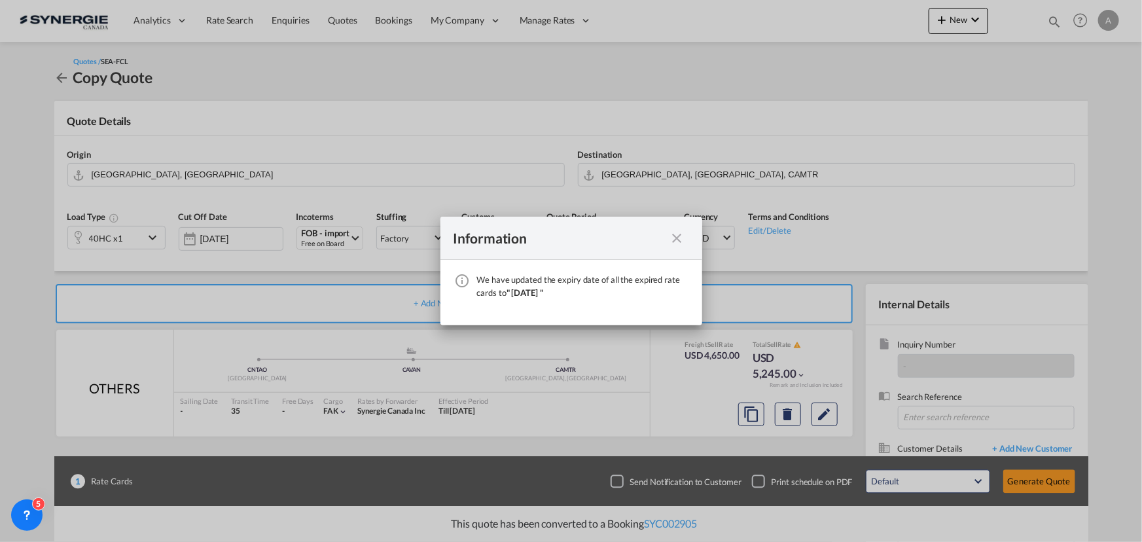
click at [676, 242] on md-icon "icon-close fg-AAA8AD cursor" at bounding box center [678, 238] width 16 height 16
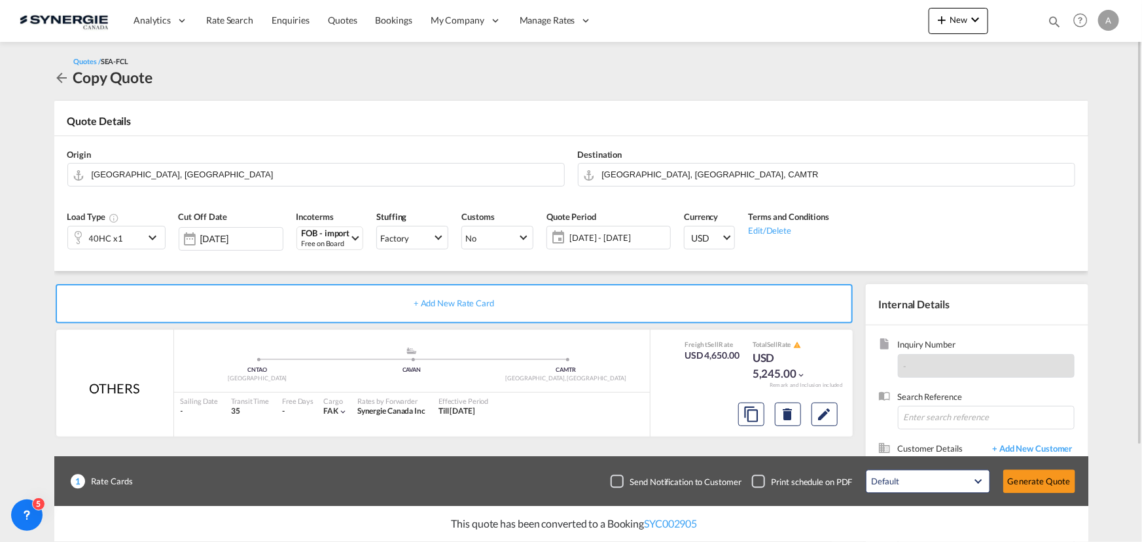
click at [634, 242] on span "[DATE] - [DATE]" at bounding box center [618, 238] width 98 height 12
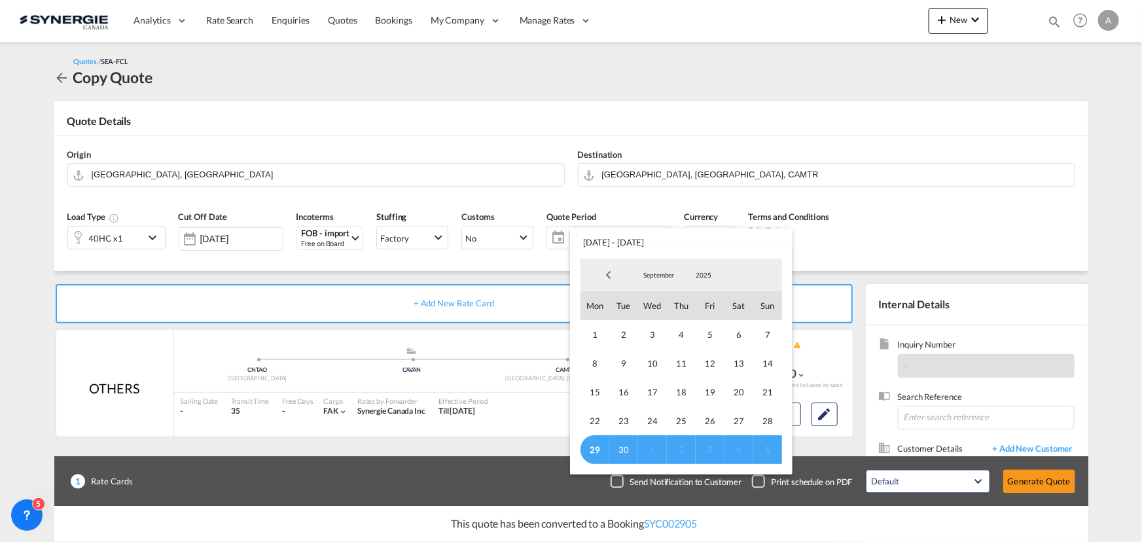
drag, startPoint x: 590, startPoint y: 456, endPoint x: 605, endPoint y: 432, distance: 28.0
click at [593, 452] on span "29" at bounding box center [595, 449] width 29 height 29
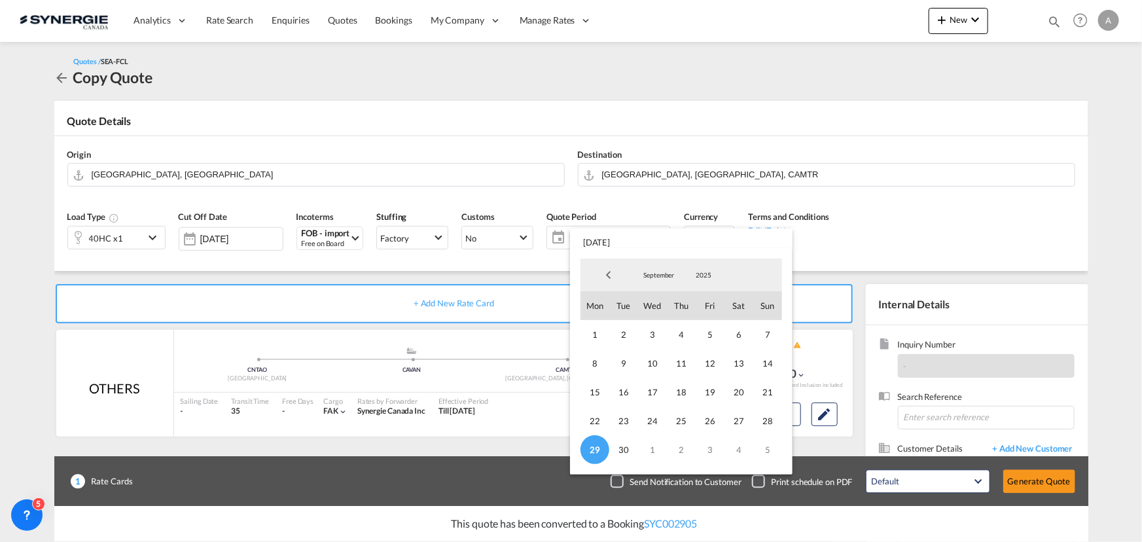
click at [660, 274] on span "September" at bounding box center [659, 274] width 42 height 9
click at [661, 299] on md-option "October" at bounding box center [672, 306] width 89 height 31
click at [625, 392] on span "14" at bounding box center [623, 392] width 29 height 29
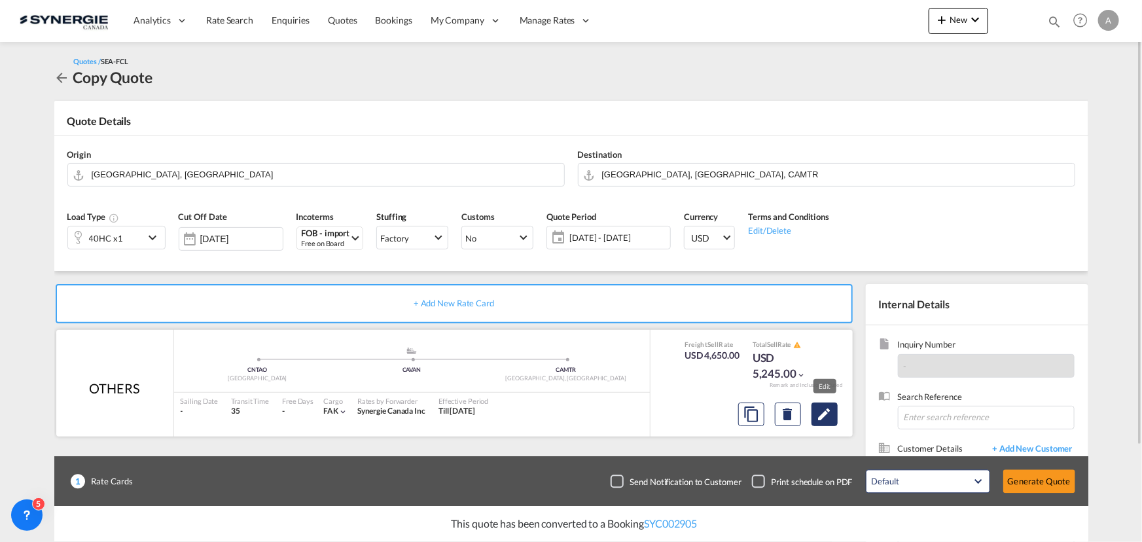
click at [820, 419] on md-icon "Edit" at bounding box center [825, 414] width 16 height 16
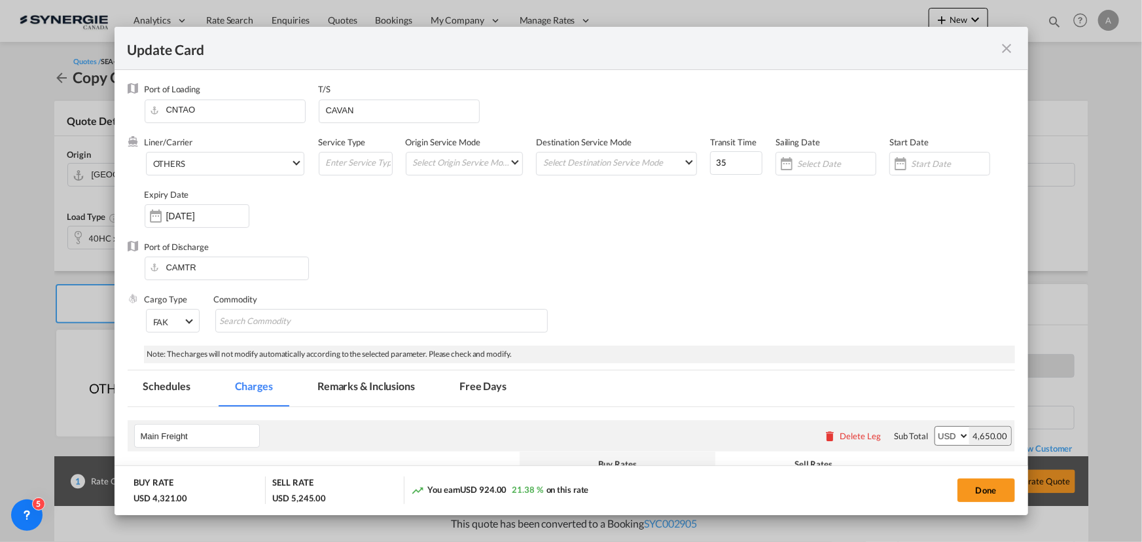
select select "per container"
select select "per B/L"
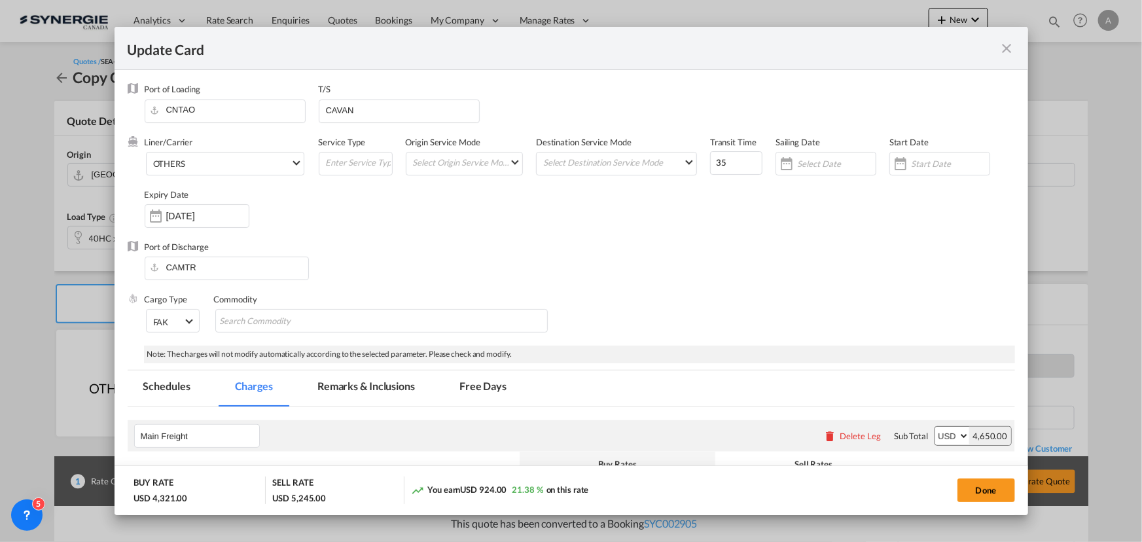
select select "per B/L"
select select "per shipment"
click at [930, 158] on input "Update CardPort of ..." at bounding box center [950, 163] width 79 height 10
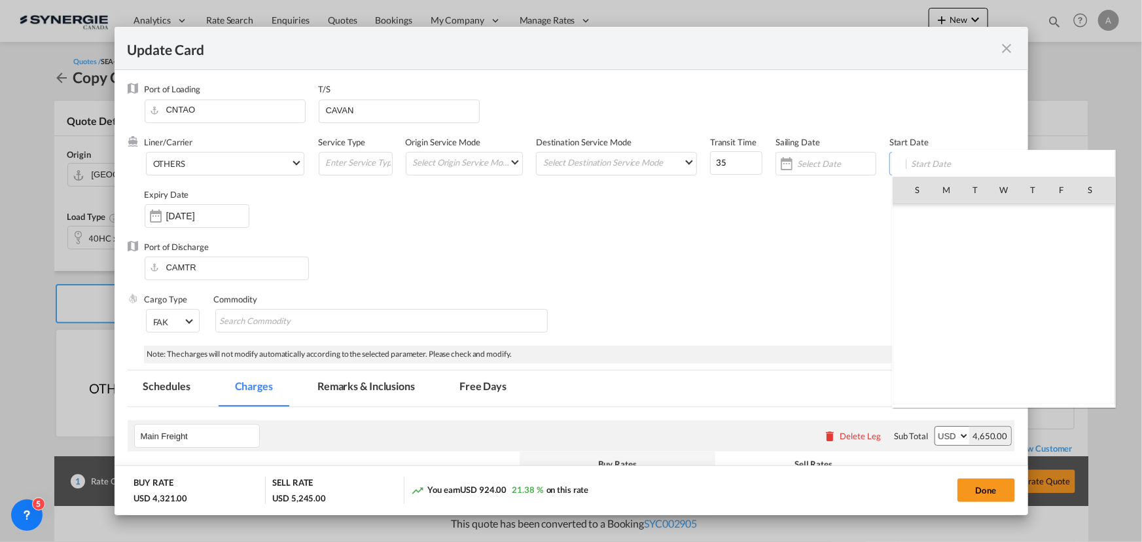
scroll to position [303217, 0]
click at [948, 360] on span "29" at bounding box center [946, 361] width 27 height 27
type input "[DATE]"
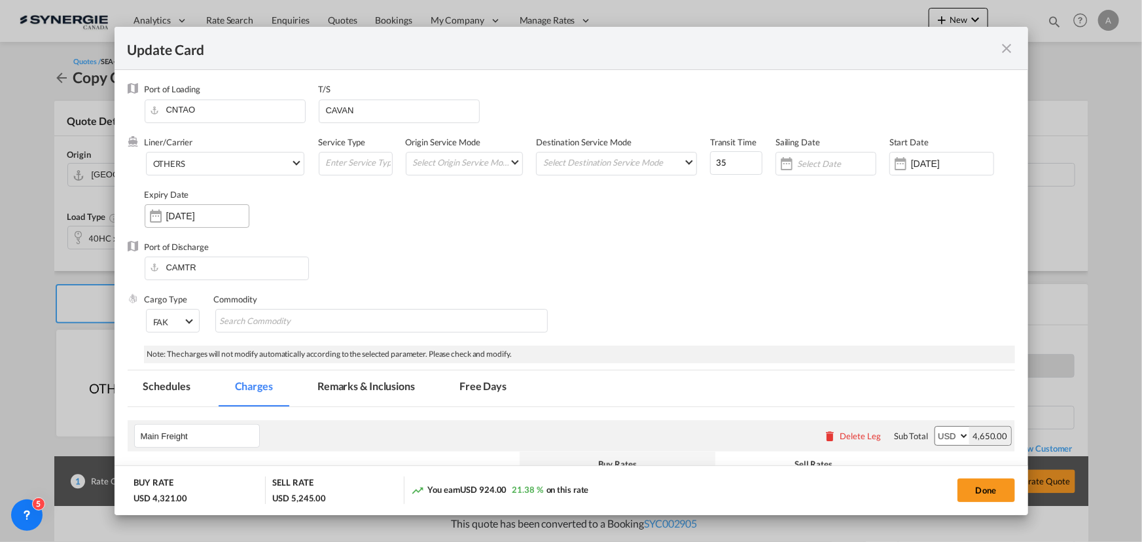
click at [196, 219] on input "29 Oct 2025" at bounding box center [207, 216] width 82 height 10
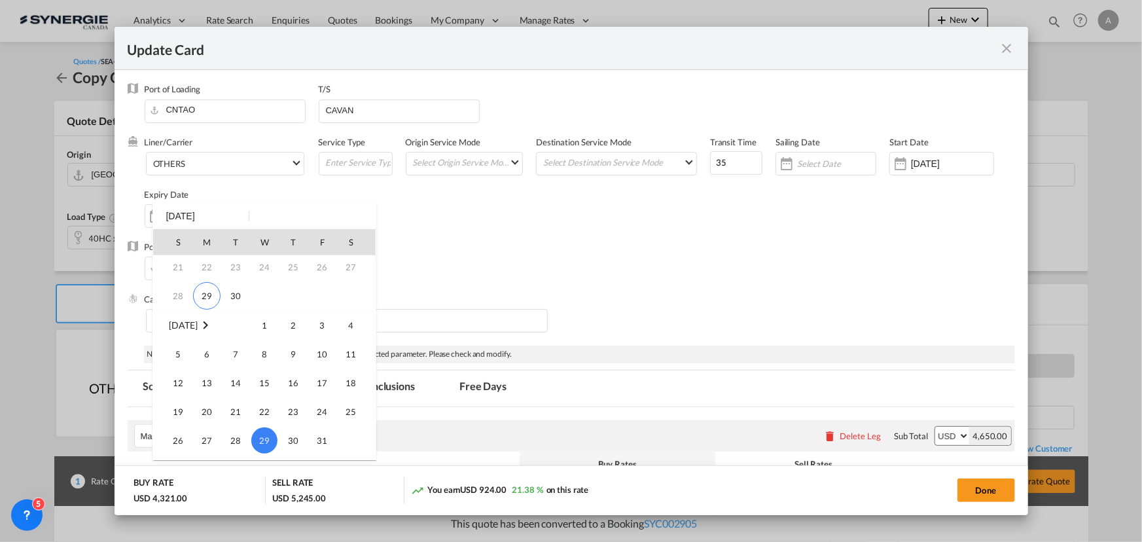
scroll to position [114, 0]
click at [226, 389] on span "14" at bounding box center [236, 387] width 26 height 26
type input "14 Oct 2025"
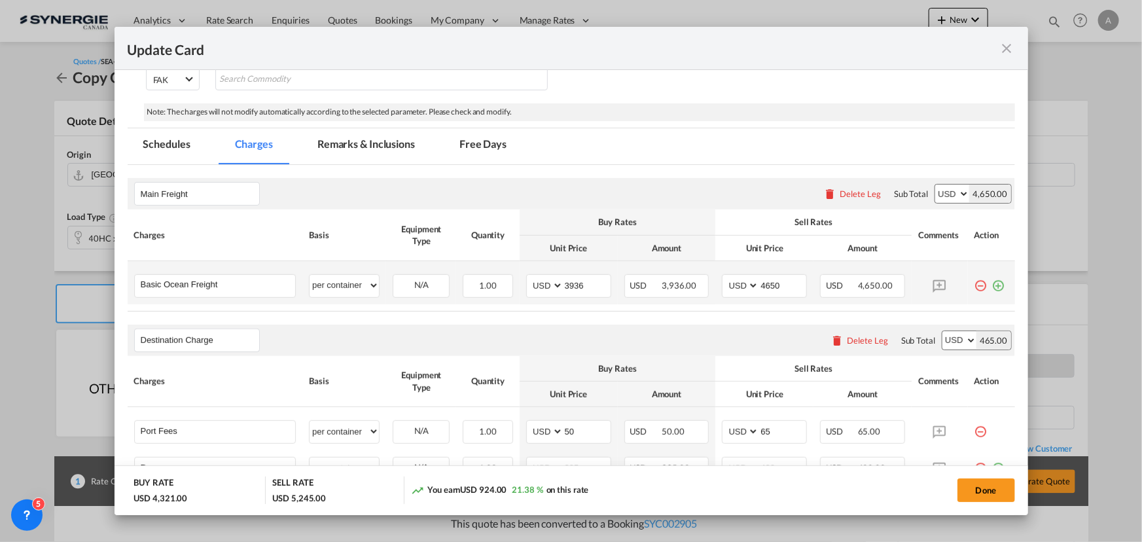
scroll to position [297, 0]
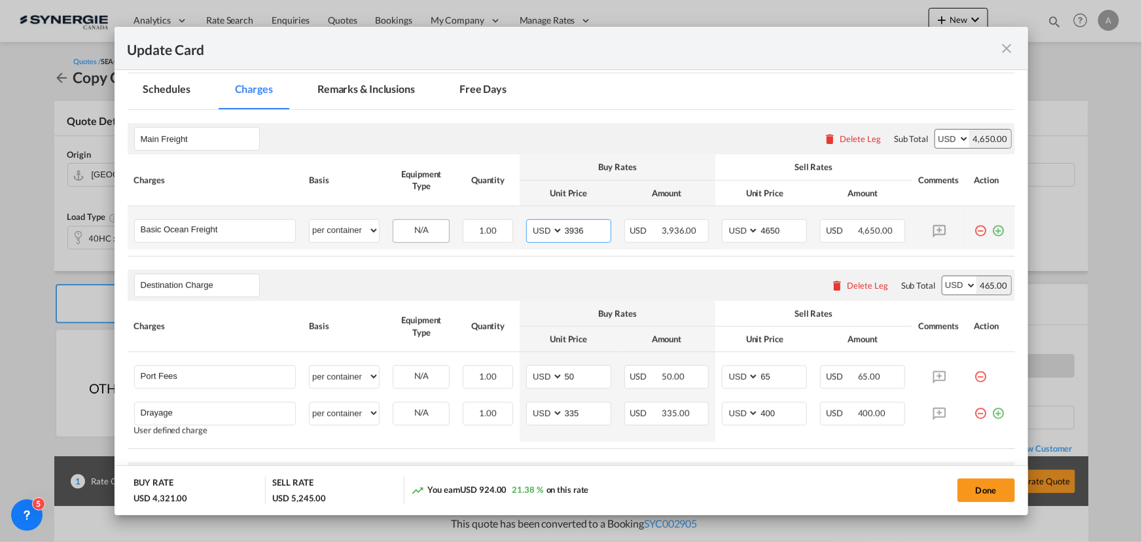
drag, startPoint x: 588, startPoint y: 233, endPoint x: 407, endPoint y: 228, distance: 180.7
click at [431, 229] on tr "Basic Ocean Freight Please Enter User Defined Charges Cannot Be Published per e…" at bounding box center [572, 227] width 888 height 43
click at [396, 90] on md-tab-item "Remarks & Inclusions" at bounding box center [366, 91] width 129 height 36
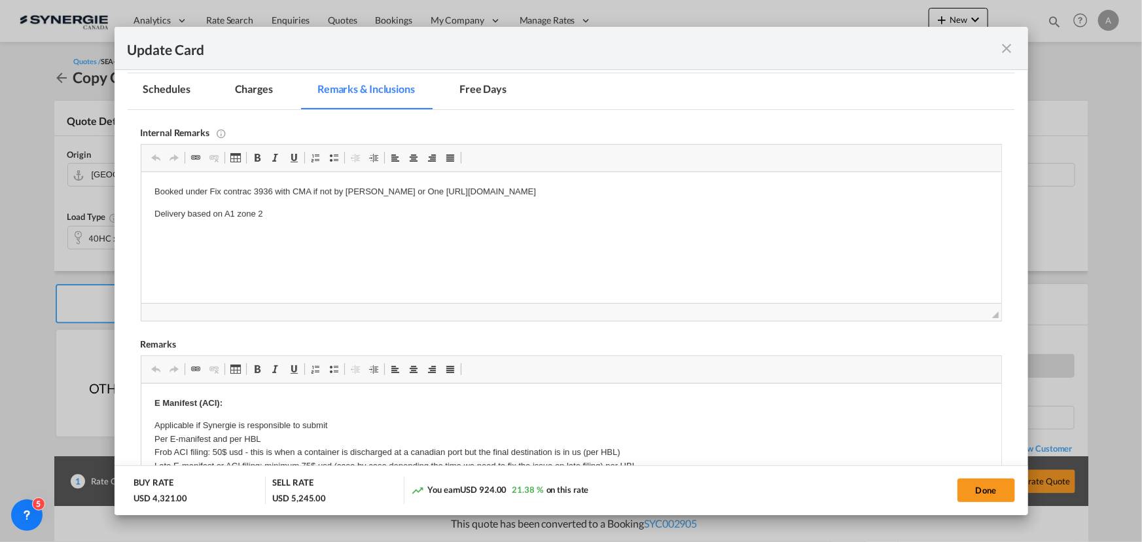
scroll to position [0, 0]
click at [247, 86] on md-tab-item "Charges" at bounding box center [253, 91] width 69 height 36
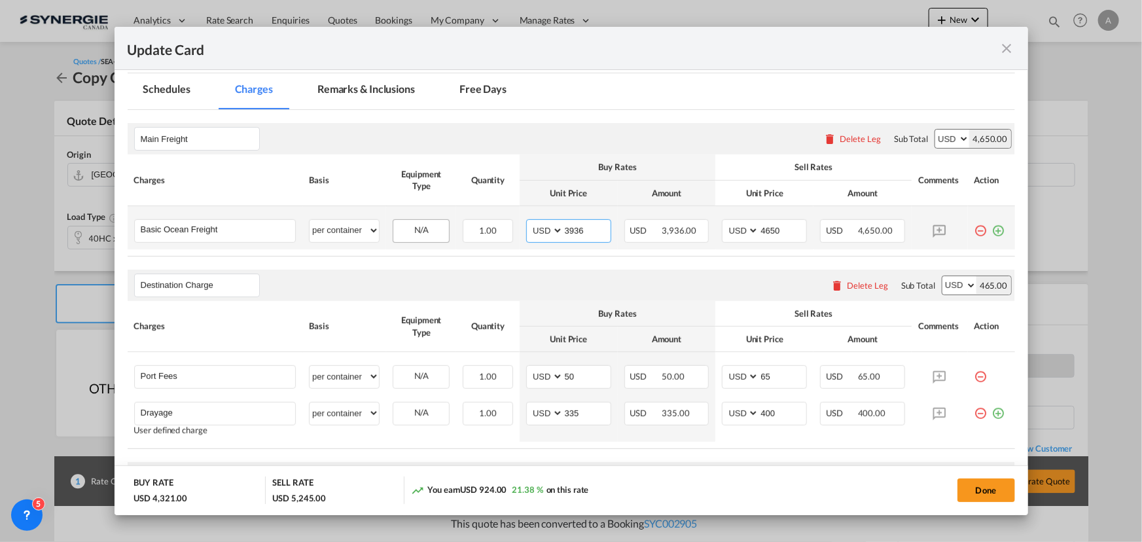
drag, startPoint x: 568, startPoint y: 230, endPoint x: 435, endPoint y: 237, distance: 133.1
click at [463, 236] on tr "Basic Ocean Freight Please Enter User Defined Charges Cannot Be Published per e…" at bounding box center [572, 227] width 888 height 43
type input "3505"
drag, startPoint x: 770, startPoint y: 228, endPoint x: 704, endPoint y: 210, distance: 69.2
click at [725, 216] on td "AED AFN ALL AMD ANG AOA ARS AUD AWG AZN BAM BBD BDT BGN BHD BIF BMD BND BOB BRL…" at bounding box center [764, 227] width 98 height 43
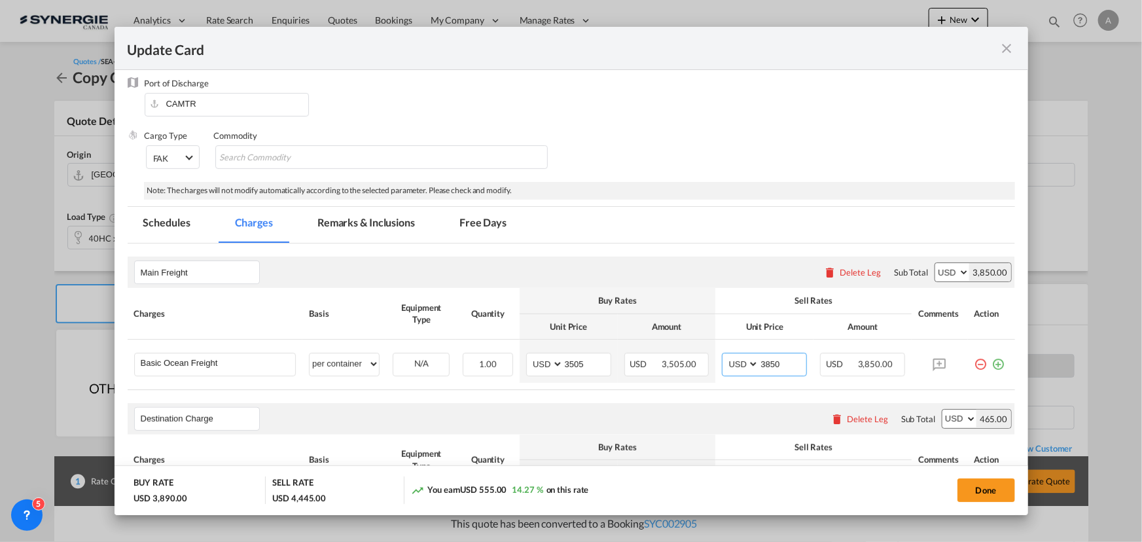
scroll to position [158, 0]
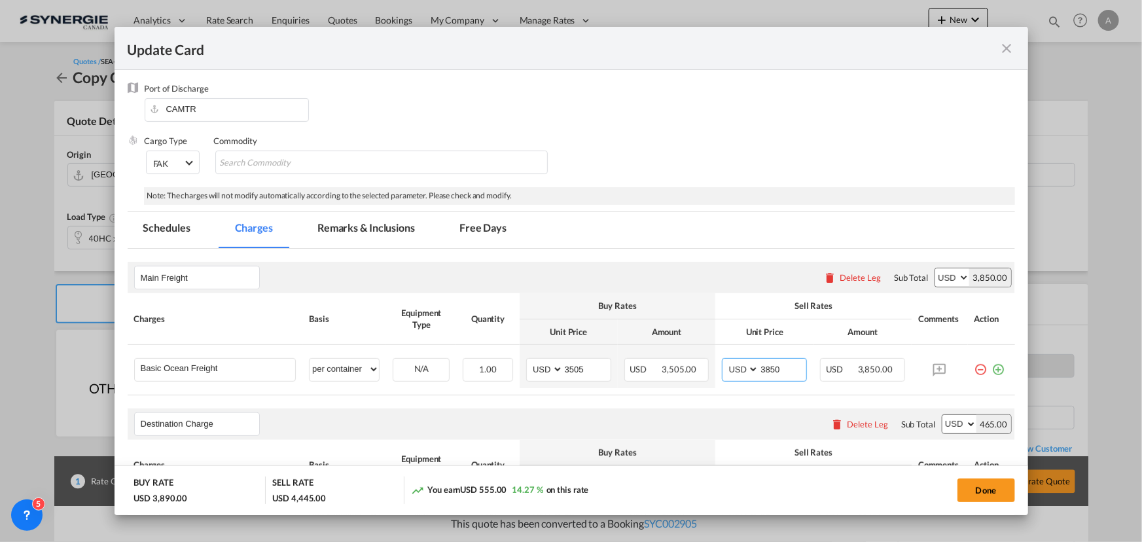
type input "3850"
click at [356, 226] on md-tab-item "Remarks & Inclusions" at bounding box center [366, 230] width 129 height 36
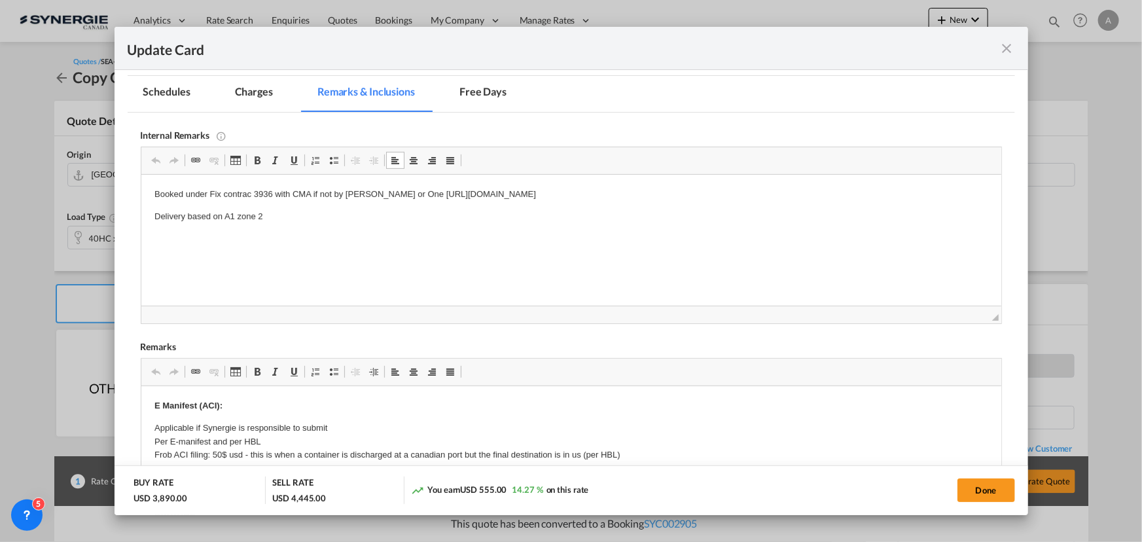
scroll to position [275, 0]
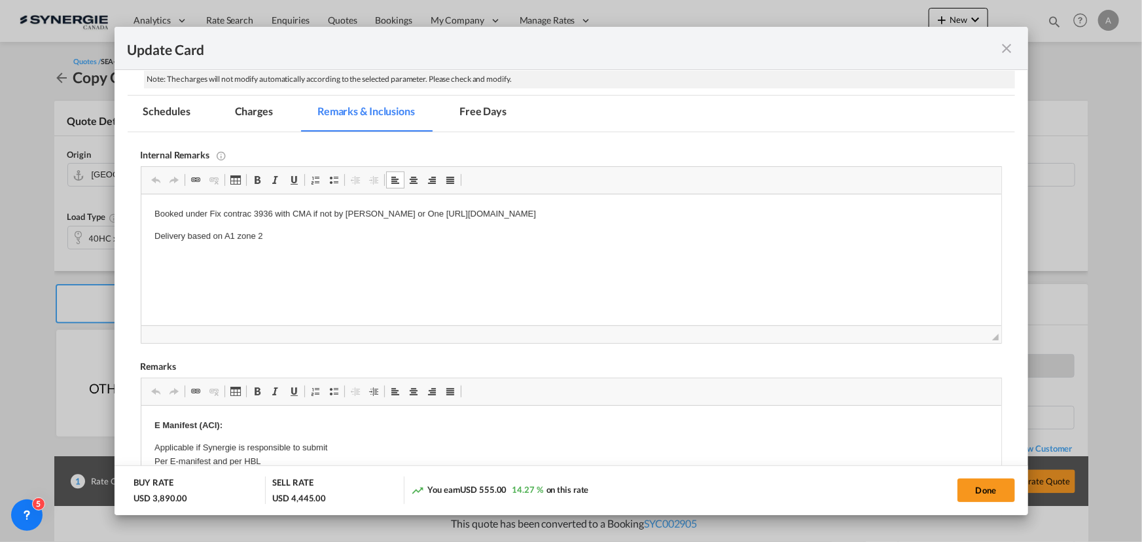
drag, startPoint x: 154, startPoint y: 213, endPoint x: 1045, endPoint y: 370, distance: 904.5
click at [905, 194] on html "Booked under Fix contrac 3936 with CMA if not by Everok ZIM or One https://app.…" at bounding box center [571, 225] width 860 height 62
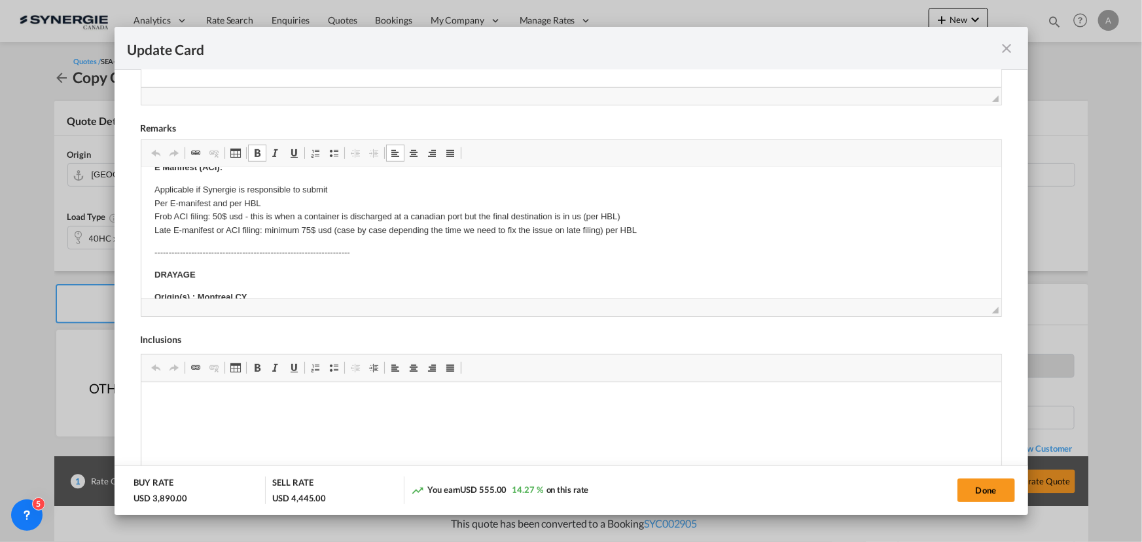
scroll to position [0, 0]
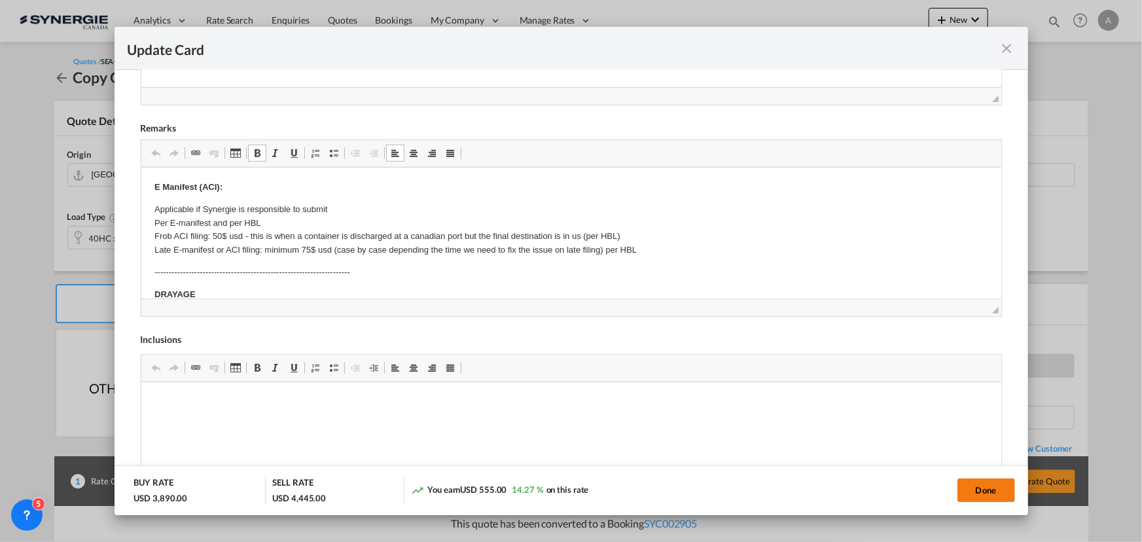
click at [995, 484] on button "Done" at bounding box center [987, 491] width 58 height 24
type input "28 Sep 2025"
type input "13 Oct 2025"
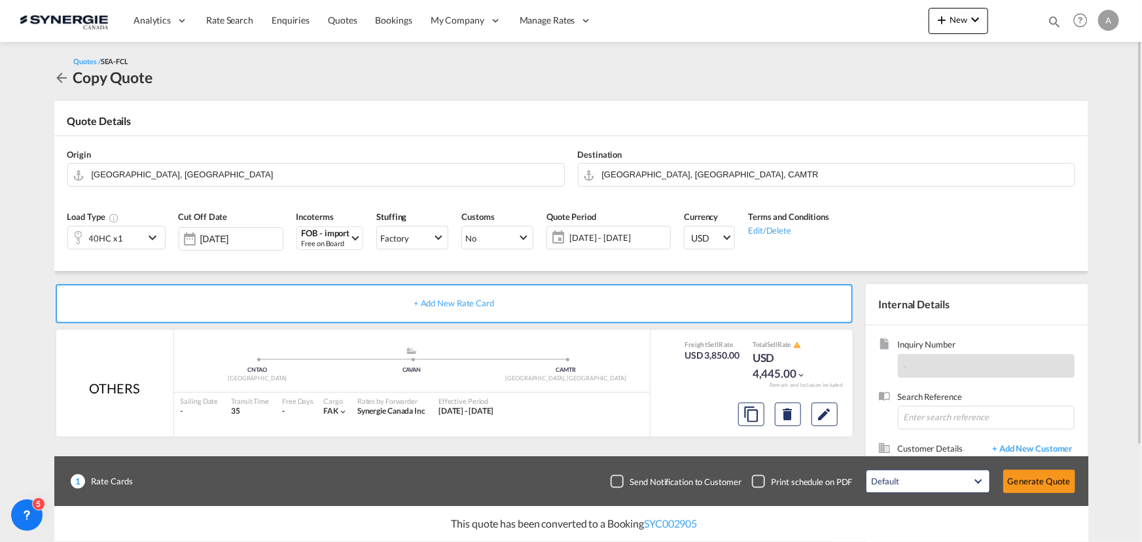
click at [134, 230] on div "40HC x1" at bounding box center [106, 237] width 76 height 22
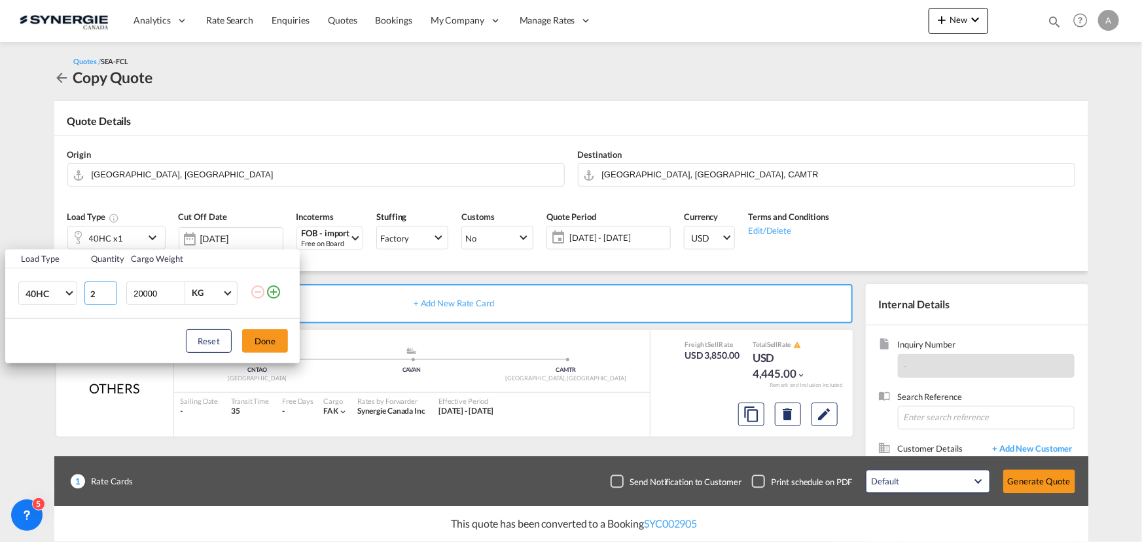
type input "2"
click at [110, 287] on input "2" at bounding box center [100, 293] width 33 height 24
click at [271, 340] on button "Done" at bounding box center [265, 341] width 46 height 24
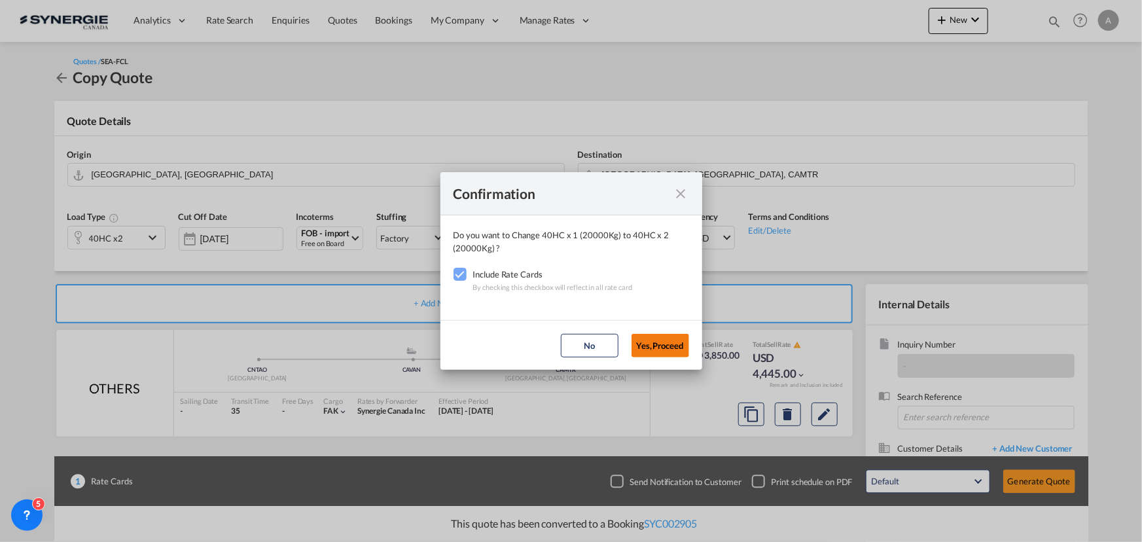
drag, startPoint x: 660, startPoint y: 340, endPoint x: 1136, endPoint y: 382, distance: 477.7
click at [660, 340] on button "Yes,Proceed" at bounding box center [661, 346] width 58 height 24
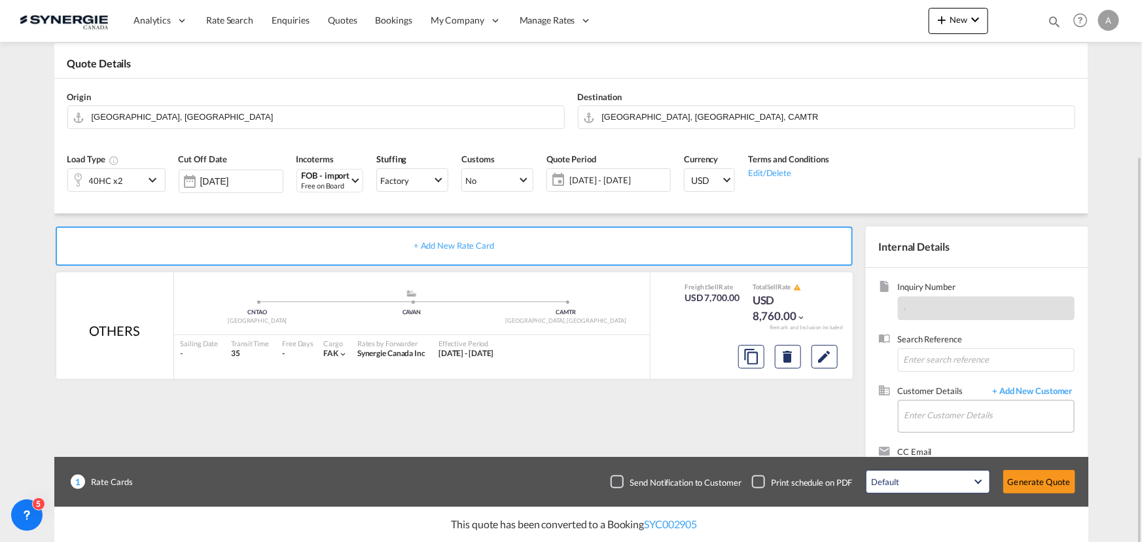
scroll to position [117, 0]
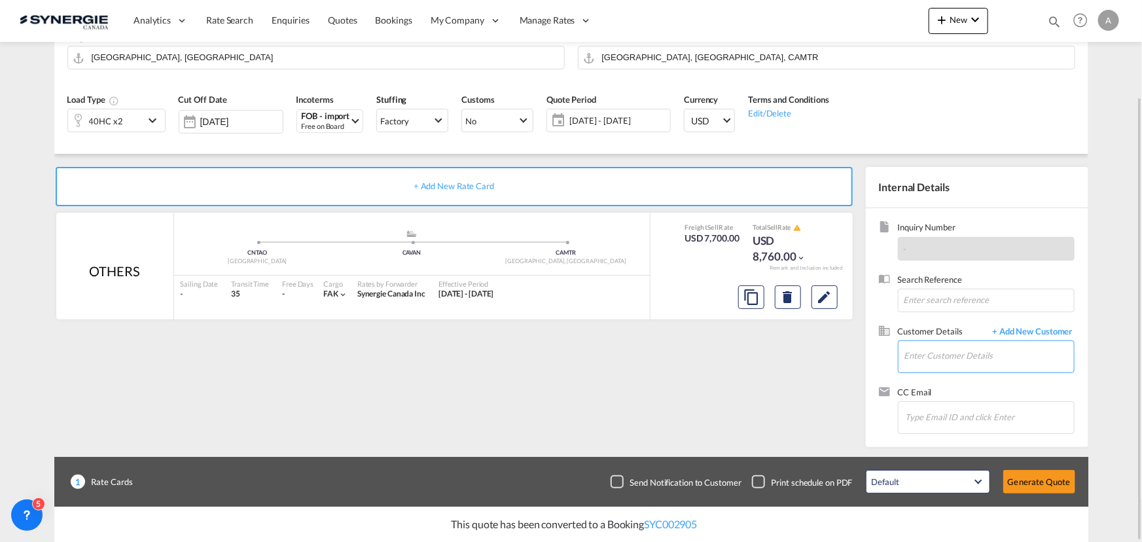
click at [930, 355] on input "Enter Customer Details" at bounding box center [990, 355] width 170 height 29
click at [967, 379] on div "Summum Fitness summum fitness@outlook.com | Summum Fitnes" at bounding box center [989, 378] width 170 height 35
type input "Summum Fitnes, Summum Fitness, summumfitness@outlook.com"
click at [1044, 471] on button "Generate Quote" at bounding box center [1039, 482] width 72 height 24
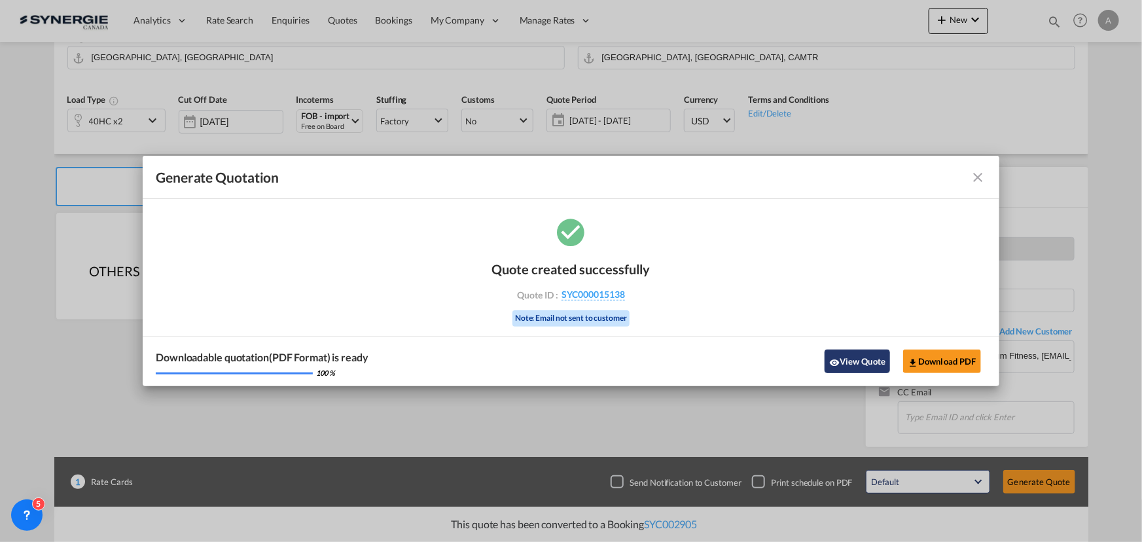
click at [846, 363] on button "View Quote" at bounding box center [857, 362] width 65 height 24
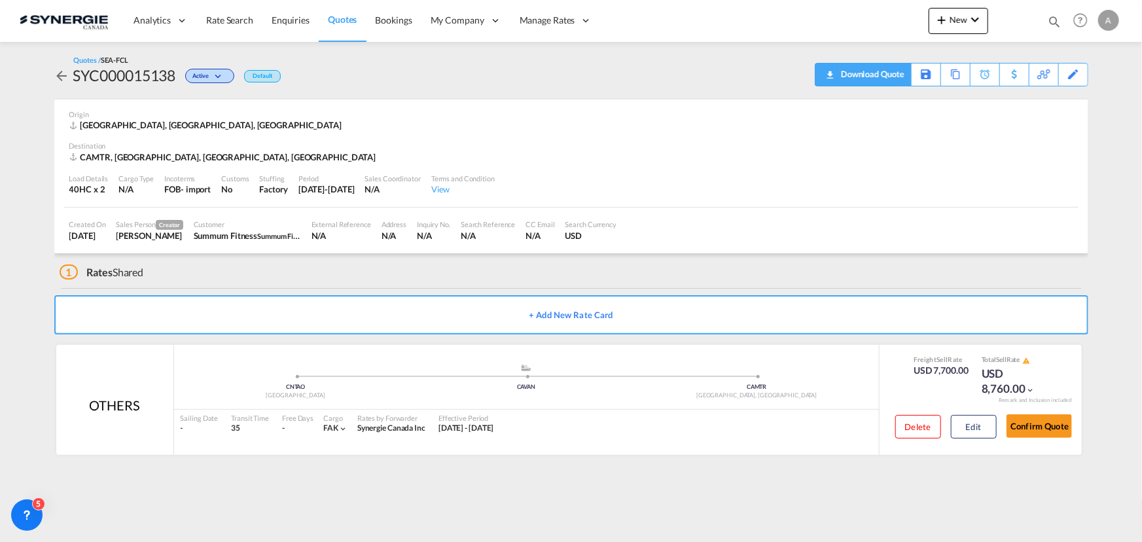
click at [902, 76] on div "Download Quote" at bounding box center [871, 73] width 67 height 21
click at [972, 421] on button "Edit" at bounding box center [974, 427] width 46 height 24
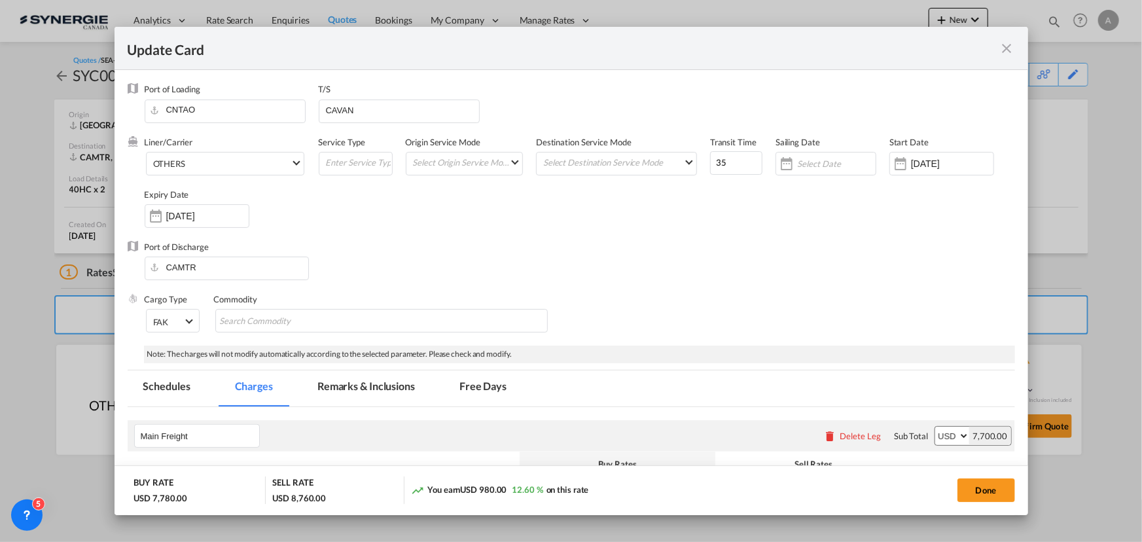
click at [1008, 50] on md-icon "icon-close fg-AAA8AD m-0 pointer" at bounding box center [1008, 49] width 16 height 16
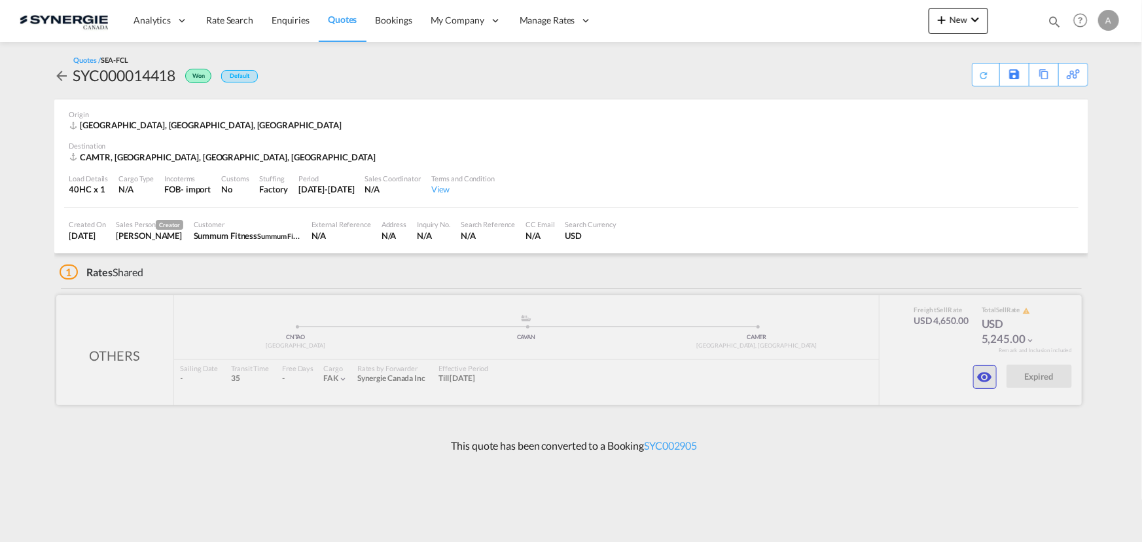
click at [993, 380] on button "button" at bounding box center [985, 377] width 24 height 24
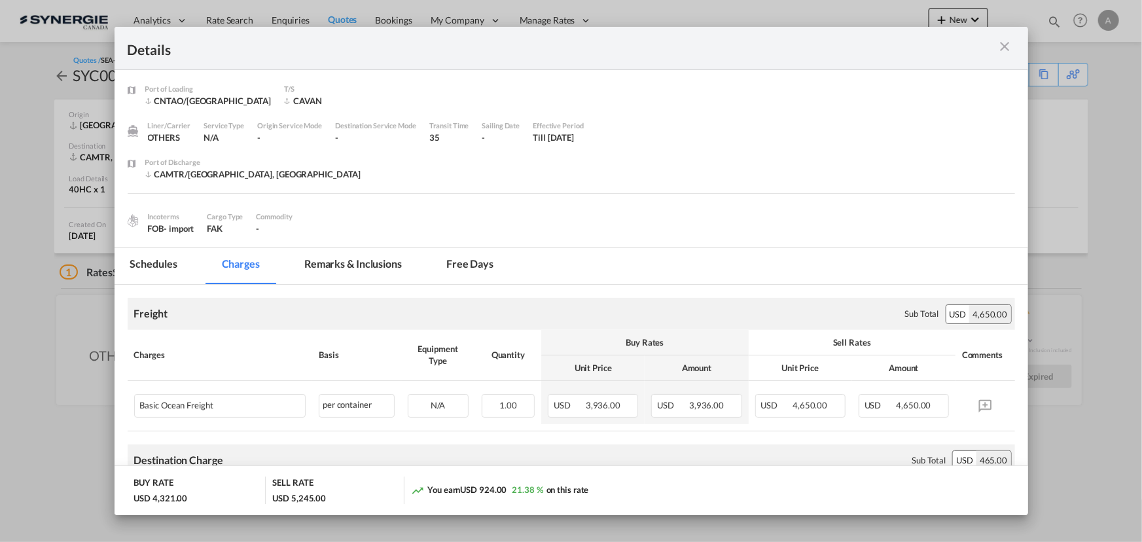
click at [1006, 46] on md-icon "icon-close m-3 fg-AAA8AD cursor" at bounding box center [1006, 47] width 16 height 16
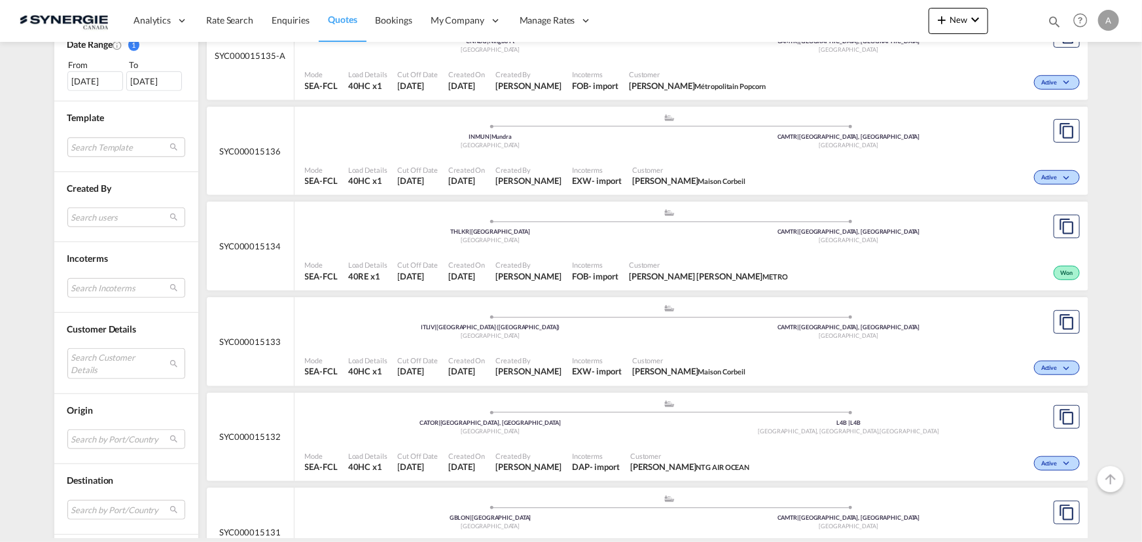
scroll to position [476, 0]
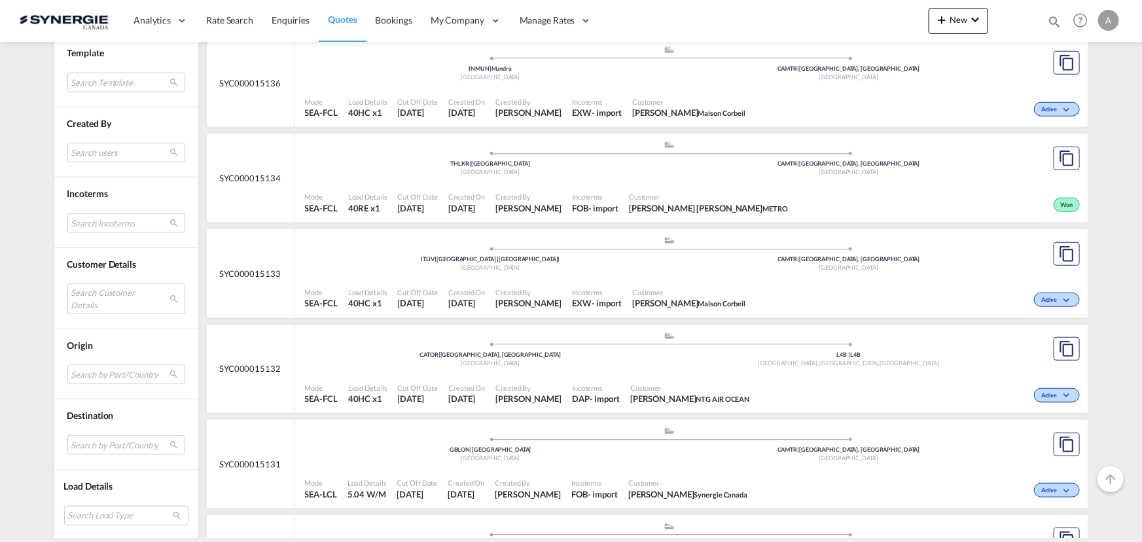
click at [101, 312] on div "Search Customer Details user name user claudia Corbeil c.corbeil@gosynergie.com…" at bounding box center [126, 300] width 118 height 35
click at [105, 304] on md-select "Search Customer Details user name user claudia Corbeil c.corbeil@gosynergie.com…" at bounding box center [126, 298] width 118 height 30
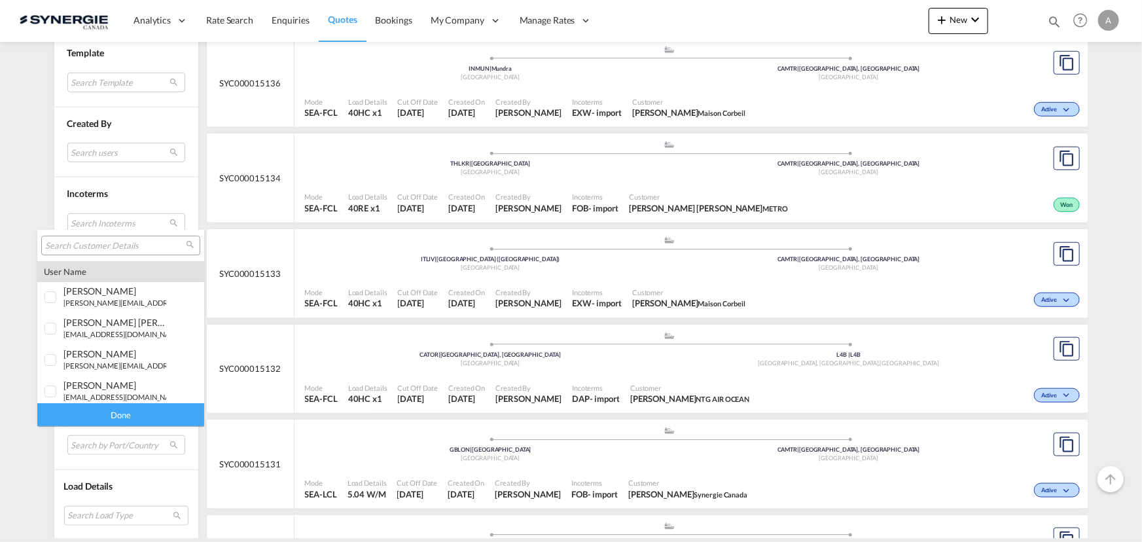
click at [122, 246] on input "search" at bounding box center [115, 246] width 141 height 12
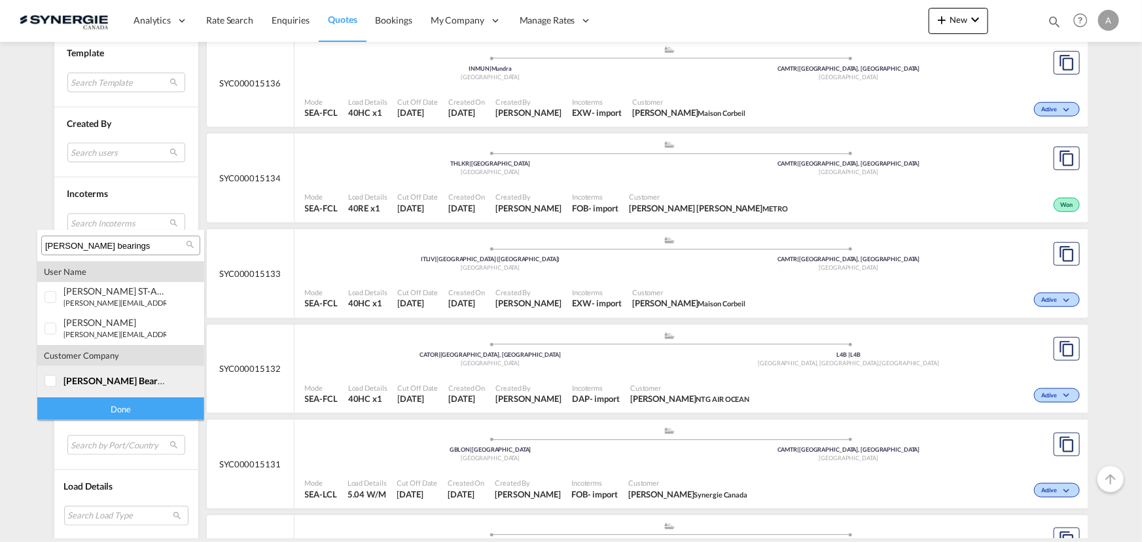
type input "allen bearings"
click at [91, 386] on md-option "company allen bearings" at bounding box center [120, 381] width 167 height 31
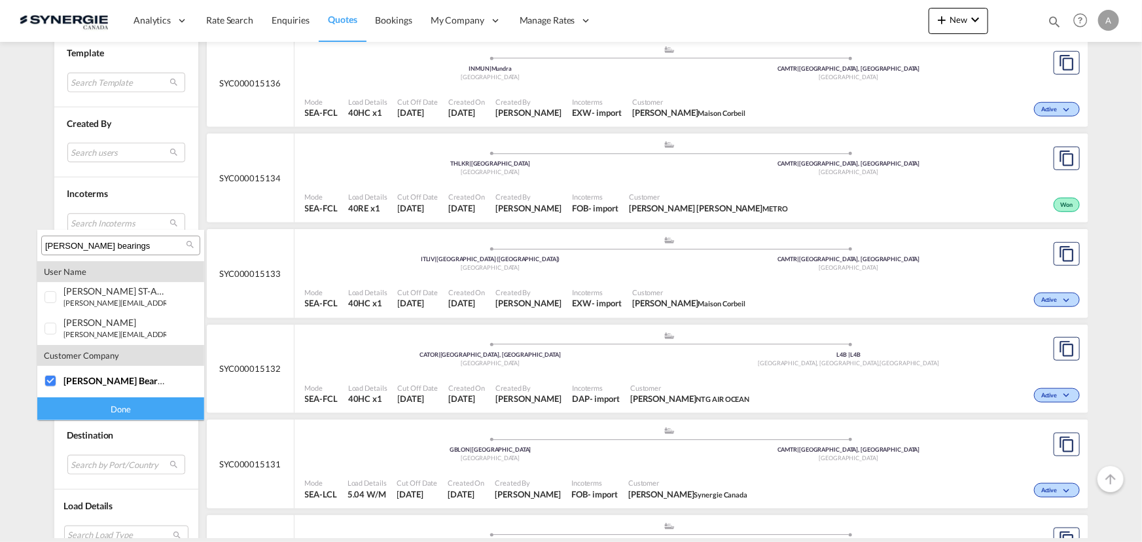
click at [96, 409] on div "Done" at bounding box center [120, 408] width 167 height 23
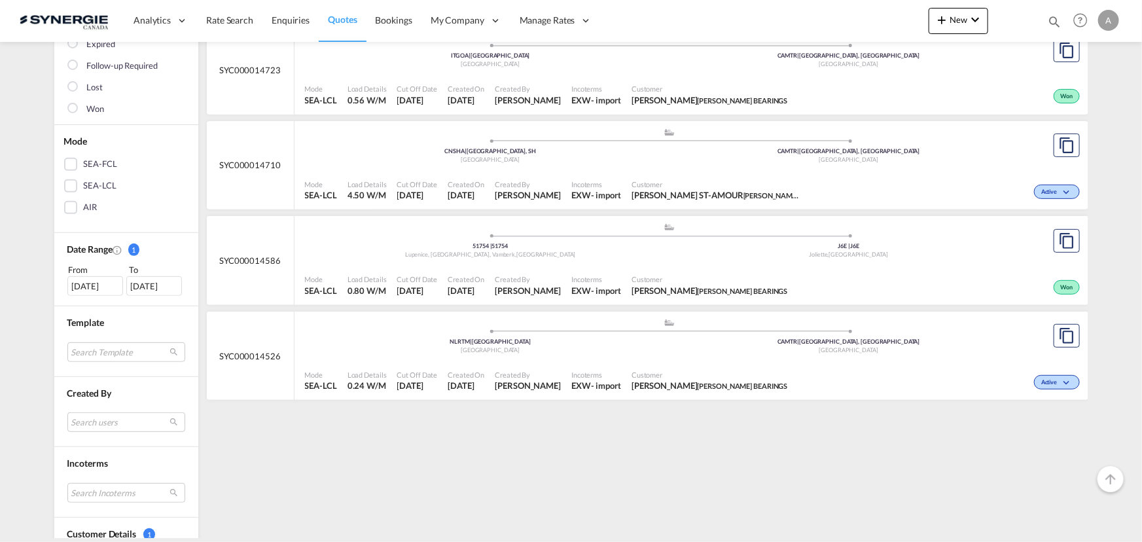
scroll to position [238, 0]
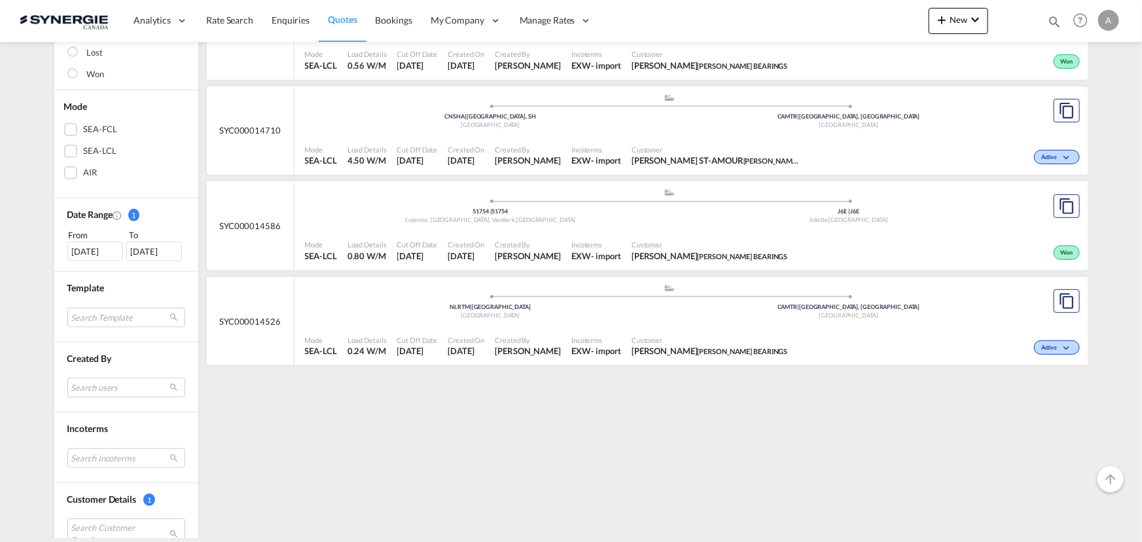
click at [94, 257] on div "30 Aug 2025" at bounding box center [95, 252] width 56 height 20
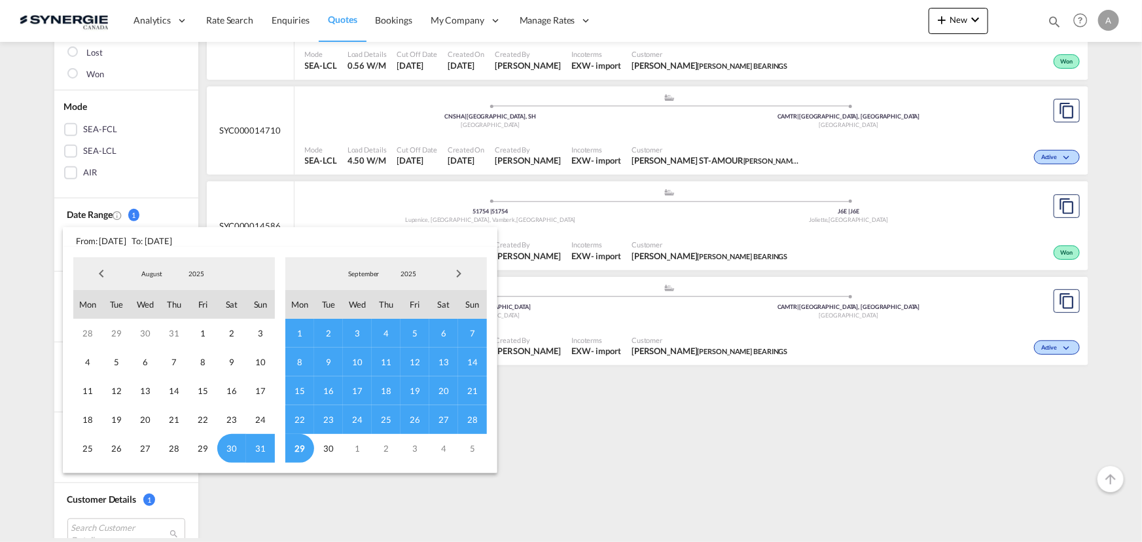
click at [198, 280] on md-select-value "2025" at bounding box center [196, 274] width 45 height 20
drag, startPoint x: 196, startPoint y: 210, endPoint x: 199, endPoint y: 281, distance: 70.7
click at [196, 211] on md-option "2023" at bounding box center [208, 211] width 89 height 31
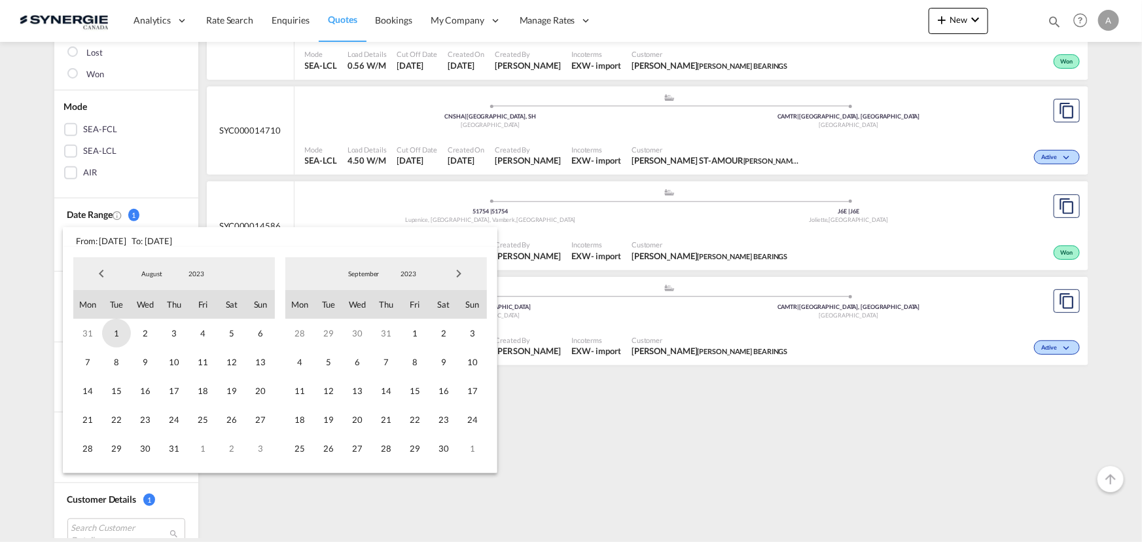
click at [103, 332] on span "1" at bounding box center [116, 333] width 29 height 29
click at [415, 275] on span "2023" at bounding box center [409, 273] width 42 height 9
click at [403, 335] on md-option "2025" at bounding box center [420, 336] width 89 height 31
click at [301, 450] on span "29" at bounding box center [299, 448] width 29 height 29
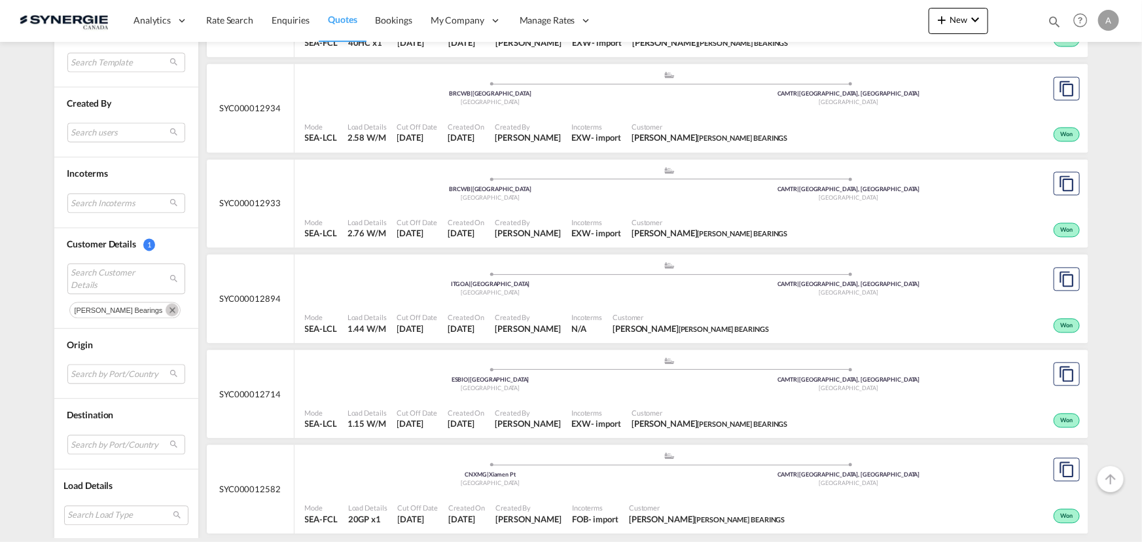
scroll to position [1309, 0]
click at [491, 105] on div ".a{fill:#aaa8ad;} .a{fill:#aaa8ad;} BRCWB | Curitiba Brazil CAMTR | Montreal, Q…" at bounding box center [670, 88] width 730 height 39
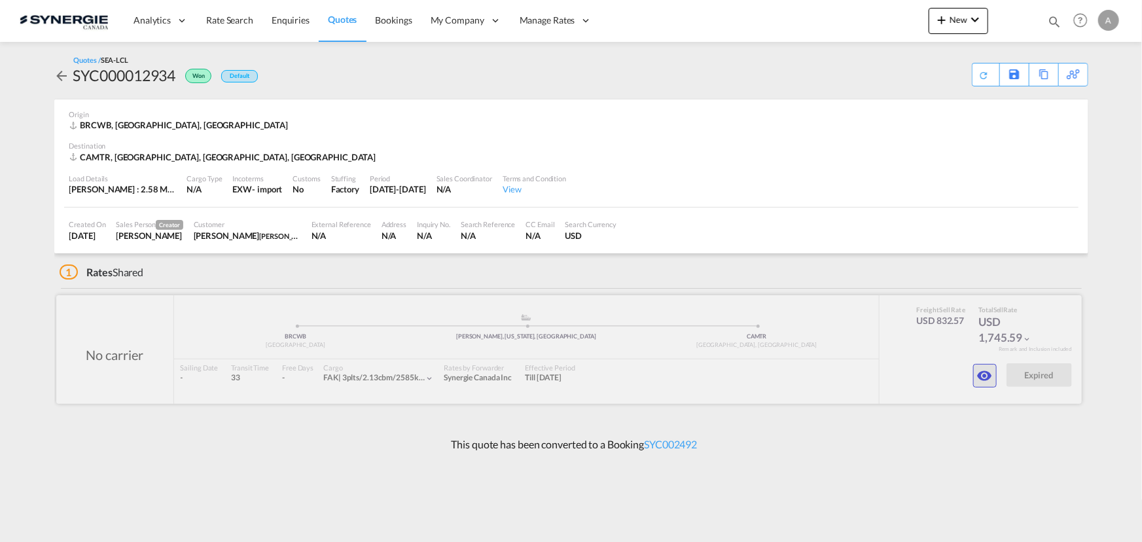
click at [983, 377] on md-icon "icon-eye" at bounding box center [985, 376] width 16 height 16
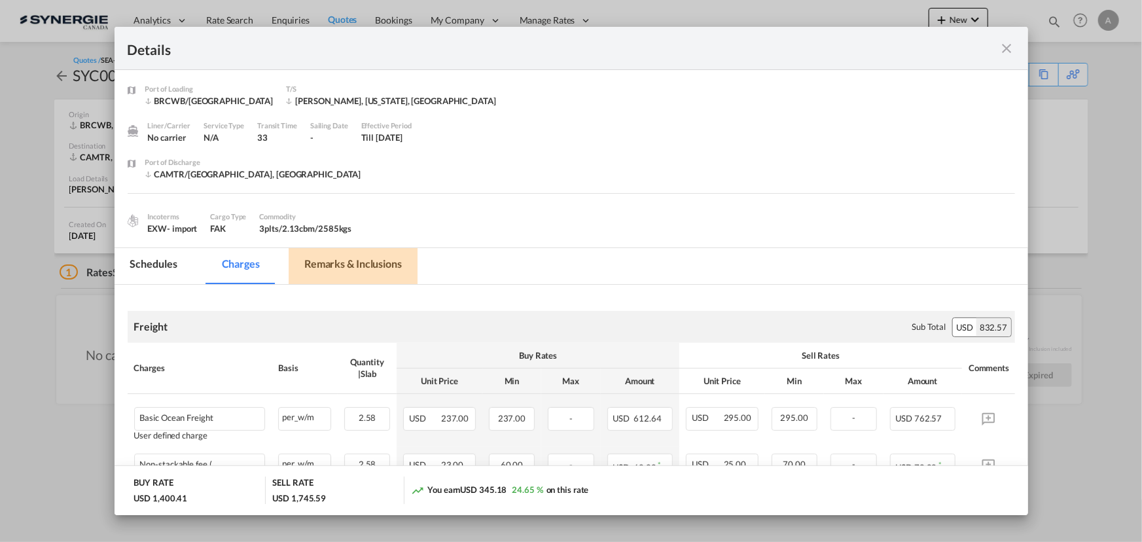
click at [306, 274] on md-tab-item "Remarks & Inclusions" at bounding box center [353, 266] width 129 height 36
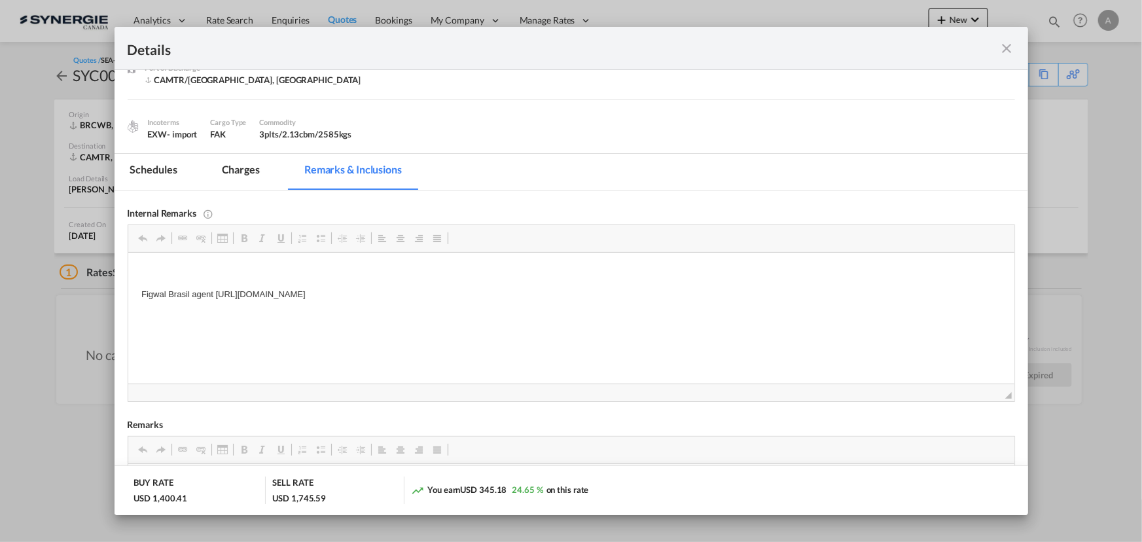
scroll to position [59, 0]
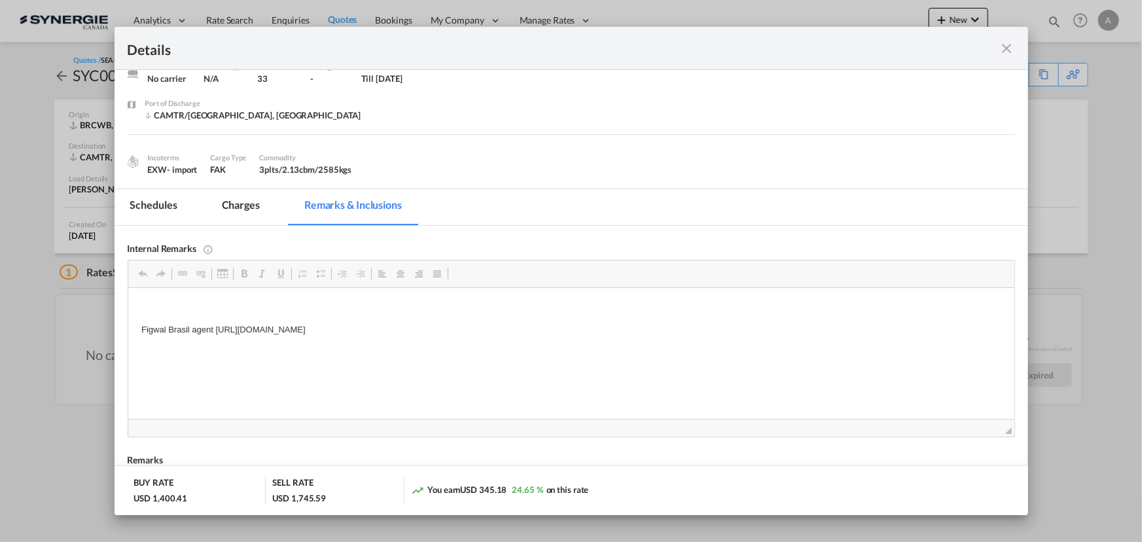
drag, startPoint x: 571, startPoint y: 330, endPoint x: 134, endPoint y: 333, distance: 437.3
click at [134, 333] on html "Figwal Brasil agent [URL][DOMAIN_NAME]" at bounding box center [571, 319] width 886 height 62
click at [399, 274] on span "Port of Loading ..." at bounding box center [400, 273] width 10 height 10
click at [543, 311] on p "Editor, editor6" at bounding box center [571, 308] width 860 height 14
drag, startPoint x: 564, startPoint y: 329, endPoint x: 215, endPoint y: 340, distance: 349.1
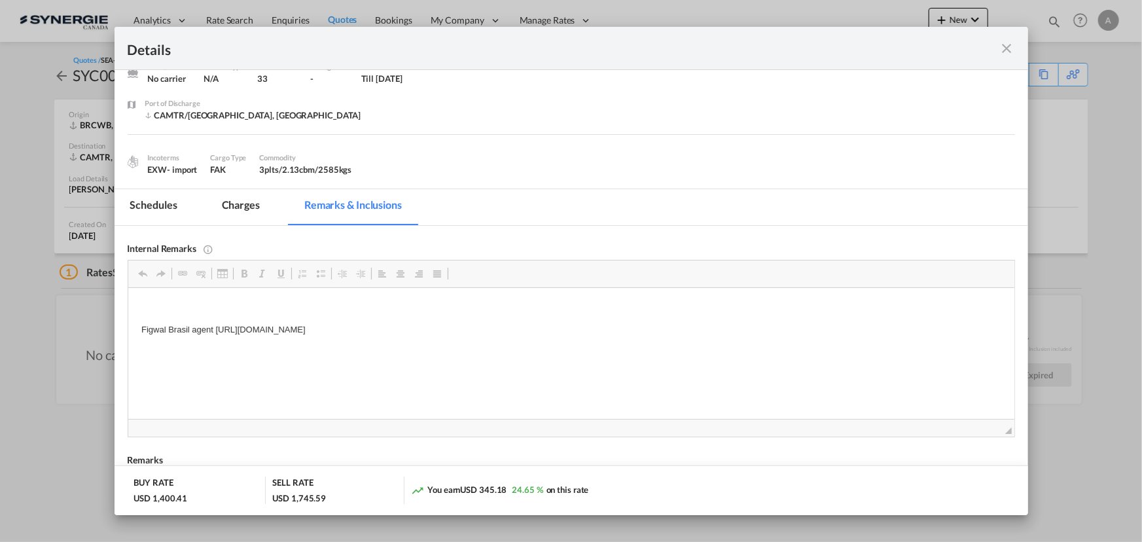
click at [215, 340] on html "Figwal Brasil agent [URL][DOMAIN_NAME]" at bounding box center [571, 319] width 886 height 62
copy p "[URL][DOMAIN_NAME]"
click at [257, 211] on md-tab-item "Charges" at bounding box center [240, 207] width 69 height 36
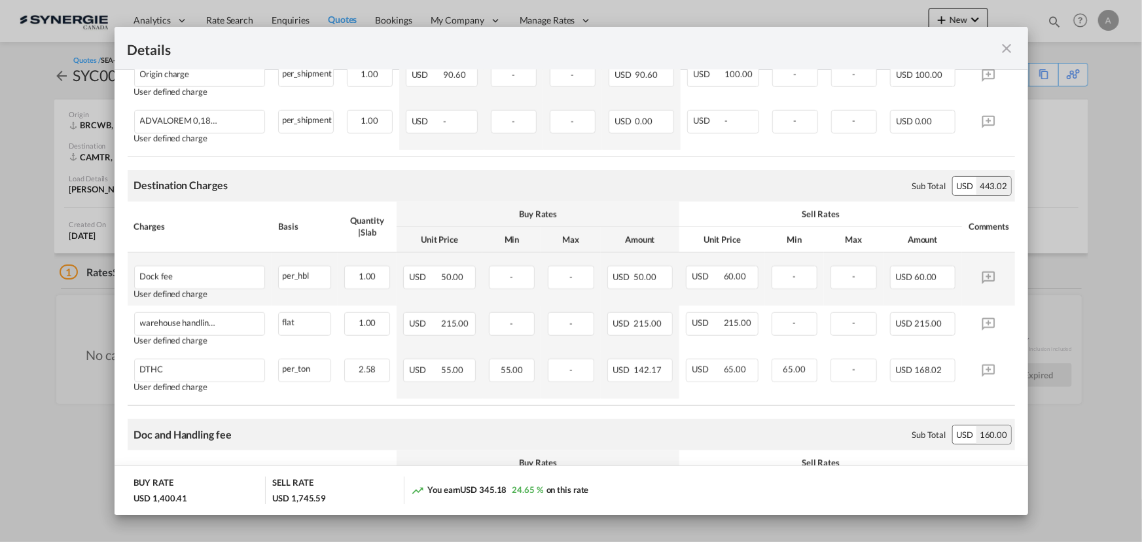
scroll to position [595, 0]
click at [1013, 45] on md-icon "icon-close fg-AAA8AD m-0 cursor" at bounding box center [1008, 49] width 16 height 16
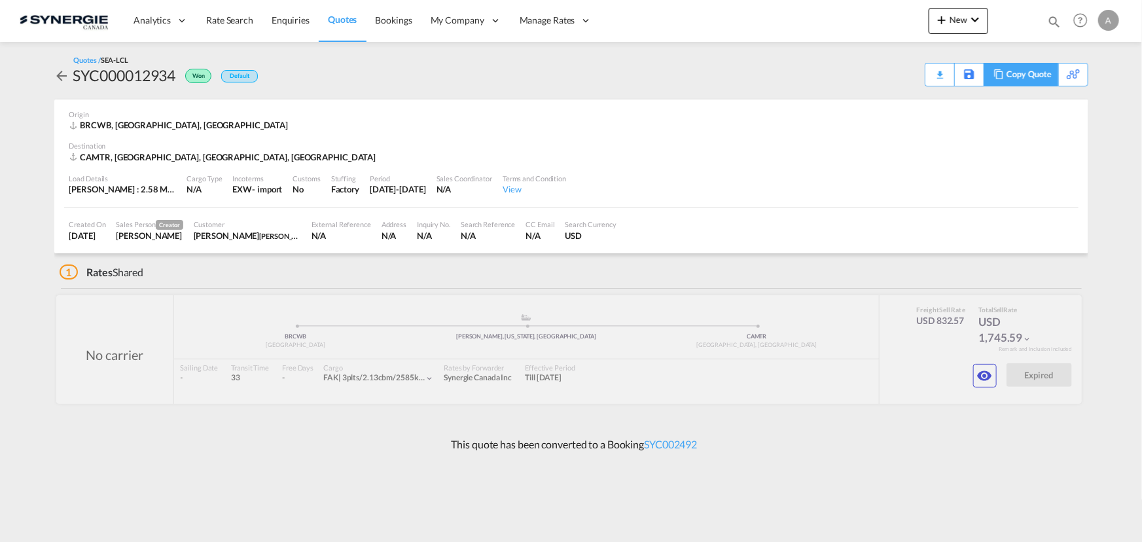
click at [1032, 79] on div "Copy Quote" at bounding box center [1029, 74] width 45 height 22
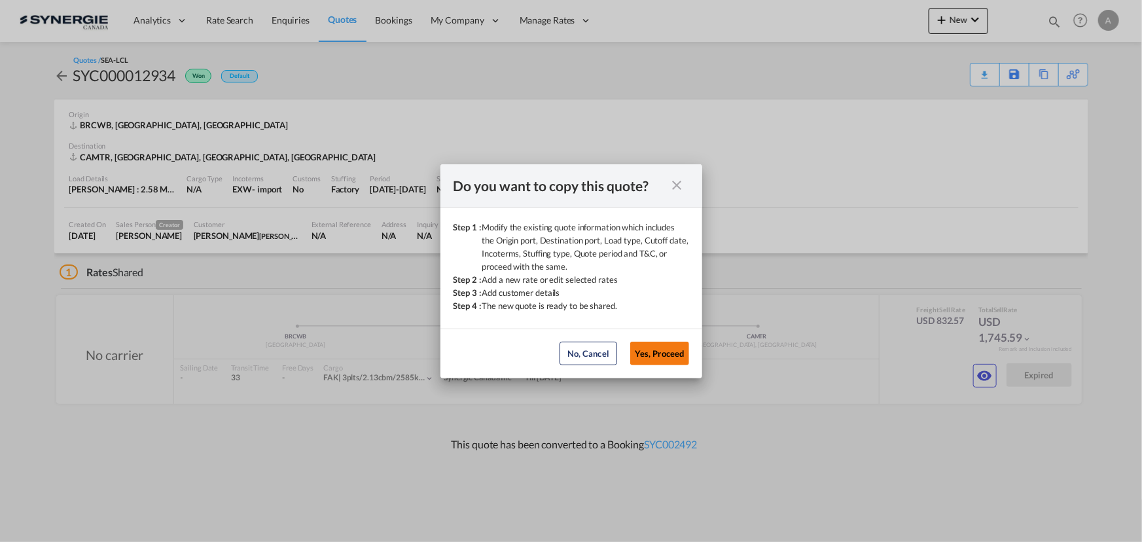
click at [680, 349] on button "Yes, Proceed" at bounding box center [659, 354] width 59 height 24
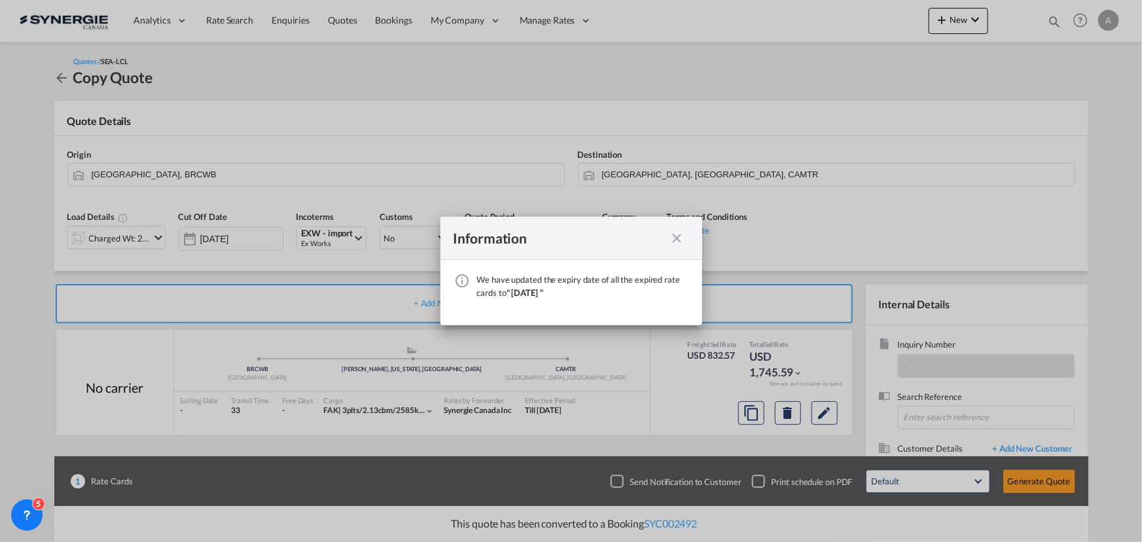
click at [671, 240] on md-icon "icon-close fg-AAA8AD cursor" at bounding box center [678, 238] width 16 height 16
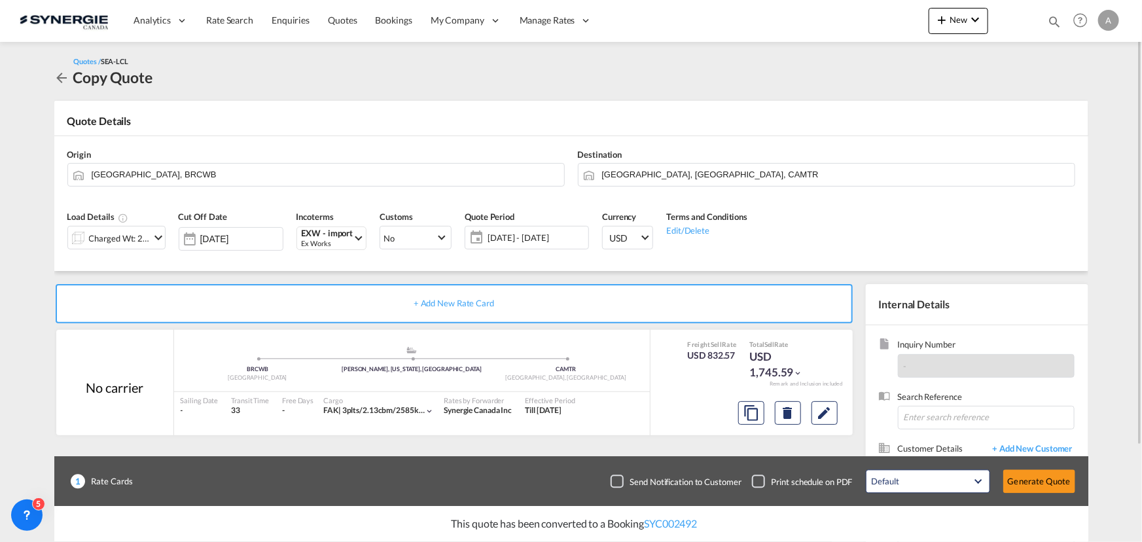
click at [92, 234] on div "Charged Wt: 2.58 W/M" at bounding box center [120, 238] width 62 height 18
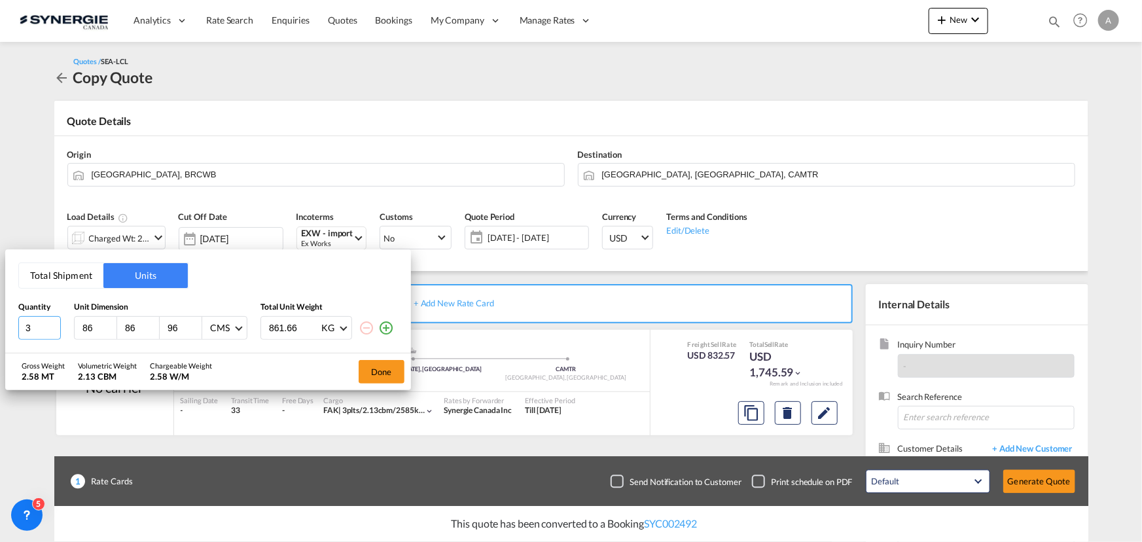
drag, startPoint x: 34, startPoint y: 327, endPoint x: -52, endPoint y: 329, distance: 86.4
click at [0, 329] on html "Analytics Reports Dashboard Rate Search Enquiries Quotes" at bounding box center [571, 271] width 1142 height 542
type input "1"
click at [120, 314] on div "Quantity Unit Dimension Total Unit Weight 1 86 86 96 CMS CMS Inches 861.66 KG K…" at bounding box center [208, 321] width 380 height 38
type input "771.51"
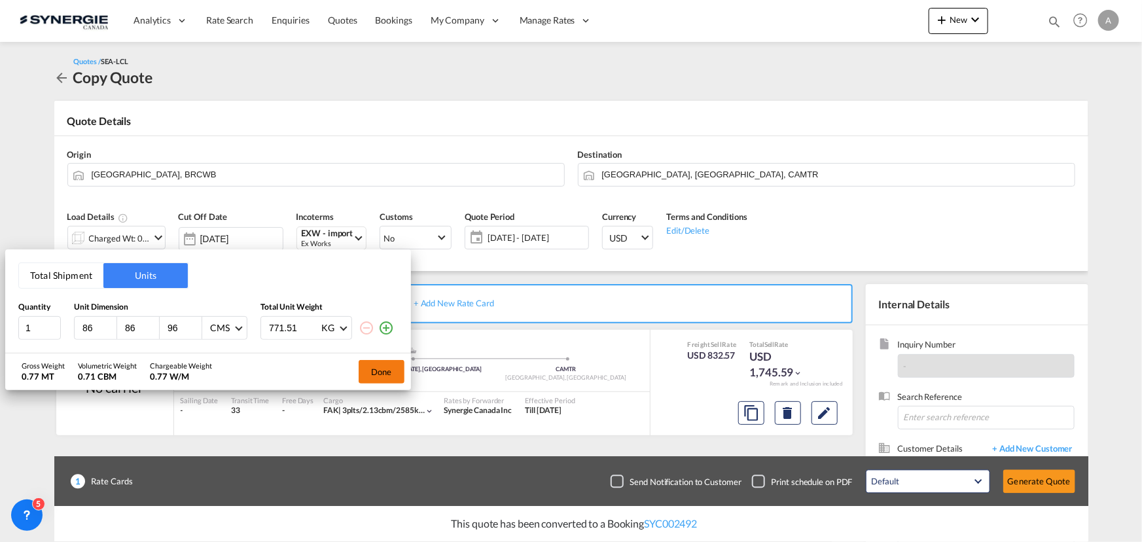
click at [390, 369] on button "Done" at bounding box center [382, 372] width 46 height 24
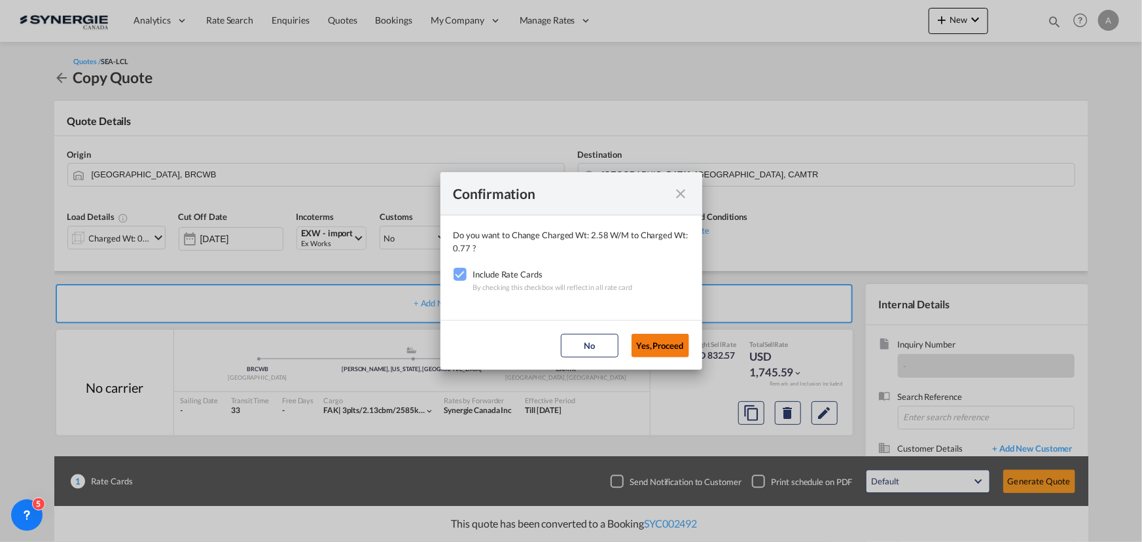
click at [668, 345] on button "Yes,Proceed" at bounding box center [661, 346] width 58 height 24
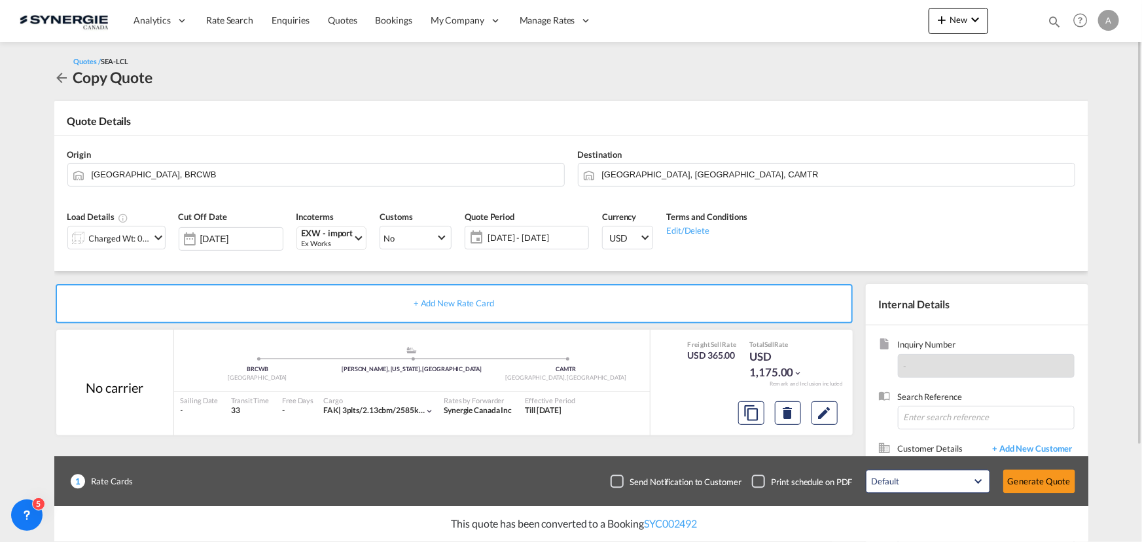
click at [547, 239] on span "[DATE] - [DATE]" at bounding box center [537, 238] width 98 height 12
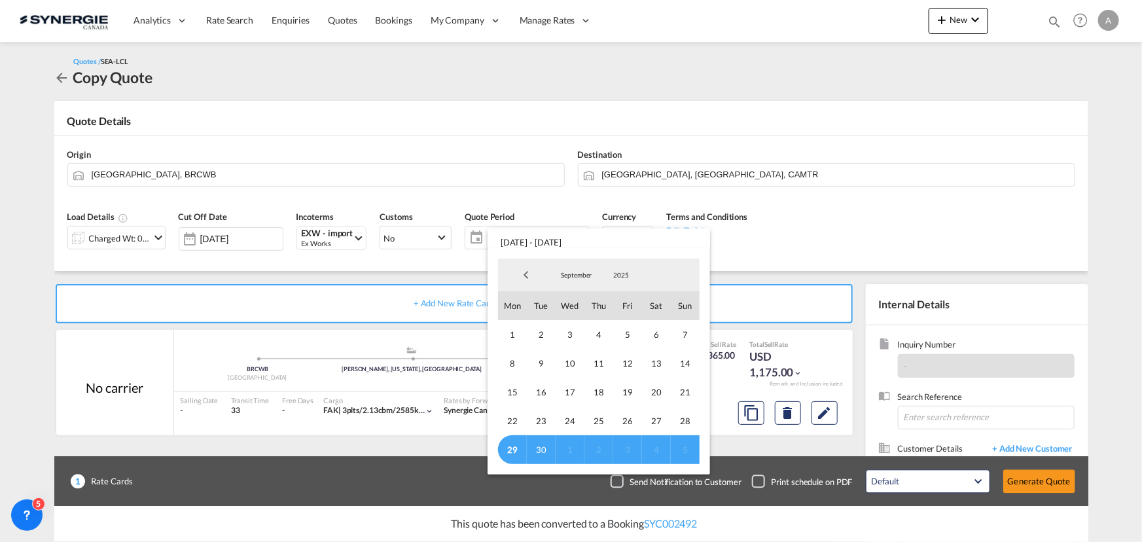
click at [890, 227] on md-backdrop at bounding box center [571, 271] width 1142 height 542
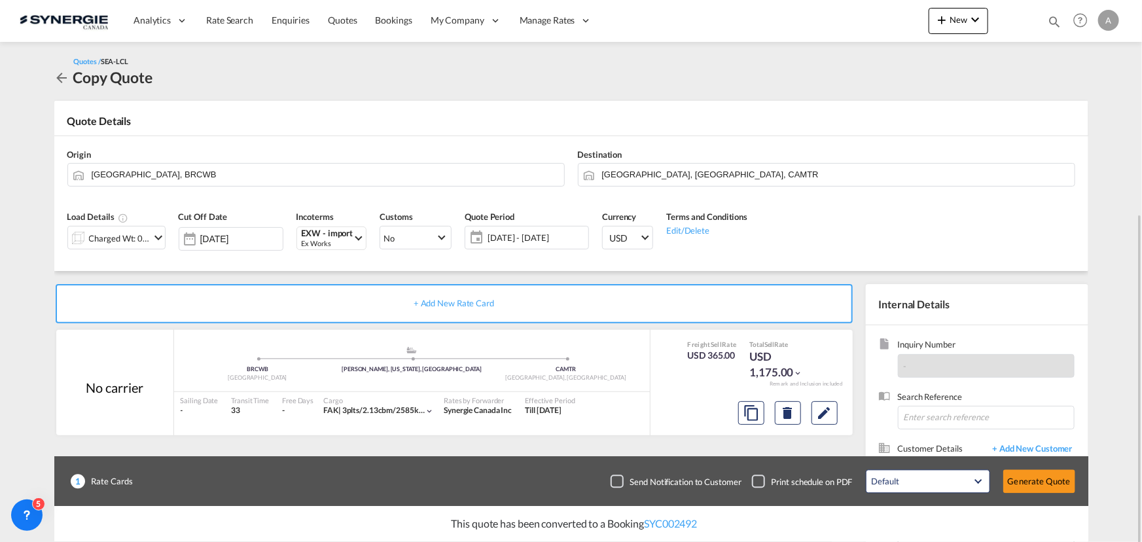
scroll to position [117, 0]
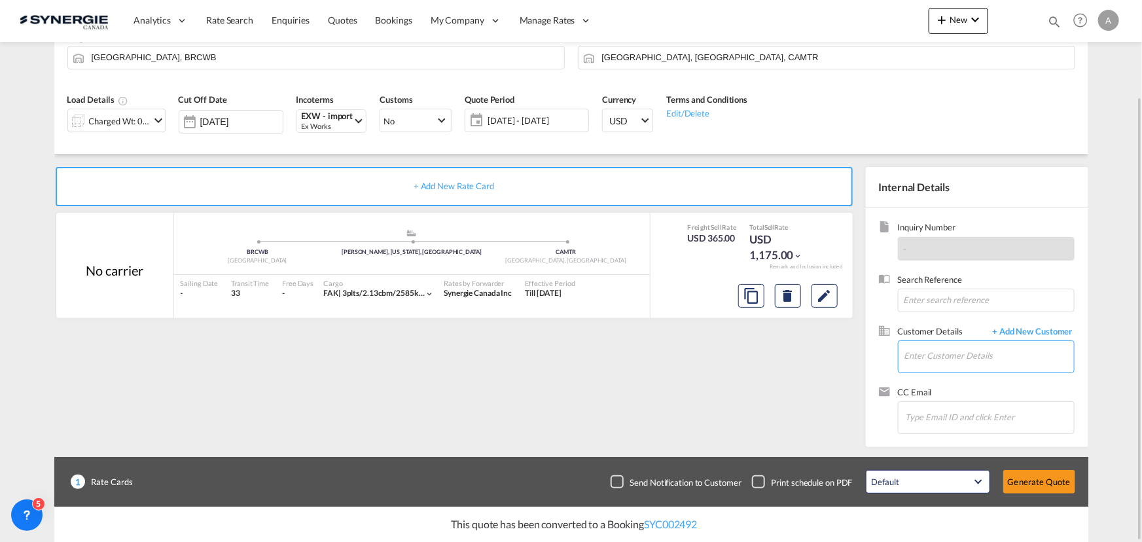
click at [943, 358] on input "Enter Customer Details" at bounding box center [990, 355] width 170 height 29
click at [982, 357] on body "Analytics Reports Dashboard Rate Search Enquiries Quotes Bookings" at bounding box center [571, 271] width 1142 height 542
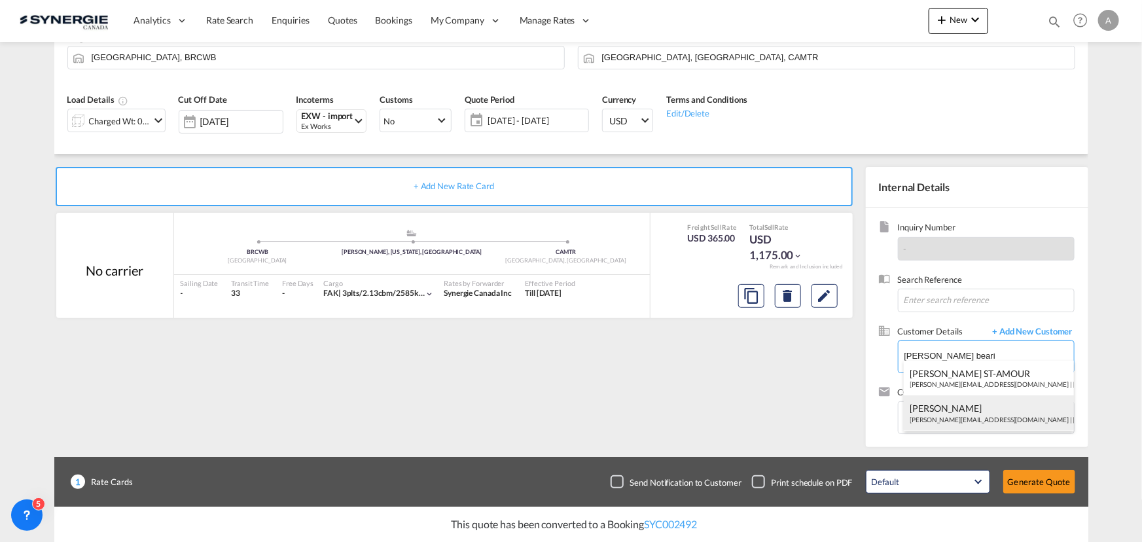
click at [933, 410] on div "[PERSON_NAME] [PERSON_NAME][EMAIL_ADDRESS][DOMAIN_NAME] | [PERSON_NAME] BEARI N…" at bounding box center [989, 412] width 170 height 35
type input "[PERSON_NAME] BEARINGS, [PERSON_NAME], [PERSON_NAME][EMAIL_ADDRESS][DOMAIN_NAME]"
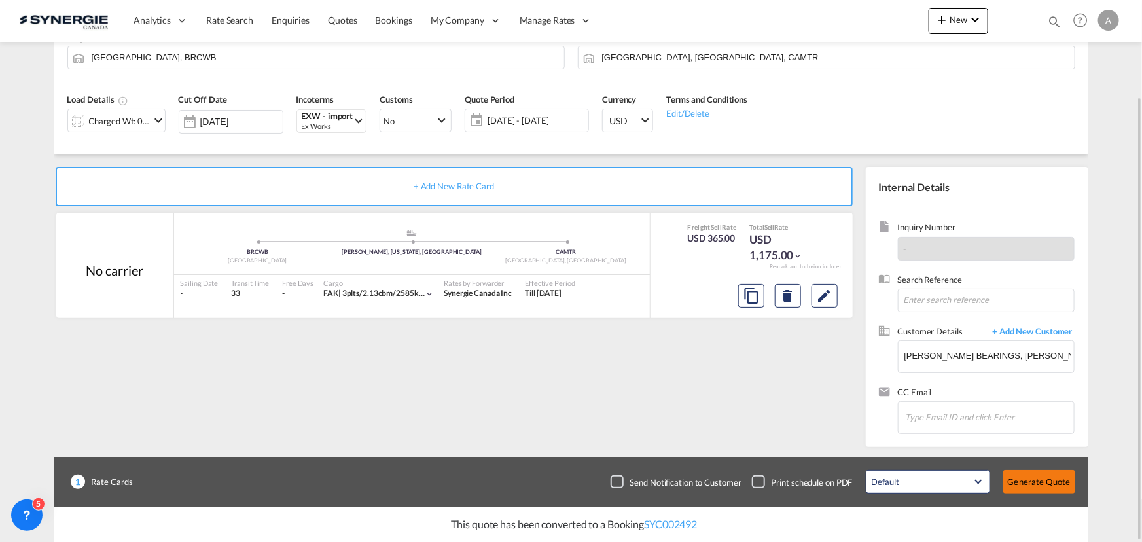
click at [1047, 486] on button "Generate Quote" at bounding box center [1039, 482] width 72 height 24
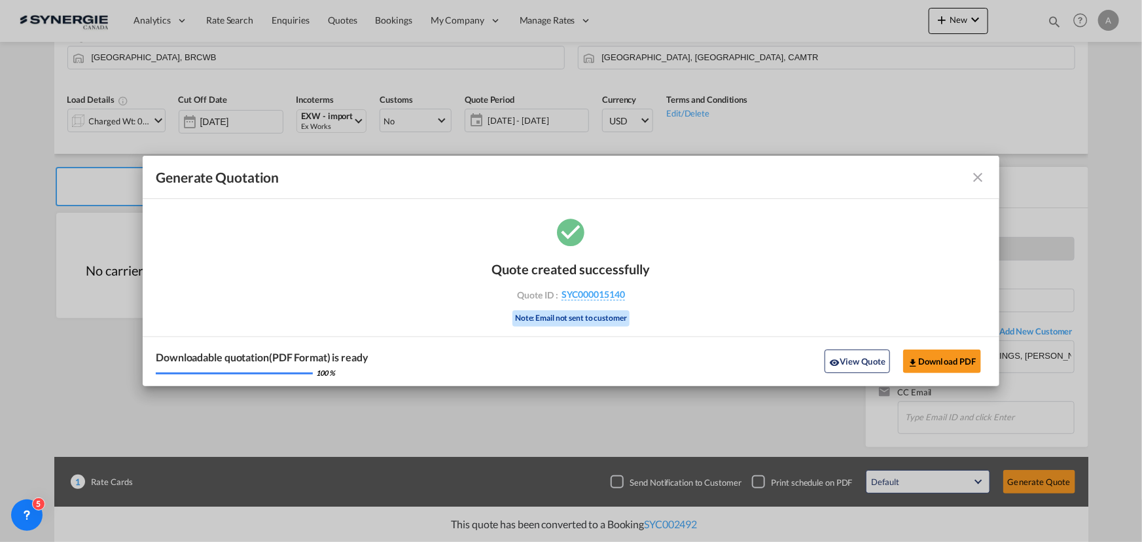
drag, startPoint x: 855, startPoint y: 353, endPoint x: 955, endPoint y: 274, distance: 128.1
click at [855, 353] on button "View Quote" at bounding box center [857, 362] width 65 height 24
